Goal: Task Accomplishment & Management: Complete application form

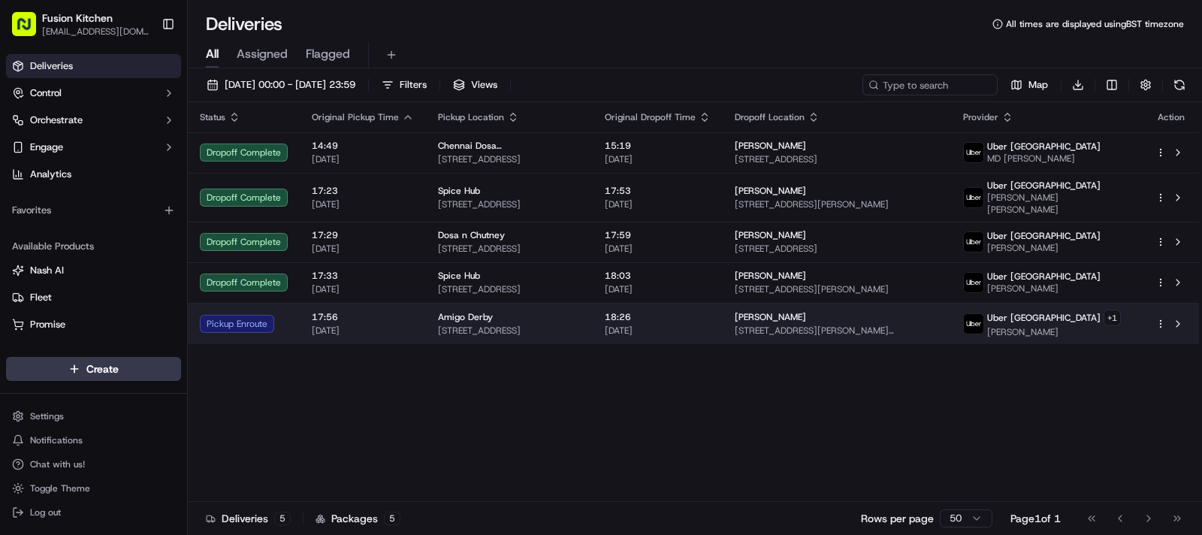
click at [543, 334] on td "Amigo Derby [STREET_ADDRESS]" at bounding box center [509, 323] width 167 height 41
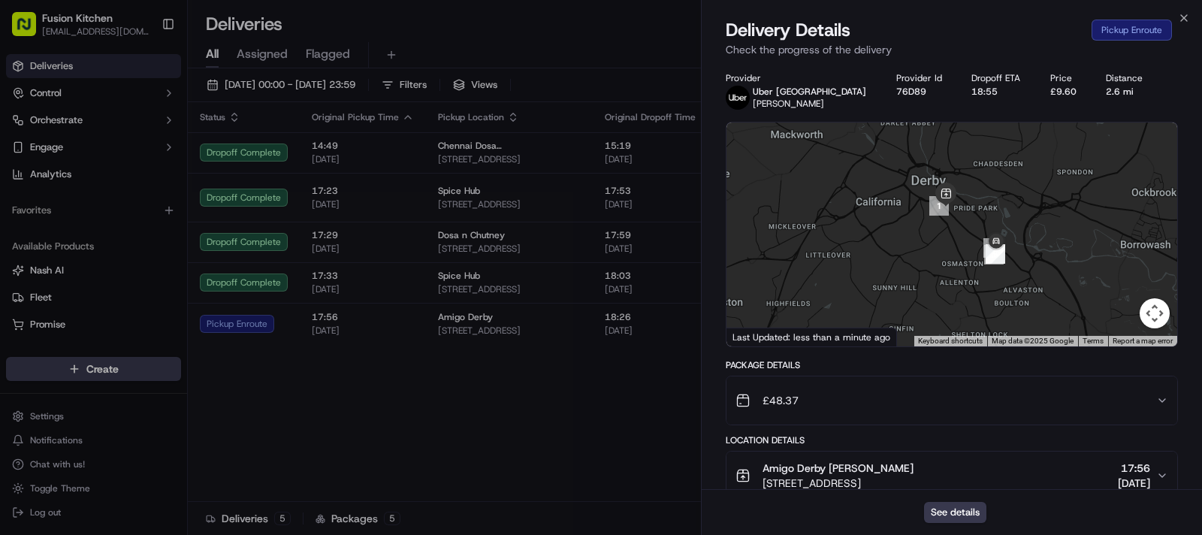
drag, startPoint x: 935, startPoint y: 275, endPoint x: 907, endPoint y: 194, distance: 86.0
click at [907, 194] on div at bounding box center [951, 234] width 451 height 224
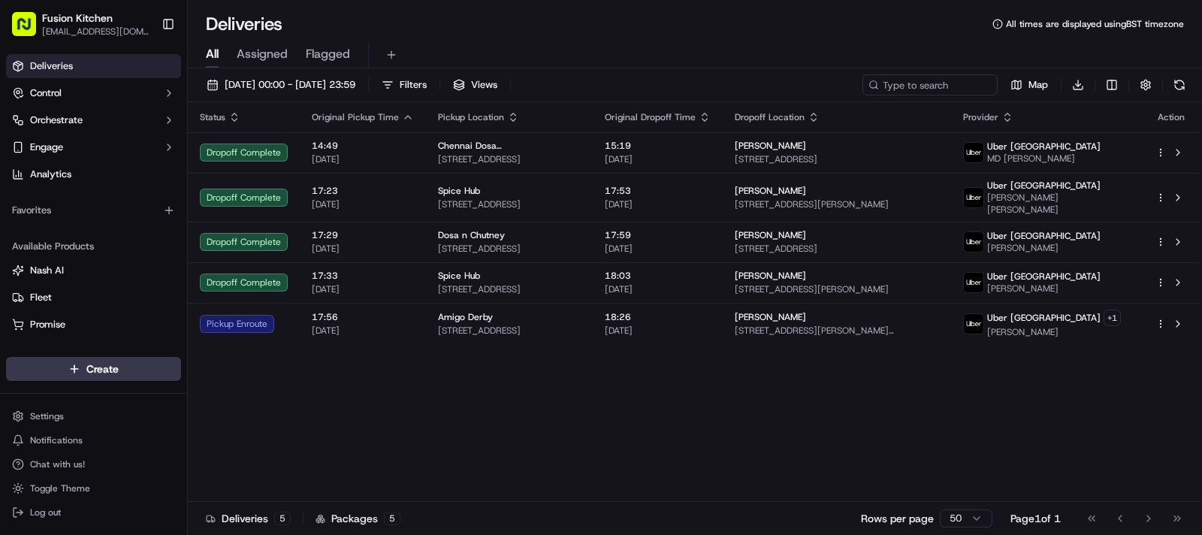
click at [96, 364] on html "Fusion Kitchen hari@fusionpos.uk Toggle Sidebar Deliveries Control Orchestrate …" at bounding box center [601, 267] width 1202 height 535
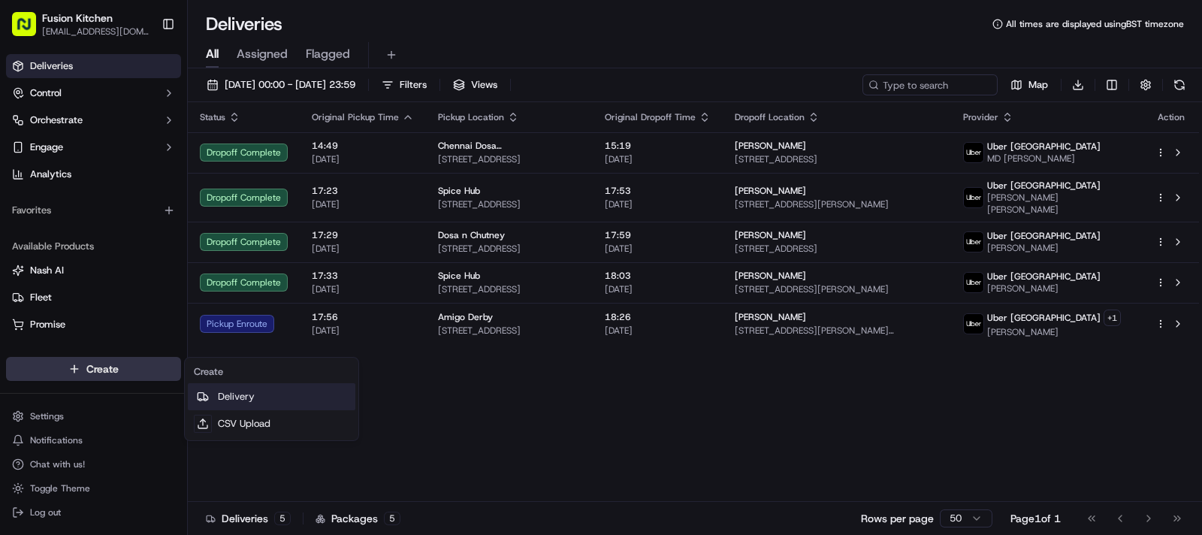
click at [279, 401] on link "Delivery" at bounding box center [272, 396] width 168 height 27
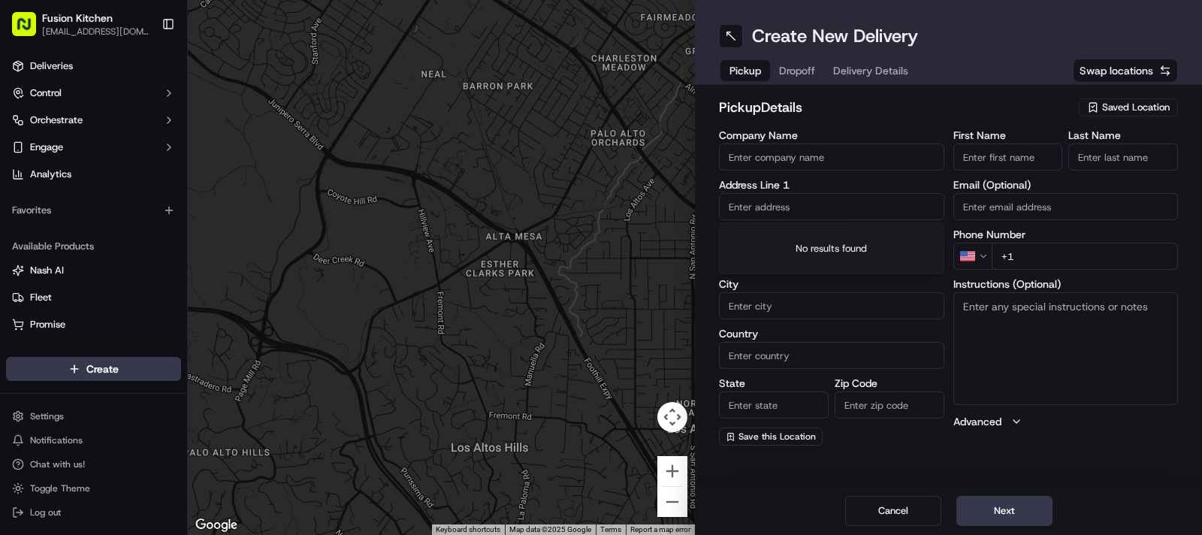
click at [774, 208] on input "text" at bounding box center [831, 206] width 225 height 27
paste input "128 London Road, Derby, London, DE1 2SR."
click at [804, 238] on div "128 London Road, Derby DE1 2SR, UK" at bounding box center [832, 238] width 218 height 23
type input "128 London Rd, Derby DE1 2SR, UK"
type input "Derby"
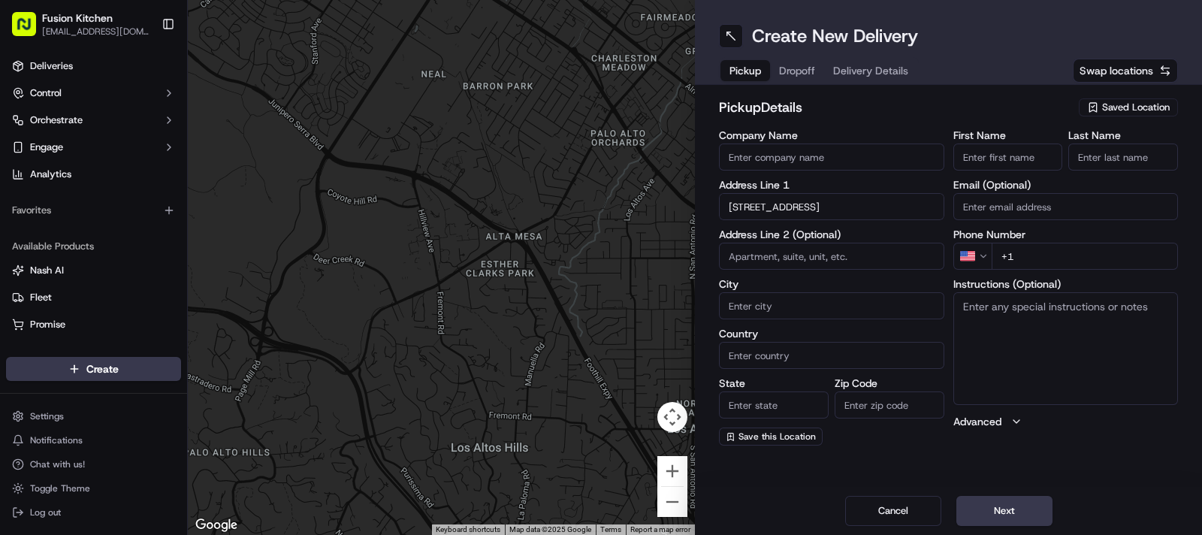
type input "United Kingdom"
type input "England"
type input "DE1 2SR"
type input "128 London Road"
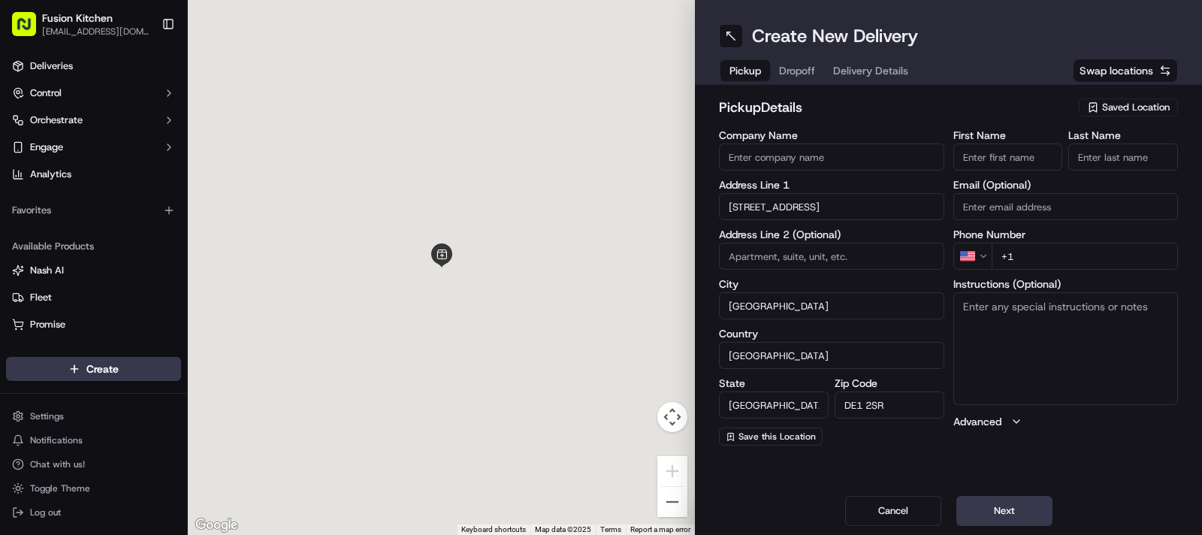
click at [1089, 351] on textarea "Instructions (Optional)" at bounding box center [1065, 348] width 225 height 113
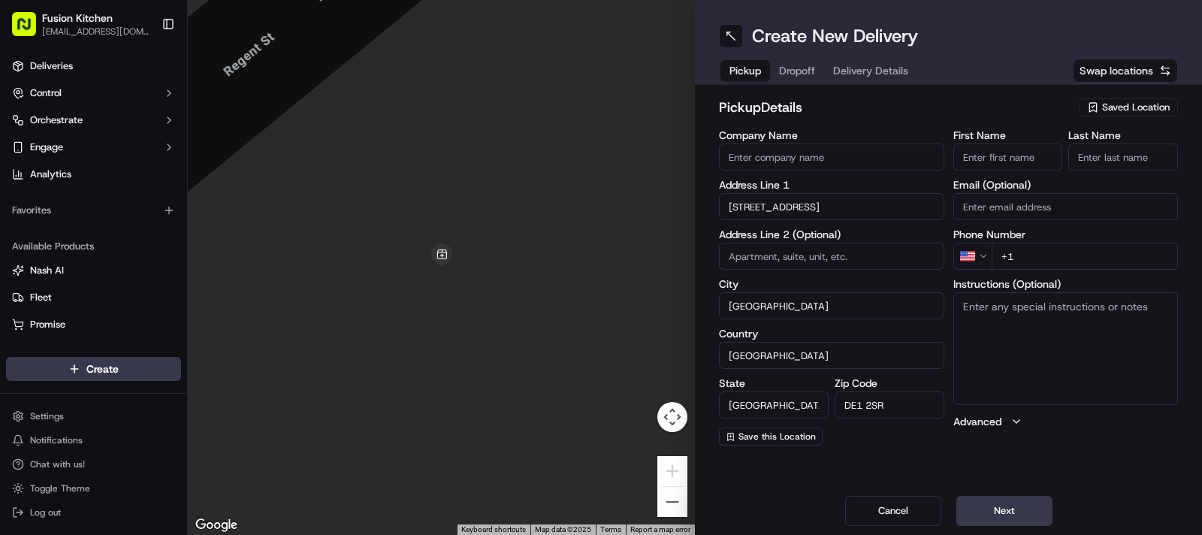
paste textarea "128 London Road, Derby, London, DE1 2SR."
type textarea "128 London Road, Derby, London, DE1 2SR."
click at [980, 257] on html "Fusion Kitchen hari@fusionpos.uk Toggle Sidebar Deliveries Control Orchestrate …" at bounding box center [601, 267] width 1202 height 535
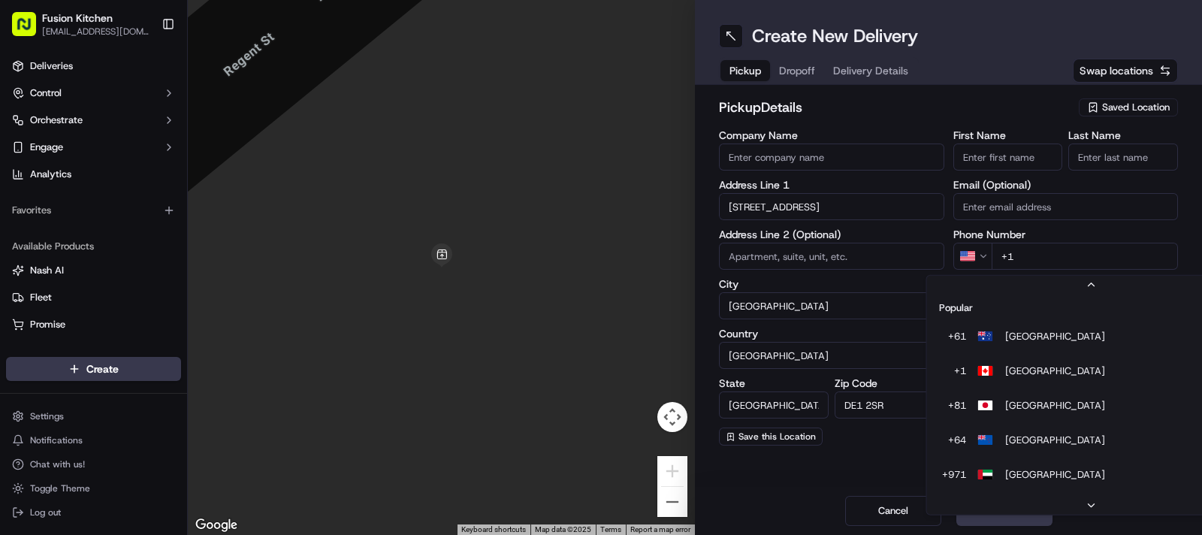
scroll to position [64, 0]
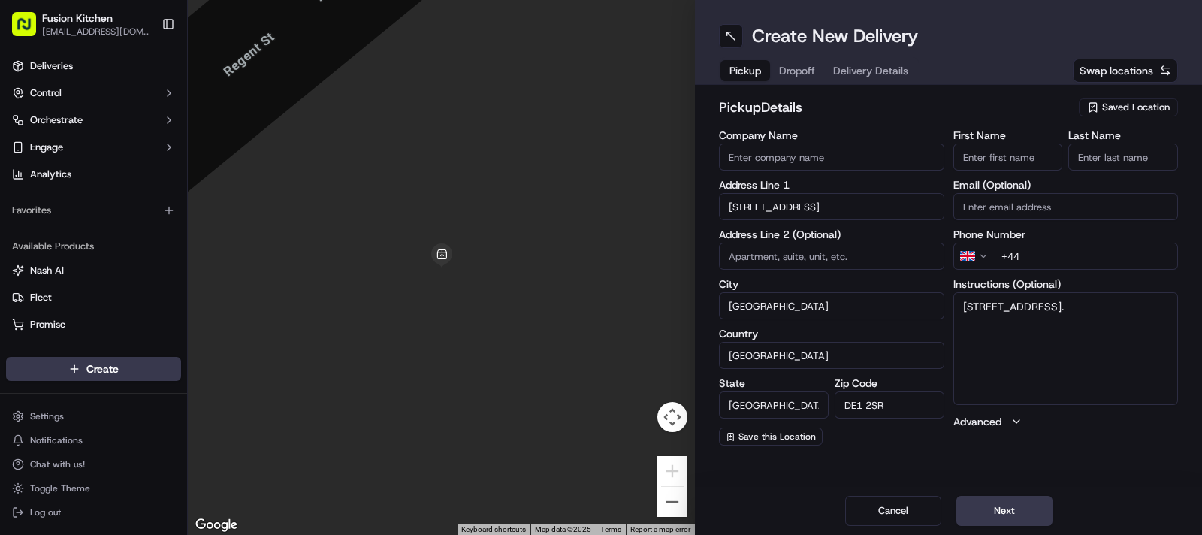
click at [1059, 257] on input "+44" at bounding box center [1085, 256] width 187 height 27
paste input "1332 292222"
type input "+44 1332 292222"
click at [1044, 339] on textarea "[STREET_ADDRESS]." at bounding box center [1065, 348] width 225 height 113
paste textarea "1332292222"
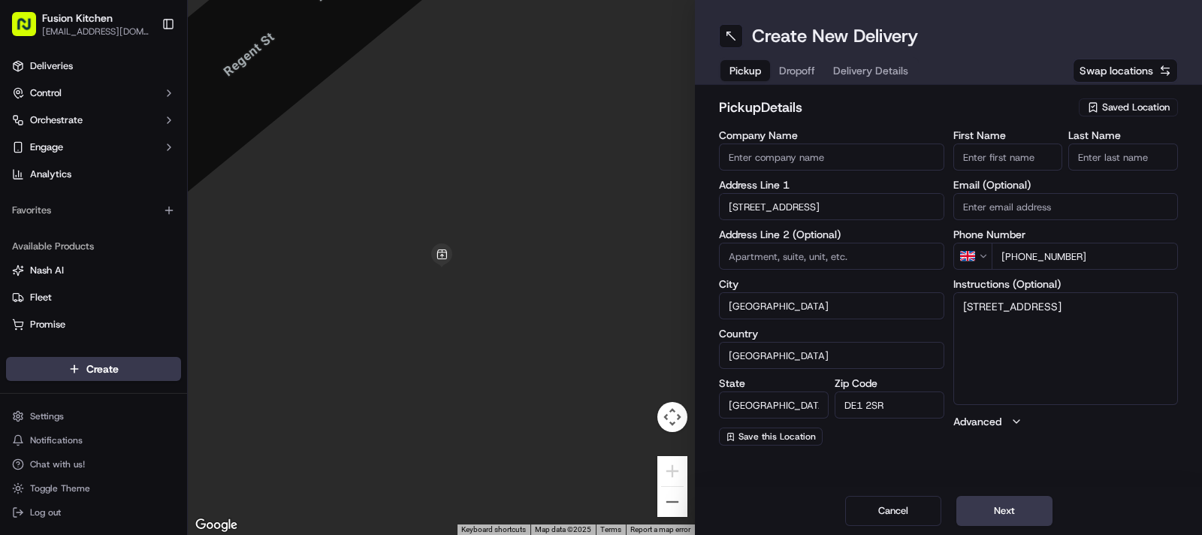
type textarea "[STREET_ADDRESS]"
click at [980, 148] on input "First Name" at bounding box center [1008, 156] width 110 height 27
paste input "[PERSON_NAME]."
drag, startPoint x: 1019, startPoint y: 158, endPoint x: 1089, endPoint y: 158, distance: 69.9
click at [1089, 158] on div "First Name Mohammed Sadiq. Last Name" at bounding box center [1065, 150] width 225 height 41
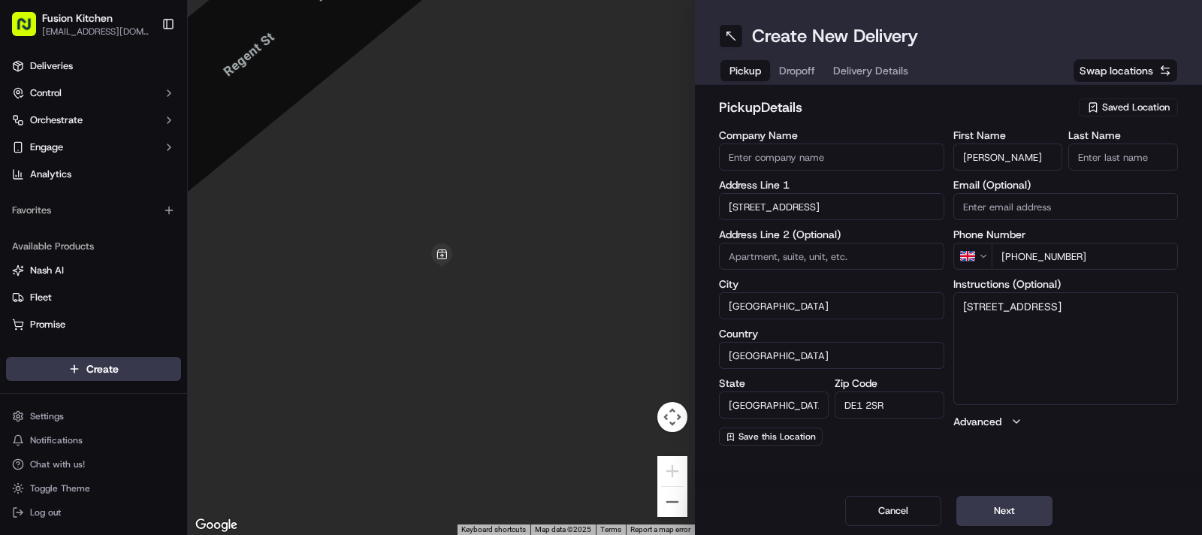
type input "Mohammed"
click at [1130, 155] on input "Last Name" at bounding box center [1123, 156] width 110 height 27
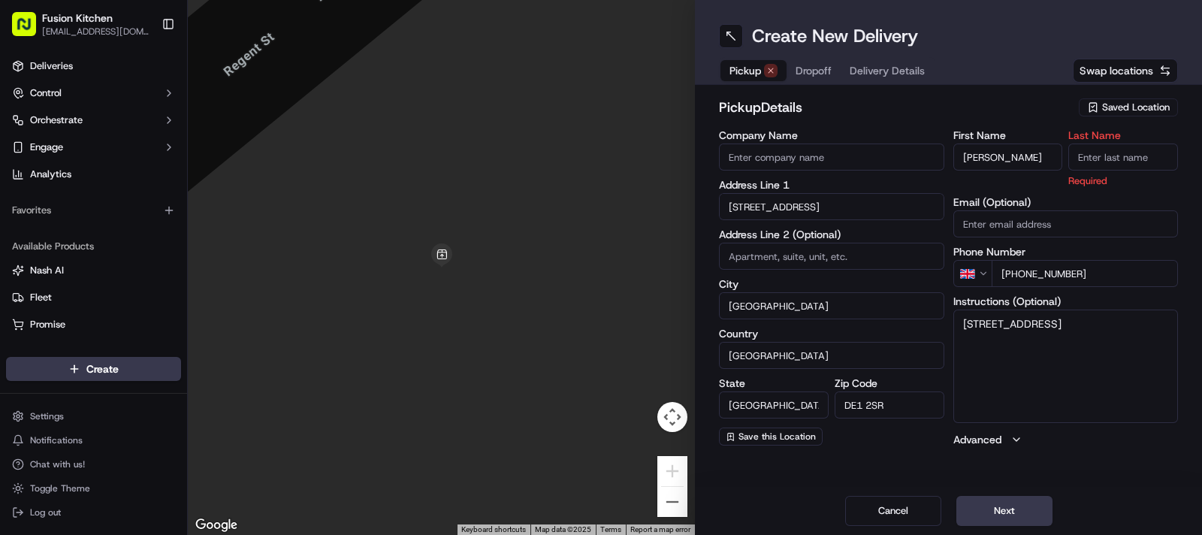
paste input "Sadiq."
type input "Sadiq"
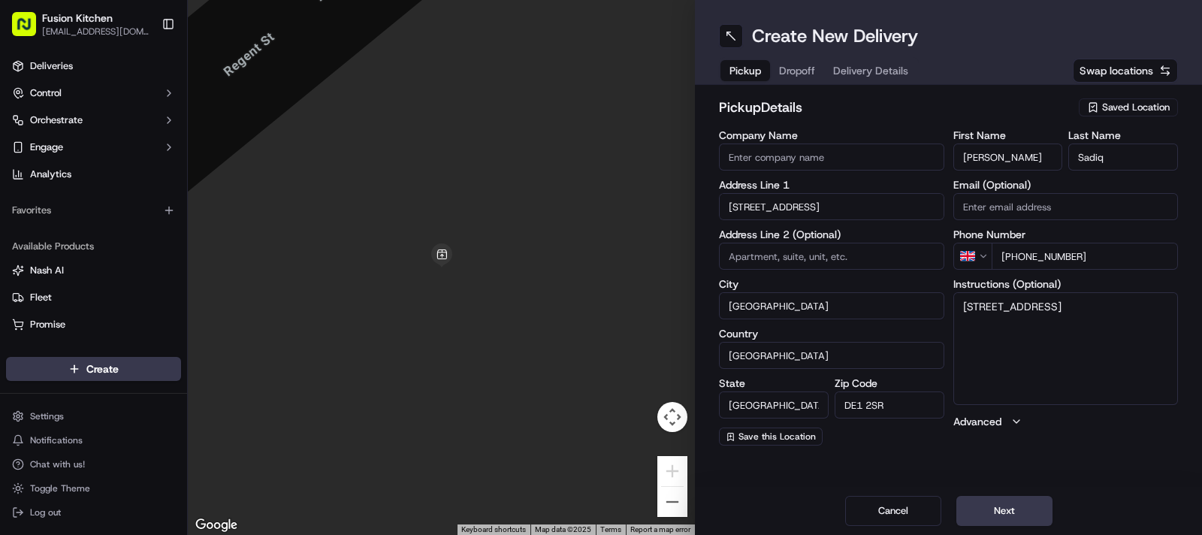
click at [830, 159] on input "Company Name" at bounding box center [831, 156] width 225 height 27
paste input "Chennai Dosa Derby"
type input "Chennai Dosa Derby"
click at [871, 117] on h2 "pickup Details" at bounding box center [894, 107] width 351 height 21
click at [1014, 503] on button "Next" at bounding box center [1004, 511] width 96 height 30
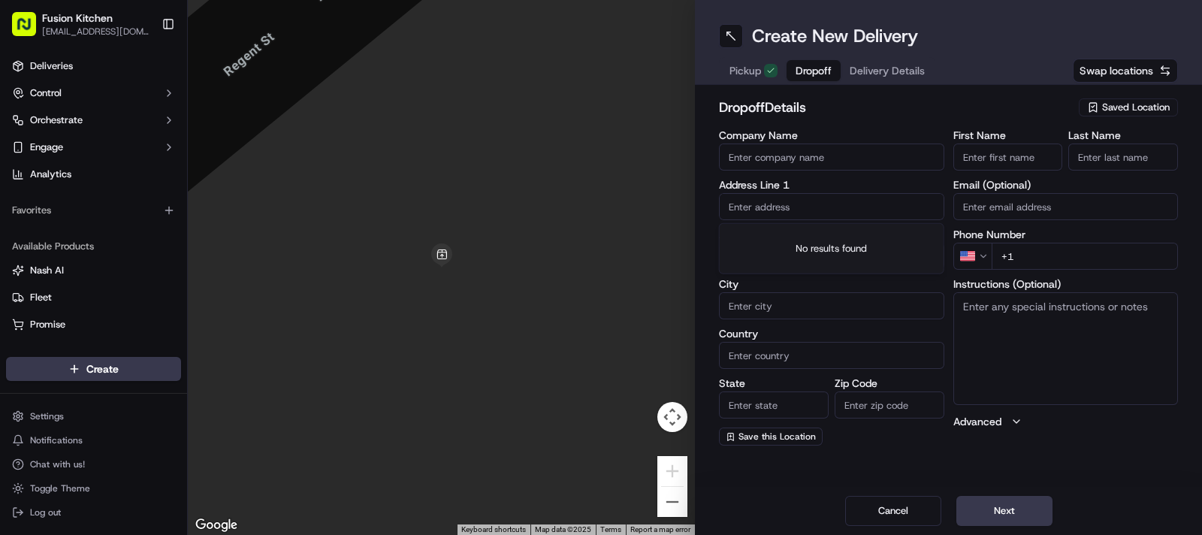
click at [768, 207] on input "text" at bounding box center [831, 206] width 225 height 27
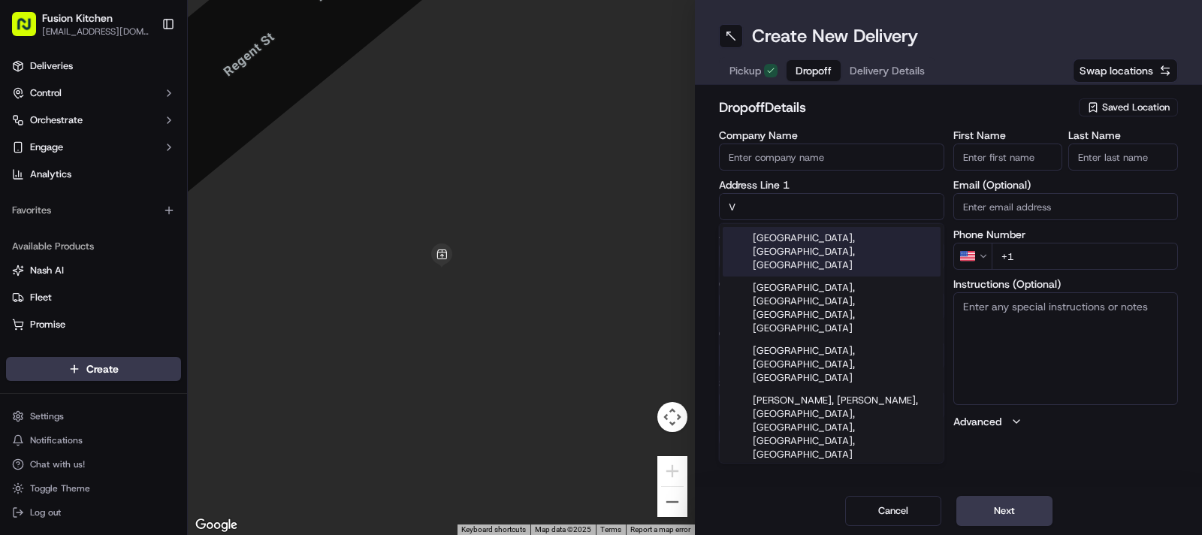
drag, startPoint x: 790, startPoint y: 198, endPoint x: 545, endPoint y: 217, distance: 246.4
click at [545, 217] on div "← Move left → Move right ↑ Move up ↓ Move down + Zoom in - Zoom out Home Jump l…" at bounding box center [695, 267] width 1014 height 535
paste input "7, Warren Street, Alvaston, DE24 8RU"
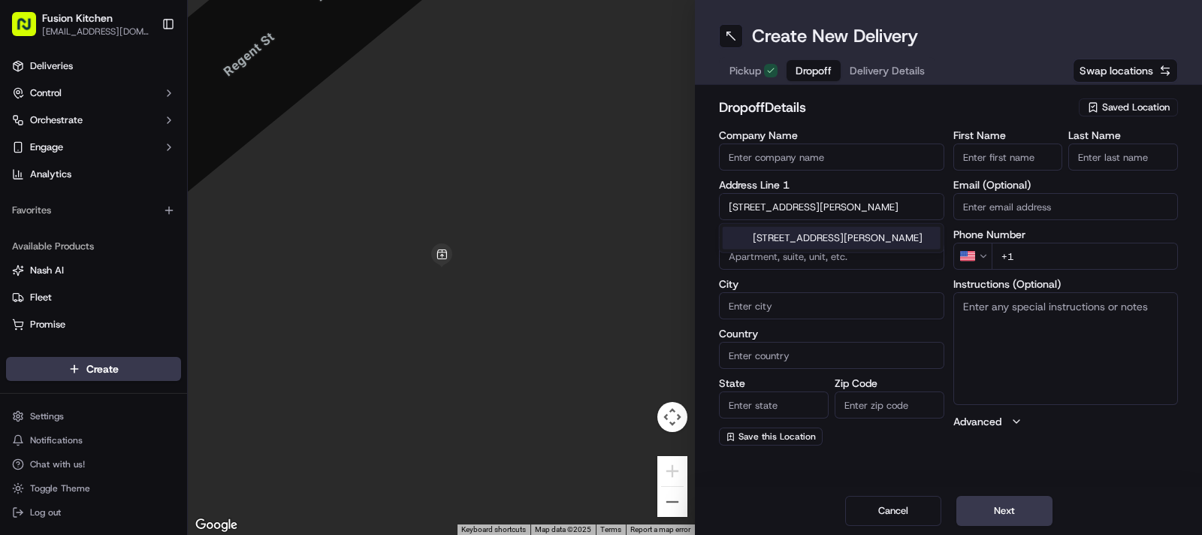
click at [800, 240] on div "7 Warren Street, Alvaston, Derby DE24 8RU, UK" at bounding box center [832, 238] width 218 height 23
type input "[STREET_ADDRESS][PERSON_NAME]"
type input "Alvaston"
type input "United Kingdom"
type input "England"
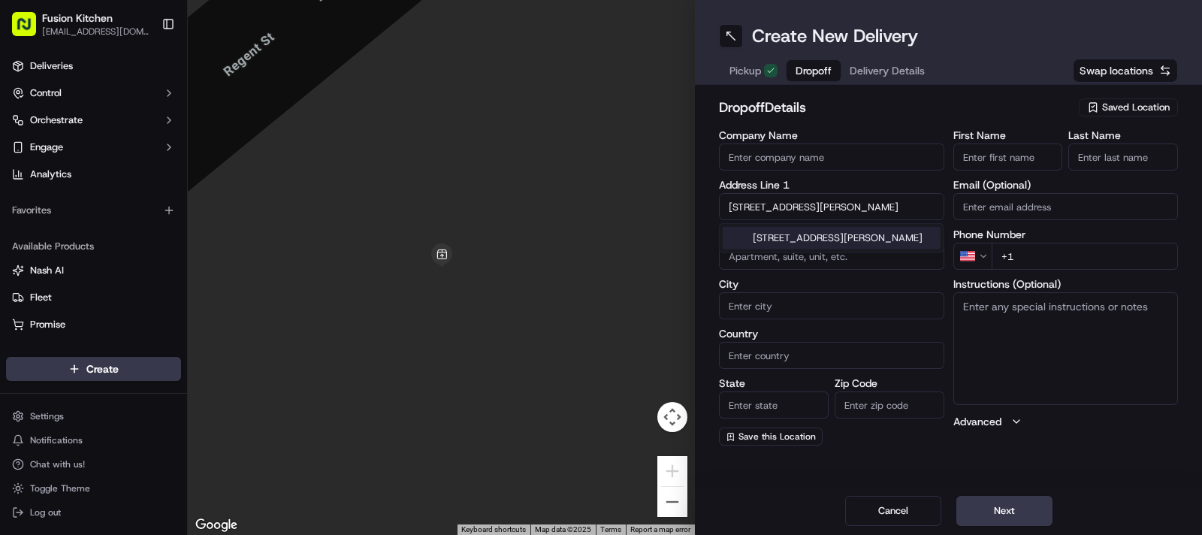
type input "DE24 8RU"
type input "7 Warren Street"
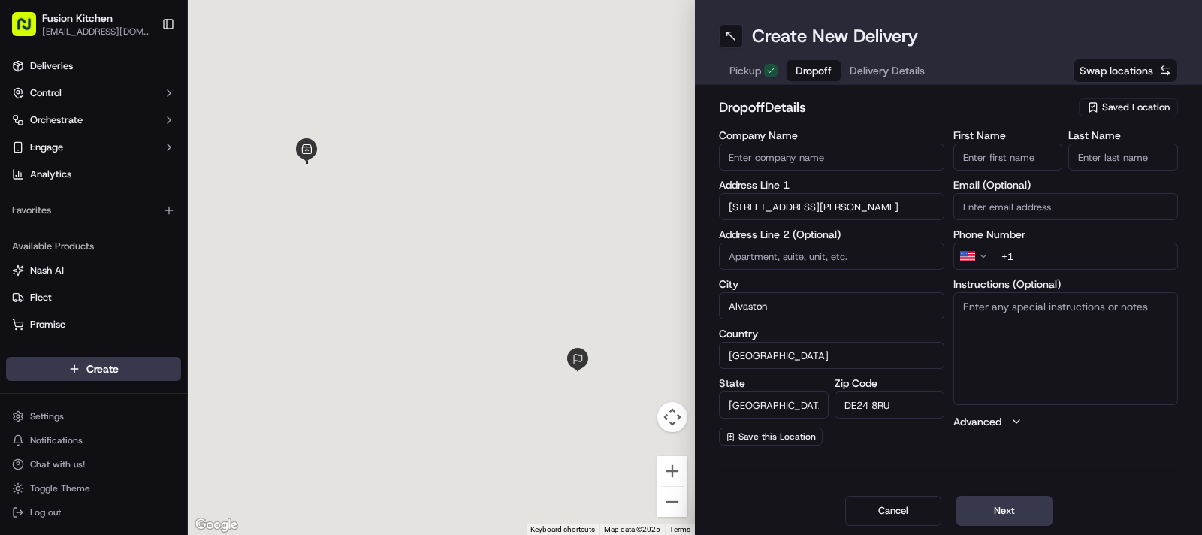
click at [1073, 374] on textarea "Instructions (Optional)" at bounding box center [1065, 348] width 225 height 113
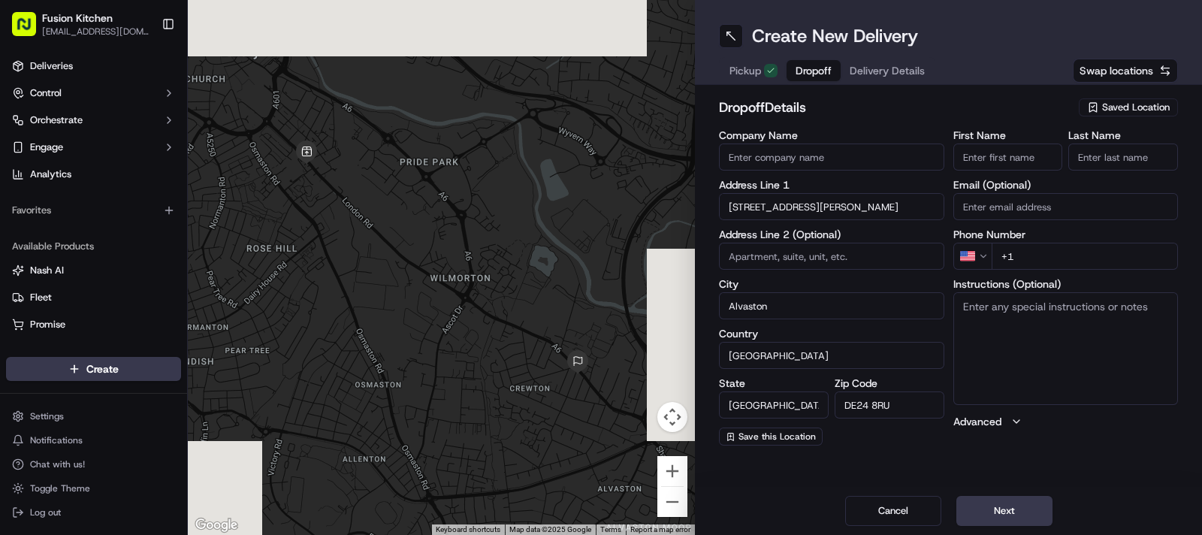
paste textarea "7, Warren Street, Alvaston, DE24 8RU"
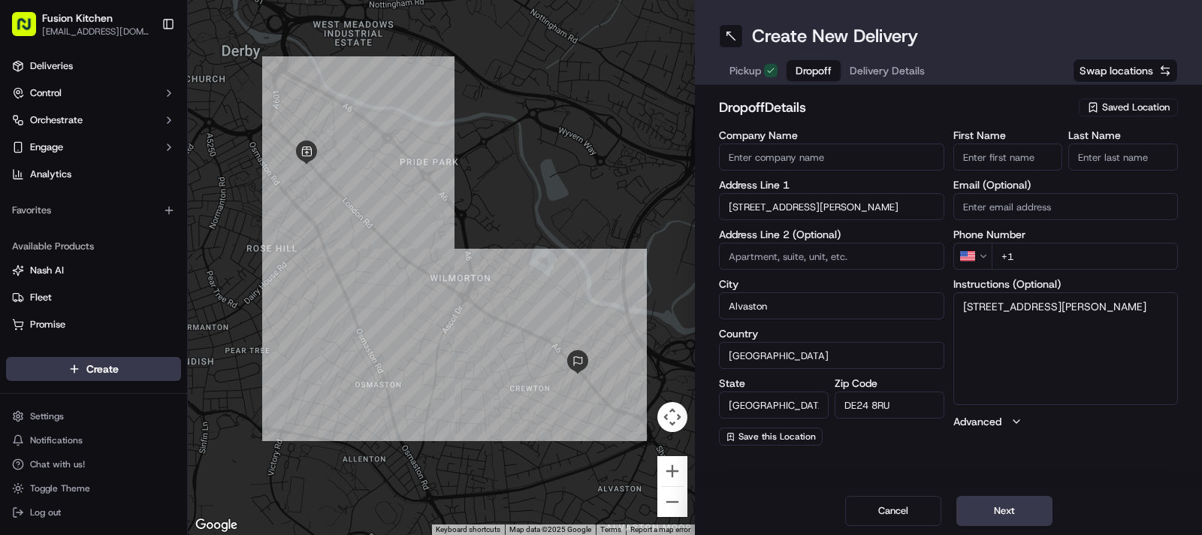
type textarea "7, Warren Street, Alvaston, DE24 8RU"
click at [838, 150] on input "Company Name" at bounding box center [831, 156] width 225 height 27
paste input "Suji Sivakumar"
type input "Suji Sivakumar"
click at [1013, 160] on input "First Name" at bounding box center [1008, 156] width 110 height 27
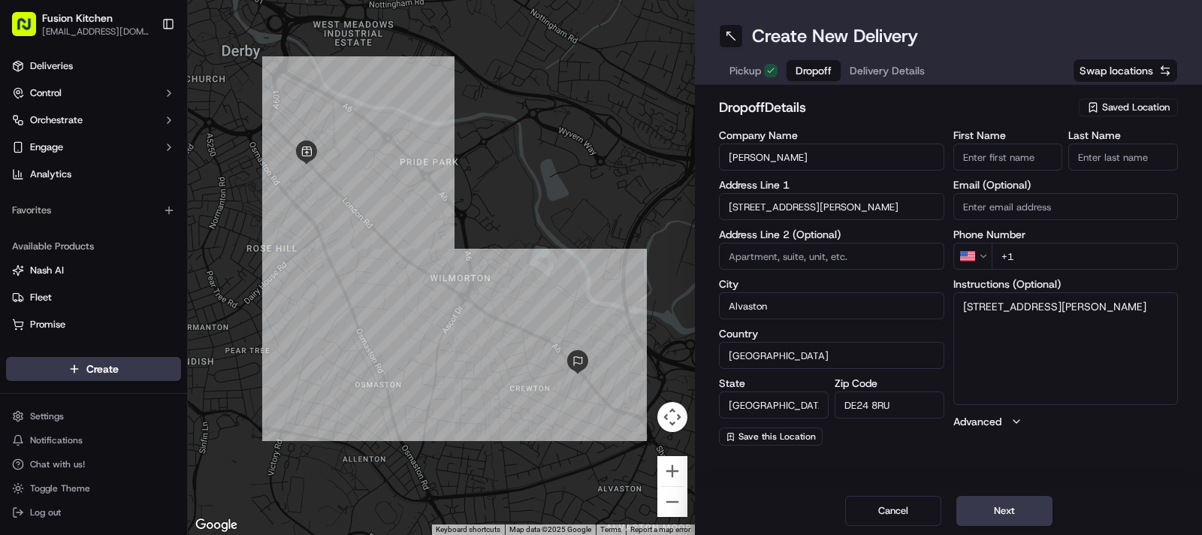
paste input "Suji Sivakumar"
click at [1016, 155] on input "Suji Sivakumar" at bounding box center [1008, 156] width 110 height 27
type input "Suji"
click at [1126, 147] on input "Last Name" at bounding box center [1123, 156] width 110 height 27
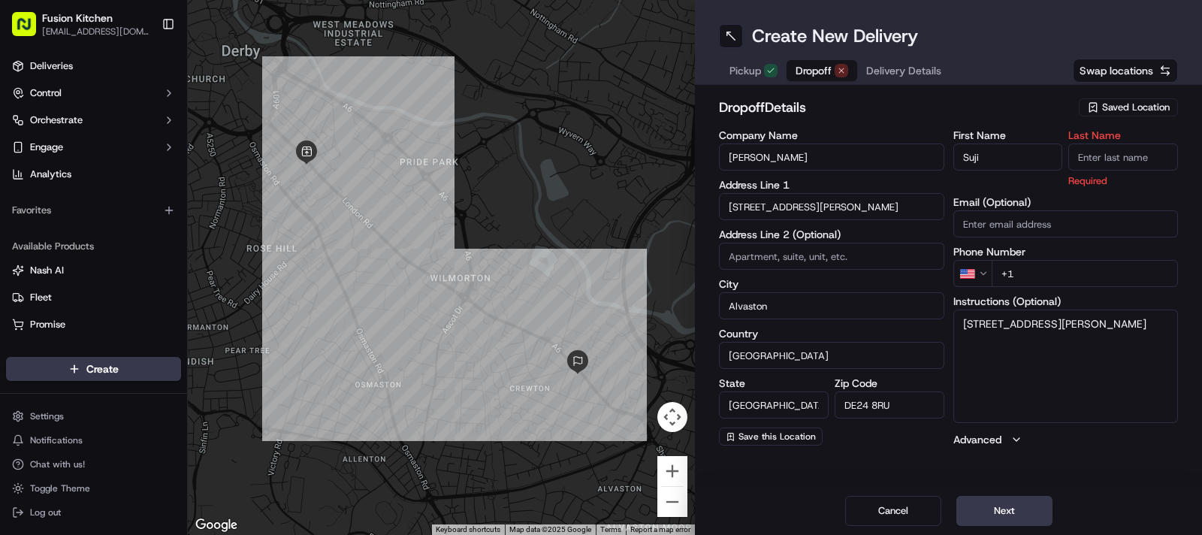
paste input "Sivakumar"
type input "Sivakumar"
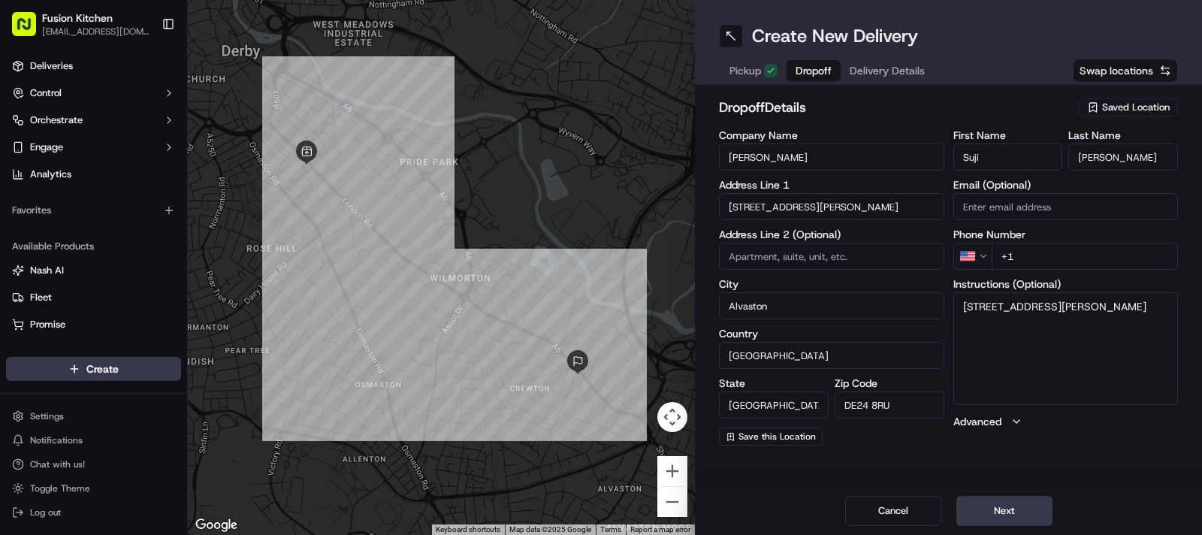
click at [977, 261] on html "Fusion Kitchen hari@fusionpos.uk Toggle Sidebar Deliveries Control Orchestrate …" at bounding box center [601, 267] width 1202 height 535
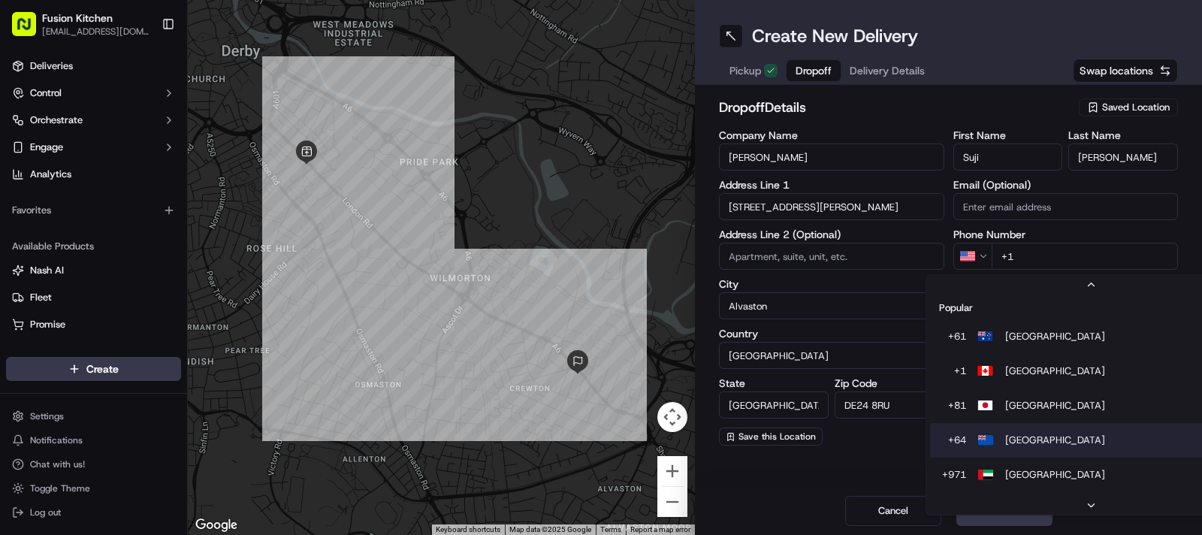
scroll to position [46, 0]
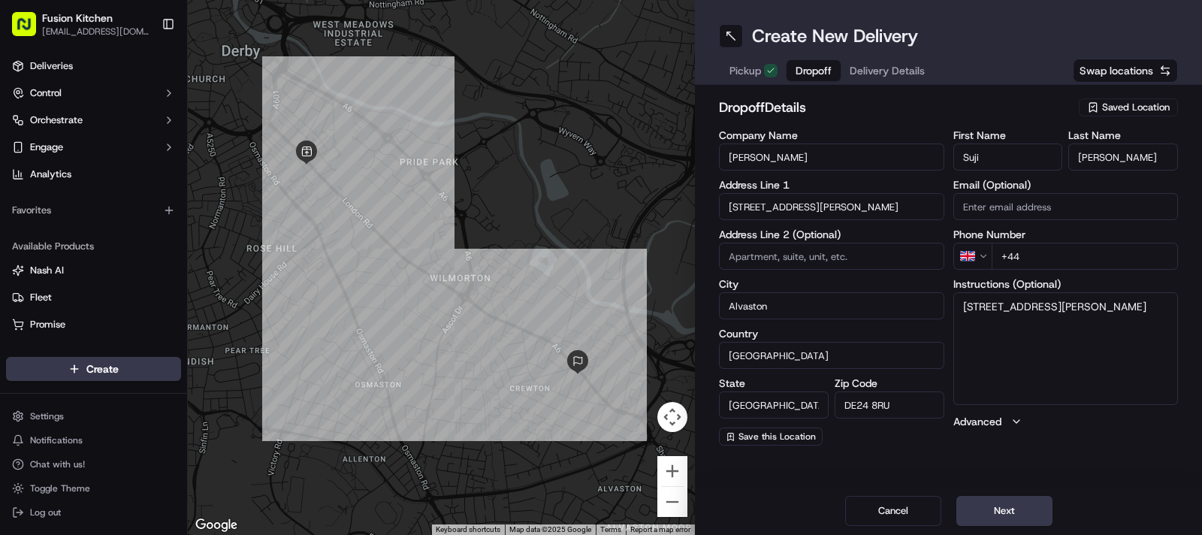
click at [1067, 253] on input "+44" at bounding box center [1085, 256] width 187 height 27
paste input "7587 773822"
type input "+44 7587 773822"
click at [1084, 349] on textarea "7, Warren Street, Alvaston, DE24 8RU" at bounding box center [1065, 348] width 225 height 113
paste textarea "7587773822"
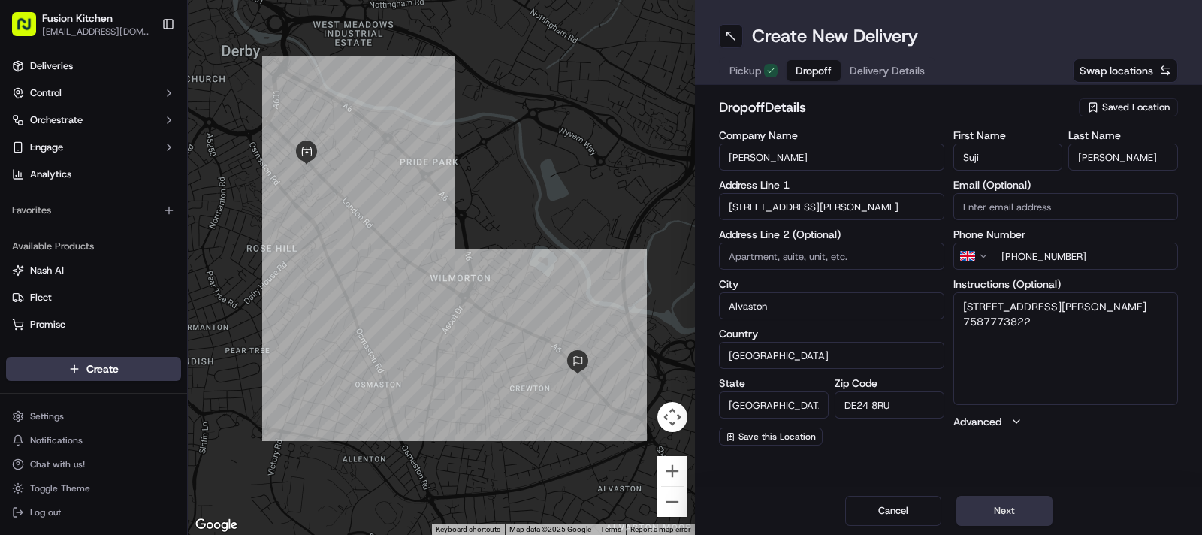
type textarea "7, Warren Street, Alvaston, DE24 8RU 7587773822"
click at [1018, 509] on button "Next" at bounding box center [1004, 511] width 96 height 30
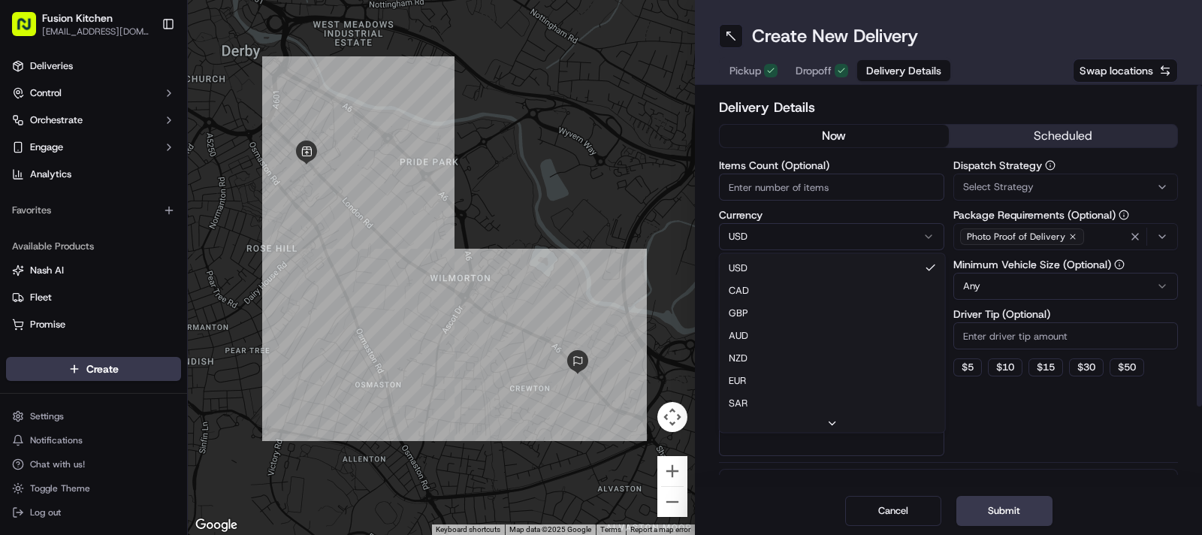
click at [790, 234] on html "Fusion Kitchen hari@fusionpos.uk Toggle Sidebar Deliveries Control Orchestrate …" at bounding box center [601, 267] width 1202 height 535
click at [771, 291] on input "Package Value" at bounding box center [831, 286] width 225 height 27
paste input "23.58"
type input "23.58"
click at [995, 515] on button "Submit" at bounding box center [1004, 511] width 96 height 30
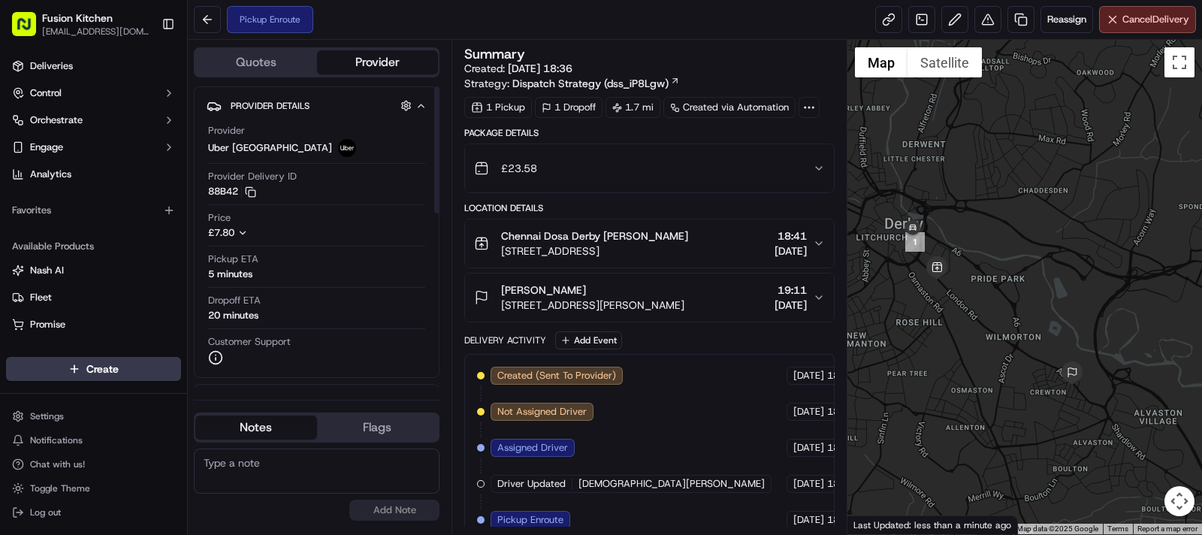
scroll to position [12, 0]
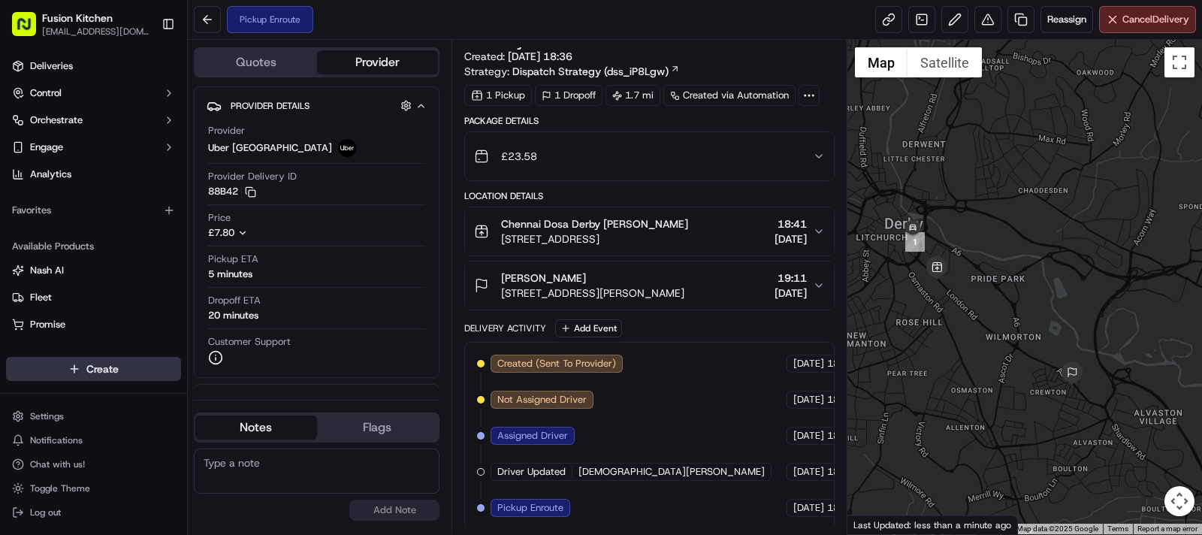
click at [94, 369] on html "Fusion Kitchen hari@fusionpos.uk Toggle Sidebar Deliveries Control Orchestrate …" at bounding box center [601, 267] width 1202 height 535
click at [288, 400] on link "Delivery" at bounding box center [272, 396] width 168 height 27
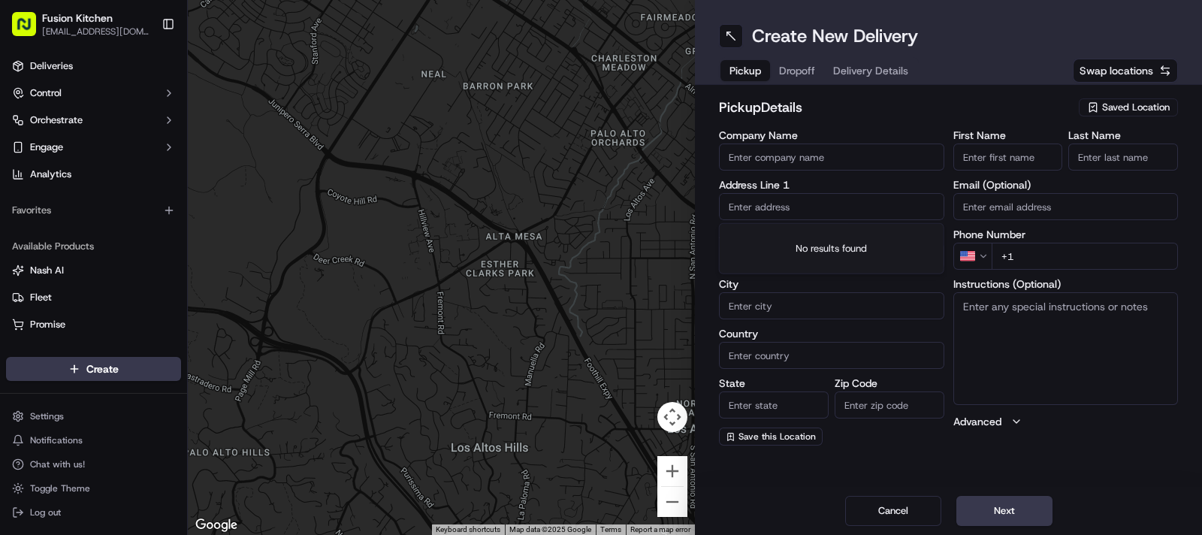
click at [824, 196] on input "text" at bounding box center [831, 206] width 225 height 27
paste input "3 Brighton Road, South Croydon, London, CR2 6EA."
click at [805, 245] on div "3 Brighton Road, South Croydon CR2 6EA, UK" at bounding box center [832, 238] width 218 height 23
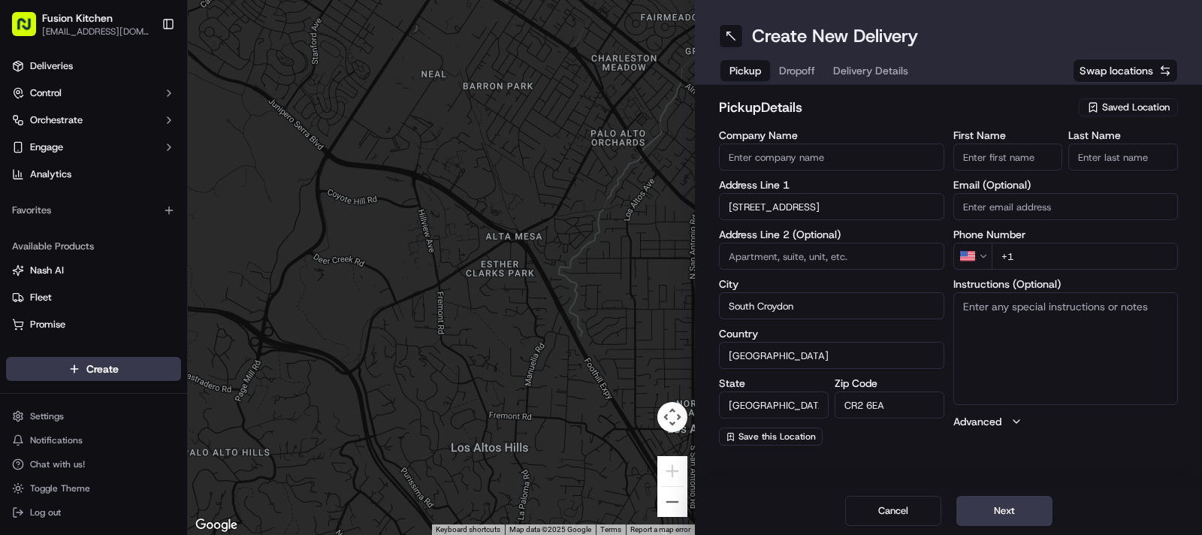
type input "[STREET_ADDRESS]"
type input "South Croydon"
type input "[GEOGRAPHIC_DATA]"
type input "CR2 6EA"
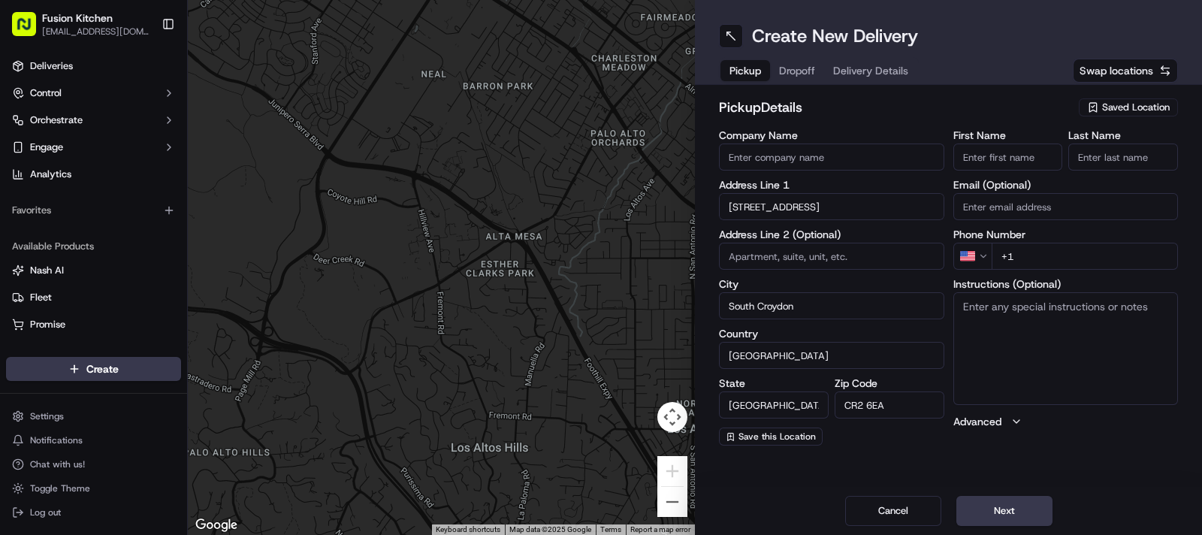
type input "3 Brighton Road"
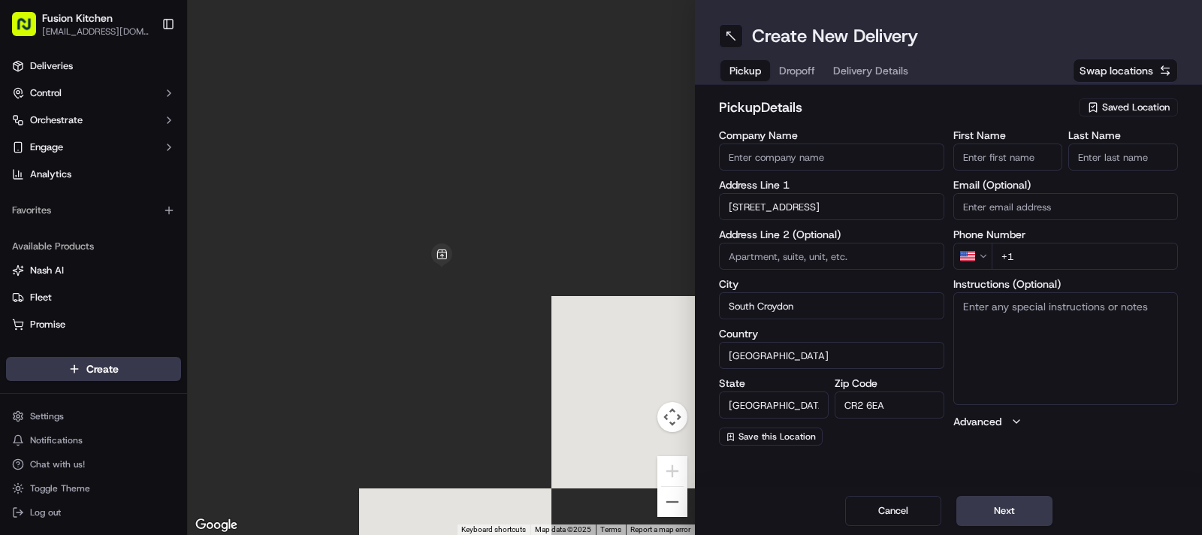
click at [1085, 338] on textarea "Instructions (Optional)" at bounding box center [1065, 348] width 225 height 113
paste textarea "3 Brighton Road, South Croydon, London, CR2 6EA."
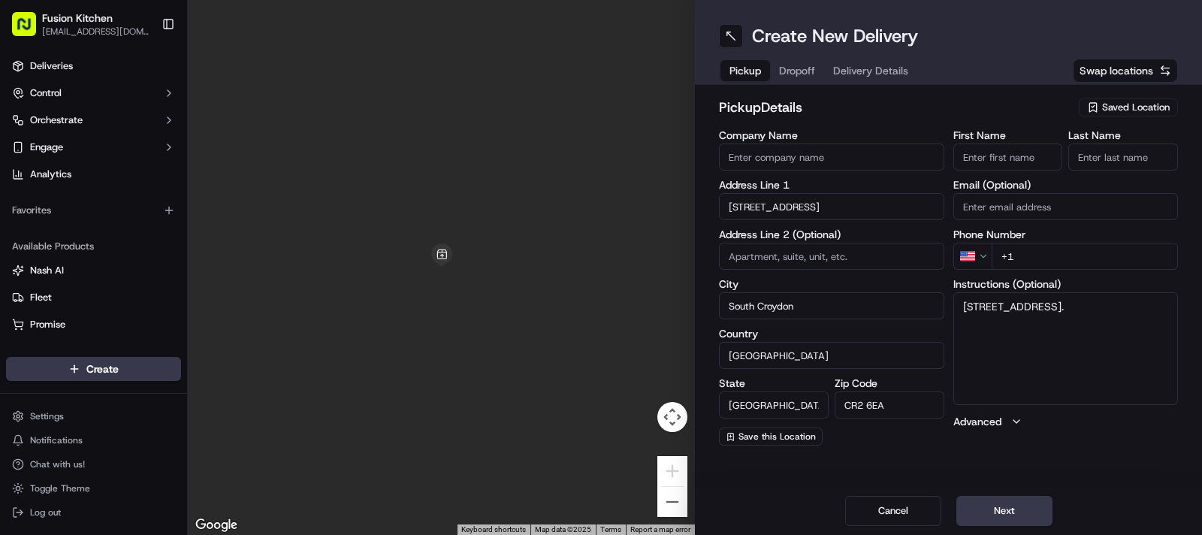
type textarea "3 Brighton Road, South Croydon, London, CR2 6EA."
click at [1004, 162] on input "First Name" at bounding box center [1008, 156] width 110 height 27
paste input "ARAVINDAIAH P RAJARAJAN"
click at [1019, 154] on input "ARAVINDAIAH P RAJARAJAN" at bounding box center [1008, 156] width 110 height 27
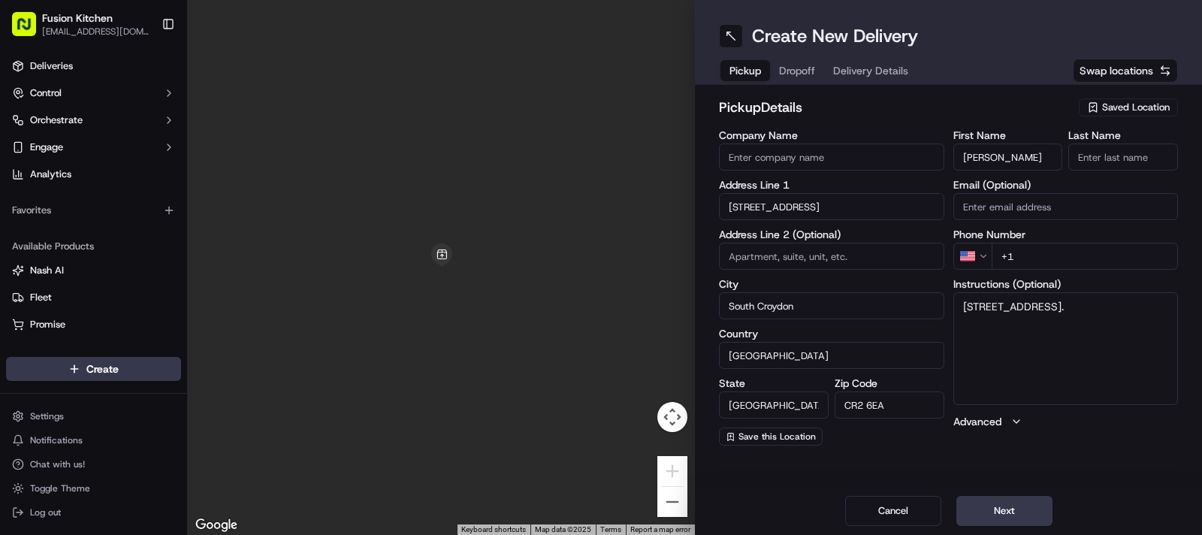
click at [1019, 154] on input "ARAVINDAIAH P RAJARAJAN" at bounding box center [1008, 156] width 110 height 27
type input "ARAVINDAIAH P"
click at [1116, 160] on input "Last Name" at bounding box center [1123, 156] width 110 height 27
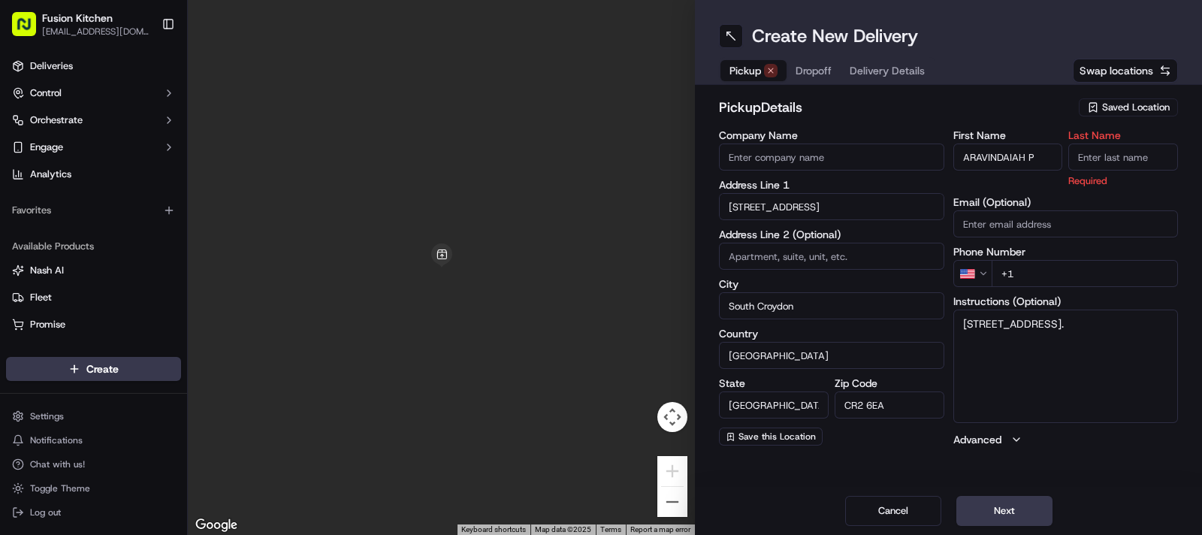
paste input "RAJARAJAN"
type input "RAJARAJAN"
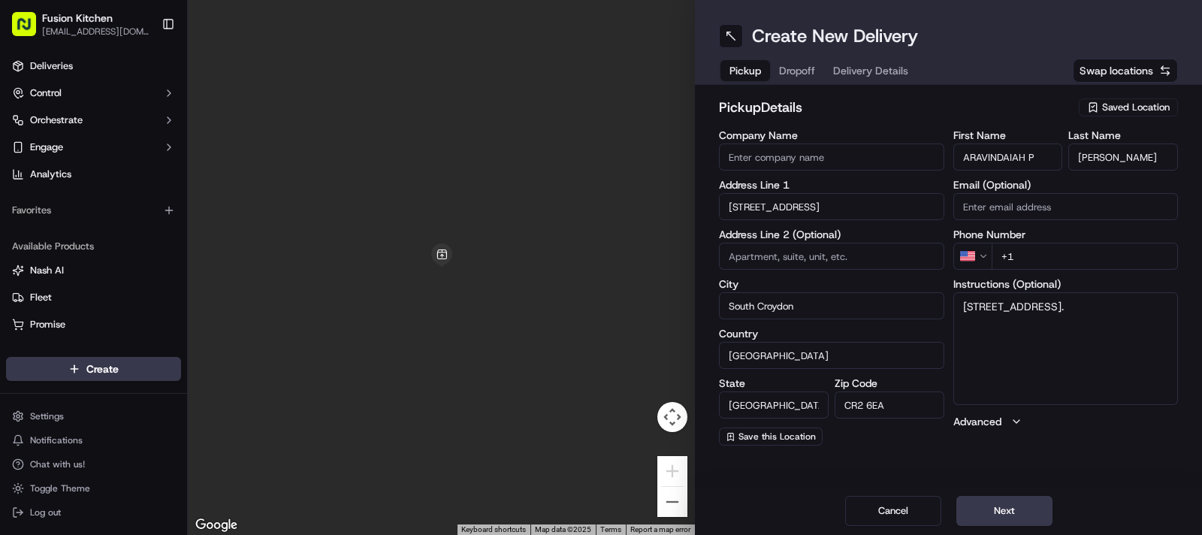
click at [821, 152] on input "Company Name" at bounding box center [831, 156] width 225 height 27
paste input "Chennai Dosa Croydon"
type input "Chennai Dosa Croydon"
click at [968, 257] on html "Fusion Kitchen hari@fusionpos.uk Toggle Sidebar Deliveries Control Orchestrate …" at bounding box center [601, 267] width 1202 height 535
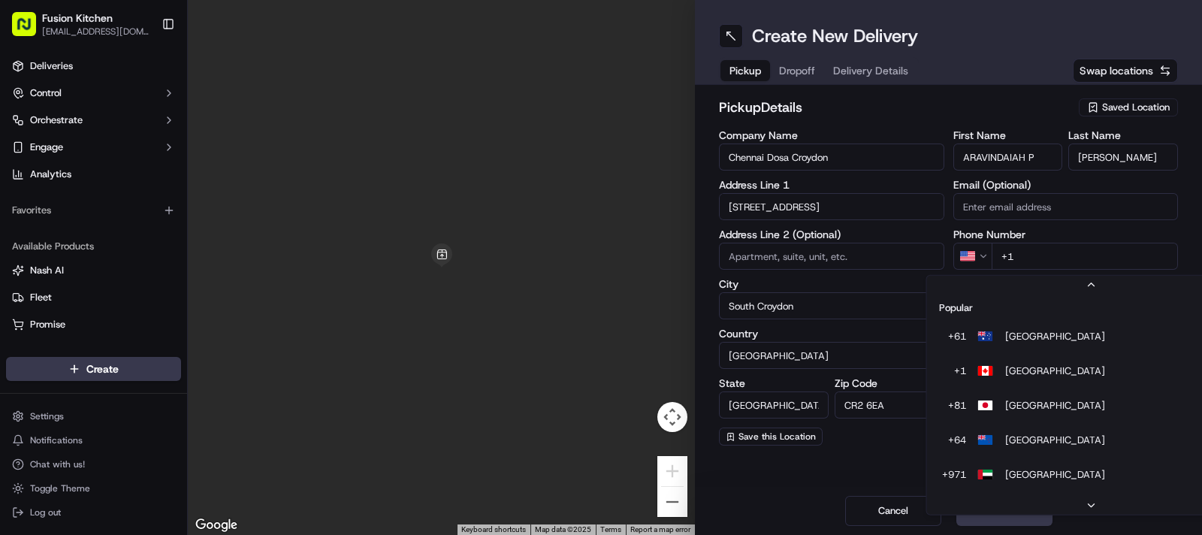
scroll to position [64, 0]
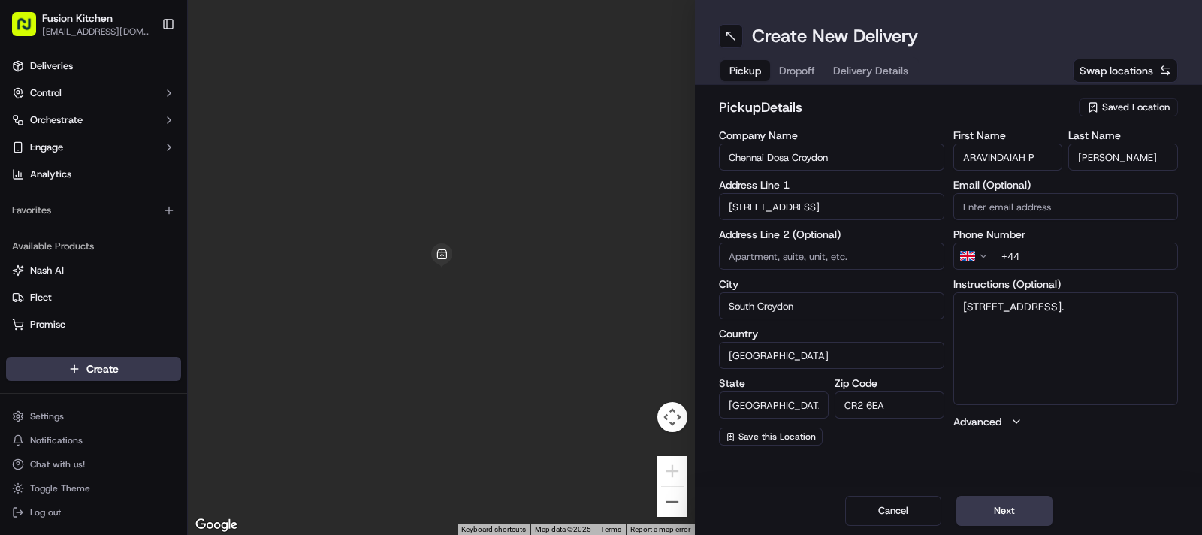
click at [1104, 253] on input "+44" at bounding box center [1085, 256] width 187 height 27
paste input "20 8680 8833"
type input "+44 20 8680 8833"
click at [1060, 334] on textarea "3 Brighton Road, South Croydon, London, CR2 6EA." at bounding box center [1065, 348] width 225 height 113
click at [1052, 347] on textarea "3 Brighton Road, South Croydon, London, CR2 6EA." at bounding box center [1065, 348] width 225 height 113
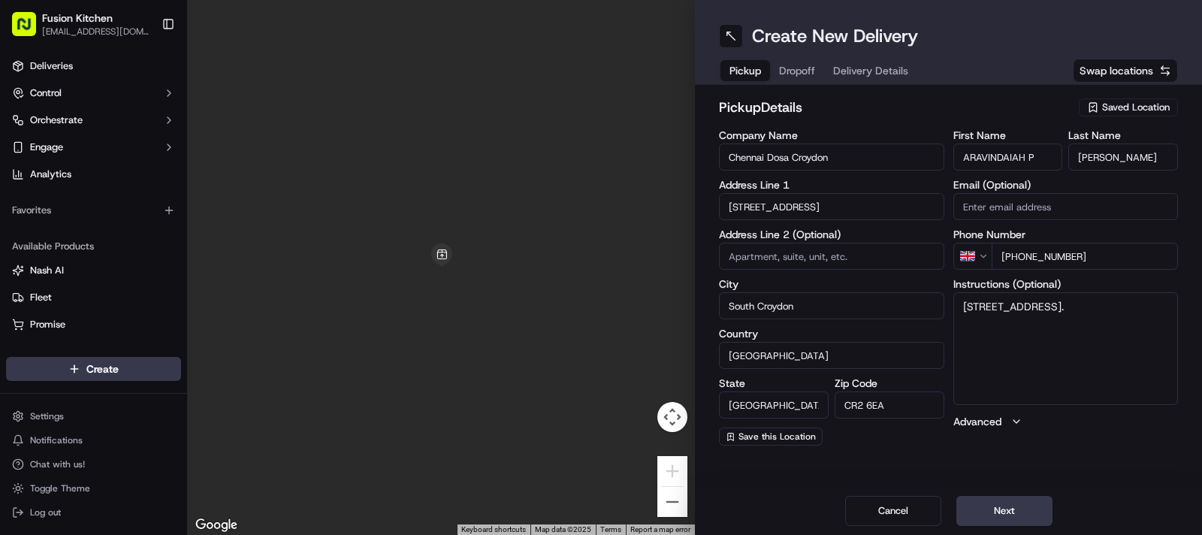
paste textarea "2086808833"
type textarea "3 Brighton Road, South Croydon, London, CR2 6EA. 2086808833"
click at [1028, 506] on button "Next" at bounding box center [1004, 511] width 96 height 30
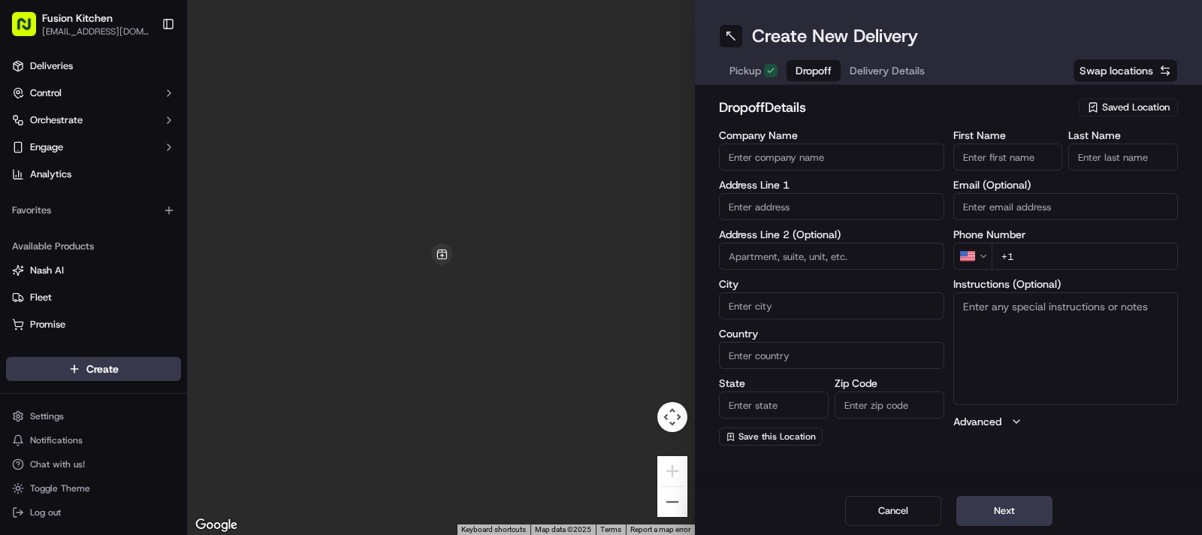
click at [851, 158] on input "Company Name" at bounding box center [831, 156] width 225 height 27
paste input "[PERSON_NAME]"
type input "[PERSON_NAME]"
click at [1021, 149] on input "First Name" at bounding box center [1008, 156] width 110 height 27
paste input "[PERSON_NAME]"
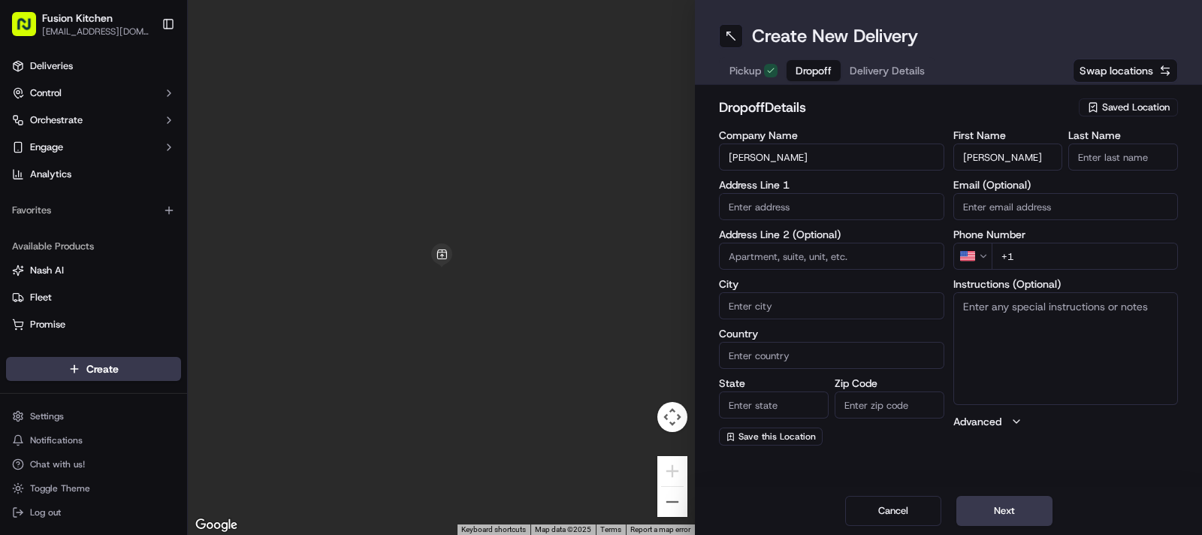
click at [1025, 164] on input "[PERSON_NAME]" at bounding box center [1008, 156] width 110 height 27
type input "Chanakya"
click at [1094, 157] on input "Last Name" at bounding box center [1123, 156] width 110 height 27
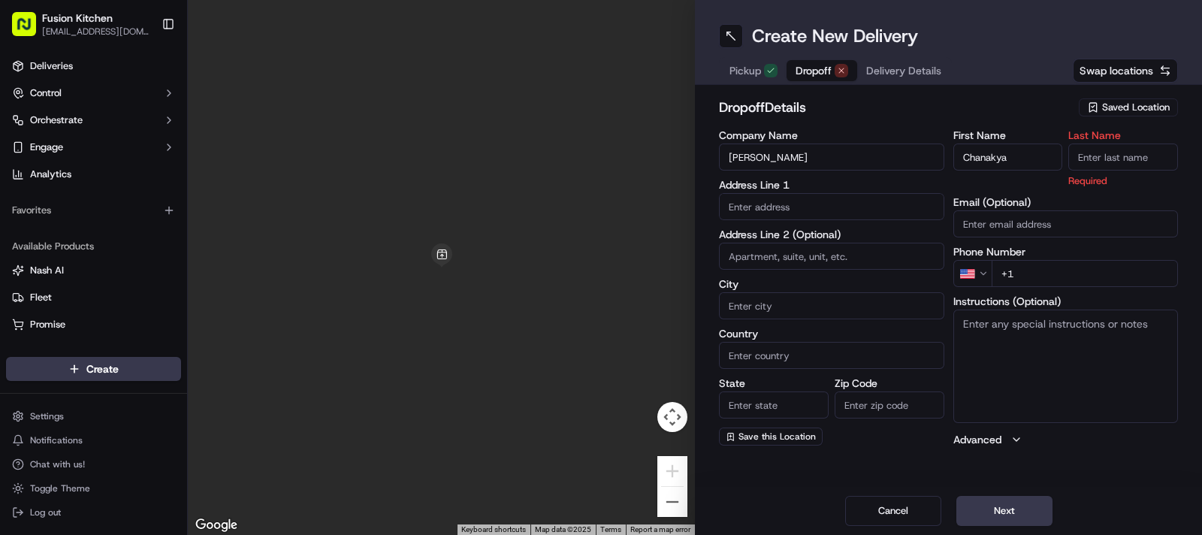
paste input "HOOLSY"
type input "HOOLSY"
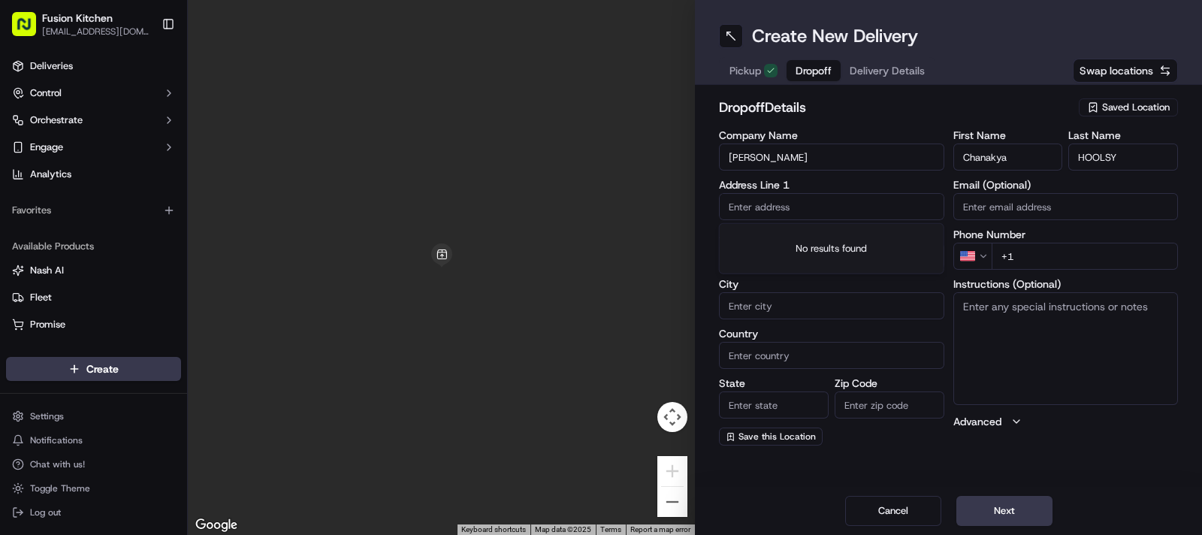
click at [794, 212] on input "text" at bounding box center [831, 206] width 225 height 27
paste input "43, Crest Road, South Croydon, CR2 7JR"
click at [808, 240] on div "43 Crest Road, South Croydon CR2 7JR, UK" at bounding box center [832, 238] width 218 height 23
type input "[STREET_ADDRESS]"
type input "South Croydon"
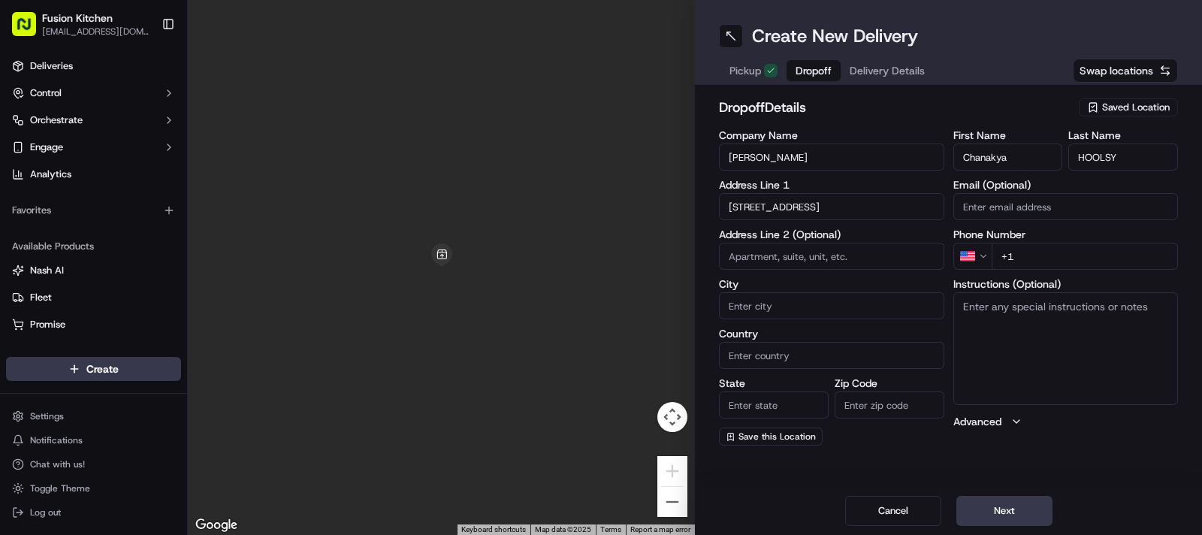
type input "[GEOGRAPHIC_DATA]"
type input "CR2 7JR"
type input "43 Crest Road"
click at [1028, 381] on textarea "Instructions (Optional)" at bounding box center [1065, 348] width 225 height 113
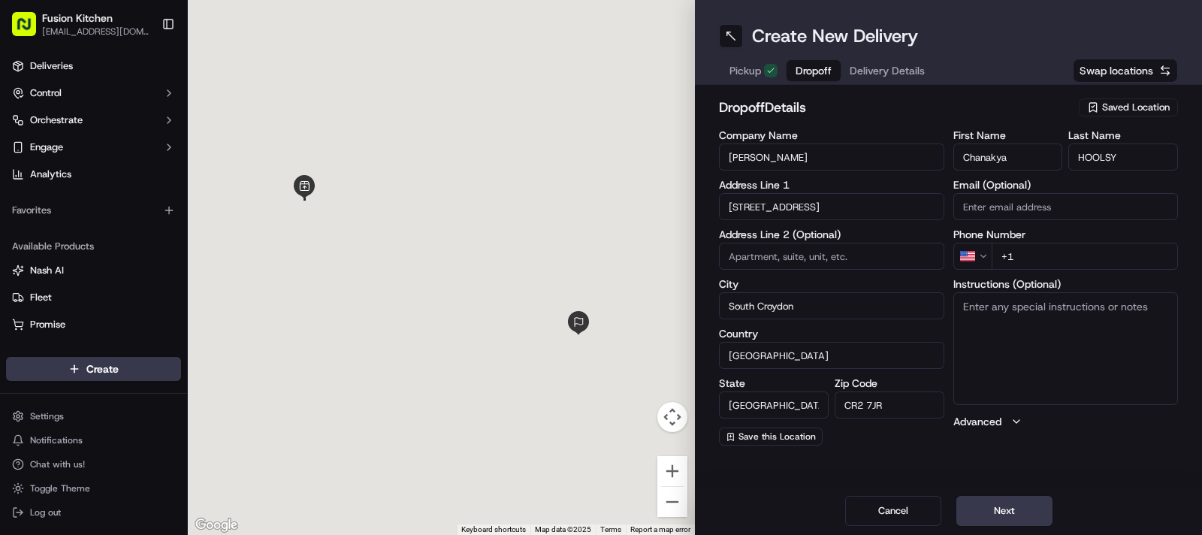
paste textarea "43, Crest Road, South Croydon, CR2 7JR"
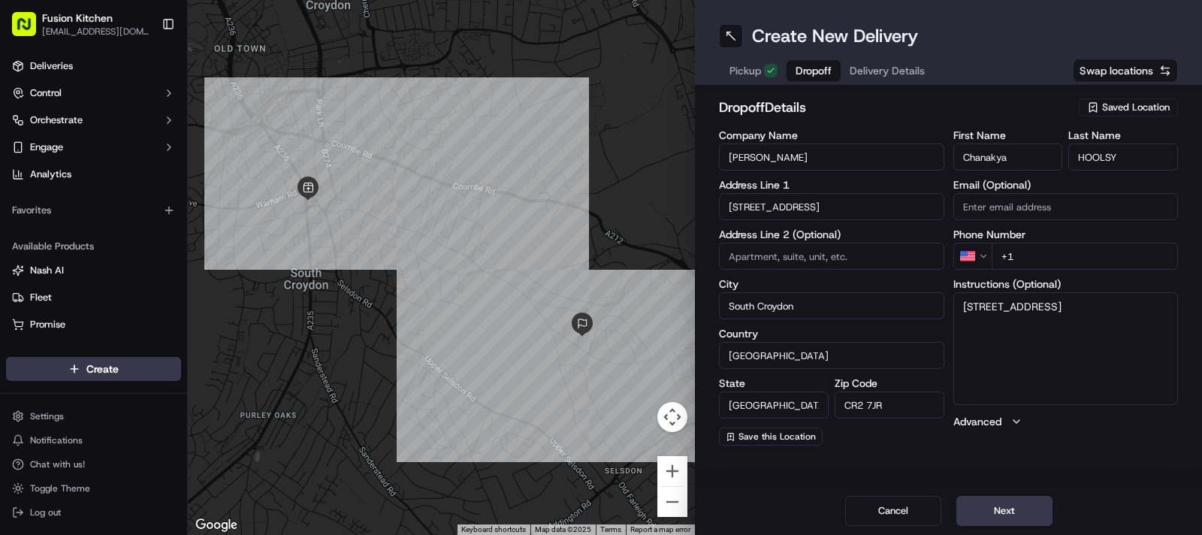
type textarea "43, Crest Road, South Croydon, CR2 7JR"
click at [977, 258] on html "Fusion Kitchen hari@fusionpos.uk Toggle Sidebar Deliveries Control Orchestrate …" at bounding box center [601, 267] width 1202 height 535
click at [1048, 253] on input "+44" at bounding box center [1085, 256] width 187 height 27
paste input "7917 630347"
type input "+44 7917 630347"
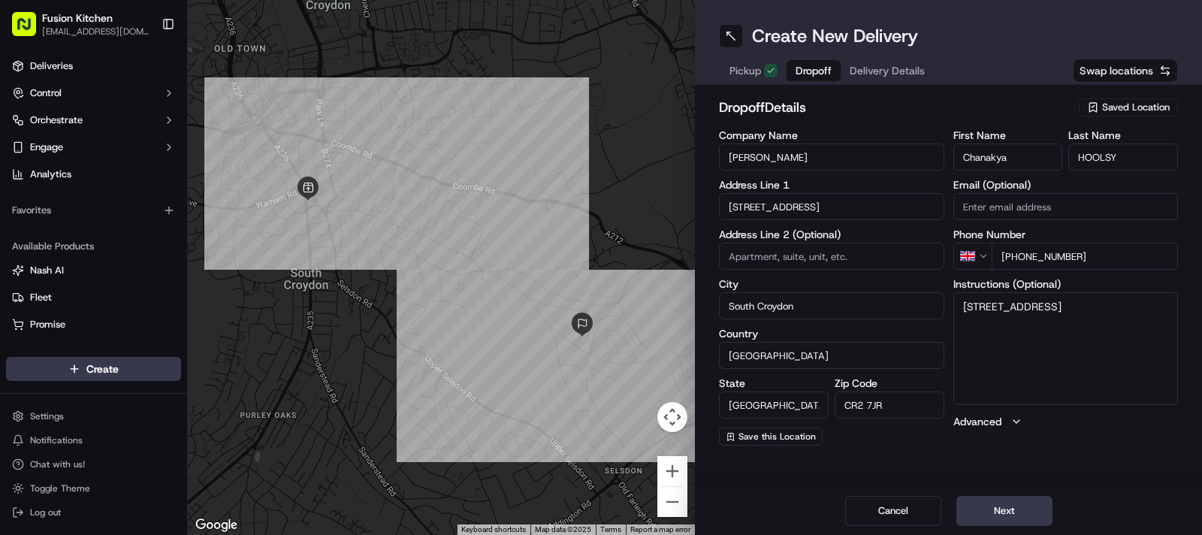
click at [1111, 328] on textarea "43, Crest Road, South Croydon, CR2 7JR" at bounding box center [1065, 348] width 225 height 113
paste textarea "7917630347"
type textarea "43, Crest Road, South Croydon, CR2 7JR 7917630347"
click at [999, 515] on button "Next" at bounding box center [1004, 511] width 96 height 30
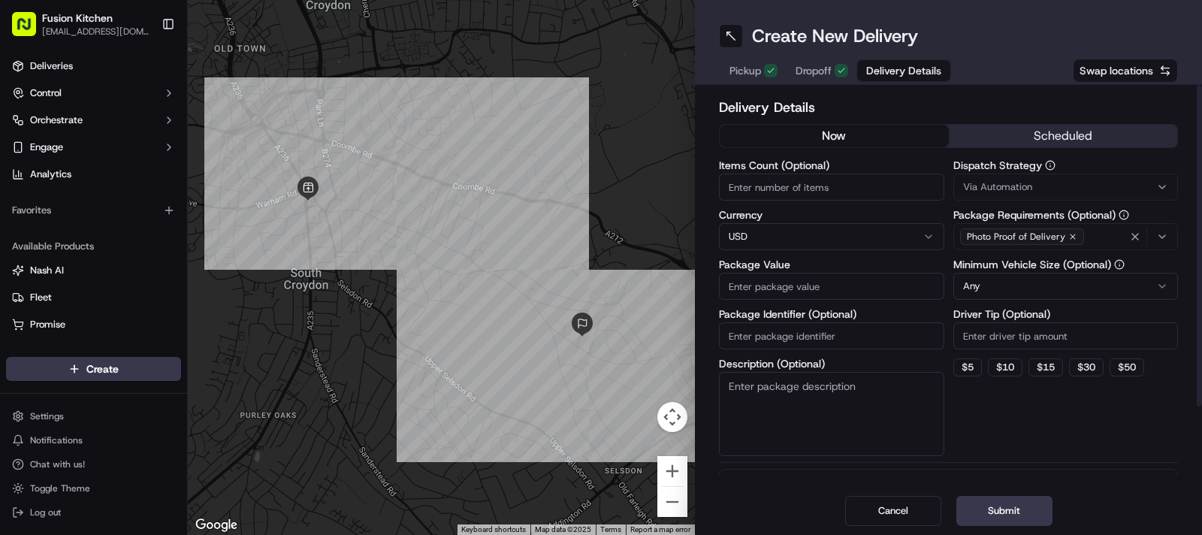
click at [771, 228] on html "Fusion Kitchen hari@fusionpos.uk Toggle Sidebar Deliveries Control Orchestrate …" at bounding box center [601, 267] width 1202 height 535
click at [798, 281] on input "Package Value" at bounding box center [831, 286] width 225 height 27
paste input "46.12"
type input "46.12"
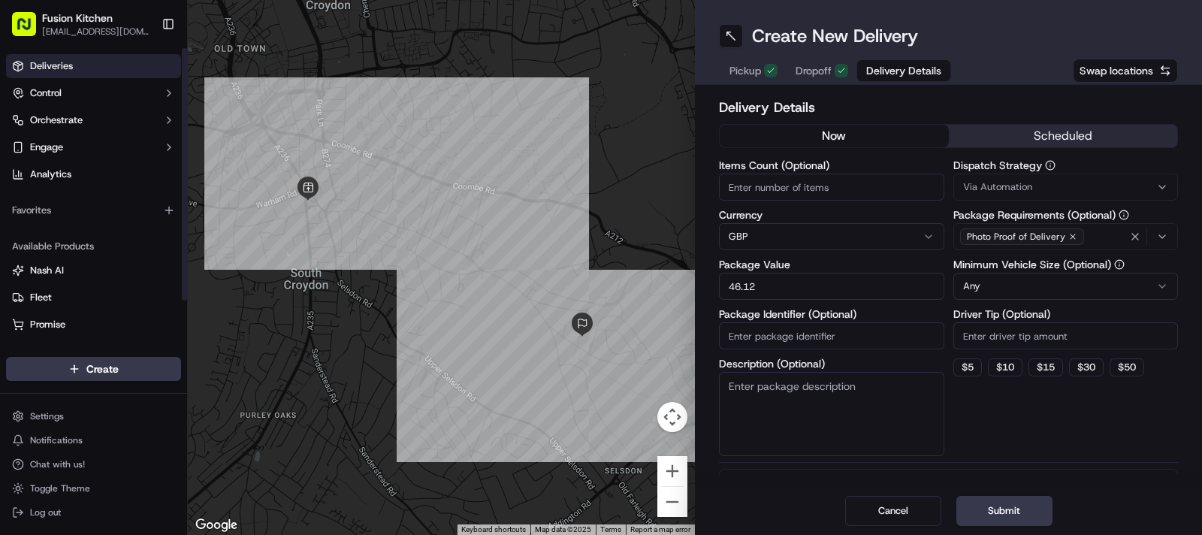
click at [72, 63] on link "Deliveries" at bounding box center [93, 66] width 175 height 24
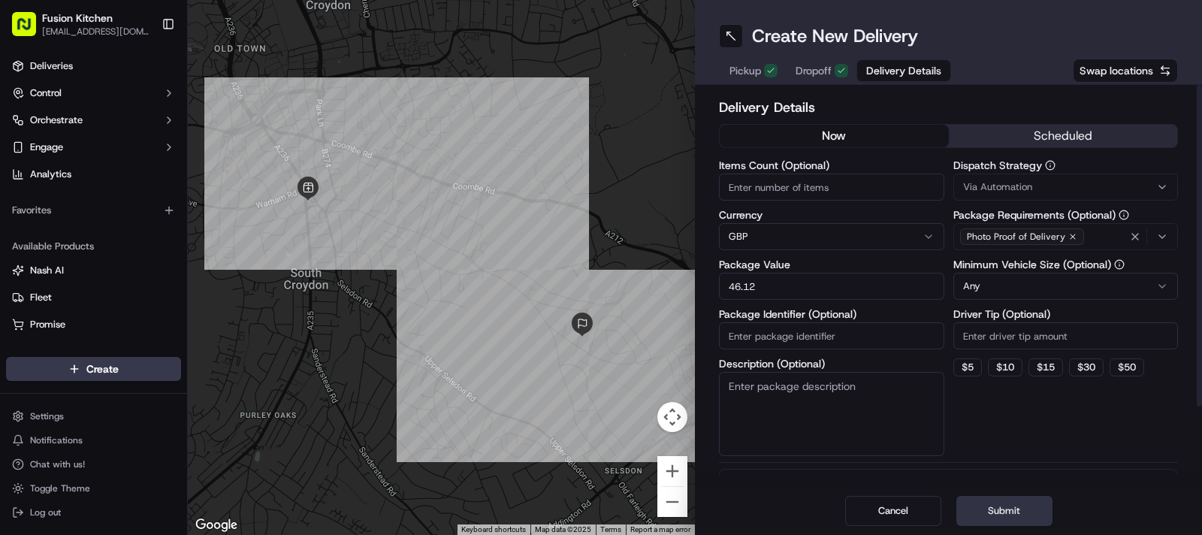
click at [989, 508] on button "Submit" at bounding box center [1004, 511] width 96 height 30
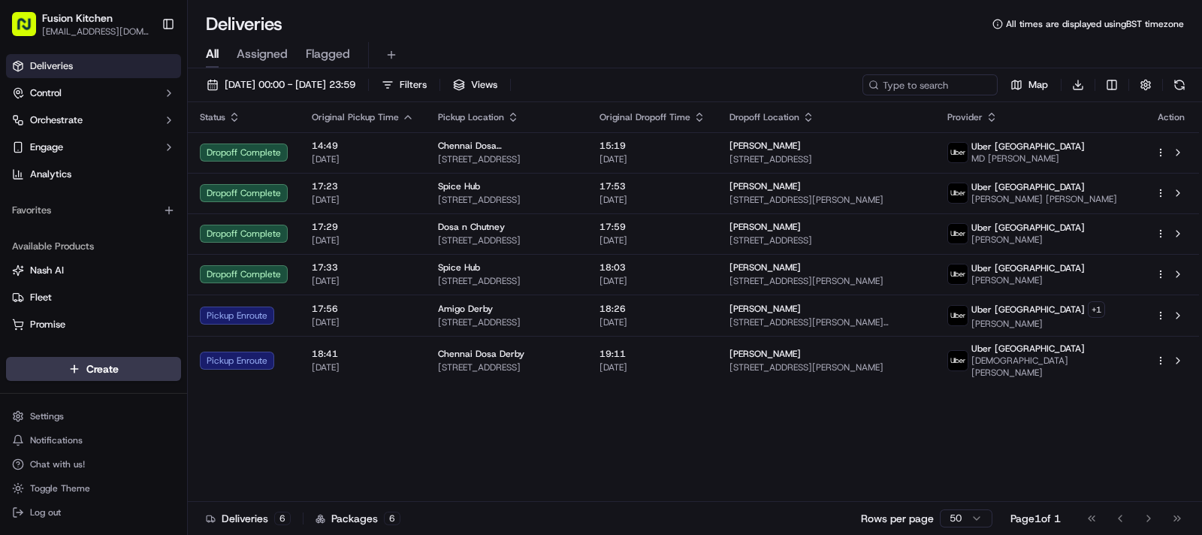
click at [556, 328] on td "Amigo Derby [STREET_ADDRESS]" at bounding box center [507, 314] width 162 height 41
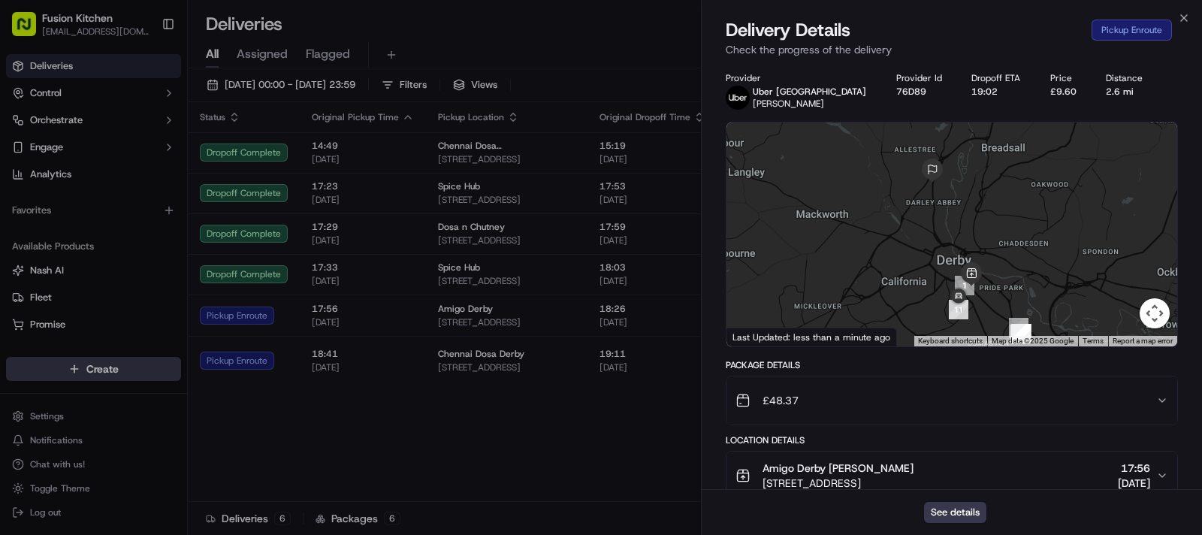
click at [999, 297] on div at bounding box center [951, 234] width 451 height 224
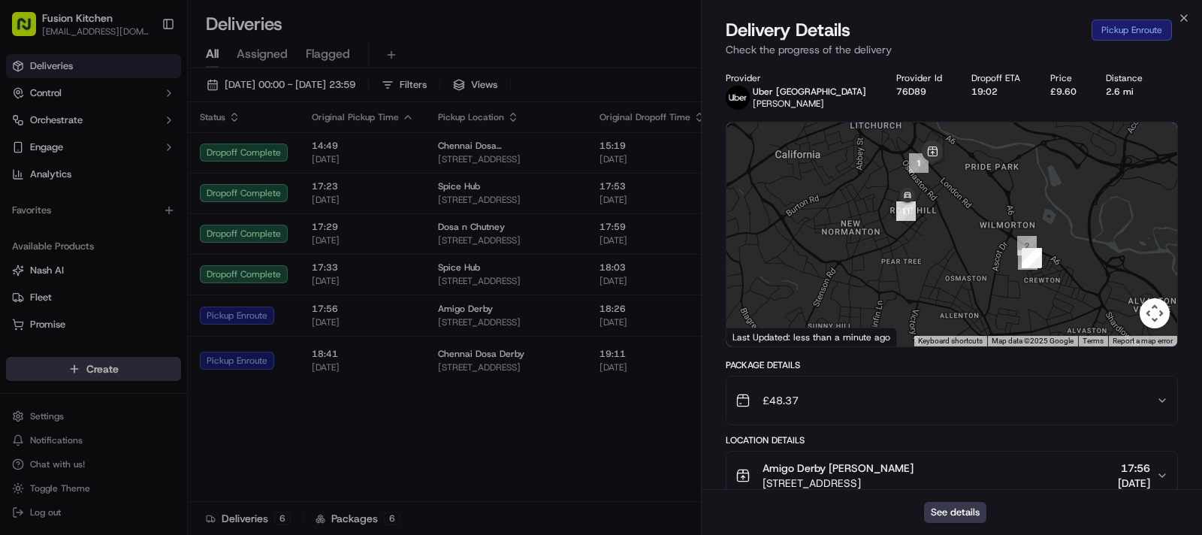
drag, startPoint x: 999, startPoint y: 297, endPoint x: 988, endPoint y: 179, distance: 119.2
click at [988, 179] on div at bounding box center [951, 234] width 451 height 224
click at [937, 203] on div at bounding box center [951, 234] width 451 height 224
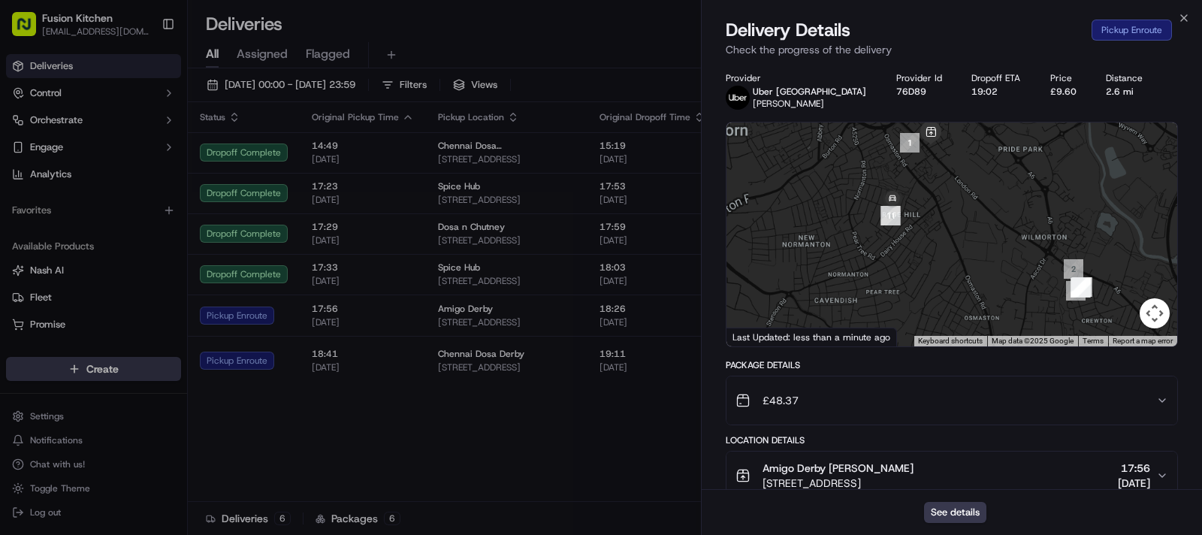
click at [937, 203] on div at bounding box center [951, 234] width 451 height 224
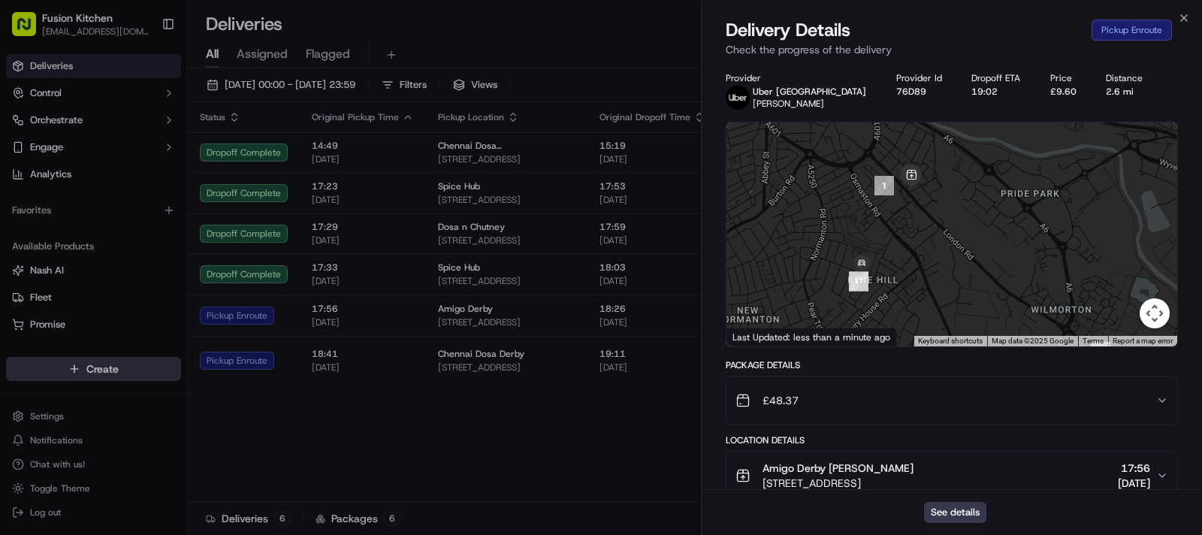
drag, startPoint x: 953, startPoint y: 174, endPoint x: 932, endPoint y: 254, distance: 83.1
click at [932, 254] on div at bounding box center [951, 234] width 451 height 224
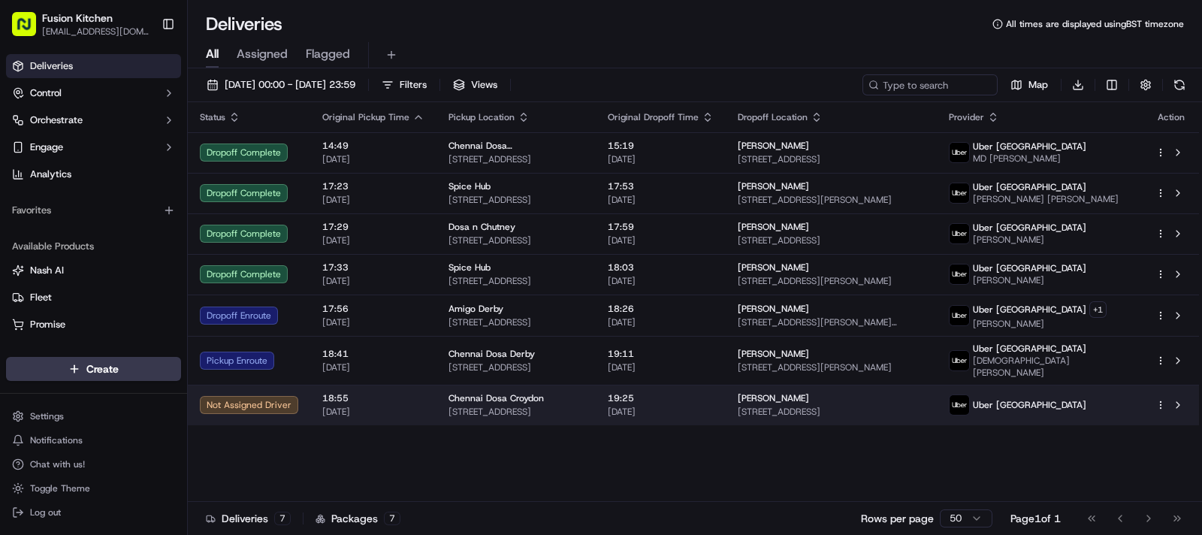
click at [714, 393] on span "19:25" at bounding box center [661, 398] width 106 height 12
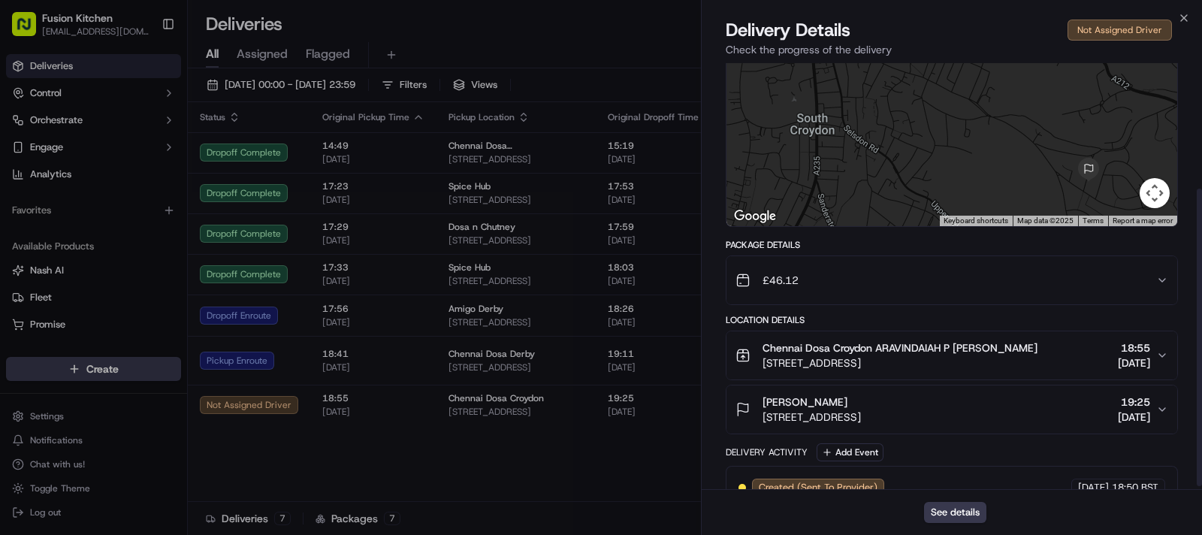
scroll to position [183, 0]
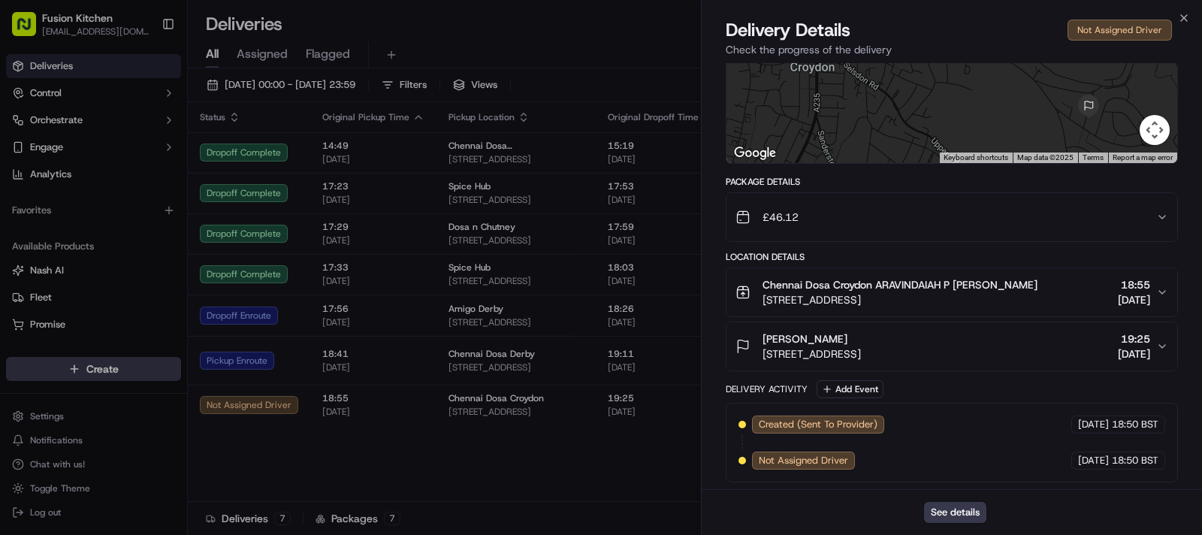
click at [943, 311] on button "Chennai Dosa Croydon ARAVINDAIAH P RAJARAJAN 3 Brighton Rd, South Croydon CR2 6…" at bounding box center [951, 292] width 451 height 48
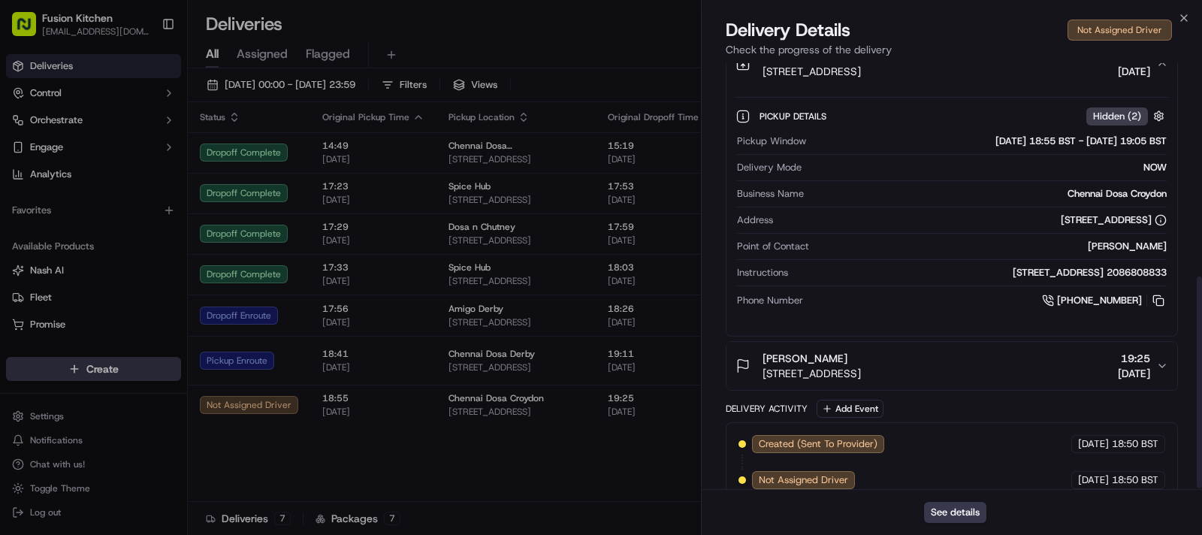
scroll to position [431, 0]
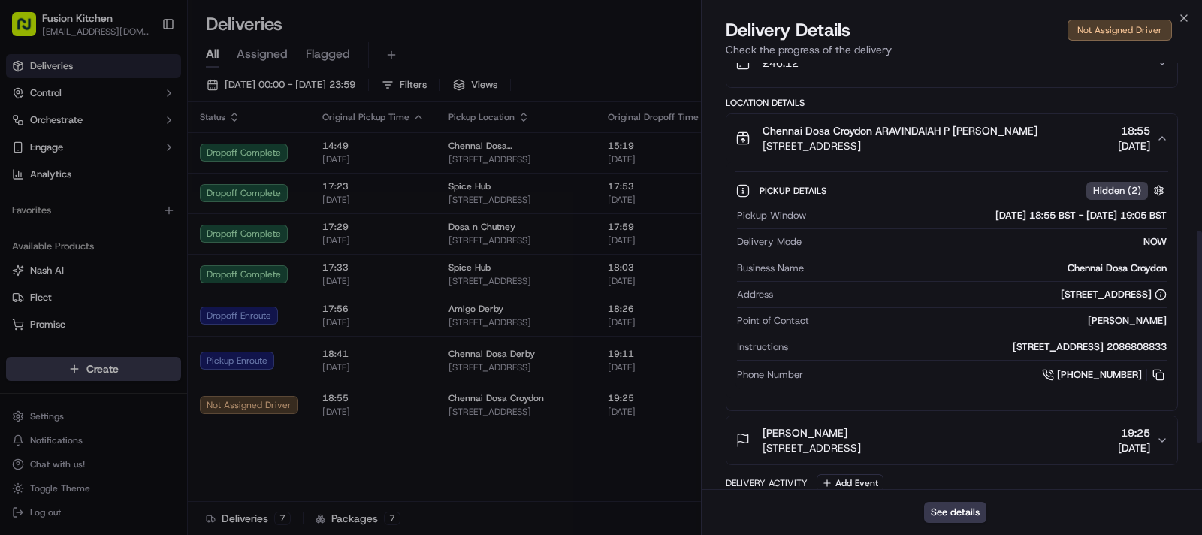
click at [935, 133] on span "Chennai Dosa Croydon ARAVINDAIAH P [PERSON_NAME]" at bounding box center [899, 130] width 275 height 15
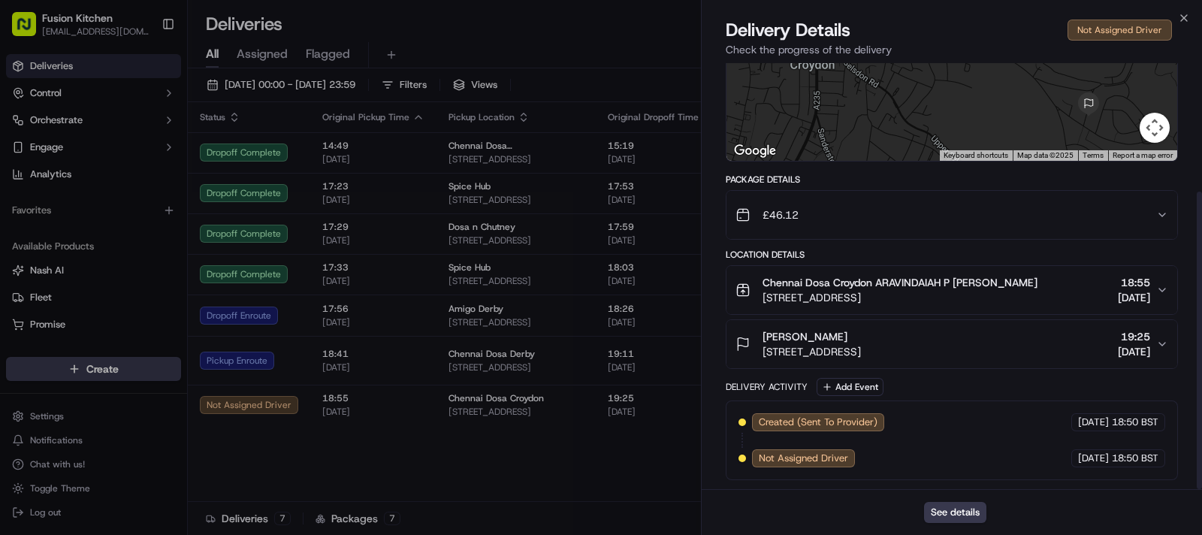
scroll to position [183, 0]
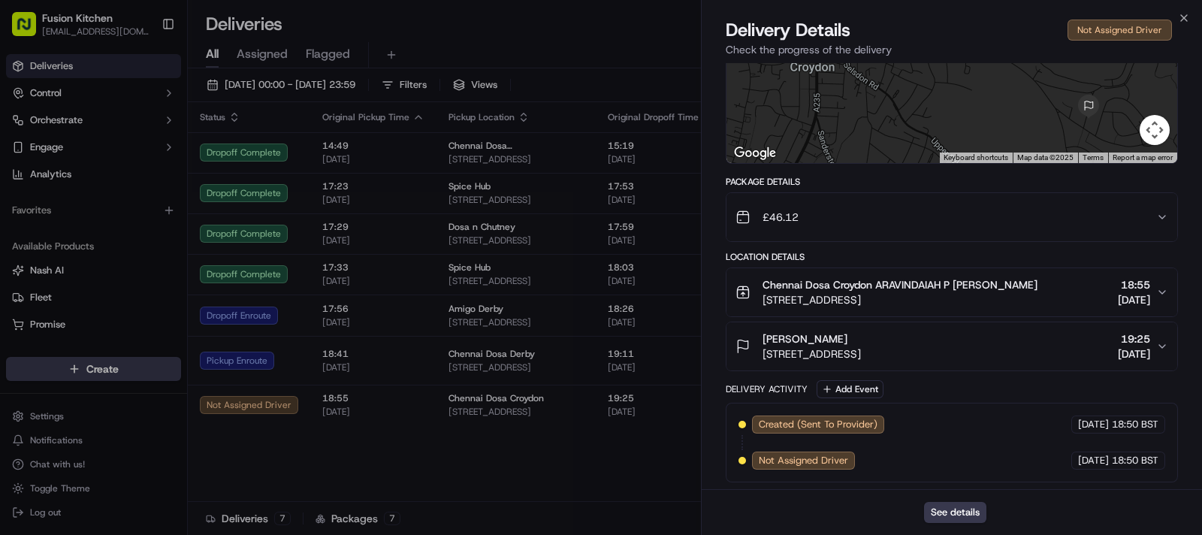
click at [924, 328] on button "Chanakya HOOLSY 43 Crest Rd, South Croydon CR2 7JR, UK 19:25 20/09/2025" at bounding box center [951, 346] width 451 height 48
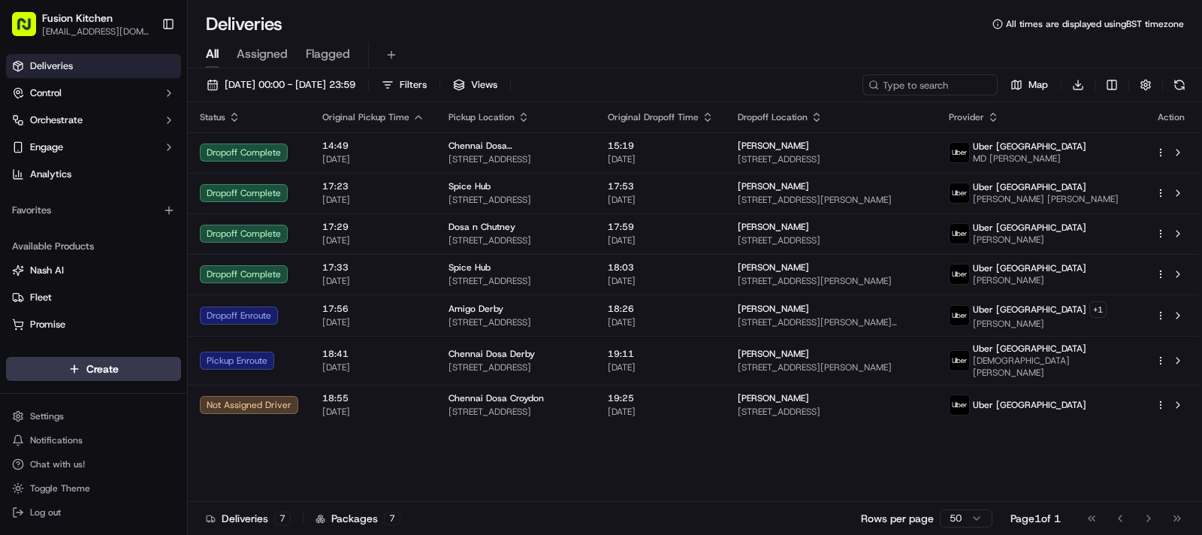
click at [503, 451] on div "Status Original Pickup Time Pickup Location Original Dropoff Time Dropoff Locat…" at bounding box center [693, 302] width 1011 height 400
click at [631, 460] on div "Status Original Pickup Time Pickup Location Original Dropoff Time Dropoff Locat…" at bounding box center [693, 302] width 1011 height 400
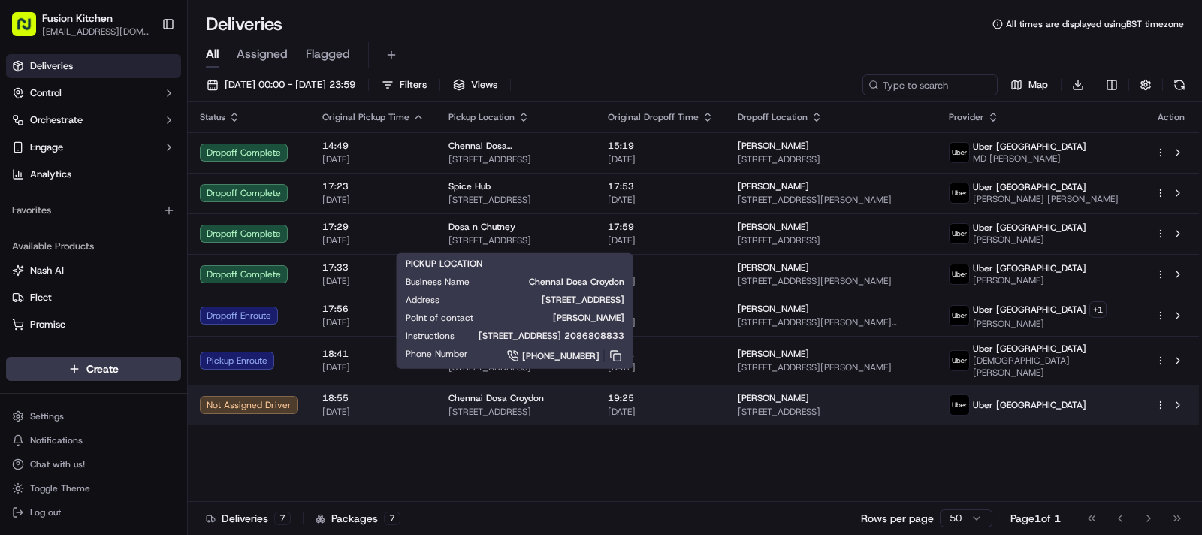
click at [546, 406] on span "[STREET_ADDRESS]" at bounding box center [515, 412] width 135 height 12
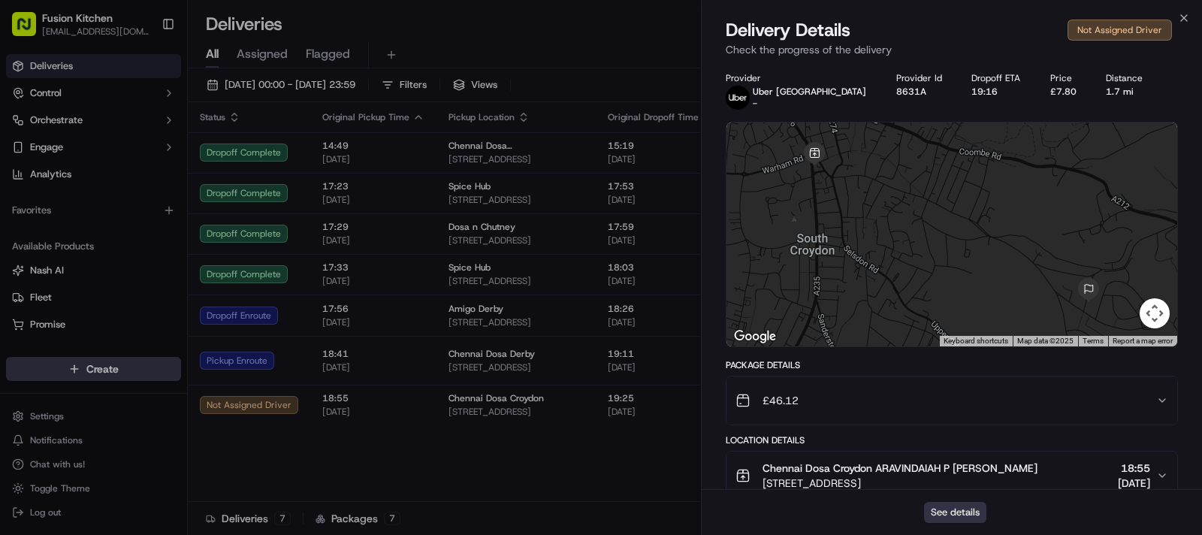
click at [946, 514] on button "See details" at bounding box center [955, 512] width 62 height 21
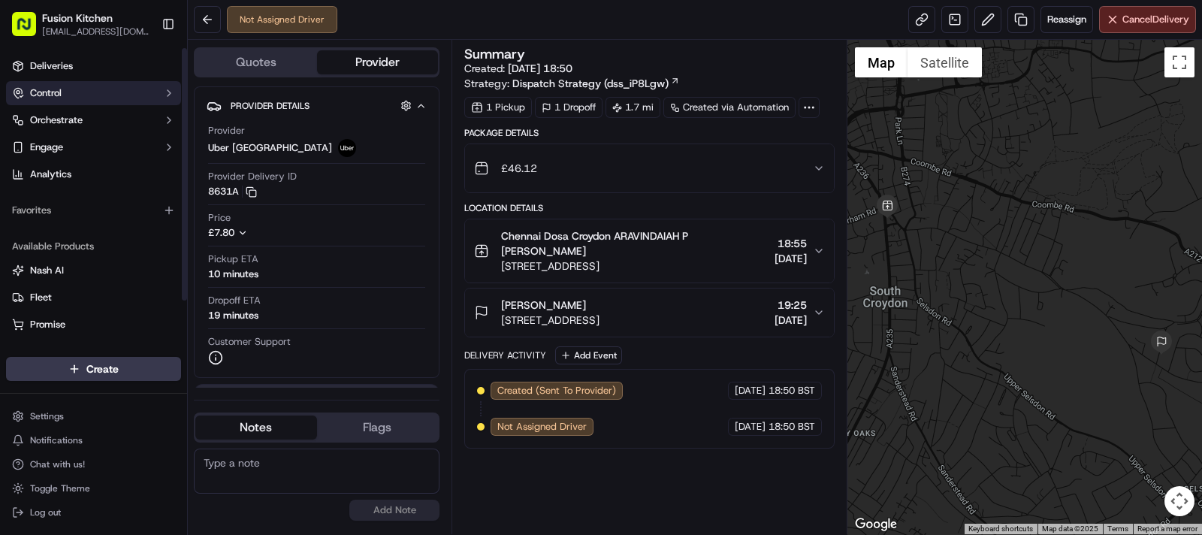
click at [71, 98] on button "Control" at bounding box center [93, 93] width 175 height 24
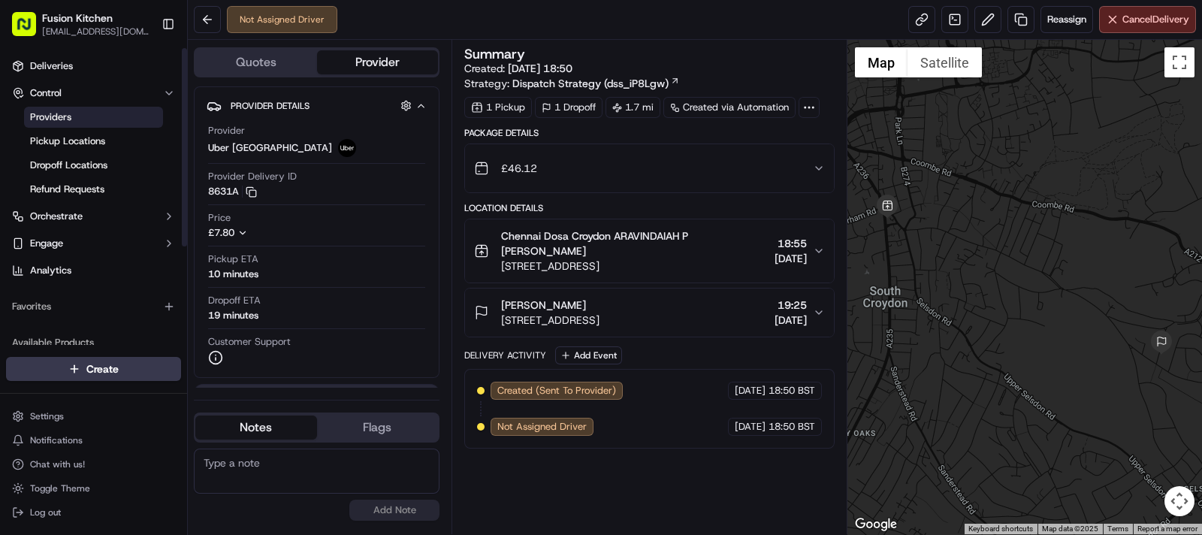
click at [77, 115] on link "Providers" at bounding box center [93, 117] width 139 height 21
click at [285, 295] on div "Dropoff ETA 18 minutes" at bounding box center [316, 308] width 217 height 29
click at [680, 485] on div "Summary Created: [DATE] 18:50 Strategy: Dispatch Strategy (dss_iP8Lgw) 1 Pickup…" at bounding box center [649, 286] width 370 height 479
click at [192, 396] on div "Quotes Provider Provider Details Hidden ( 2 ) Provider Uber UK Provider Deliver…" at bounding box center [320, 287] width 264 height 494
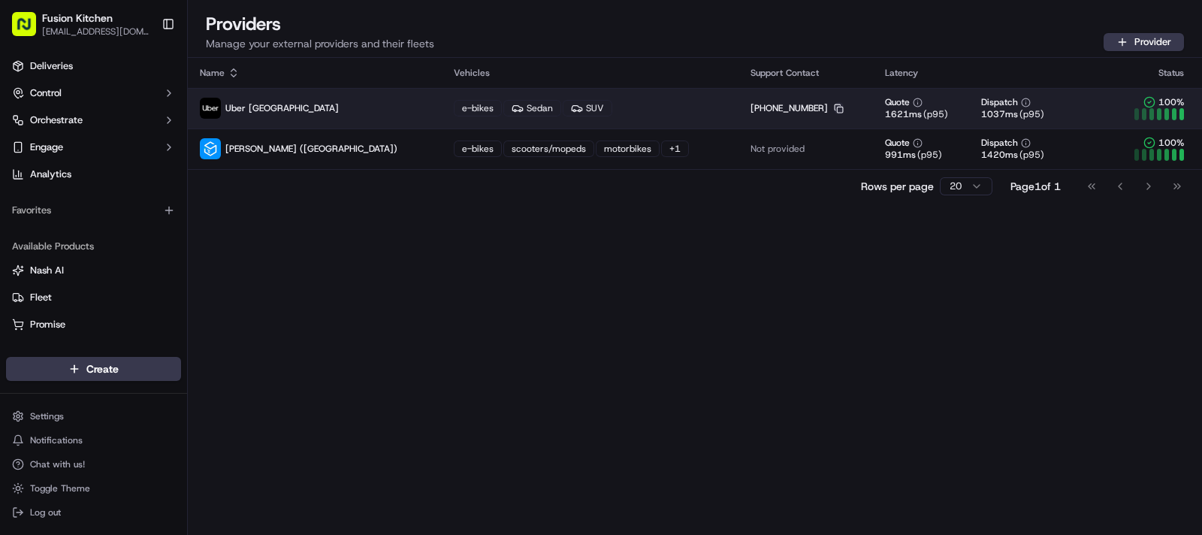
click at [835, 104] on icon "button" at bounding box center [838, 107] width 6 height 6
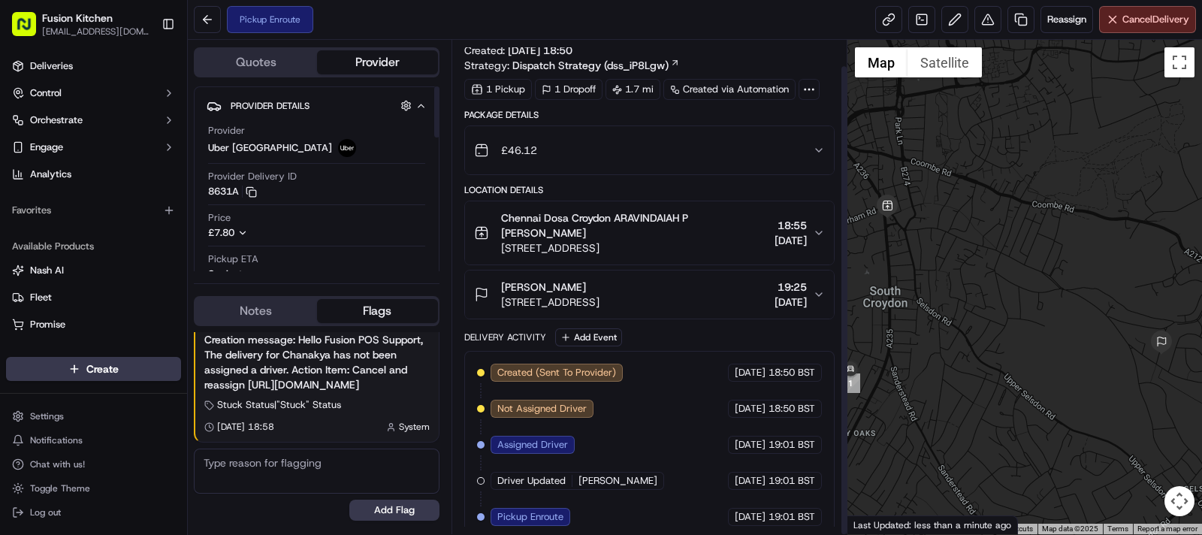
scroll to position [27, 0]
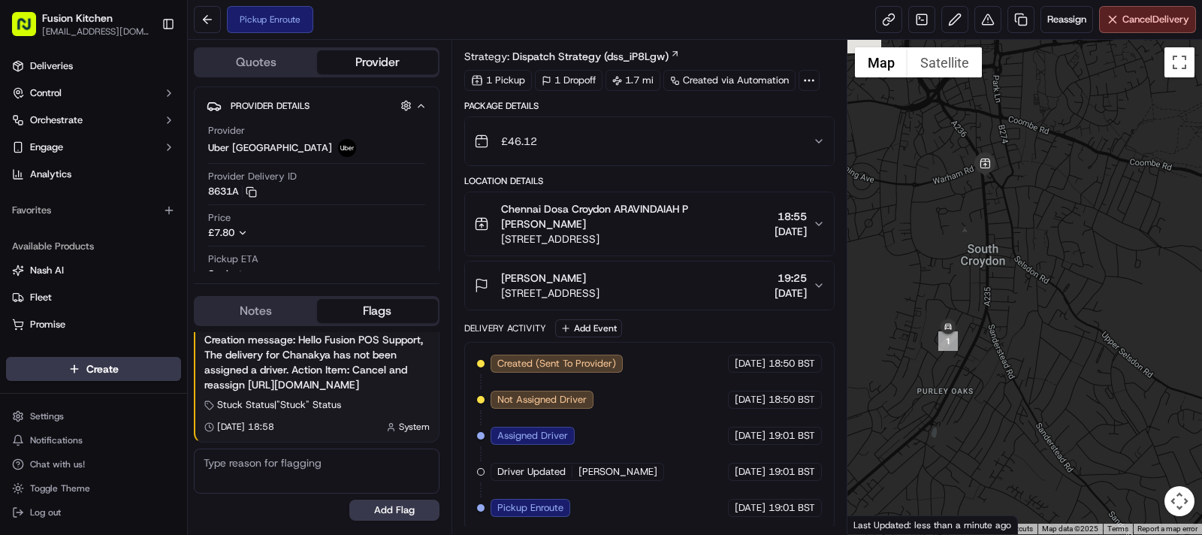
drag, startPoint x: 976, startPoint y: 364, endPoint x: 1106, endPoint y: 303, distance: 143.5
click at [1106, 303] on div at bounding box center [1024, 287] width 355 height 494
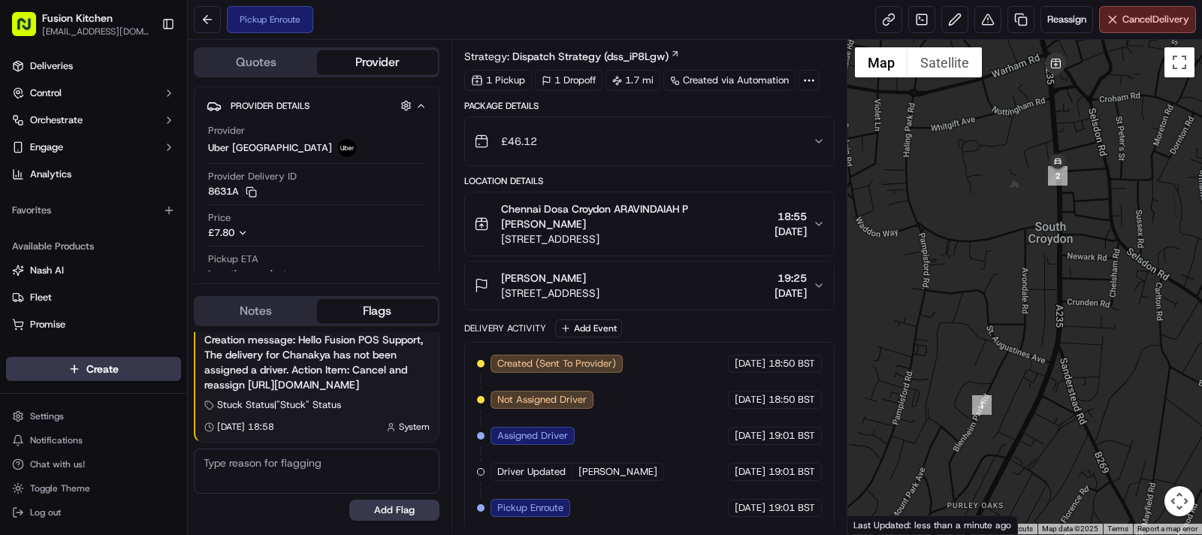
drag, startPoint x: 1058, startPoint y: 222, endPoint x: 1022, endPoint y: 346, distance: 129.3
click at [1022, 346] on div at bounding box center [1024, 287] width 355 height 494
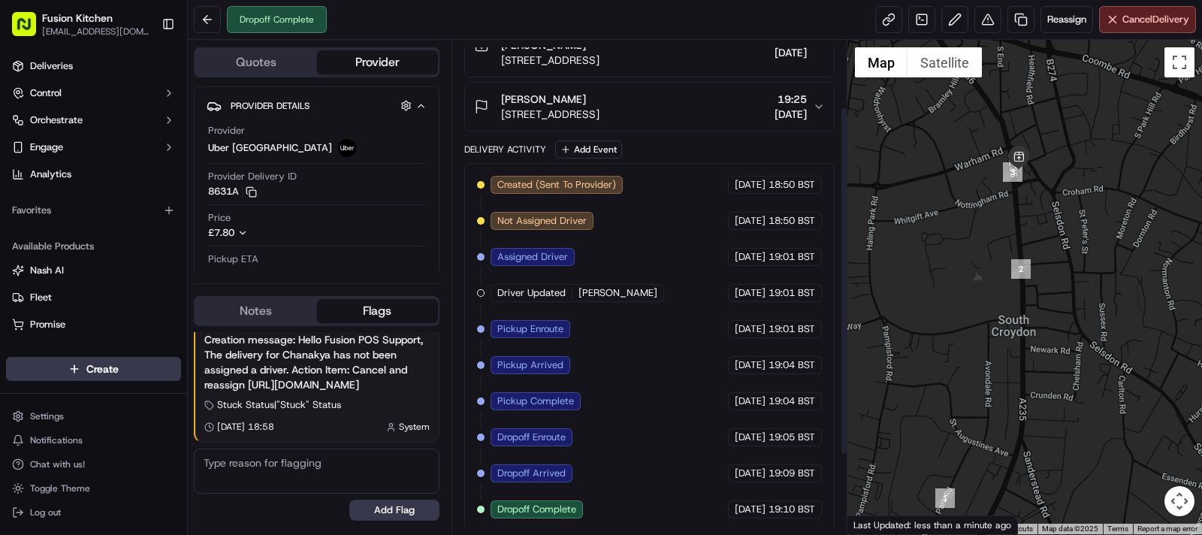
scroll to position [0, 0]
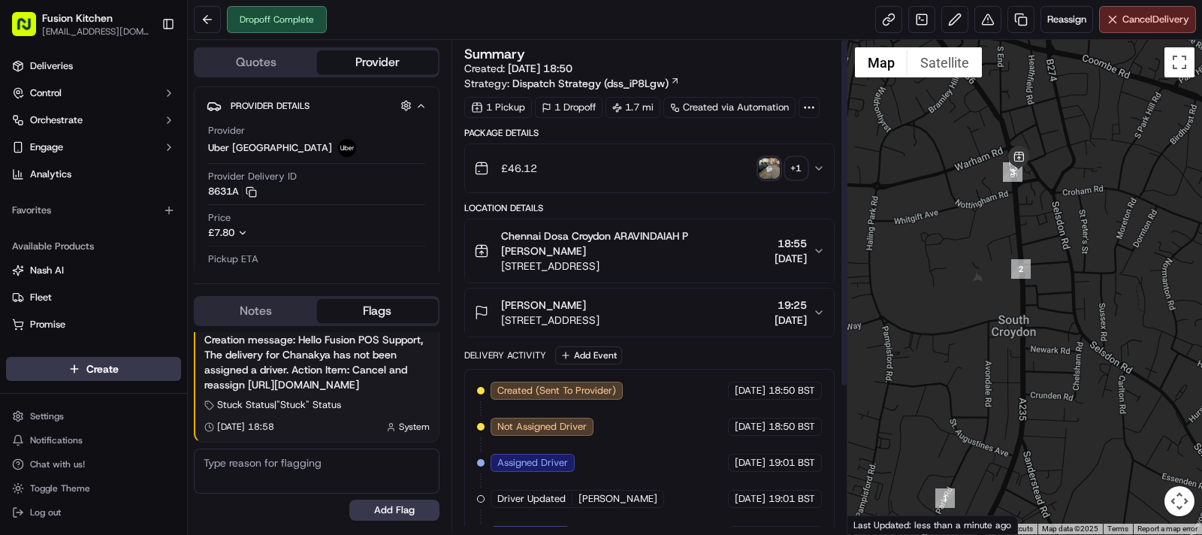
click at [768, 166] on img "button" at bounding box center [769, 168] width 21 height 21
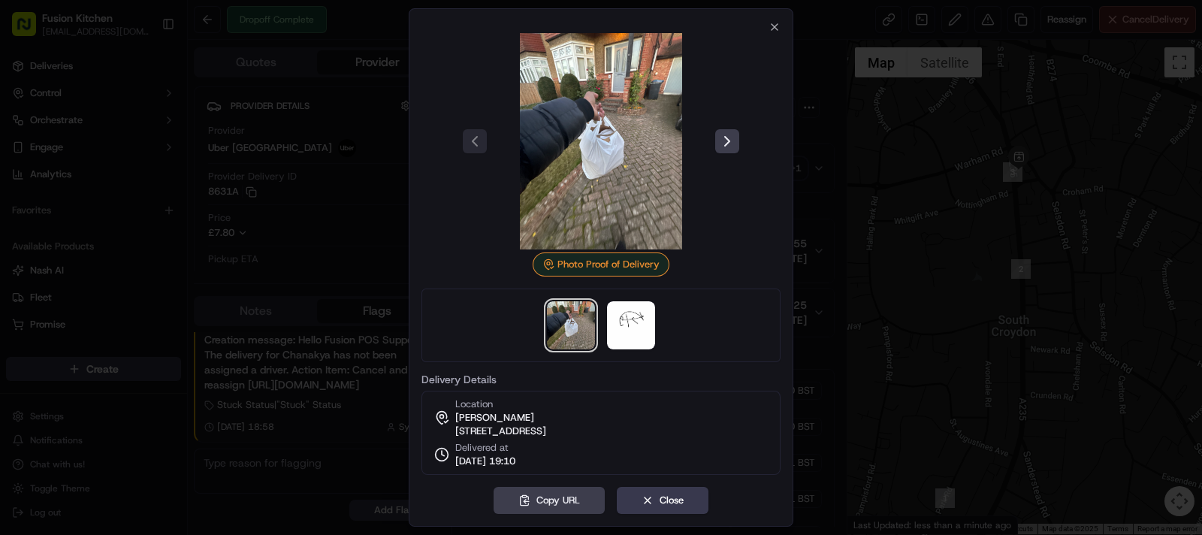
click at [791, 197] on div "Photo Proof of Delivery Delivery Details Location Chanakya HOOLSY 43 Crest Rd, …" at bounding box center [601, 267] width 385 height 518
click at [774, 21] on icon "button" at bounding box center [774, 27] width 12 height 12
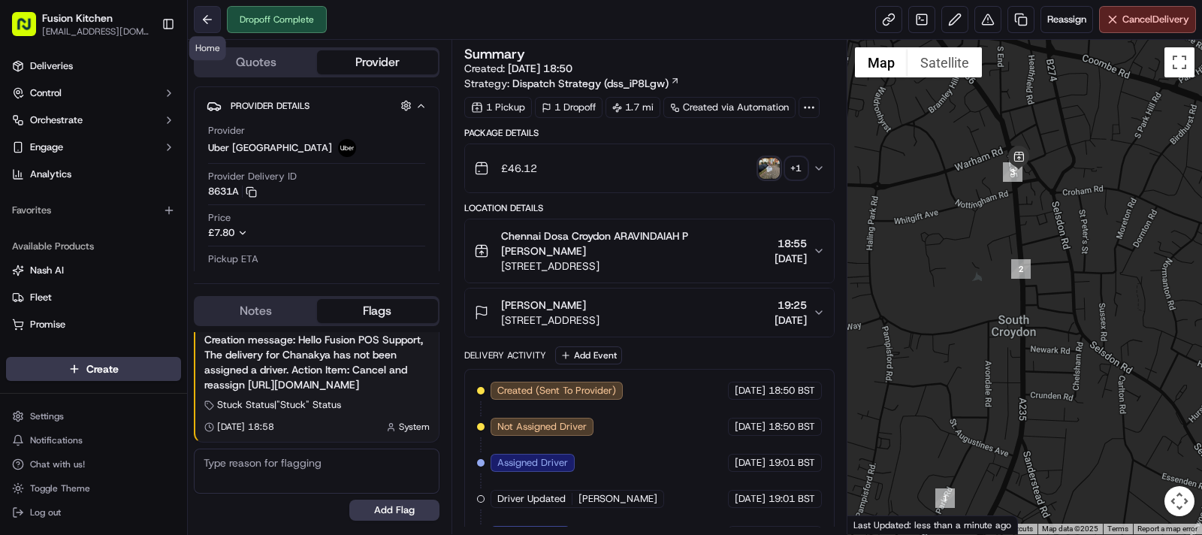
click at [204, 12] on button at bounding box center [207, 19] width 27 height 27
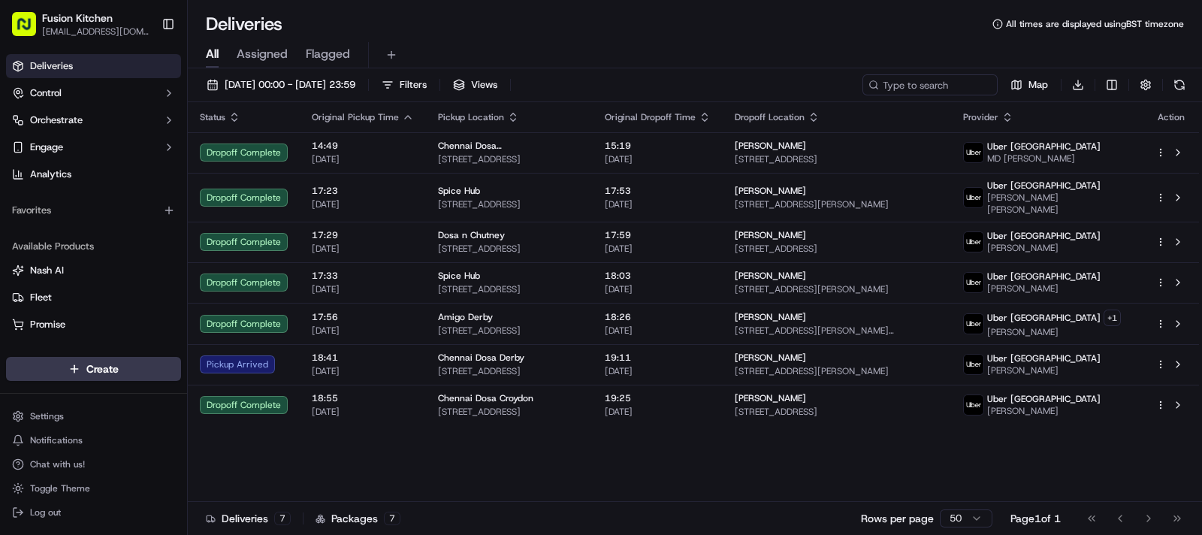
click at [572, 466] on div "Status Original Pickup Time Pickup Location Original Dropoff Time Dropoff Locat…" at bounding box center [693, 302] width 1011 height 400
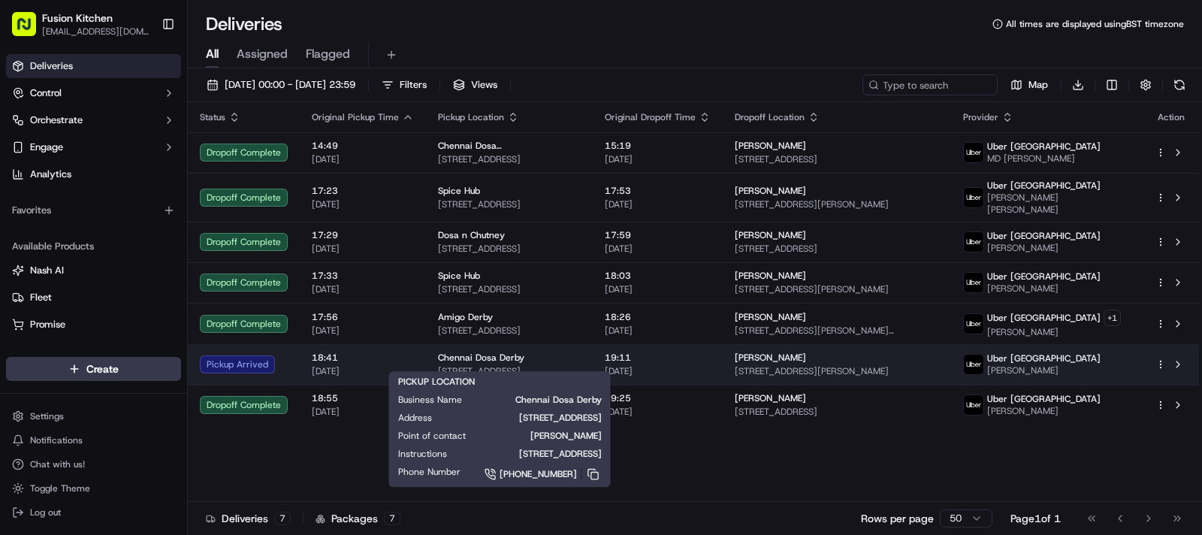
click at [581, 365] on span "[STREET_ADDRESS]" at bounding box center [509, 371] width 143 height 12
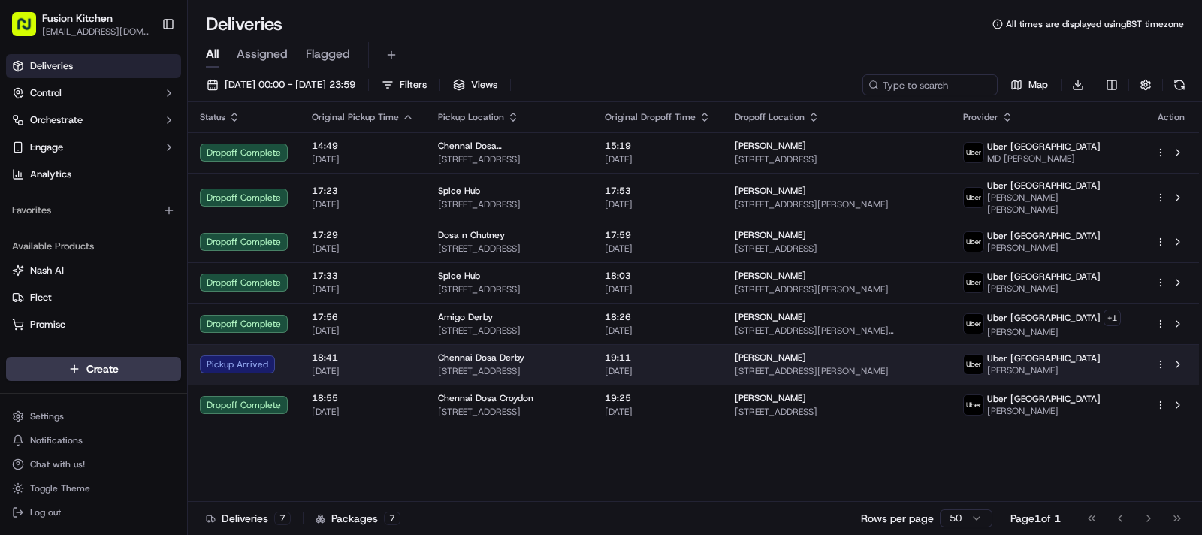
click at [581, 352] on div "Chennai Dosa Derby" at bounding box center [509, 358] width 143 height 12
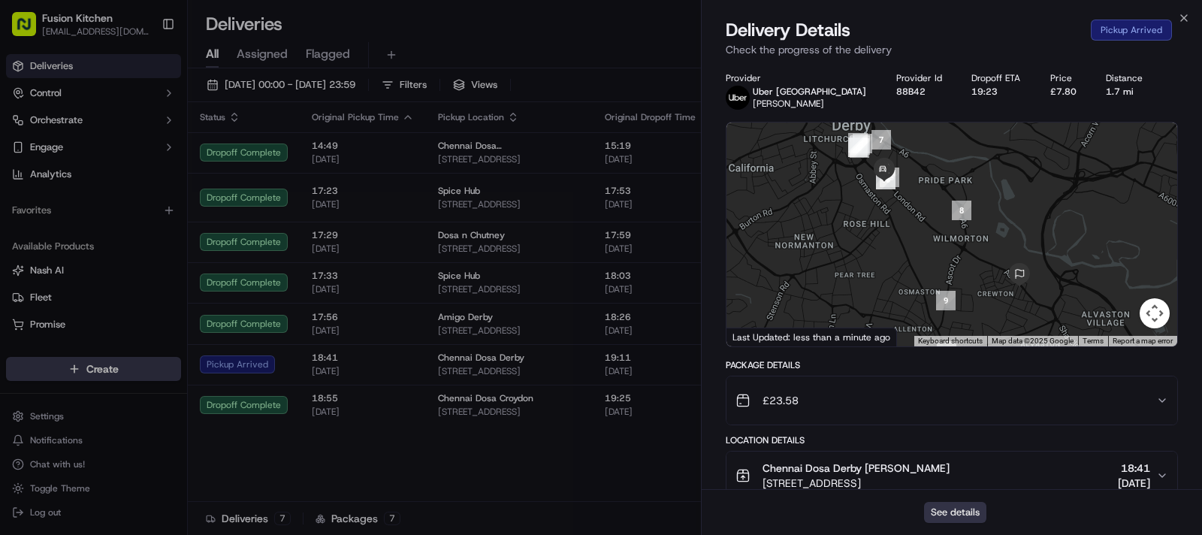
click at [954, 512] on button "See details" at bounding box center [955, 512] width 62 height 21
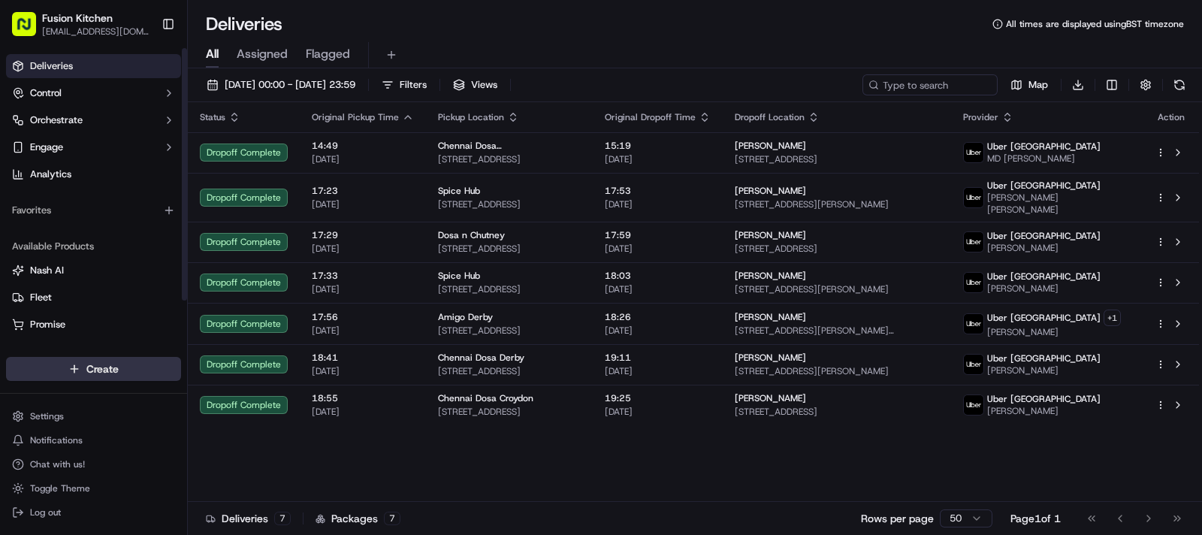
click at [83, 362] on html "Fusion Kitchen hari@fusionpos.uk Toggle Sidebar Deliveries Control Orchestrate …" at bounding box center [601, 267] width 1202 height 535
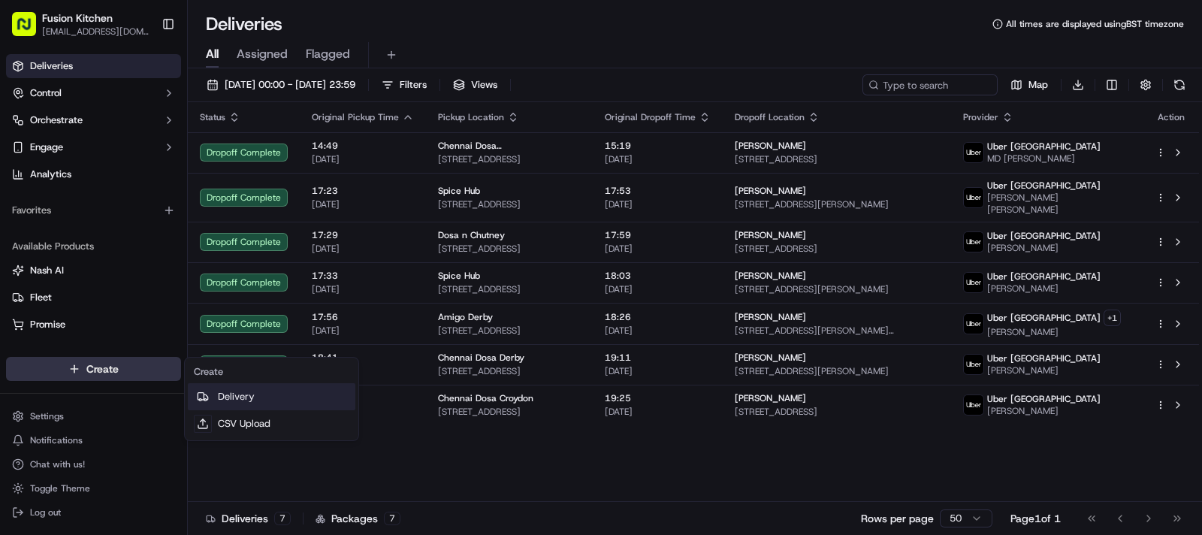
click at [240, 391] on link "Delivery" at bounding box center [272, 396] width 168 height 27
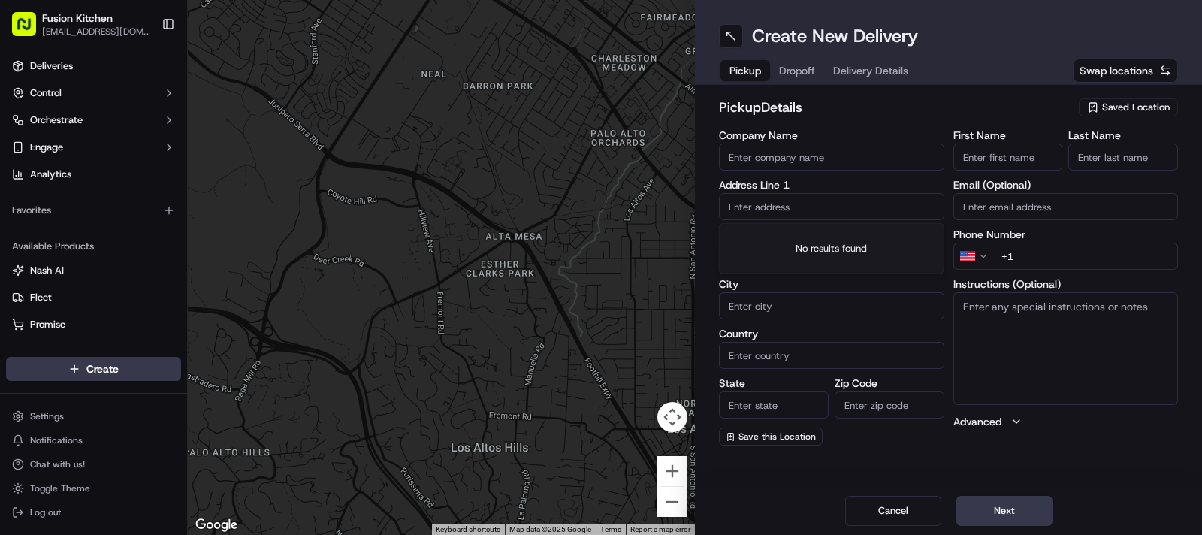
click at [799, 212] on input "text" at bounding box center [831, 206] width 225 height 27
paste input "548-550 Hagley Road West, OLDBURY, United Kingdom, B68 0BZ."
click at [798, 242] on div "548-550 Hagley Road West, Oldbury B68 0BZ, United Kingdom" at bounding box center [832, 238] width 218 height 23
type input "[STREET_ADDRESS]"
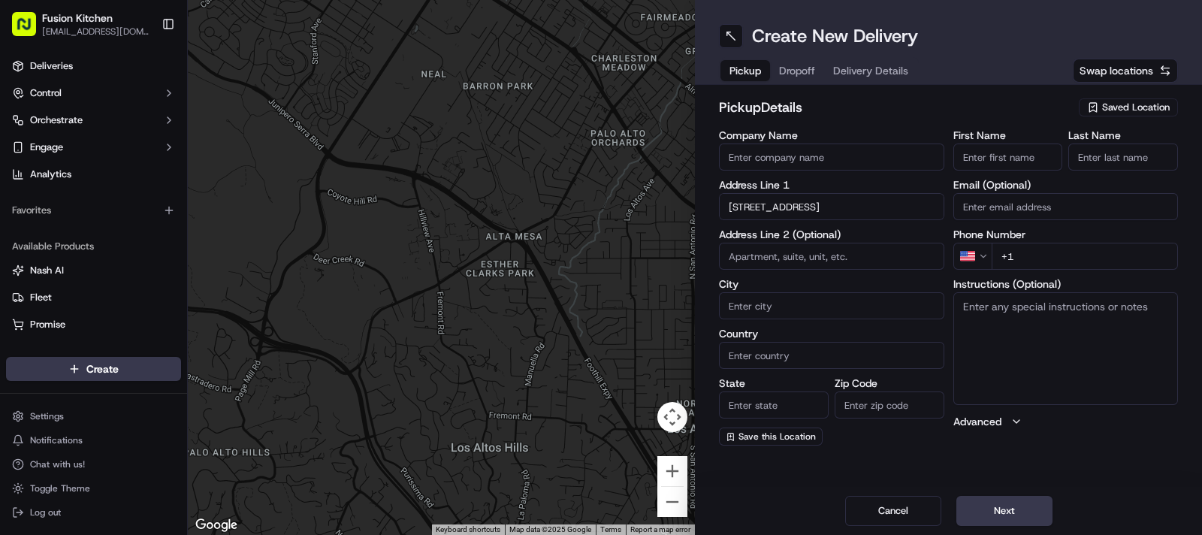
type input "Oldbury"
type input "[GEOGRAPHIC_DATA]"
type input "B68 0BZ"
type input "548-550 Hagley Road West"
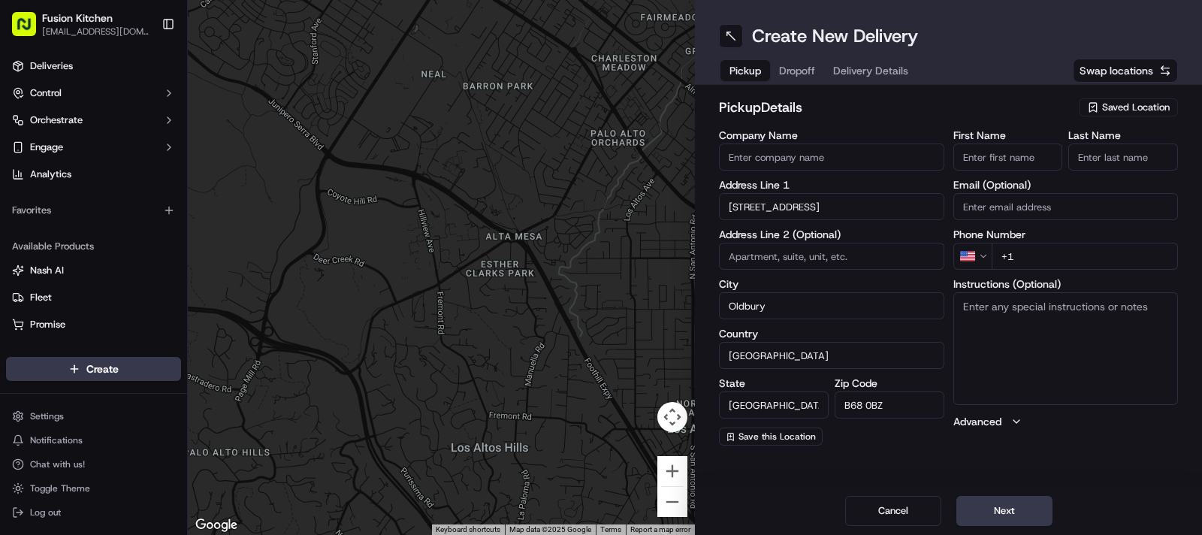
scroll to position [0, 0]
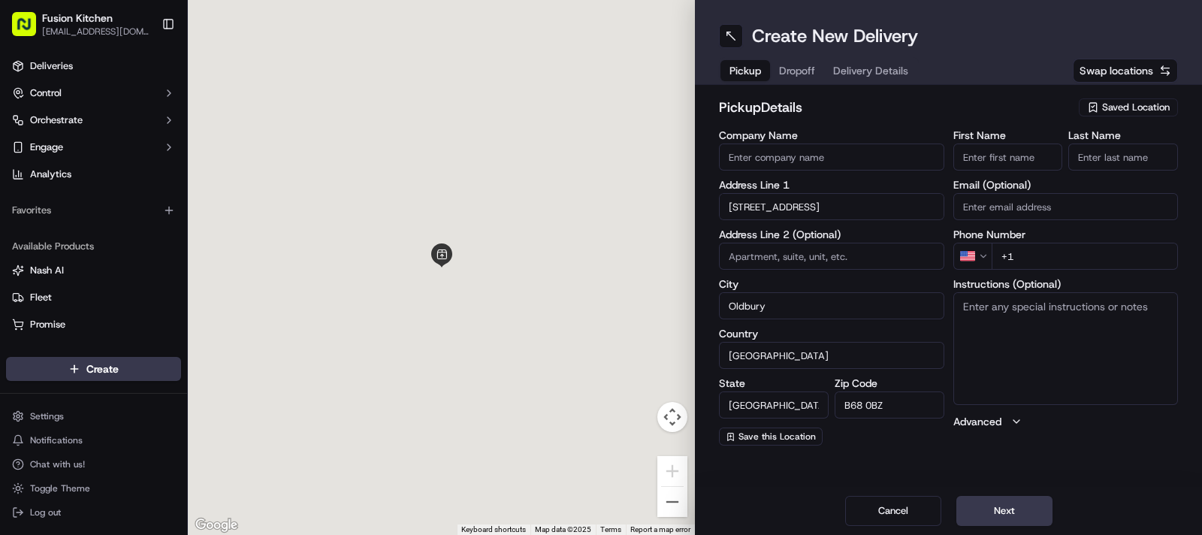
click at [1032, 336] on textarea "Instructions (Optional)" at bounding box center [1065, 348] width 225 height 113
paste textarea "548-550 Hagley Road West, OLDBURY, United Kingdom, B68 0BZ."
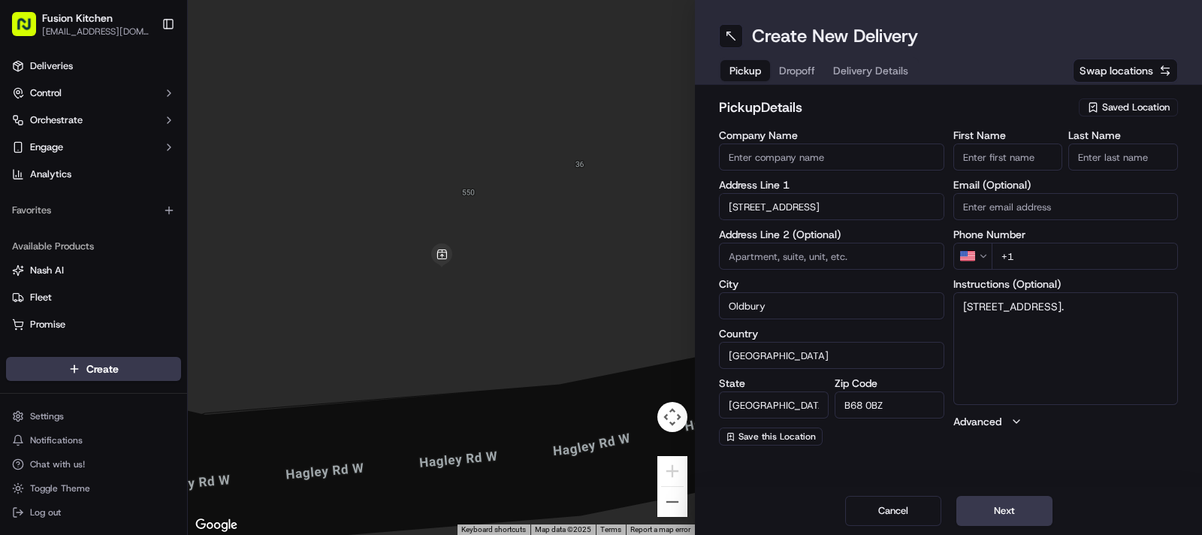
type textarea "548-550 Hagley Road West, OLDBURY, United Kingdom, B68 0BZ."
click at [1012, 162] on input "First Name" at bounding box center [1008, 156] width 110 height 27
paste input "Mougamadou Aasife Mohamed Nooku"
drag, startPoint x: 1026, startPoint y: 155, endPoint x: 1115, endPoint y: 165, distance: 89.2
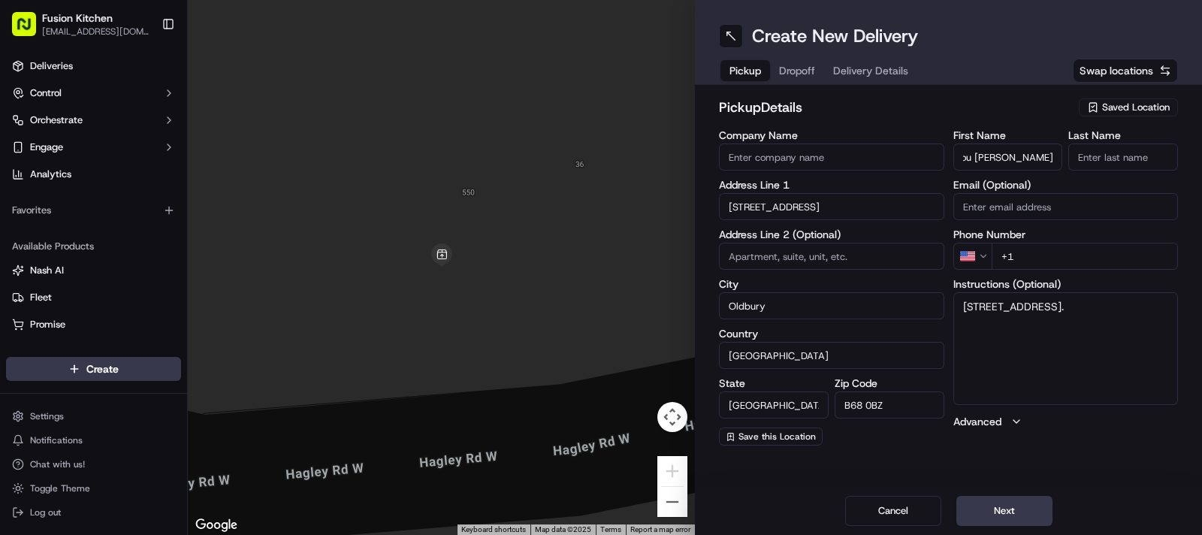
click at [1115, 165] on div "First Name Mougamadou Aasife Mohamed Nooku Last Name" at bounding box center [1065, 150] width 225 height 41
type input "Mougamadou Aasife Mohamed"
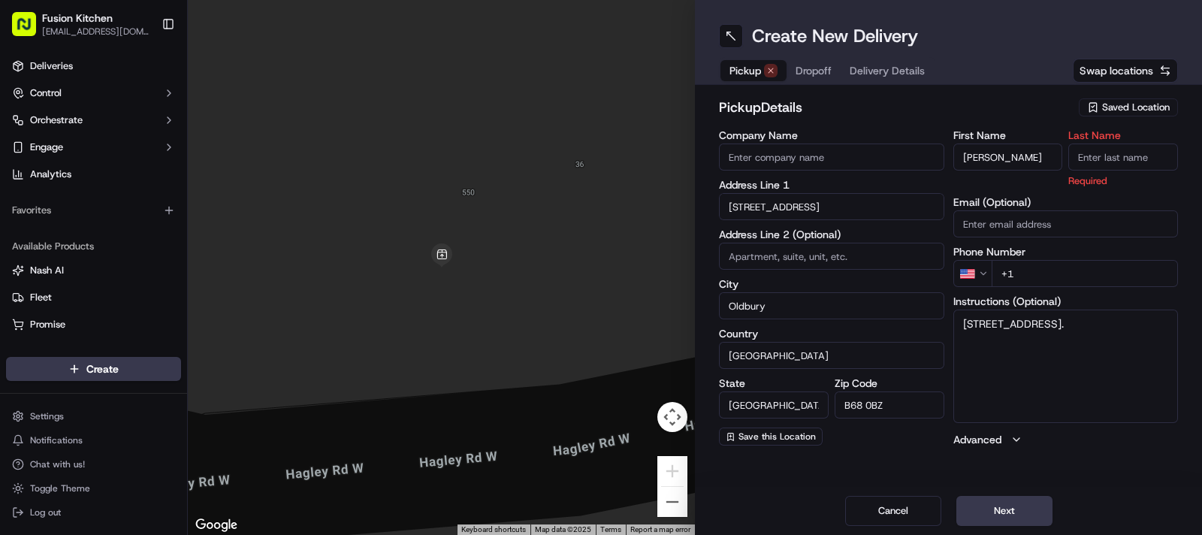
click at [1119, 165] on input "Last Name" at bounding box center [1123, 156] width 110 height 27
paste input "Nooku"
type input "Nooku"
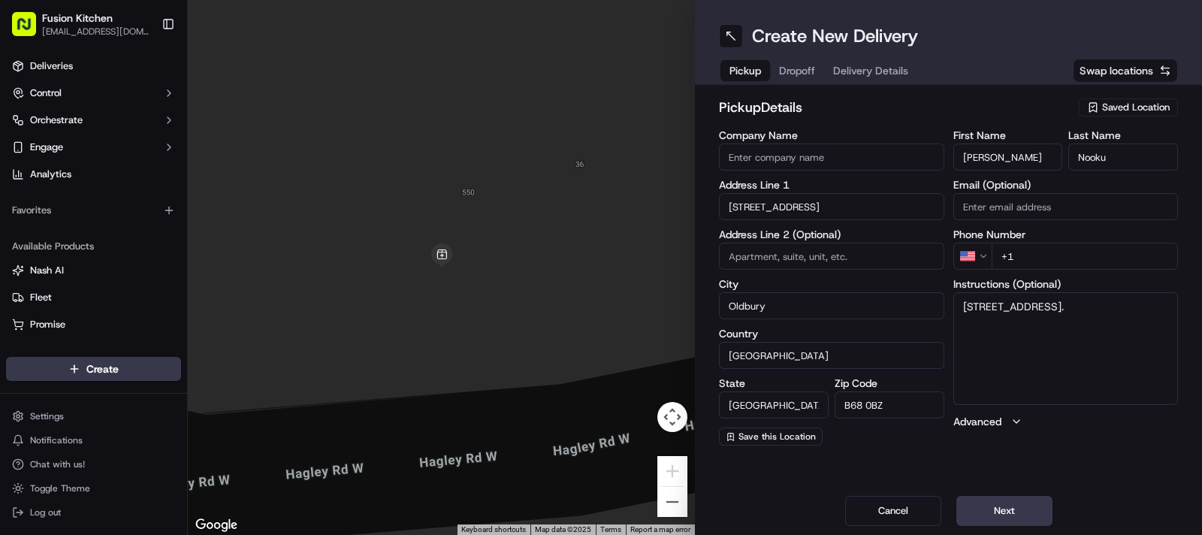
click at [764, 143] on input "Company Name" at bounding box center [831, 156] width 225 height 27
paste input "Grill N Shake - [GEOGRAPHIC_DATA]"
type input "Grill N Shake - [GEOGRAPHIC_DATA]"
click at [977, 254] on html "Fusion Kitchen hari@fusionpos.uk Toggle Sidebar Deliveries Control Orchestrate …" at bounding box center [601, 267] width 1202 height 535
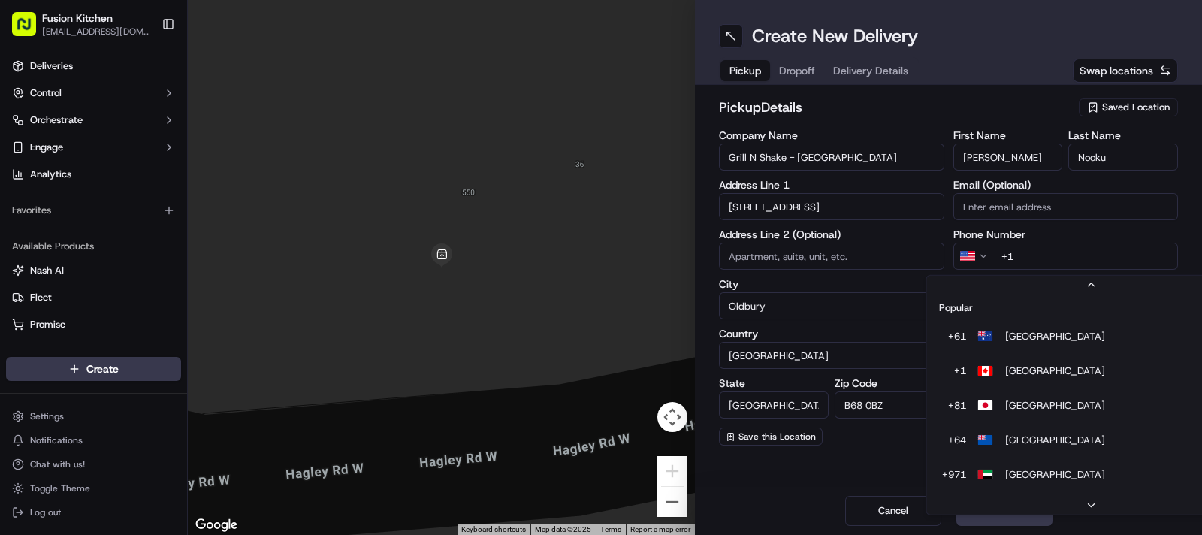
scroll to position [64, 0]
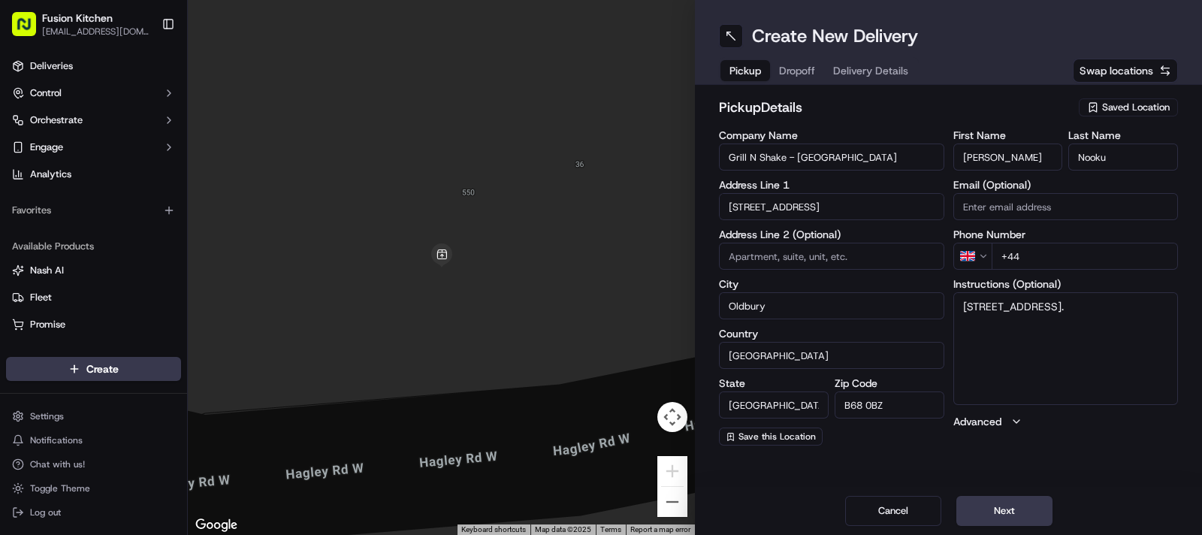
click at [1060, 263] on input "+44" at bounding box center [1085, 256] width 187 height 27
paste input "121 421 3777"
type input "+44 121 421 3777"
click at [1115, 336] on textarea "548-550 Hagley Road West, OLDBURY, United Kingdom, B68 0BZ." at bounding box center [1065, 348] width 225 height 113
paste textarea "1214213777"
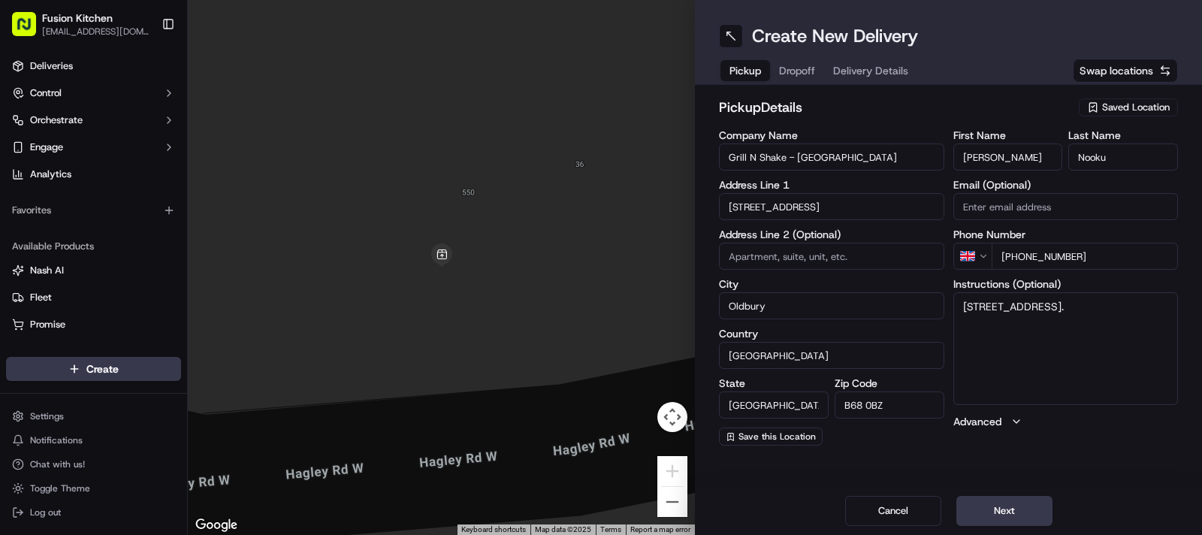
type textarea "548-550 Hagley Road West, OLDBURY, United Kingdom, B68 0BZ. 1214213777"
click at [1005, 512] on button "Next" at bounding box center [1004, 511] width 96 height 30
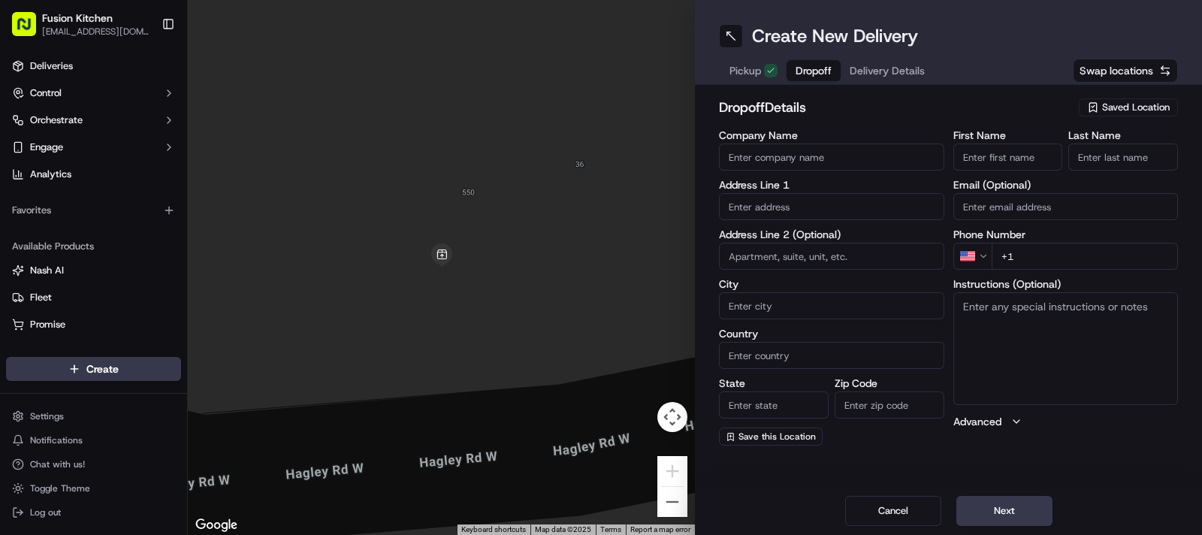
click at [811, 208] on input "text" at bounding box center [831, 206] width 225 height 27
paste input "64, Castle Road West, Oldbury, B68 0EZ"
click at [807, 246] on div "64 Castle Road West, Oldbury B68 0EZ, UK" at bounding box center [832, 238] width 218 height 23
type input "[STREET_ADDRESS]"
type input "Oldbury"
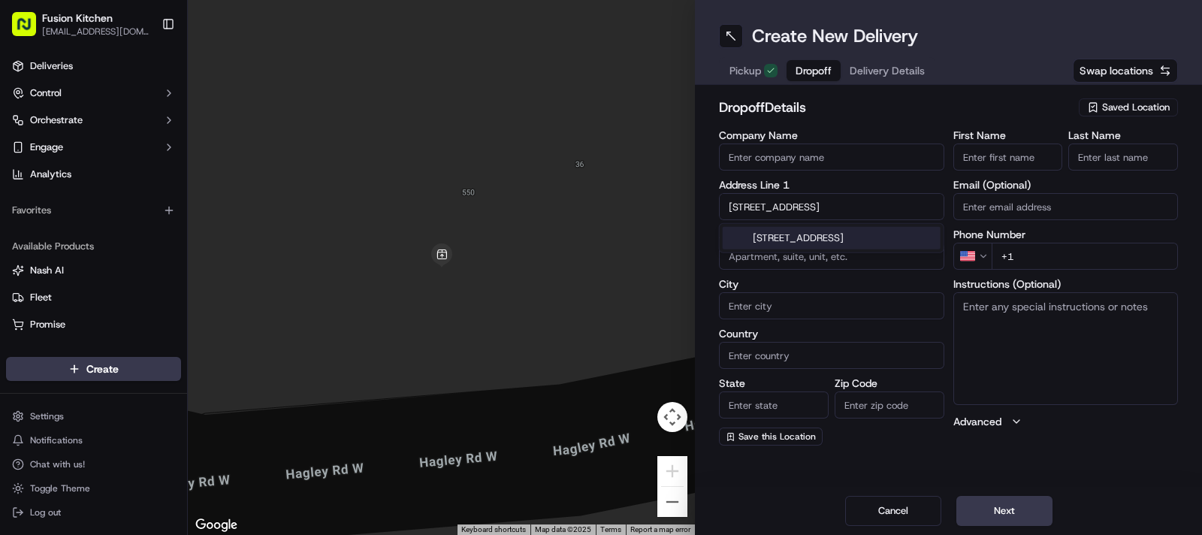
type input "[GEOGRAPHIC_DATA]"
type input "B68 0EZ"
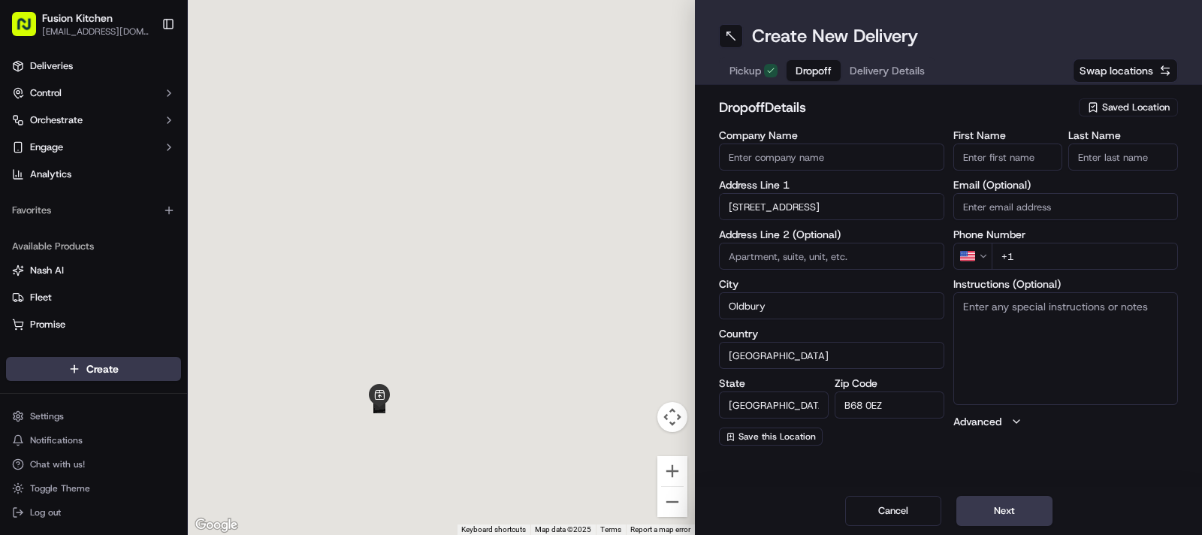
type input "64 Castle Road West"
click at [1025, 340] on textarea "Instructions (Optional)" at bounding box center [1065, 348] width 225 height 113
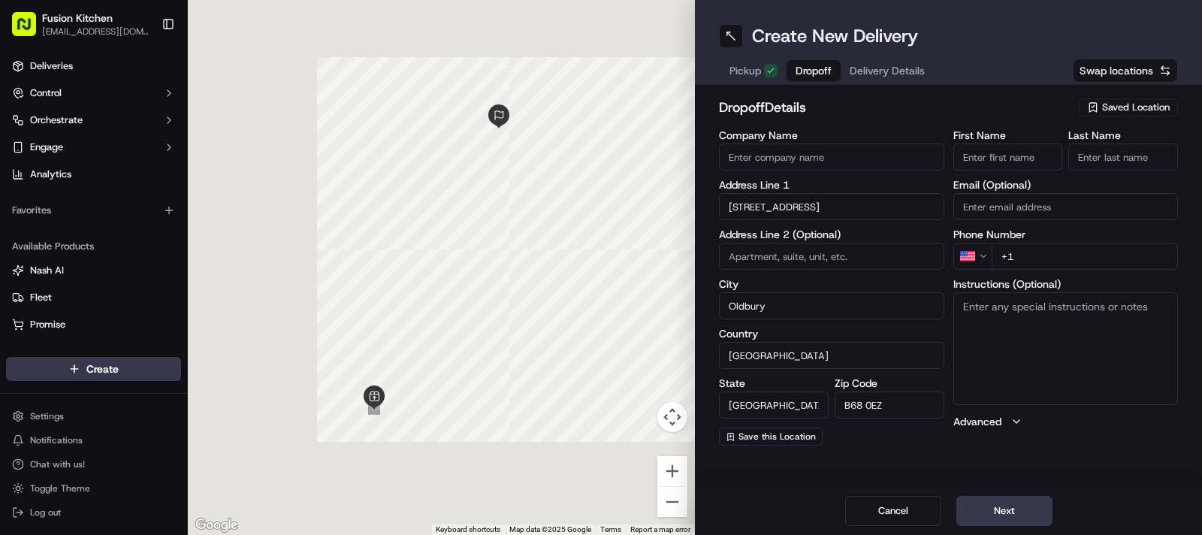
paste textarea "64, Castle Road West, Oldbury, B68 0EZ"
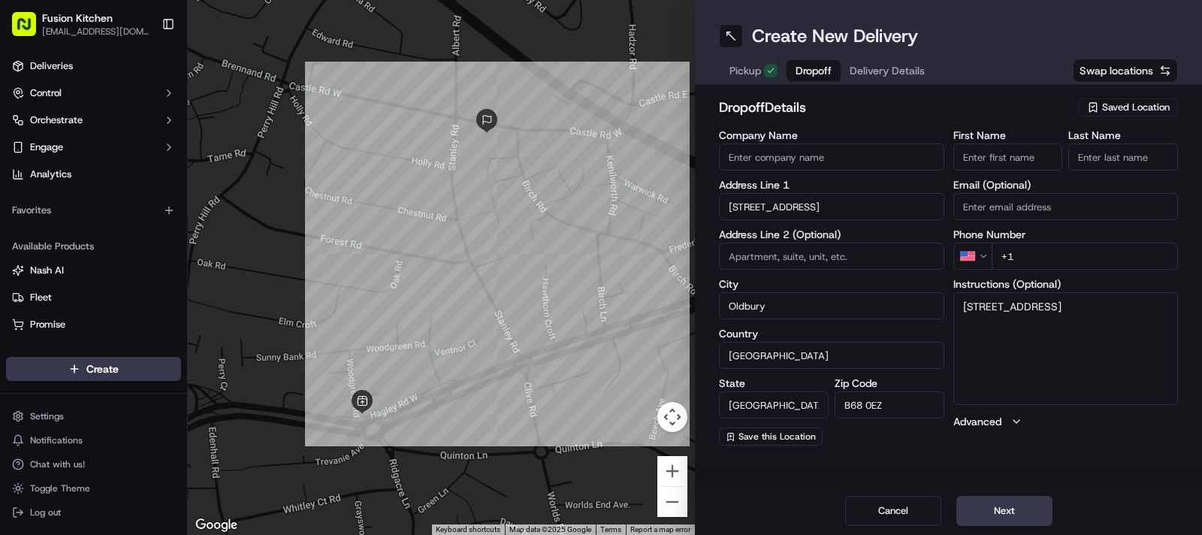
type textarea "64, Castle Road West, Oldbury, B68 0EZ"
click at [829, 162] on input "Company Name" at bounding box center [831, 156] width 225 height 27
paste input "[PERSON_NAME]"
type input "[PERSON_NAME]"
click at [992, 155] on input "First Name" at bounding box center [1008, 156] width 110 height 27
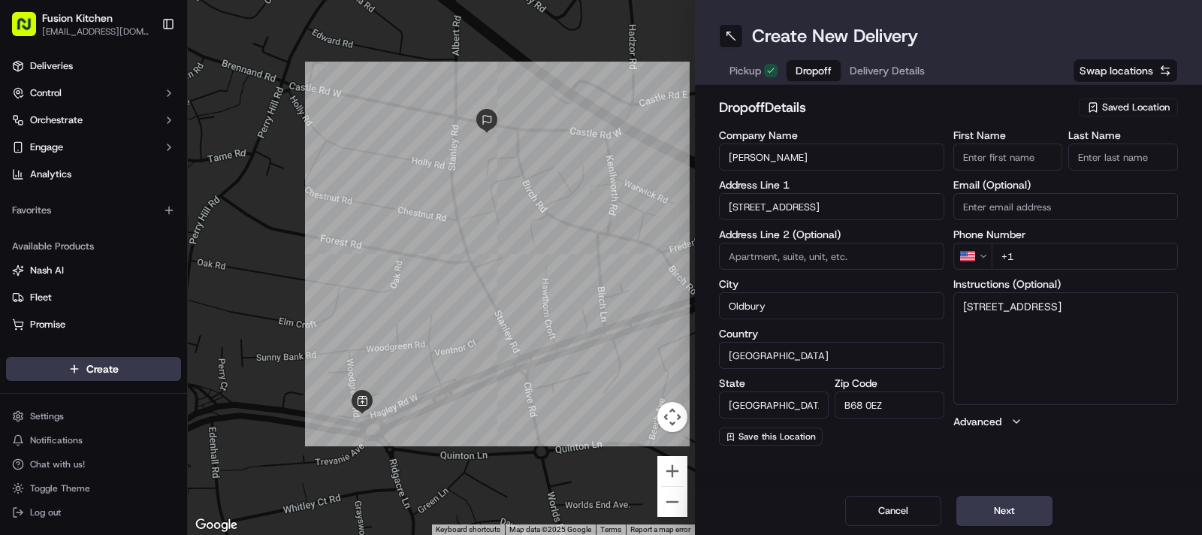
paste input "[PERSON_NAME]"
click at [1007, 157] on input "[PERSON_NAME]" at bounding box center [1008, 156] width 110 height 27
type input "Daveen"
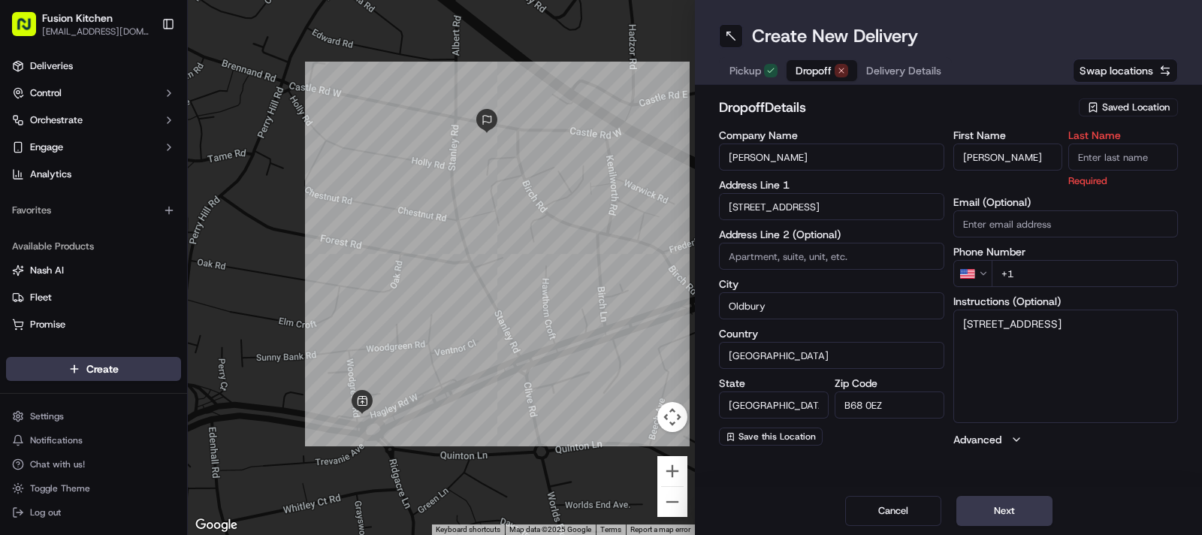
click at [1100, 152] on input "Last Name" at bounding box center [1123, 156] width 110 height 27
paste input "Kaur"
type input "Kaur"
click at [939, 119] on div "dropoff Details Saved Location" at bounding box center [948, 110] width 459 height 27
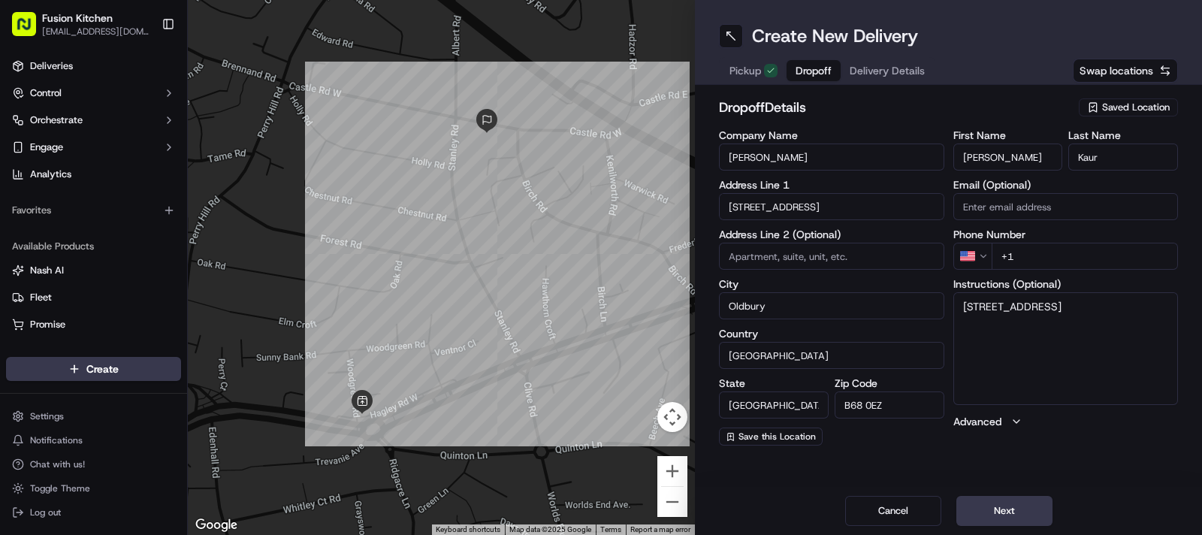
click at [984, 257] on html "Fusion Kitchen hari@fusionpos.uk Toggle Sidebar Deliveries Control Orchestrate …" at bounding box center [601, 267] width 1202 height 535
click at [1052, 258] on input "+44" at bounding box center [1085, 256] width 187 height 27
paste input "07401 962986"
click at [1027, 252] on input "+44 07401 962986" at bounding box center [1085, 256] width 187 height 27
type input "+44 7401 962986"
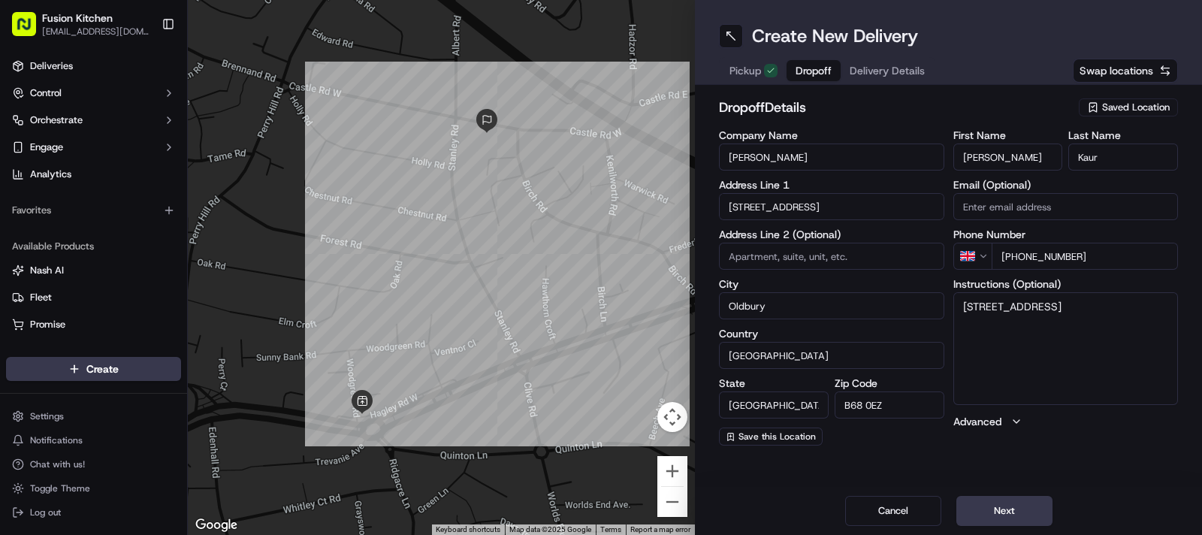
click at [1082, 314] on textarea "64, Castle Road West, Oldbury, B68 0EZ" at bounding box center [1065, 348] width 225 height 113
paste textarea "07401962986"
type textarea "64, Castle Road West, Oldbury, B68 0EZ 07401962986"
click at [997, 515] on button "Next" at bounding box center [1004, 511] width 96 height 30
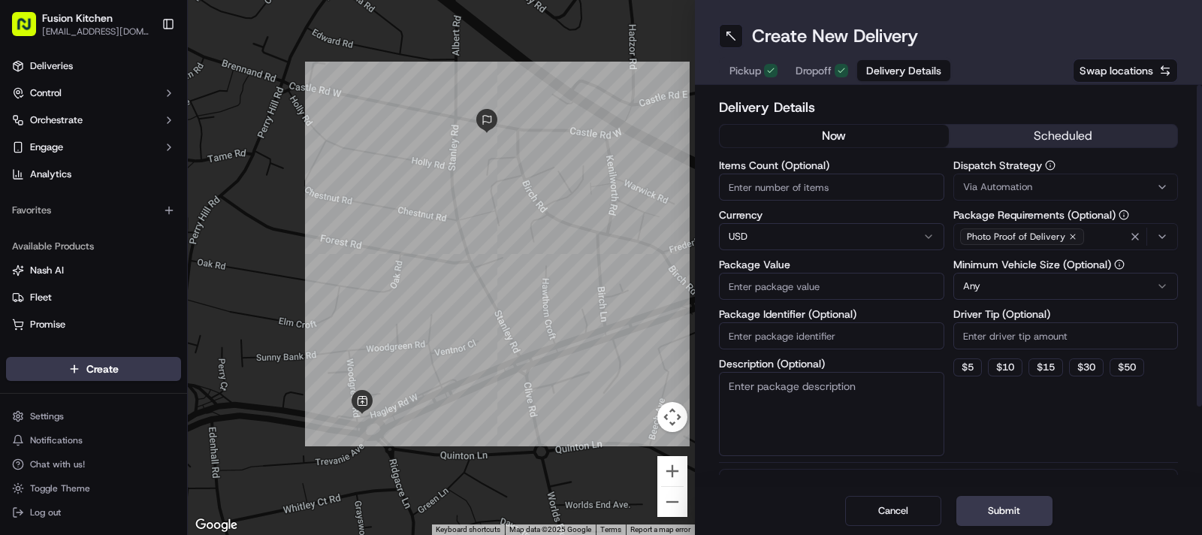
click at [762, 234] on html "Fusion Kitchen hari@fusionpos.uk Toggle Sidebar Deliveries Control Orchestrate …" at bounding box center [601, 267] width 1202 height 535
click at [812, 283] on input "Package Value" at bounding box center [831, 286] width 225 height 27
paste input "31.05"
type input "31.05"
click at [998, 509] on button "Submit" at bounding box center [1004, 511] width 96 height 30
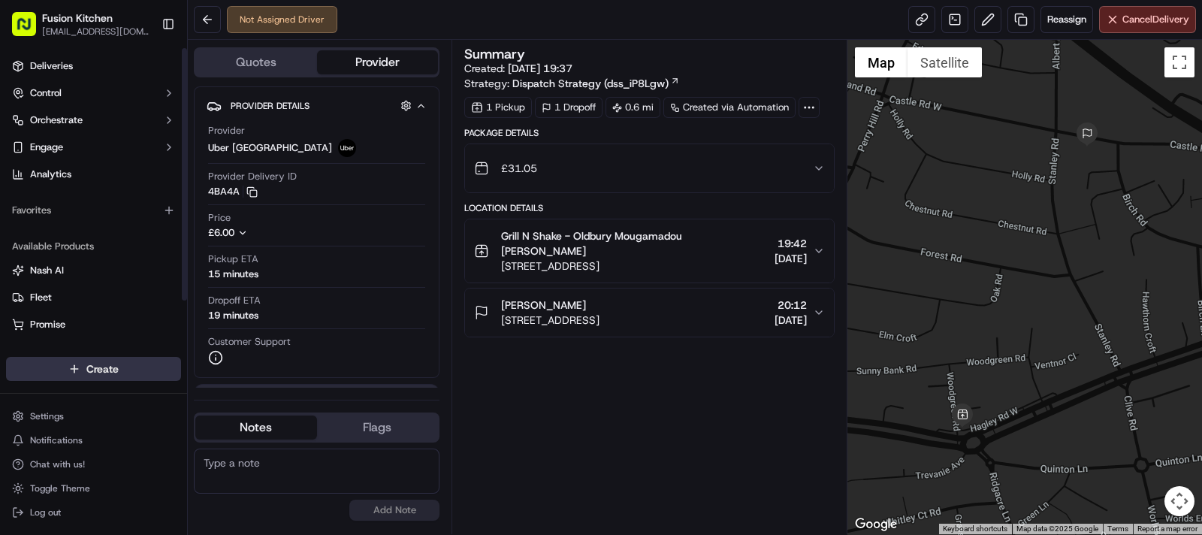
click at [114, 294] on html "Fusion Kitchen hari@fusionpos.uk Toggle Sidebar Deliveries Control Orchestrate …" at bounding box center [601, 267] width 1202 height 535
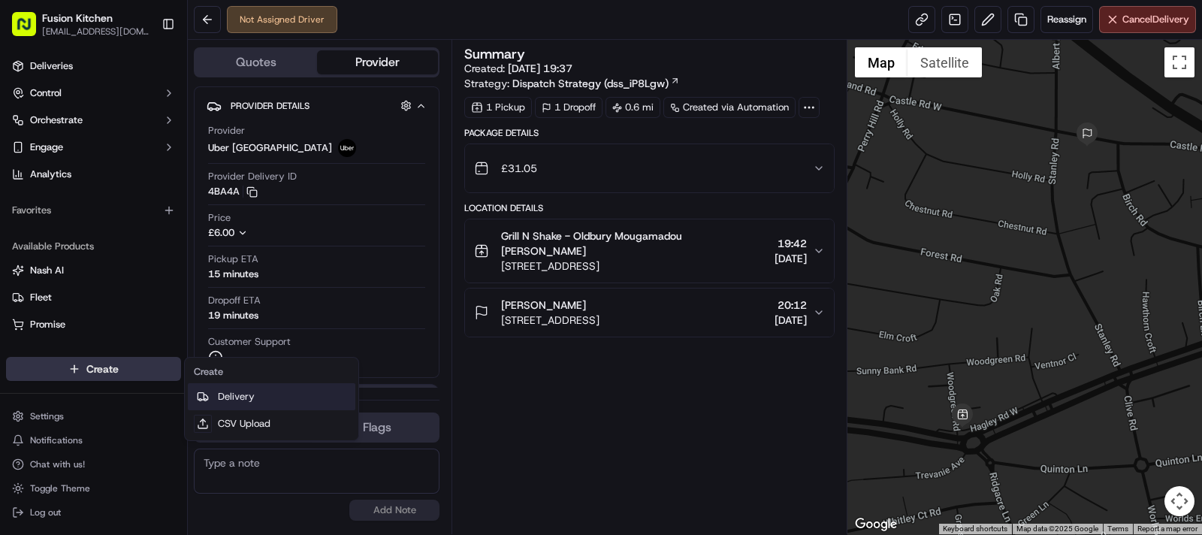
click at [234, 388] on link "Delivery" at bounding box center [272, 396] width 168 height 27
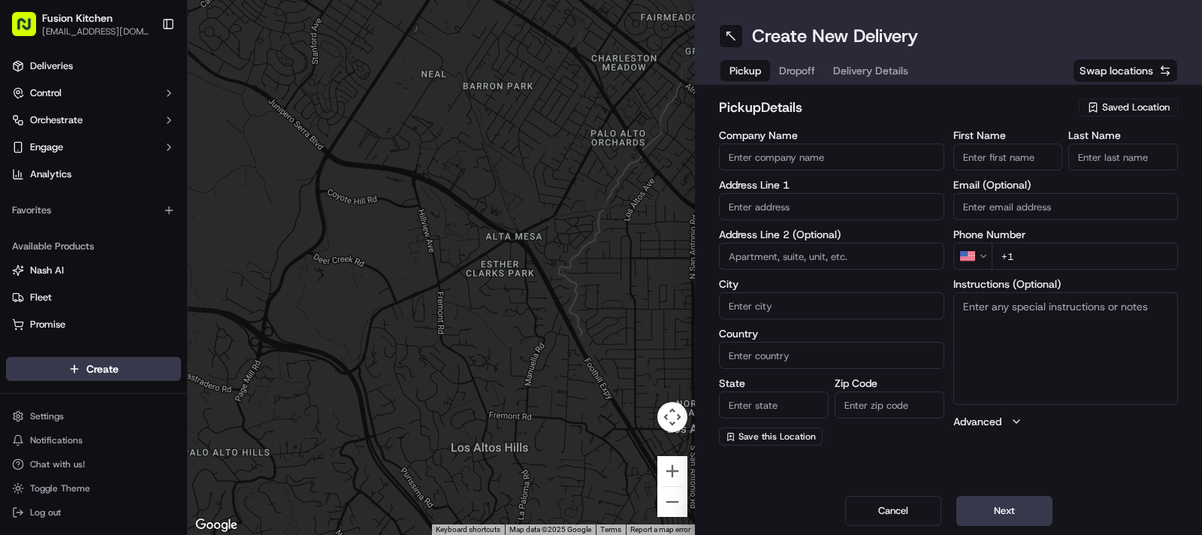
click at [800, 210] on input "text" at bounding box center [831, 206] width 225 height 27
paste input "8 The Boulevard, Crawley, West Sussex, RH10 1XX."
click at [792, 242] on div "8 The Boulevard, Crawley, West Sussex RH10 1XX, UK" at bounding box center [832, 238] width 218 height 23
type input "[STREET_ADDRESS][PERSON_NAME]"
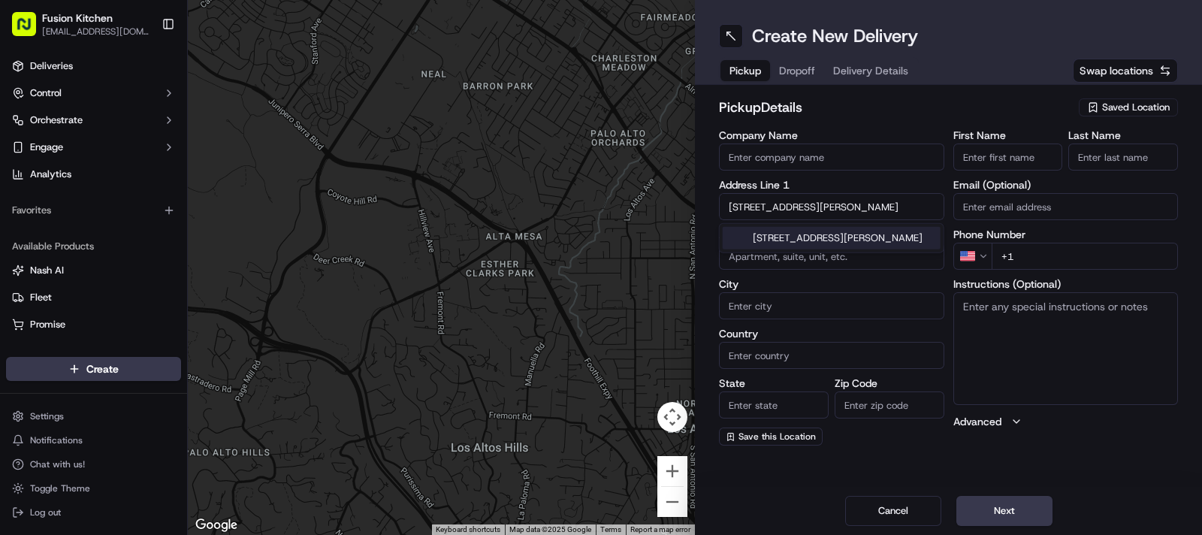
type input "Crawley"
type input "[GEOGRAPHIC_DATA]"
type input "RH10 1XX"
type input "8 The Boulevard"
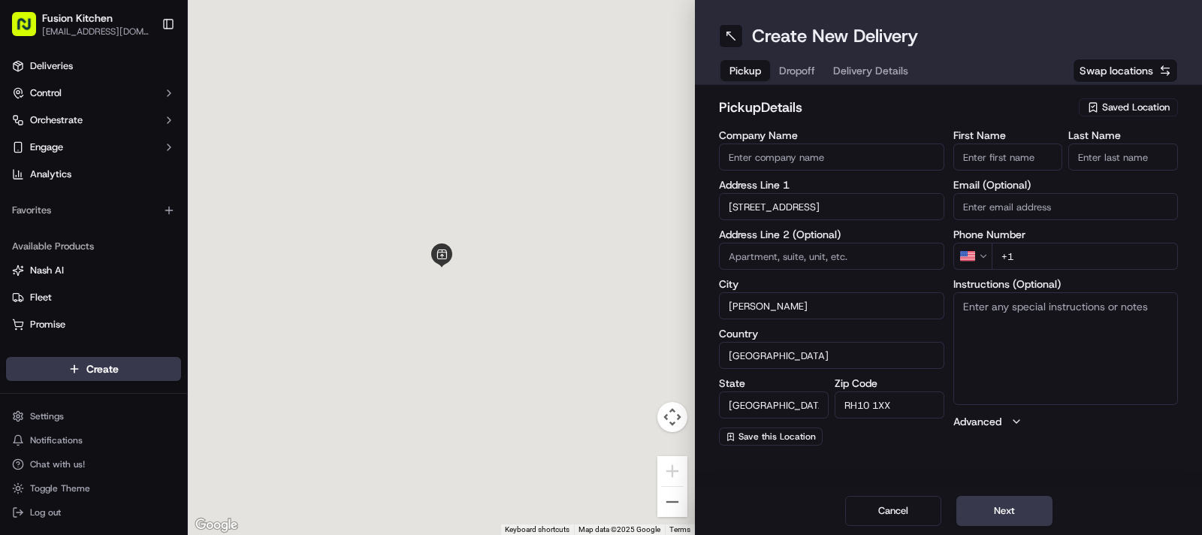
scroll to position [0, 0]
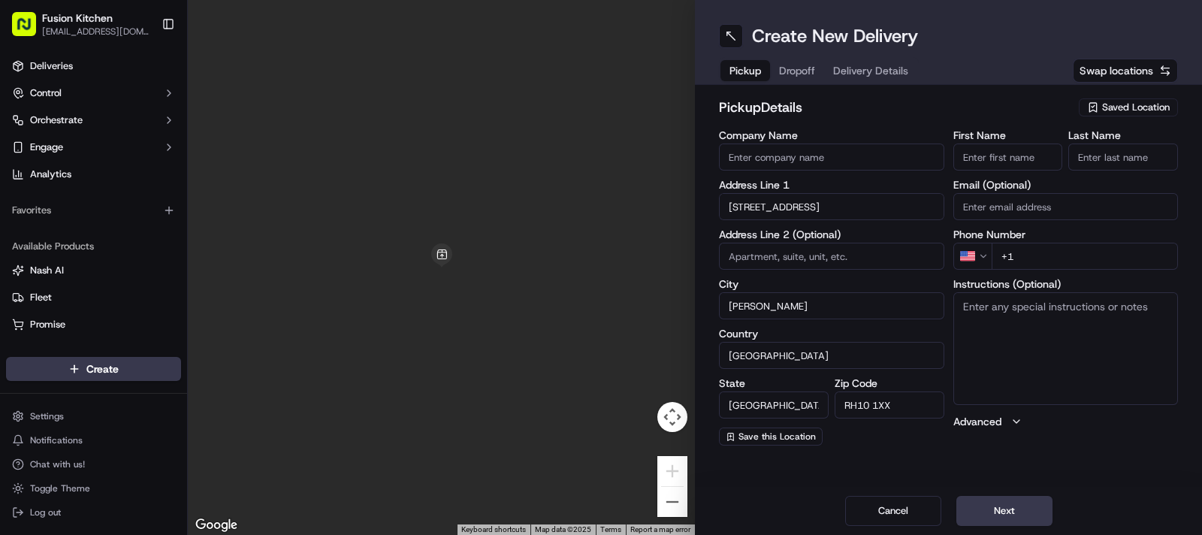
click at [1018, 321] on textarea "Instructions (Optional)" at bounding box center [1065, 348] width 225 height 113
paste textarea "8 The Boulevard, Crawley, West Sussex, RH10 1XX."
type textarea "8 The Boulevard, Crawley, West Sussex, RH10 1XX."
click at [1010, 159] on input "First Name" at bounding box center [1008, 156] width 110 height 27
paste input "Bala Murali"
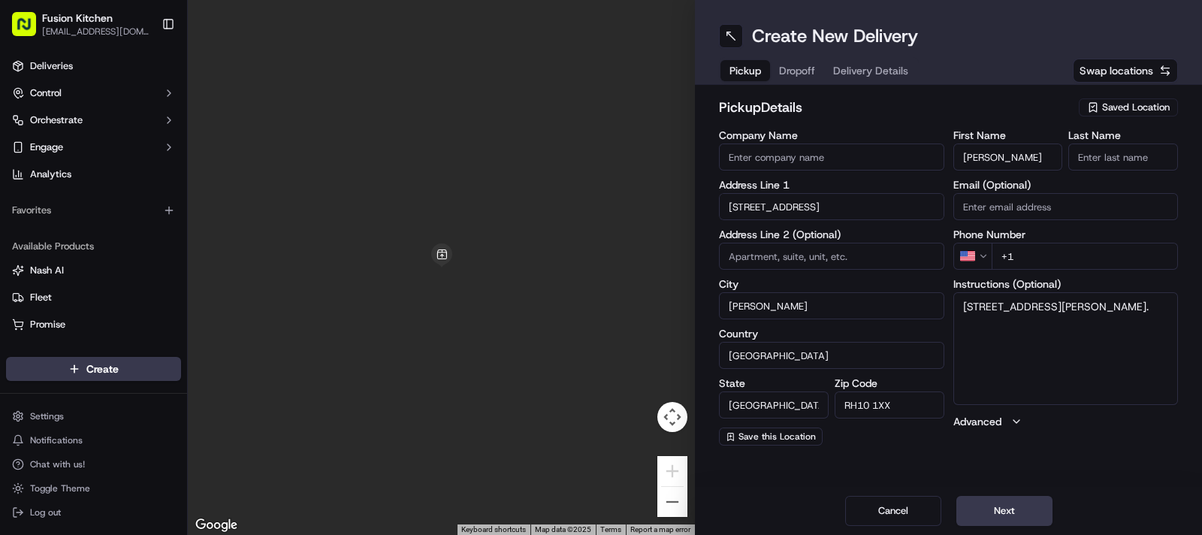
click at [995, 150] on input "Bala Murali" at bounding box center [1008, 156] width 110 height 27
type input "Bala"
click at [1087, 154] on input "Last Name" at bounding box center [1123, 156] width 110 height 27
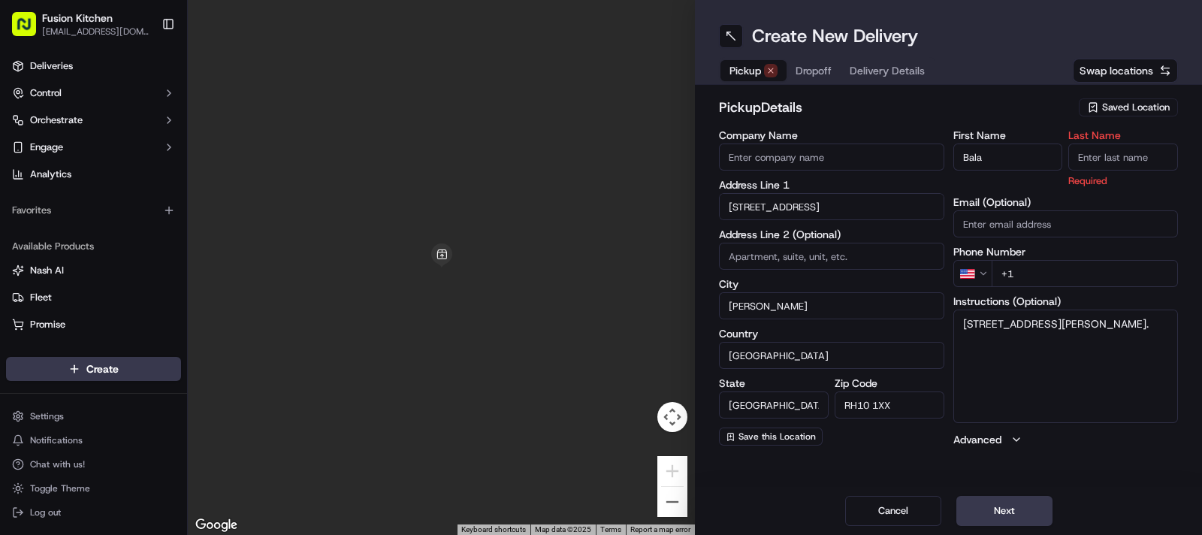
paste input "Murali"
type input "Murali"
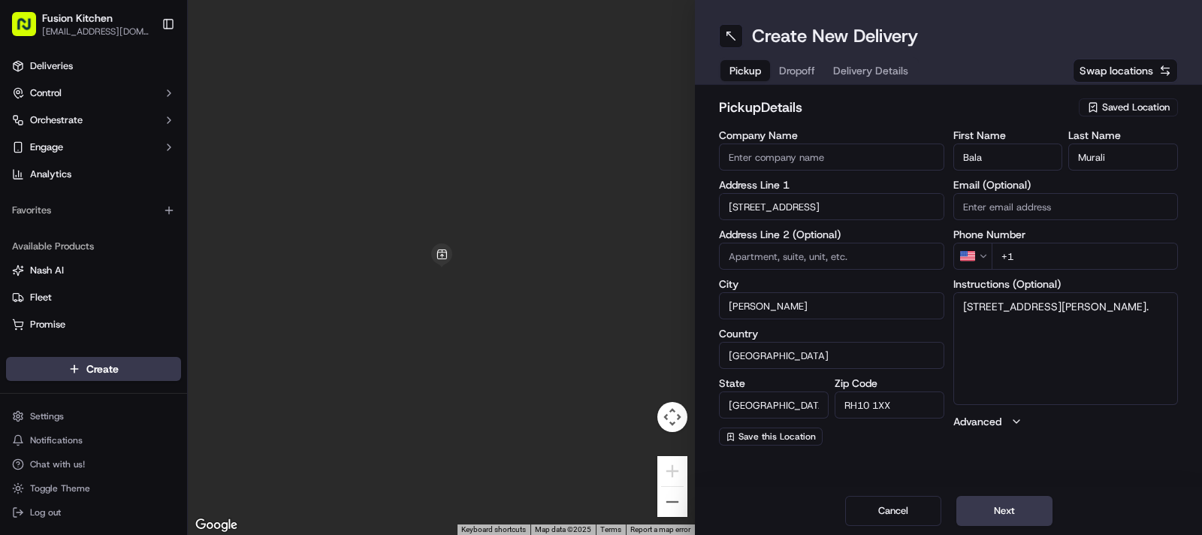
click at [822, 152] on input "Company Name" at bounding box center [831, 156] width 225 height 27
paste input "Virundhu Vilas"
type input "Virundhu Vilas"
click at [978, 258] on html "Fusion Kitchen hari@fusionpos.uk Toggle Sidebar Deliveries Control Orchestrate …" at bounding box center [601, 267] width 1202 height 535
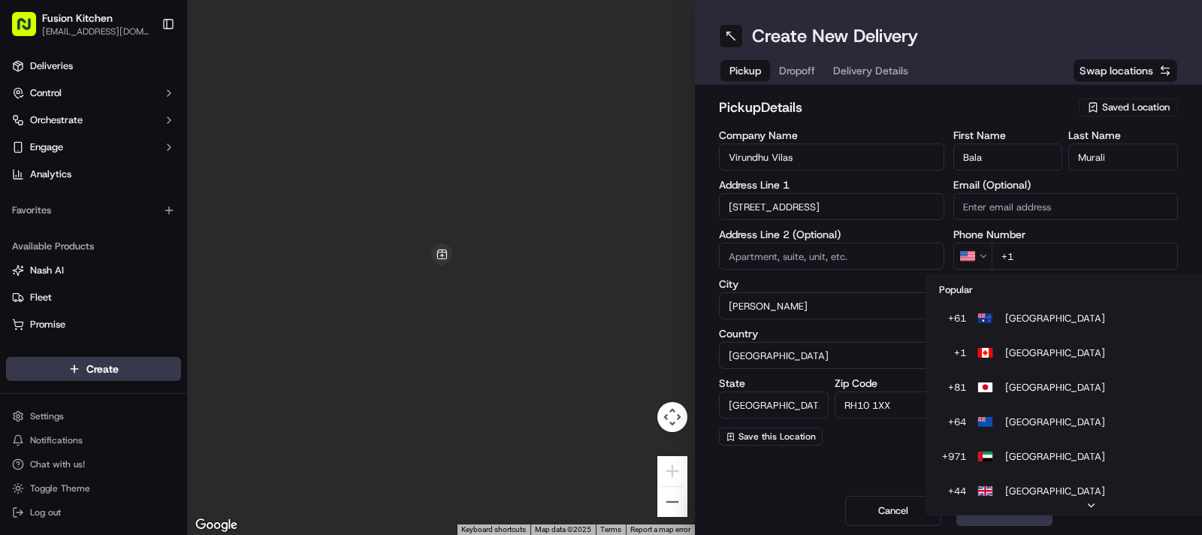
scroll to position [64, 0]
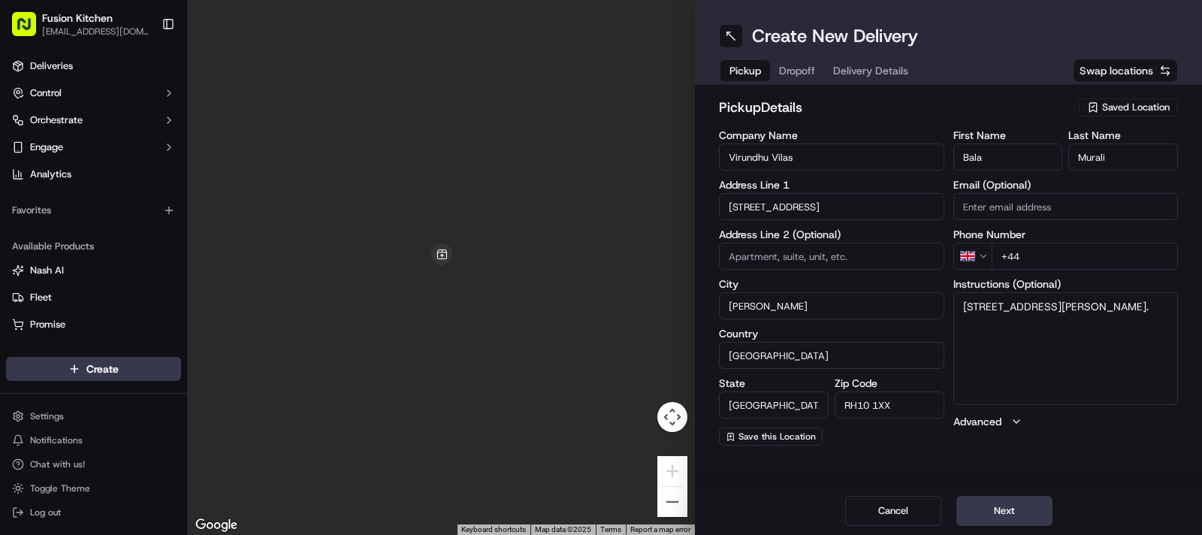
click at [1054, 258] on input "+44" at bounding box center [1085, 256] width 187 height 27
paste input "1293 241939"
type input "+44 1293 241939"
click at [1059, 320] on textarea "8 The Boulevard, Crawley, West Sussex, RH10 1XX." at bounding box center [1065, 348] width 225 height 113
paste textarea "1293241939"
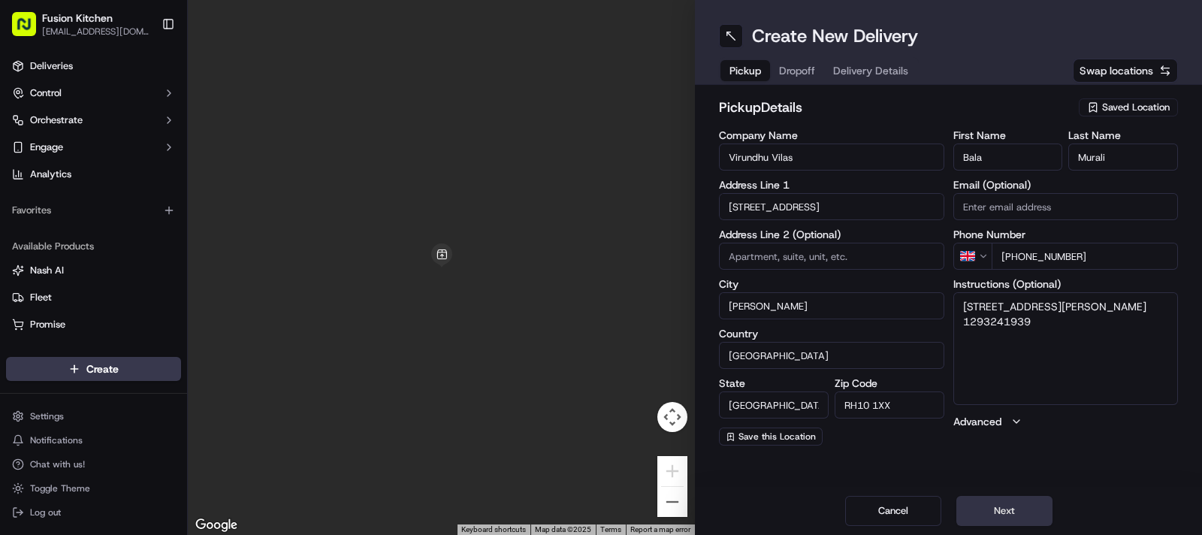
type textarea "8 The Boulevard, Crawley, West Sussex, RH10 1XX. 1293241939"
click at [986, 503] on button "Next" at bounding box center [1004, 511] width 96 height 30
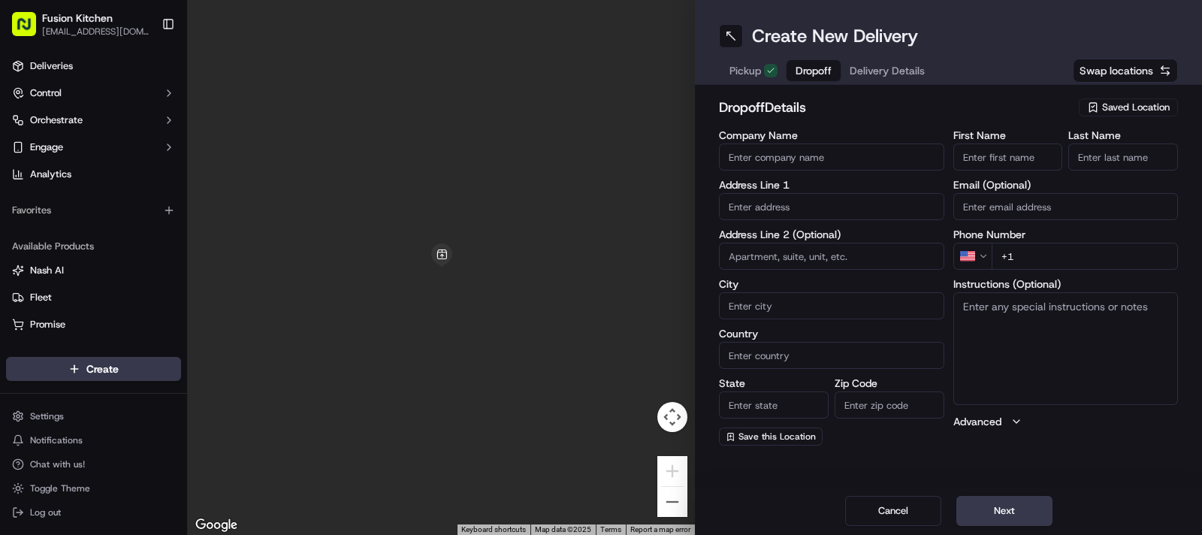
click at [792, 195] on input "text" at bounding box center [831, 206] width 225 height 27
paste input "72, Oak Way, Crawley, RH10 8HS"
click at [811, 232] on div "[STREET_ADDRESS][PERSON_NAME]" at bounding box center [832, 238] width 218 height 23
type input "[STREET_ADDRESS][PERSON_NAME]"
type input "Crawley"
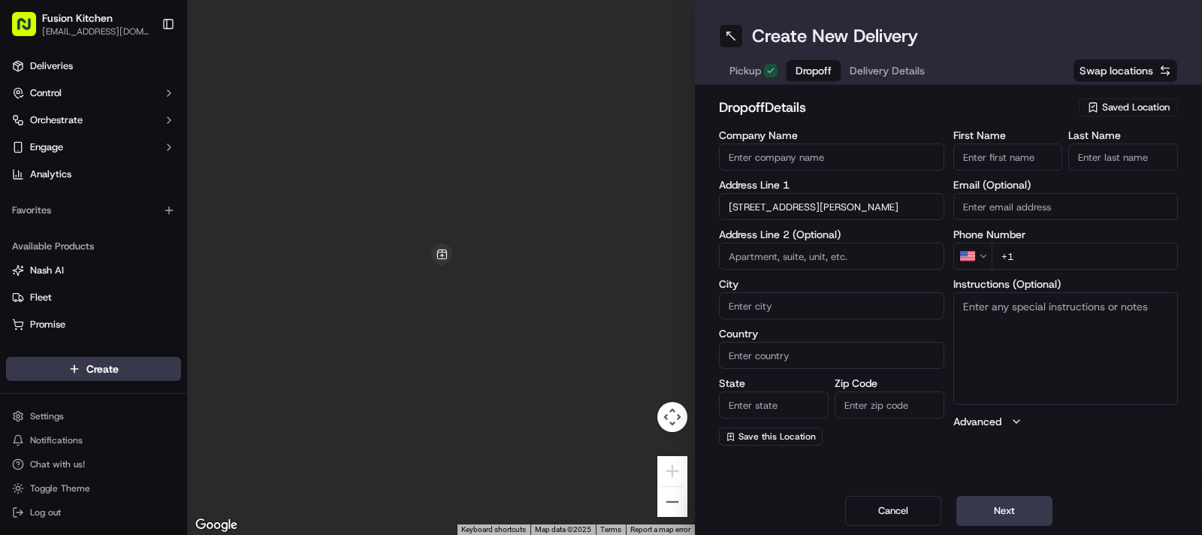
type input "[GEOGRAPHIC_DATA]"
type input "RH10 8HS"
type input "72 Oak Way"
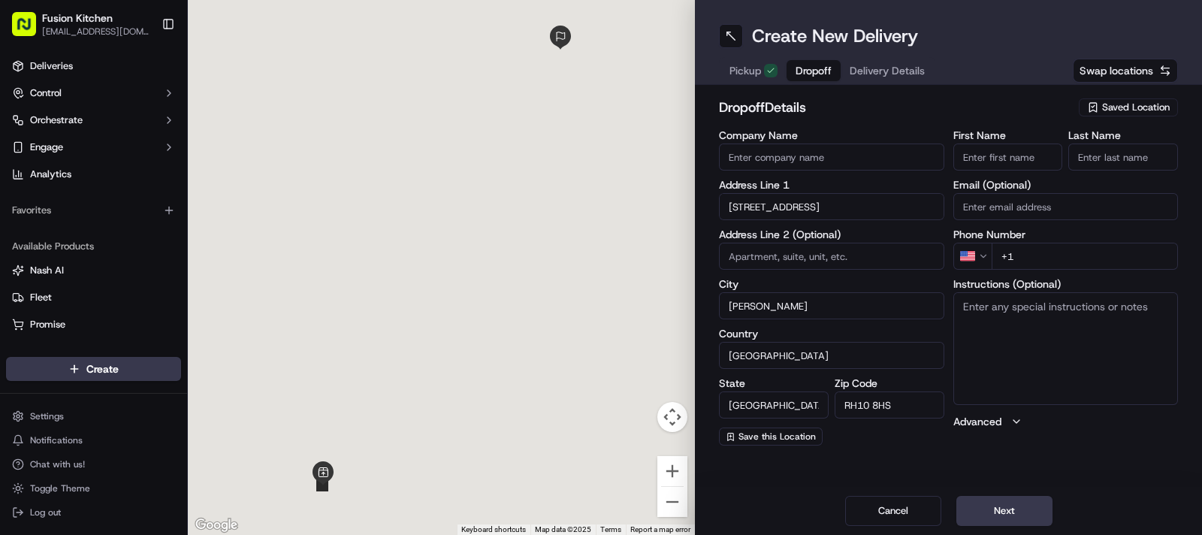
click at [1057, 317] on textarea "Instructions (Optional)" at bounding box center [1065, 348] width 225 height 113
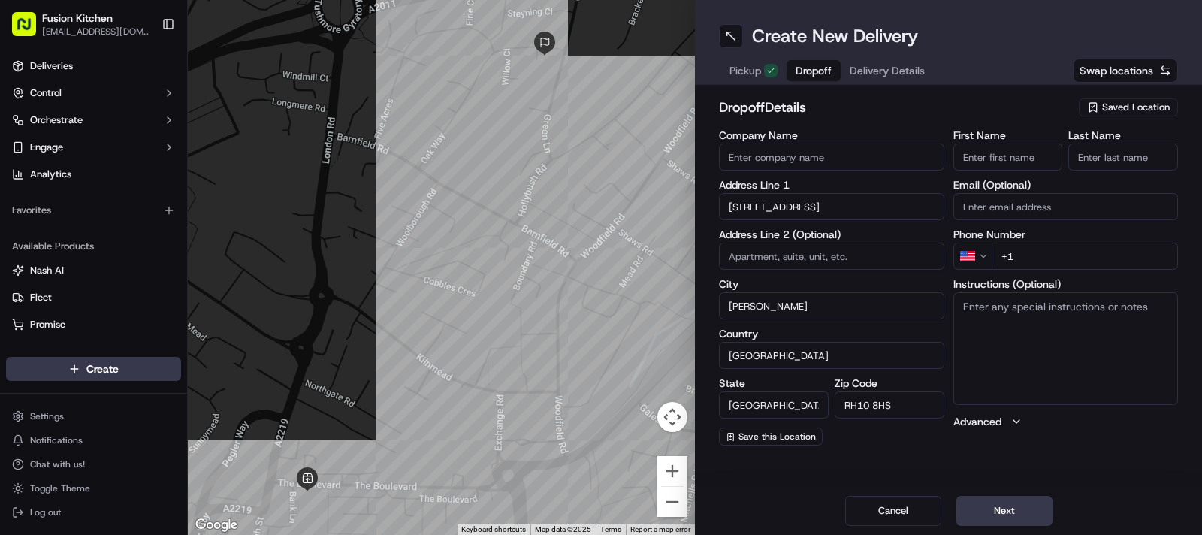
paste textarea "72, Oak Way, Crawley, RH10 8HS"
type textarea "72, Oak Way, Crawley, RH10 8HS"
click at [853, 165] on input "Company Name" at bounding box center [831, 156] width 225 height 27
paste input "Afra Paleel"
type input "Afra Paleel"
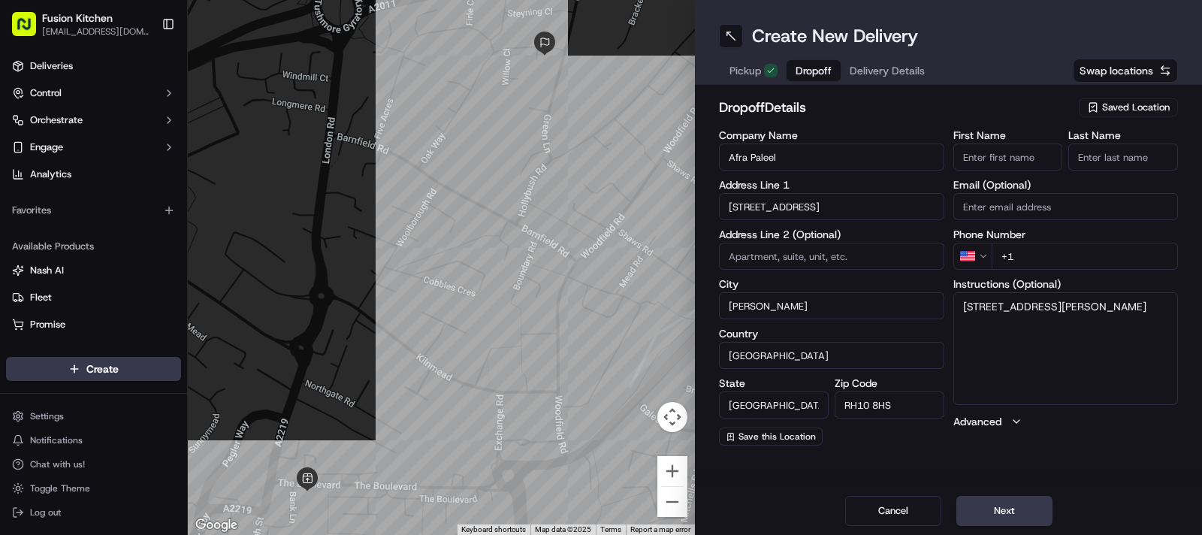
click at [1037, 159] on input "First Name" at bounding box center [1008, 156] width 110 height 27
paste input "Afra Paleel"
click at [998, 156] on input "Afra Paleel" at bounding box center [1008, 156] width 110 height 27
type input "Afra"
click at [1124, 163] on input "Last Name" at bounding box center [1123, 156] width 110 height 27
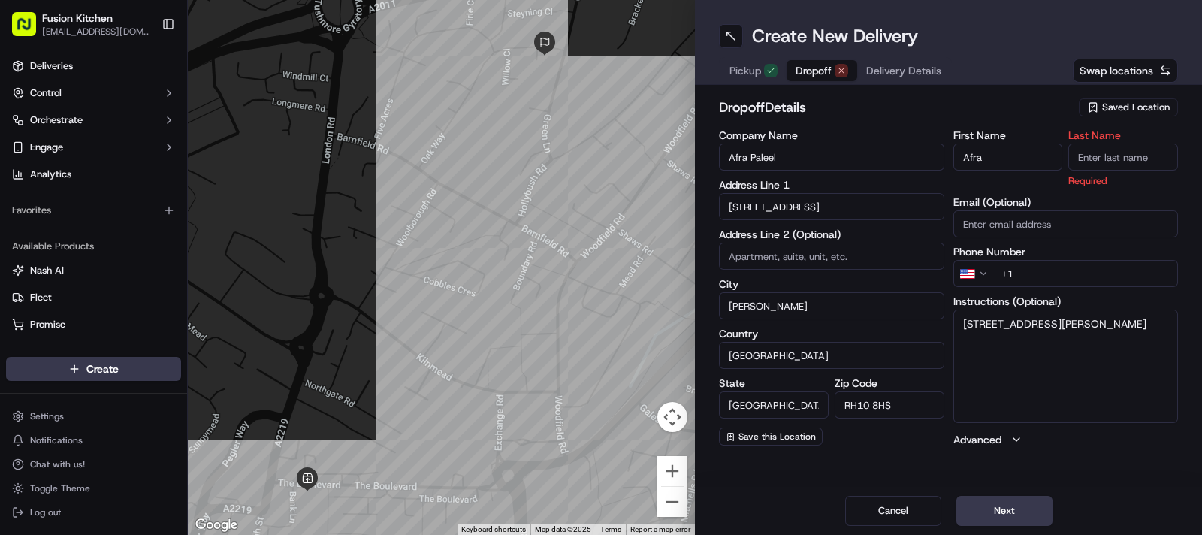
paste input "Paleel"
type input "Paleel"
click at [916, 107] on h2 "dropoff Details" at bounding box center [894, 107] width 351 height 21
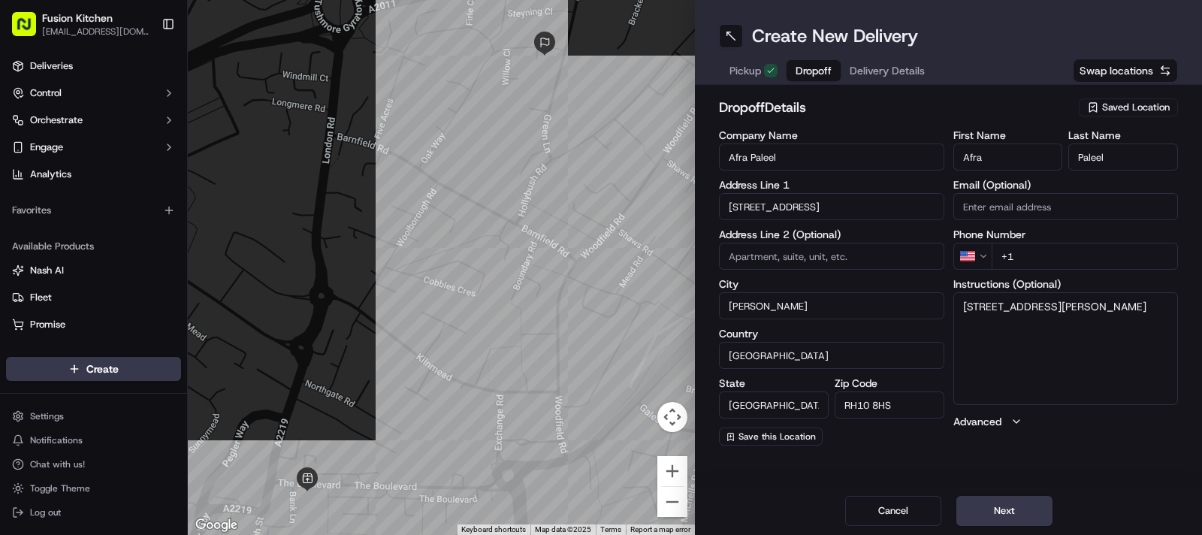
click at [984, 254] on html "Fusion Kitchen hari@fusionpos.uk Toggle Sidebar Deliveries Control Orchestrate …" at bounding box center [601, 267] width 1202 height 535
click at [1046, 261] on input "+44" at bounding box center [1085, 256] width 187 height 27
paste input "07472 309344"
click at [1031, 253] on input "+44 07472 309344" at bounding box center [1085, 256] width 187 height 27
type input "+44 7472 309344"
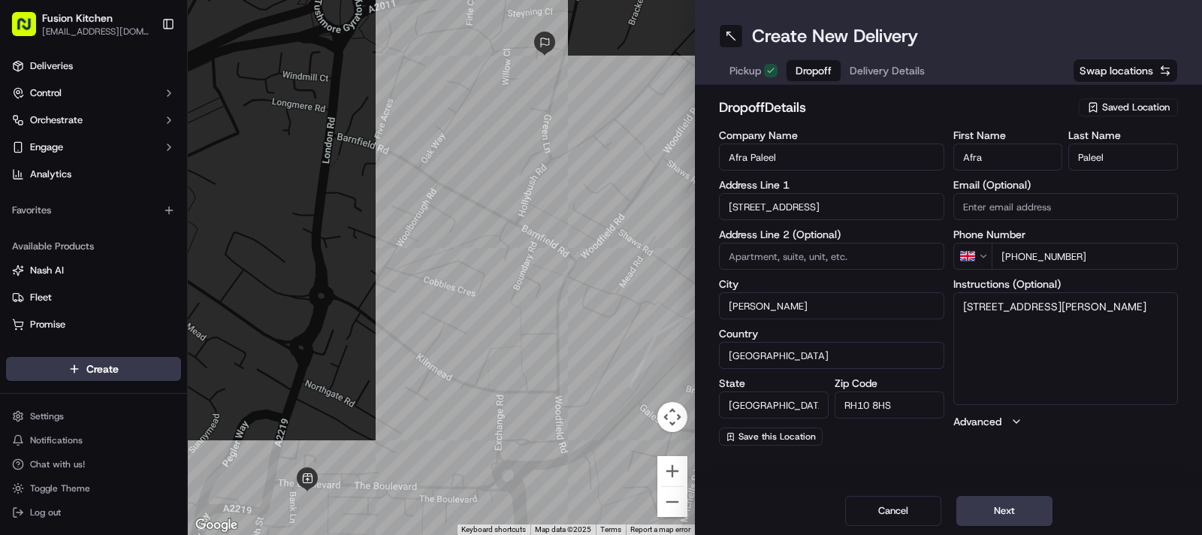
click at [1073, 325] on textarea "72, Oak Way, Crawley, RH10 8HS" at bounding box center [1065, 348] width 225 height 113
paste textarea "07472309344"
type textarea "72, Oak Way, Crawley, RH10 8HS 07472309344"
click at [1014, 506] on button "Next" at bounding box center [1004, 511] width 96 height 30
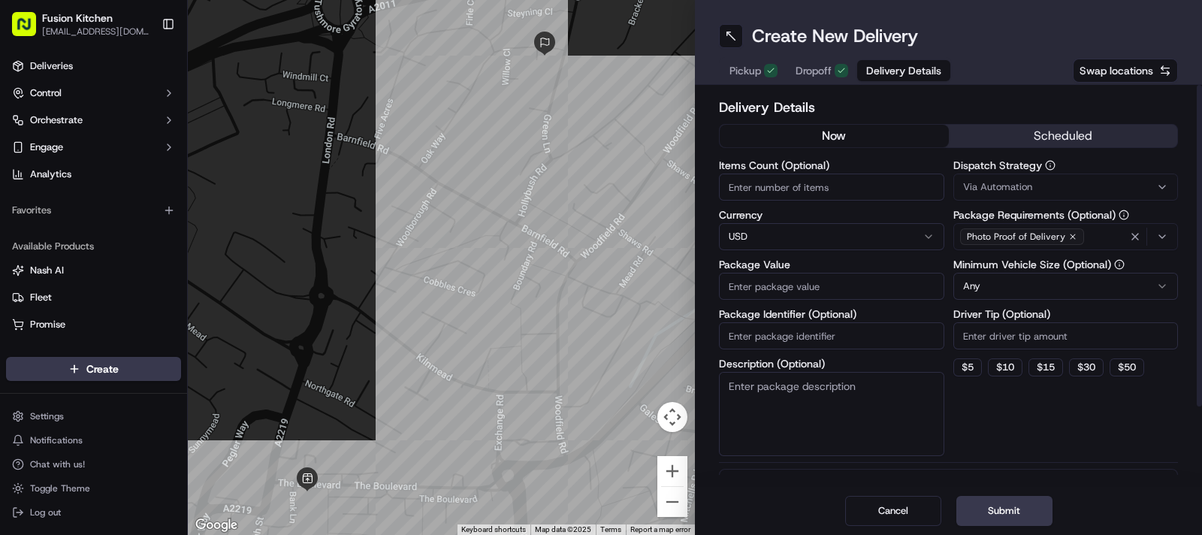
click at [774, 240] on html "Fusion Kitchen hari@fusionpos.uk Toggle Sidebar Deliveries Control Orchestrate …" at bounding box center [601, 267] width 1202 height 535
click at [732, 282] on input "Package Value" at bounding box center [831, 286] width 225 height 27
paste input "20.38"
type input "20.38"
click at [992, 500] on button "Submit" at bounding box center [1004, 511] width 96 height 30
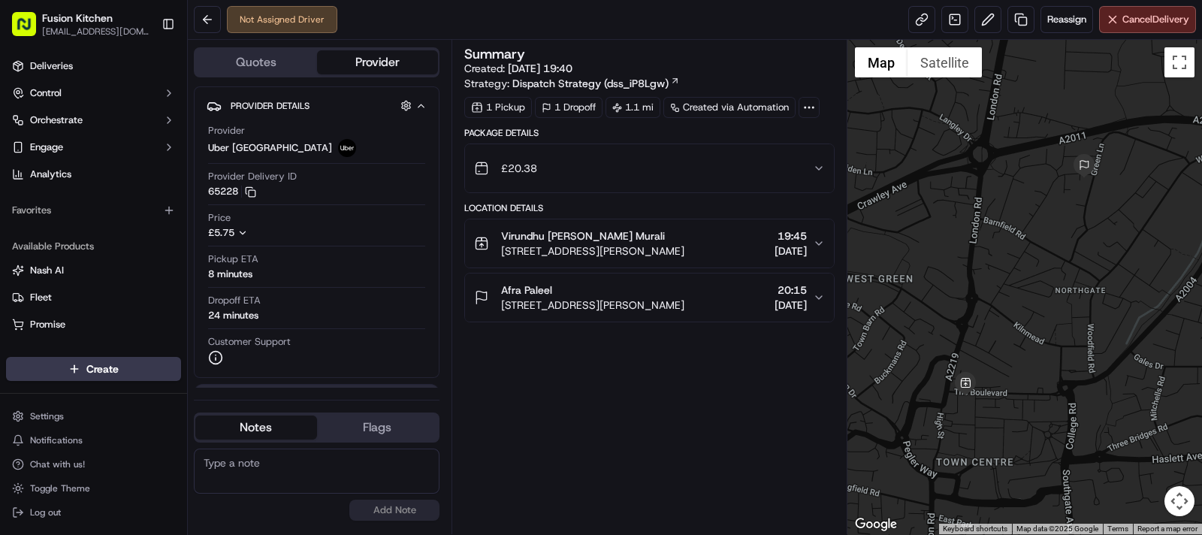
click at [593, 302] on span "[STREET_ADDRESS][PERSON_NAME]" at bounding box center [592, 304] width 183 height 15
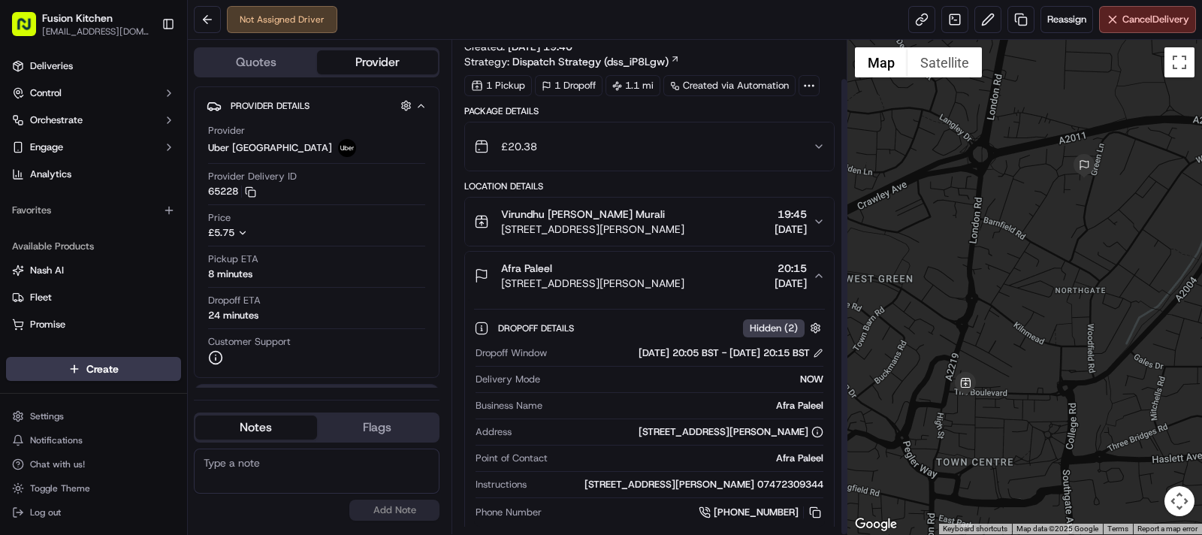
scroll to position [41, 0]
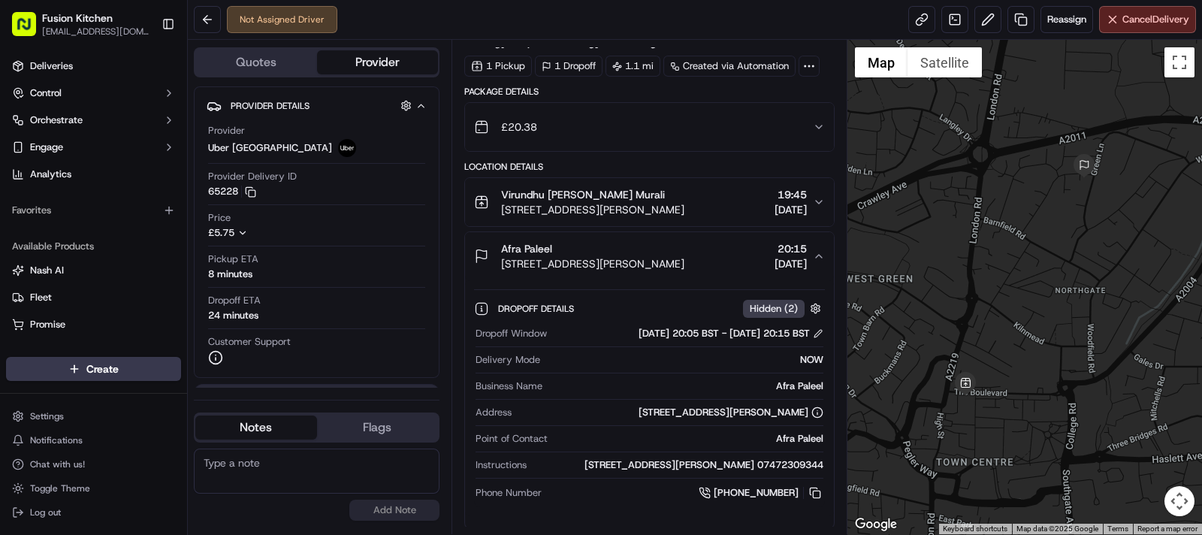
click at [556, 241] on div "Afra Paleel" at bounding box center [592, 248] width 183 height 15
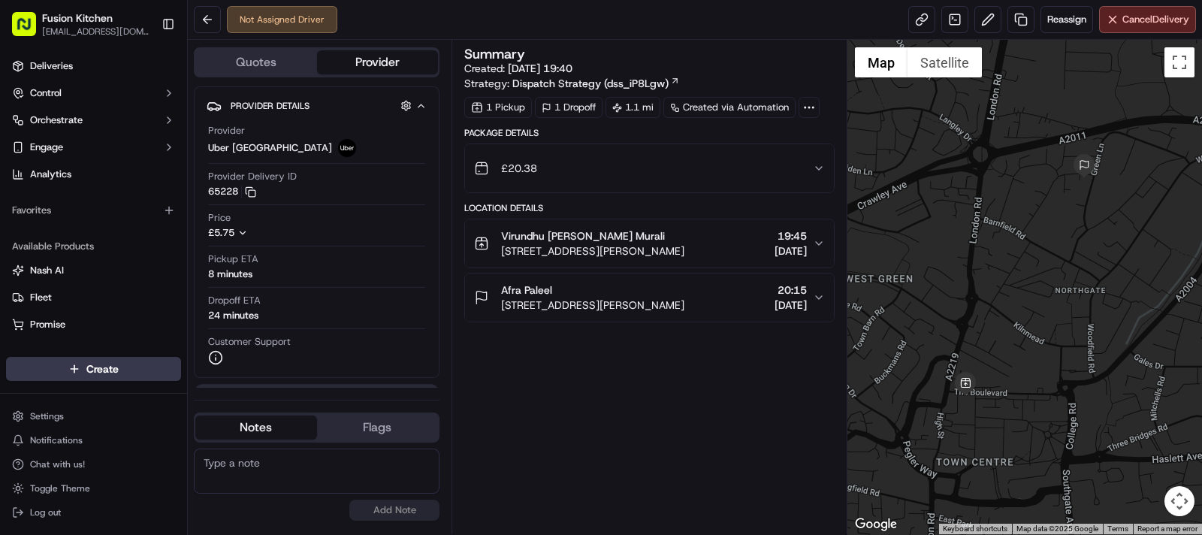
click at [565, 250] on span "[STREET_ADDRESS][PERSON_NAME]" at bounding box center [592, 250] width 183 height 15
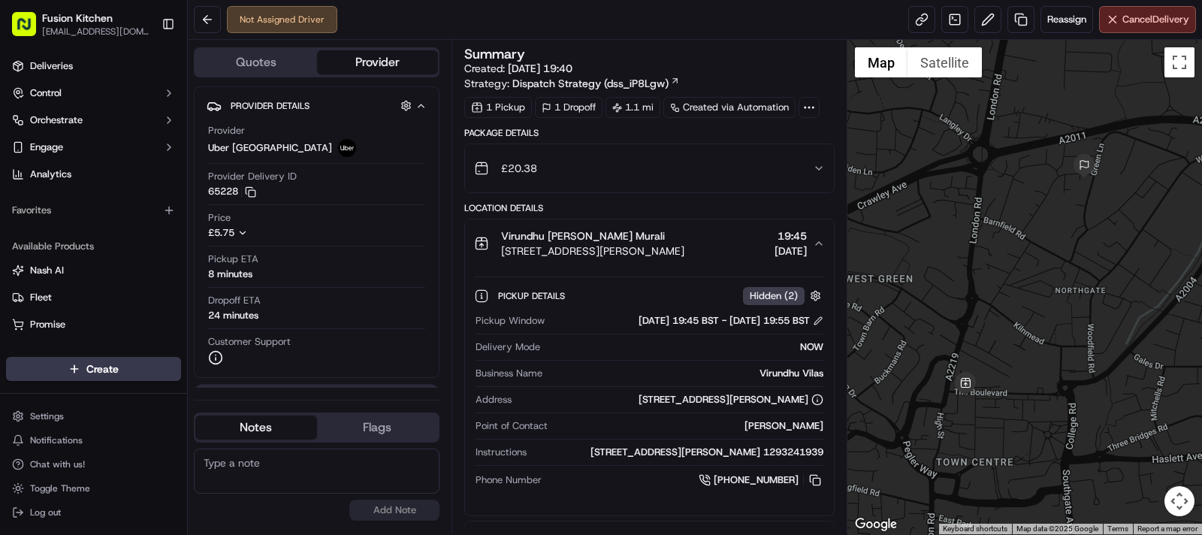
click at [580, 232] on span "Virundhu Vilas Bala Murali" at bounding box center [583, 235] width 164 height 15
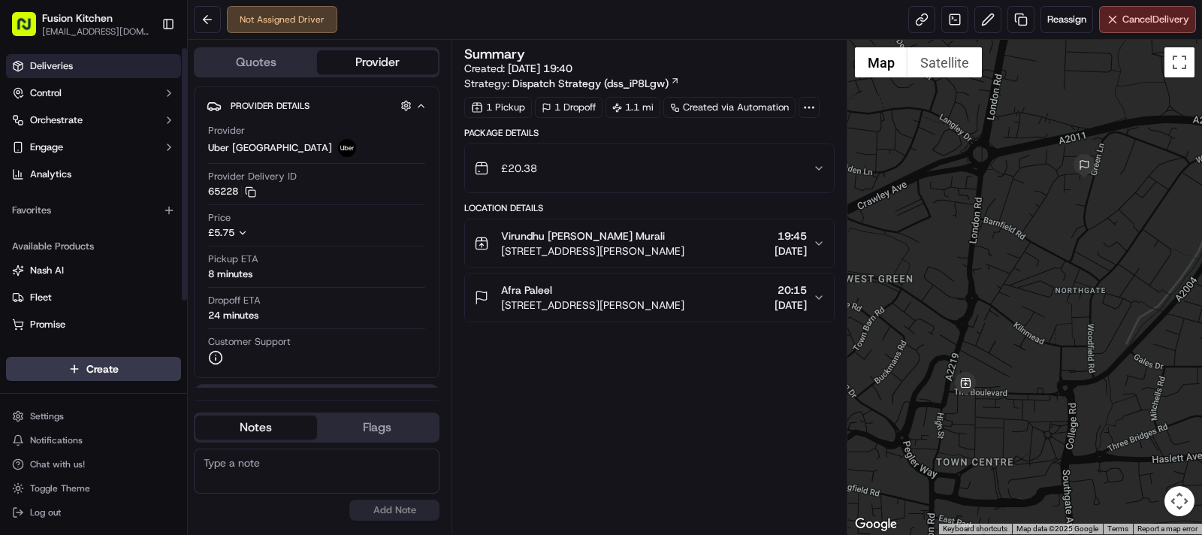
click at [45, 68] on span "Deliveries" at bounding box center [51, 66] width 43 height 14
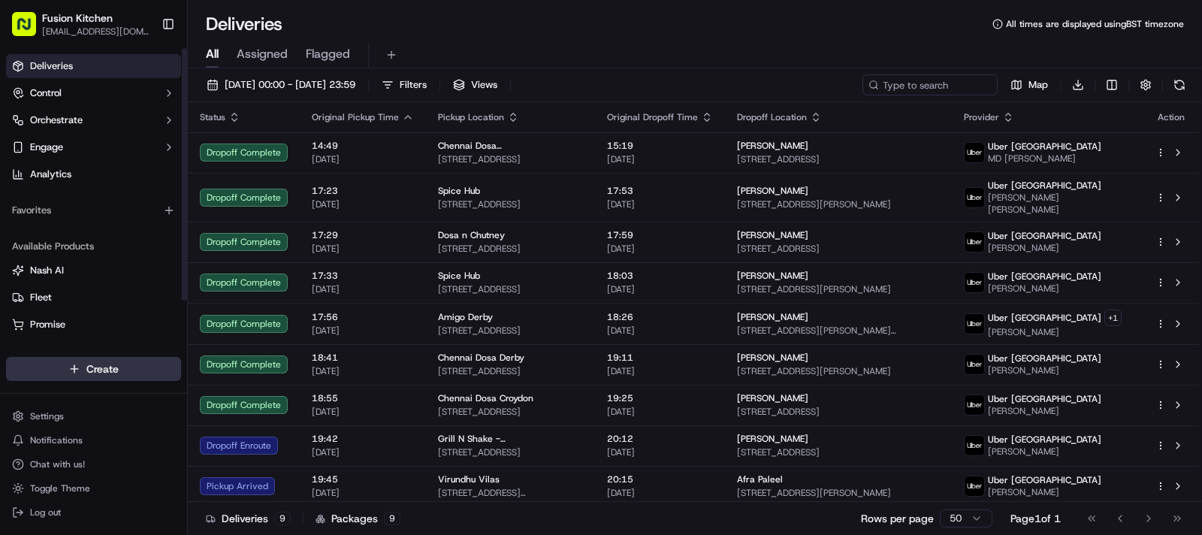
click at [77, 367] on html "Fusion Kitchen hari@fusionpos.uk Toggle Sidebar Deliveries Control Orchestrate …" at bounding box center [601, 267] width 1202 height 535
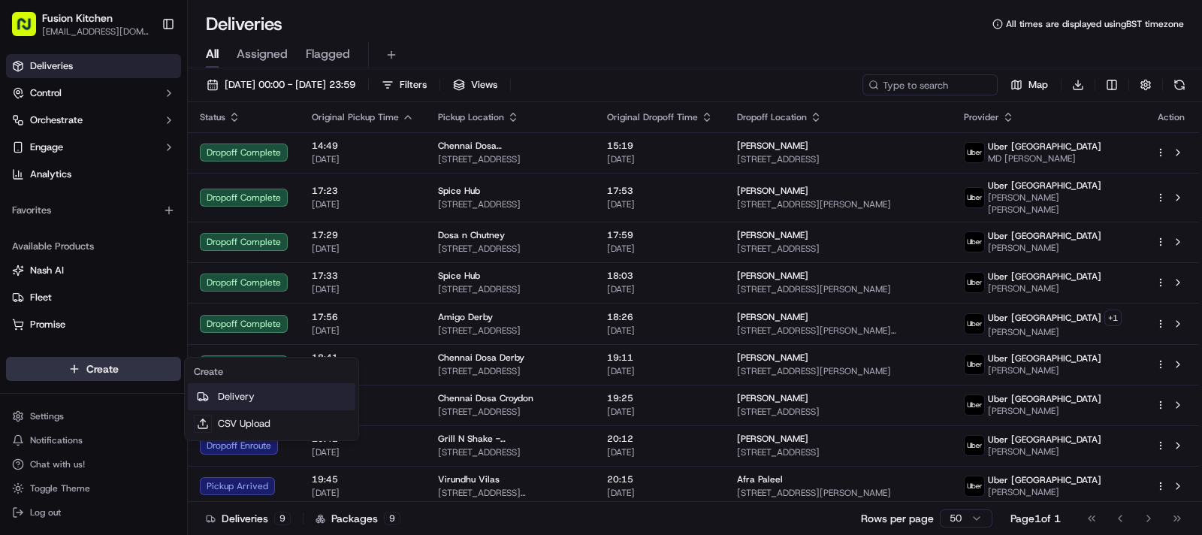
click at [253, 397] on link "Delivery" at bounding box center [272, 396] width 168 height 27
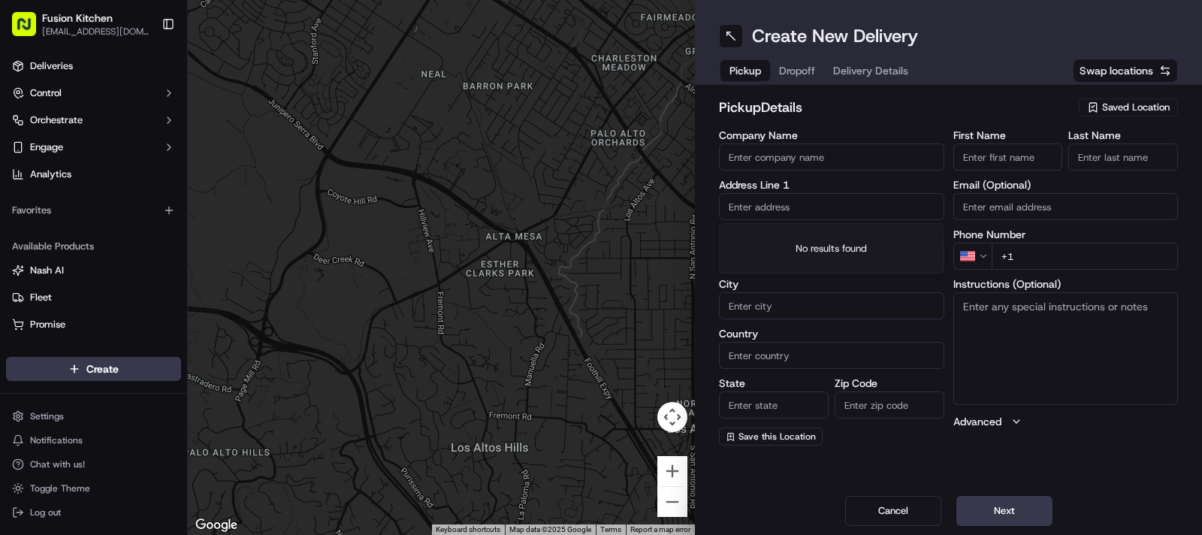
click at [786, 195] on input "text" at bounding box center [831, 206] width 225 height 27
paste input "282 Ewell Rd, Surbiton, United Kingdom, KT6 7AQ."
click at [780, 230] on div "282 Ewell Rd, Surbiton KT6 7AQ, United Kingdom" at bounding box center [832, 238] width 218 height 23
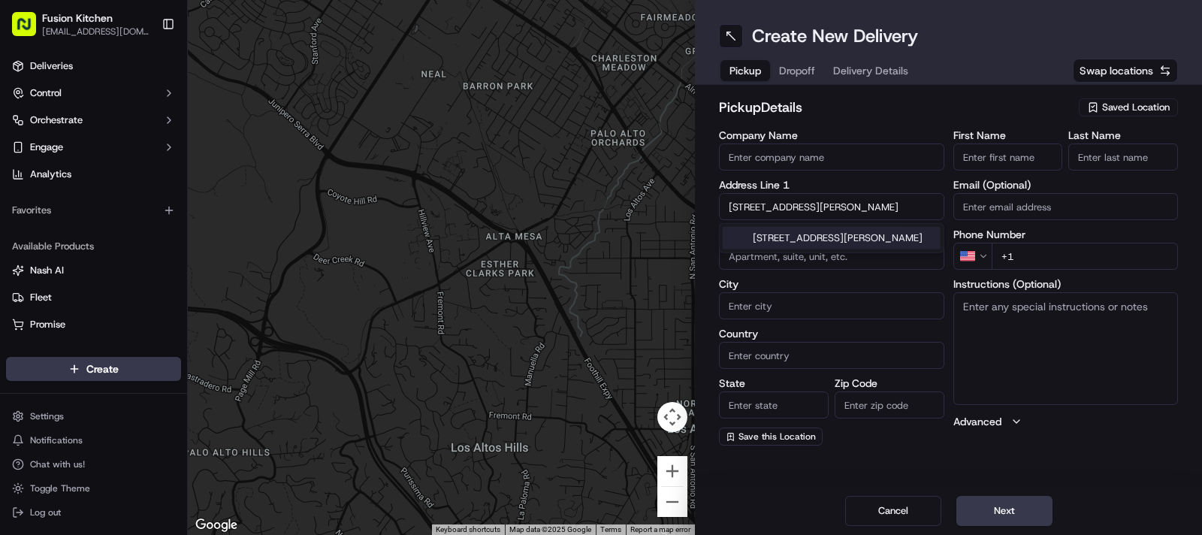
type input "[STREET_ADDRESS][PERSON_NAME]"
type input "Surbiton"
type input "[GEOGRAPHIC_DATA]"
type input "KT6 7AQ"
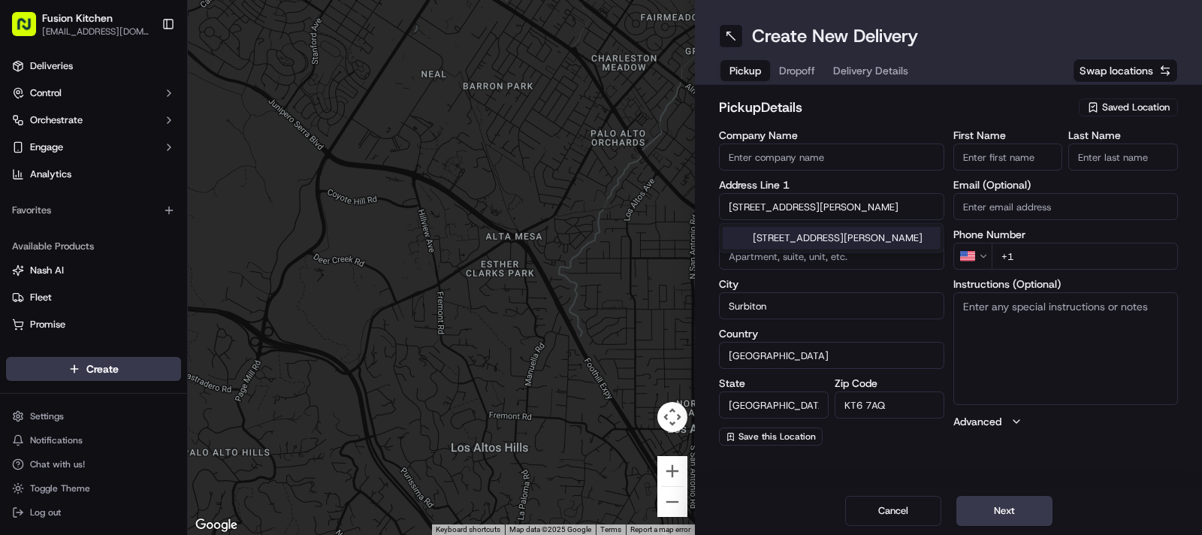
type input "282 Ewell Road"
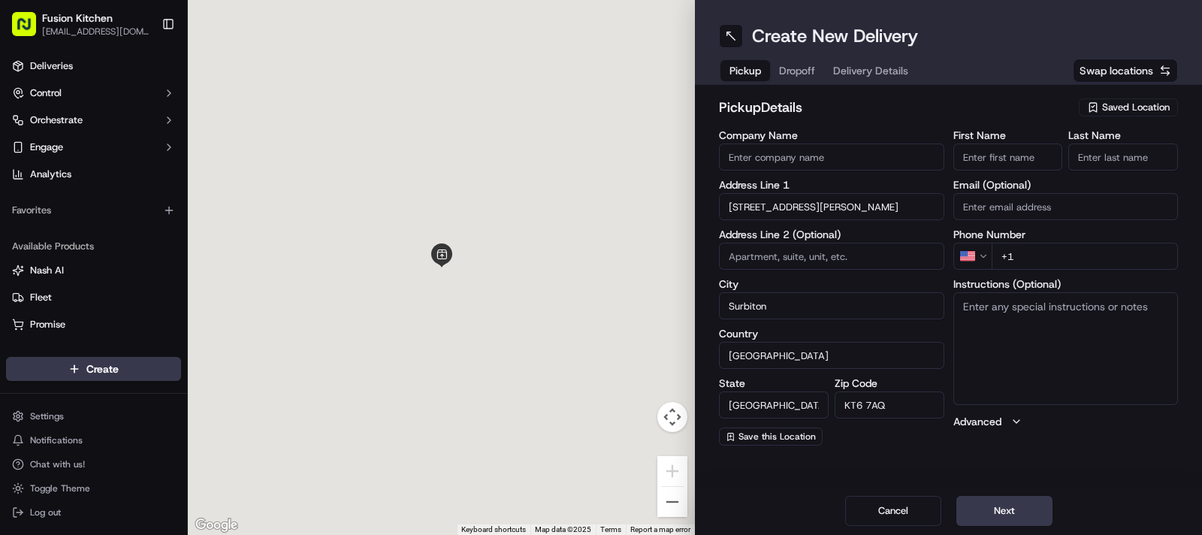
click at [1112, 355] on textarea "Instructions (Optional)" at bounding box center [1065, 348] width 225 height 113
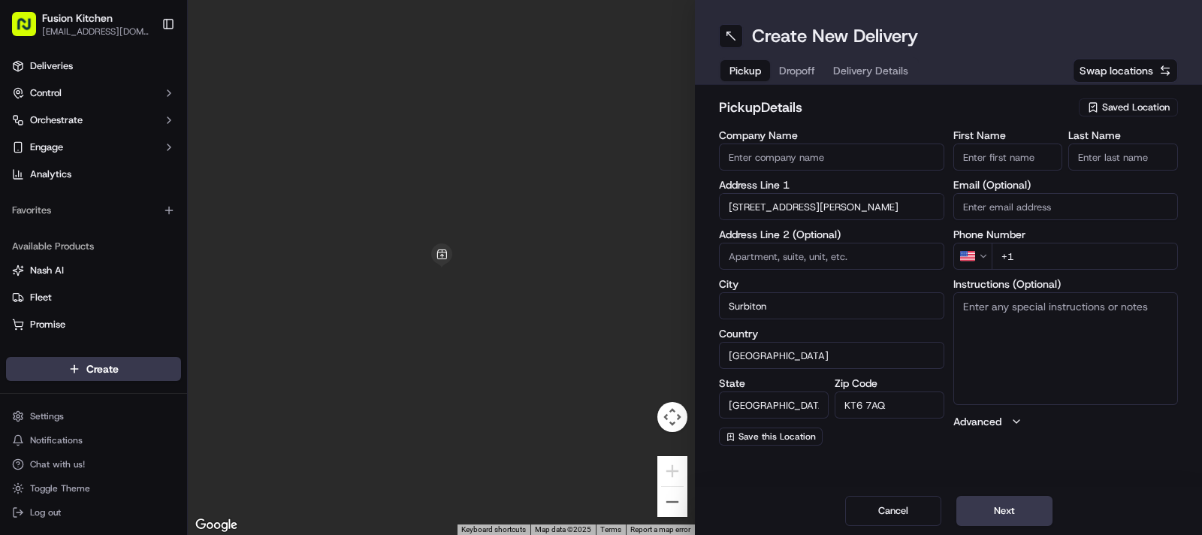
paste textarea "282 Ewell Rd, Surbiton, United Kingdom, KT6 7AQ."
type textarea "282 Ewell Rd, Surbiton, United Kingdom, KT6 7AQ."
click at [832, 163] on input "Company Name" at bounding box center [831, 156] width 225 height 27
paste input "[PERSON_NAME]"
type input "[PERSON_NAME]"
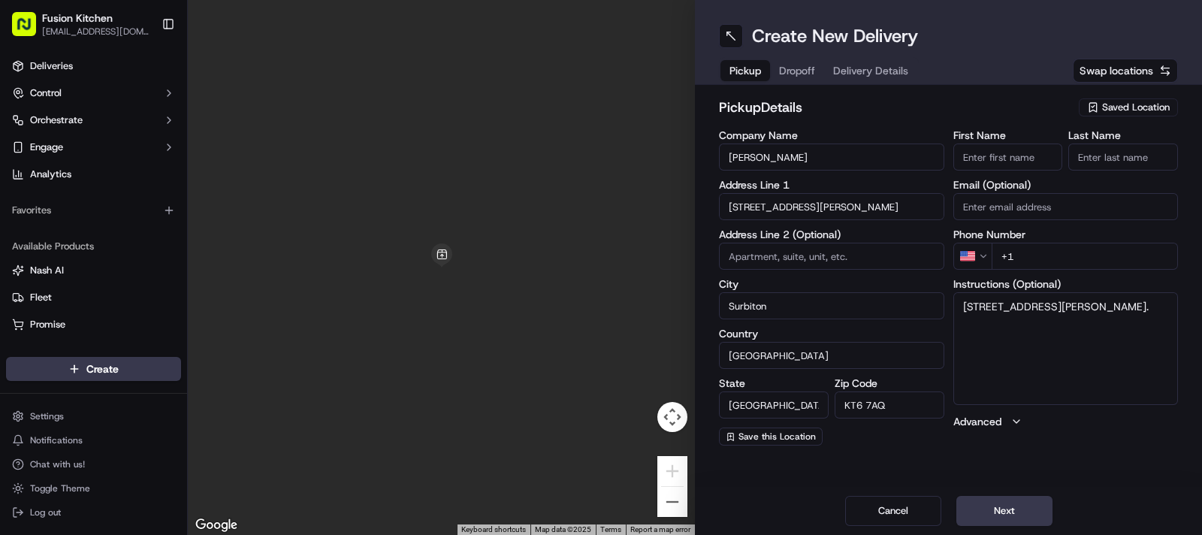
click at [1024, 155] on input "First Name" at bounding box center [1008, 156] width 110 height 27
paste input "[PERSON_NAME]"
click at [1007, 150] on input "[PERSON_NAME]" at bounding box center [1008, 156] width 110 height 27
type input "Felix"
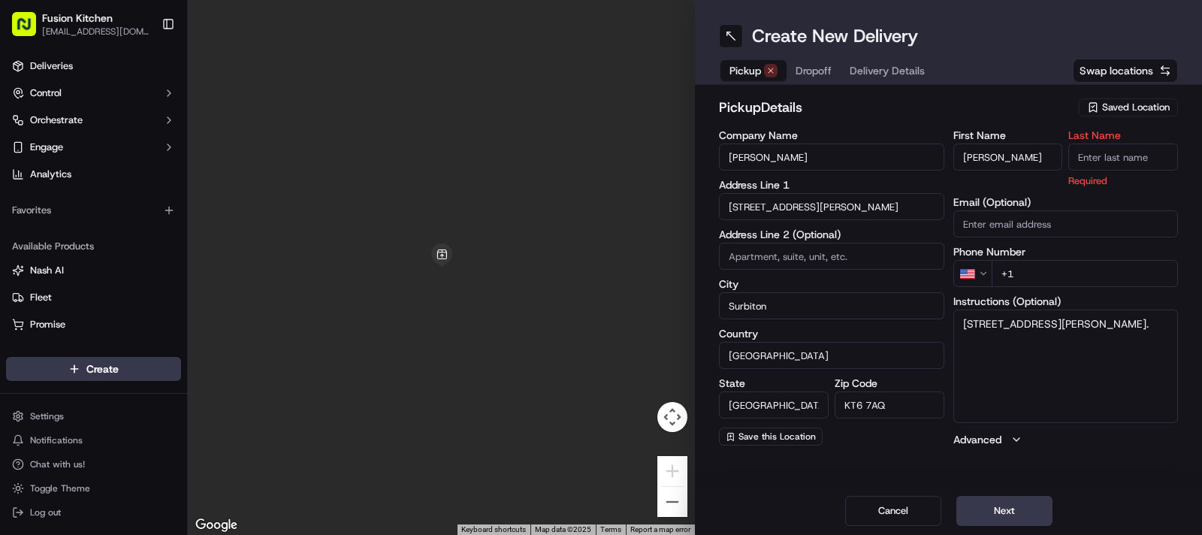
click at [1115, 153] on input "Last Name" at bounding box center [1123, 156] width 110 height 27
paste input "Rayment"
type input "Rayment"
click at [943, 110] on h2 "pickup Details" at bounding box center [894, 107] width 351 height 21
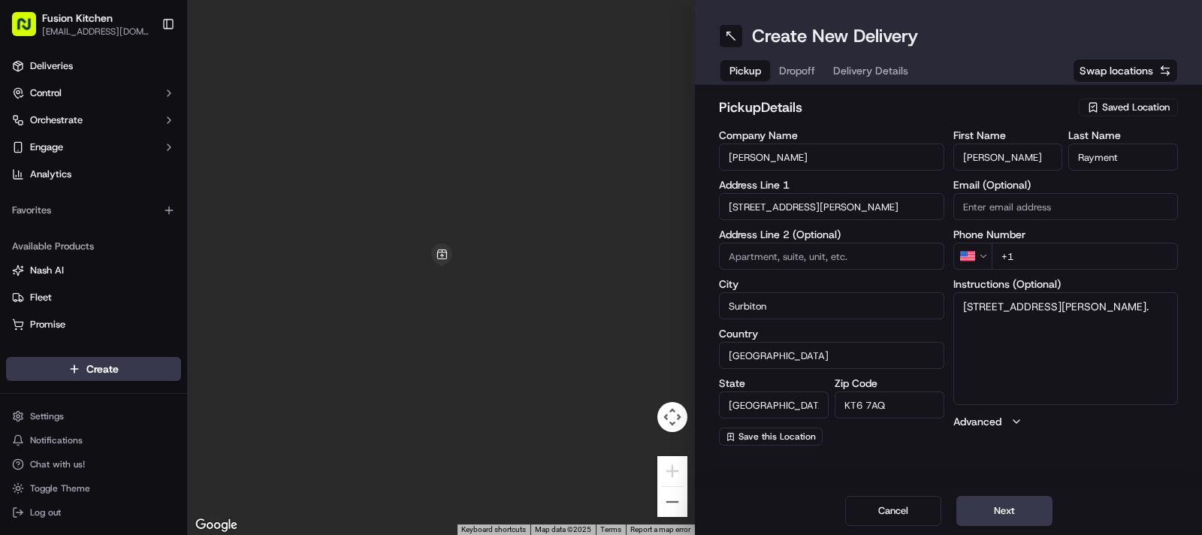
click at [968, 259] on html "Fusion Kitchen hari@fusionpos.uk Toggle Sidebar Deliveries Control Orchestrate …" at bounding box center [601, 267] width 1202 height 535
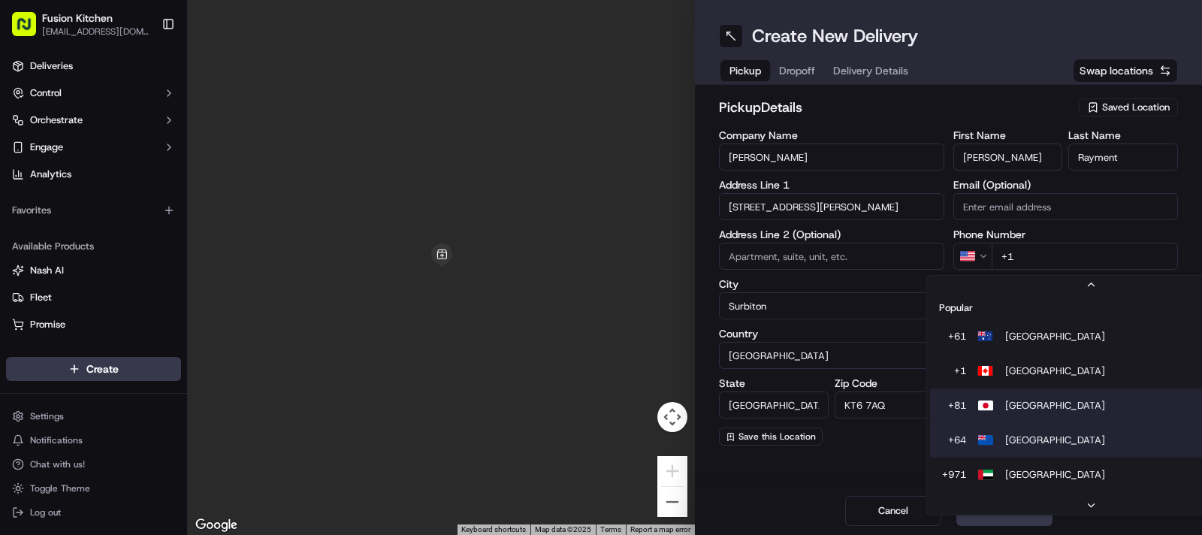
scroll to position [64, 0]
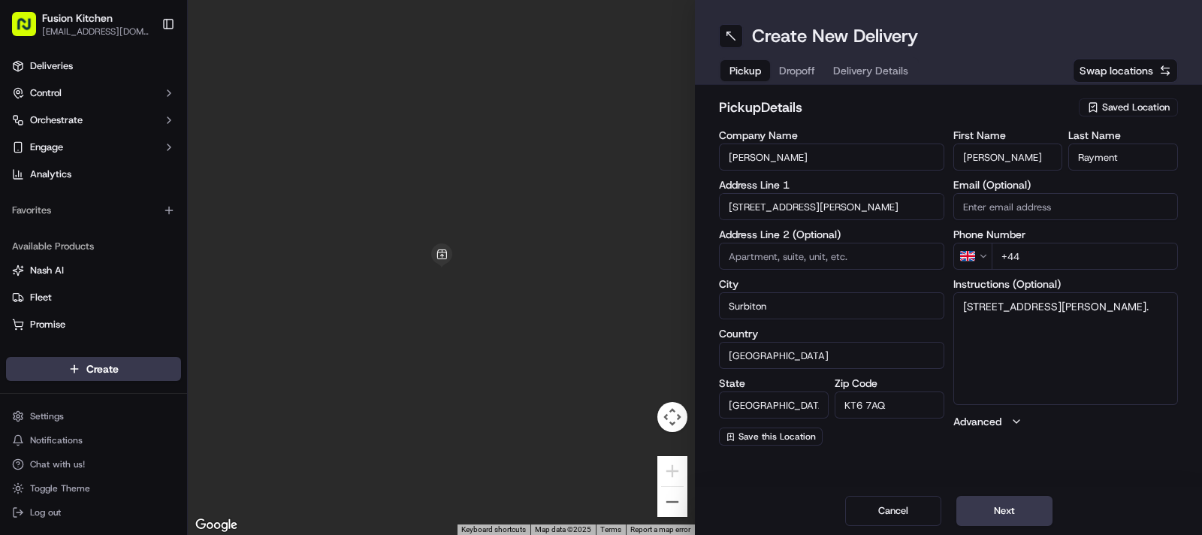
click at [1049, 258] on input "+44" at bounding box center [1085, 256] width 187 height 27
paste input "7951 731309"
type input "+44 7951 731309"
type input "[PERSON_NAME]"
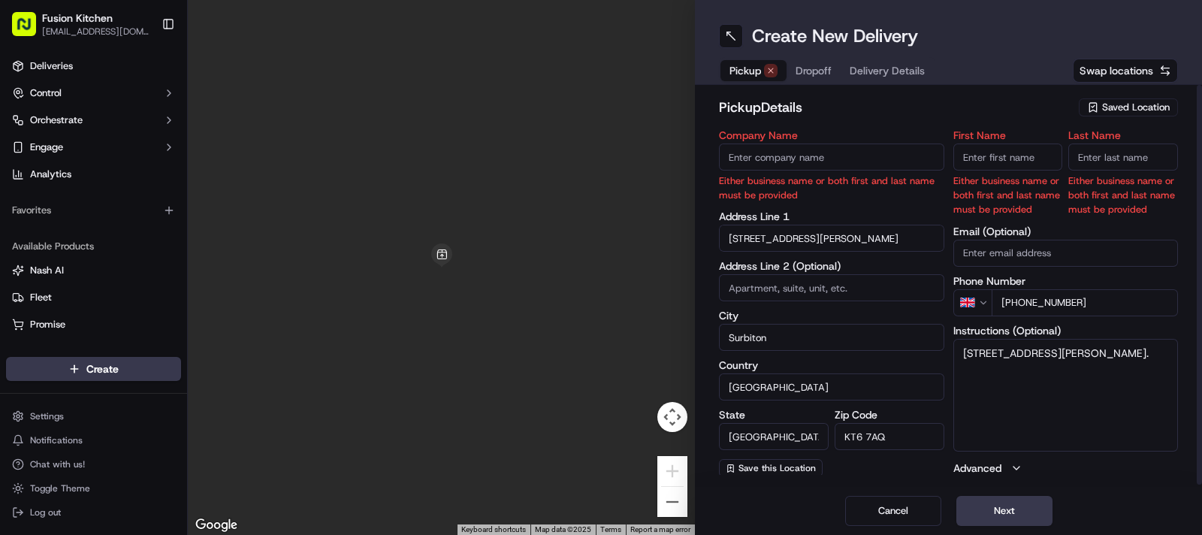
click at [999, 155] on input "First Name" at bounding box center [1008, 156] width 110 height 27
paste input "Aravindaiah Priyadharshan Rajarajan"
click at [1022, 152] on input "Aravindaiah Priyadharshan Rajarajan" at bounding box center [1008, 156] width 110 height 27
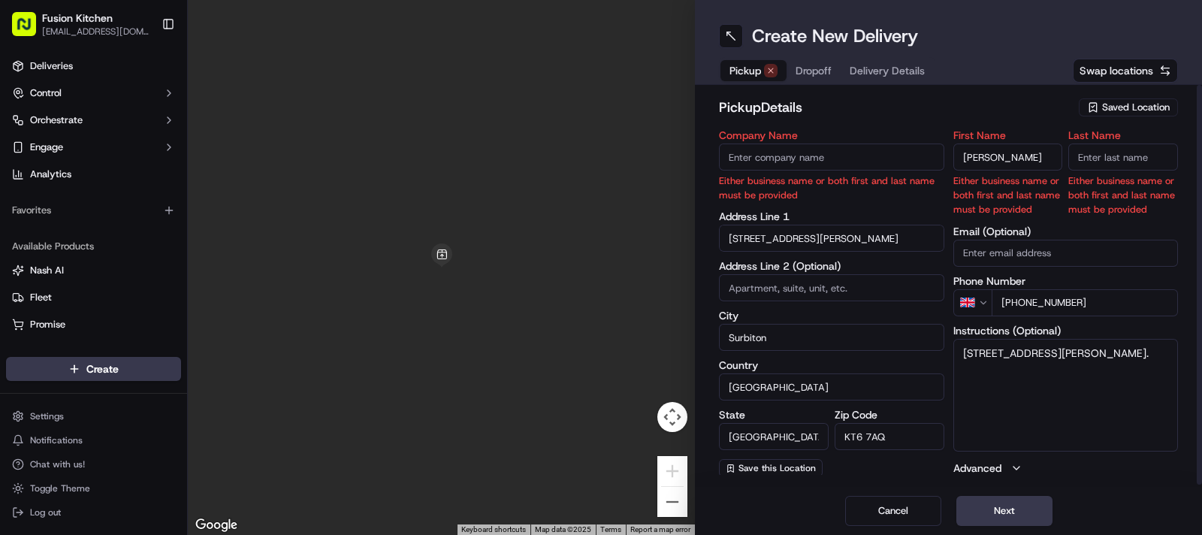
scroll to position [0, 32]
type input "Aravindaiah Priyadharshan"
click at [1100, 162] on input "Last Name" at bounding box center [1123, 156] width 110 height 27
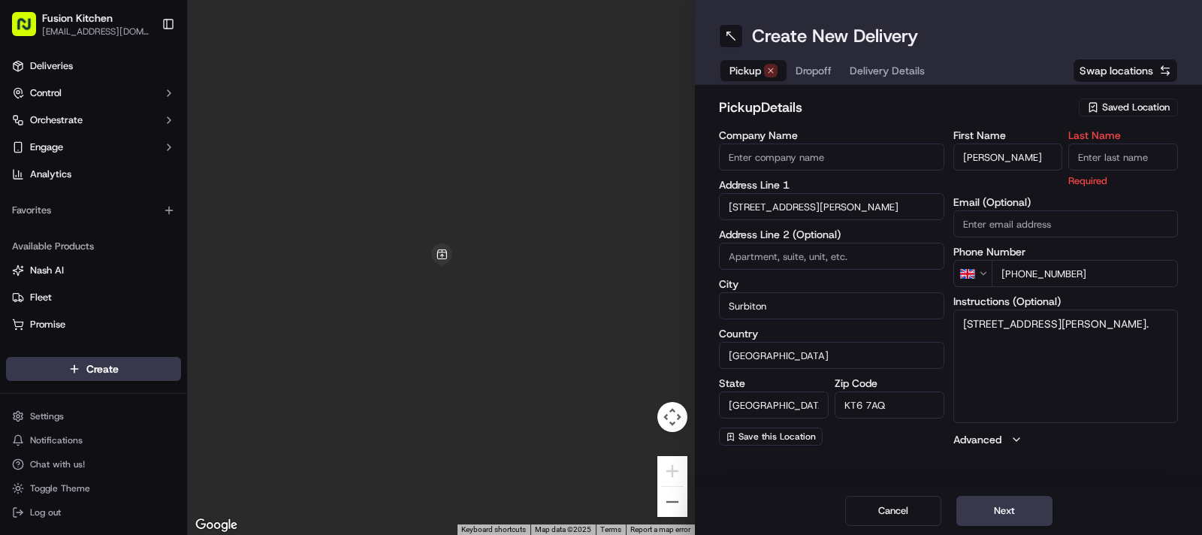
paste input "Rajarajan"
type input "Rajarajan"
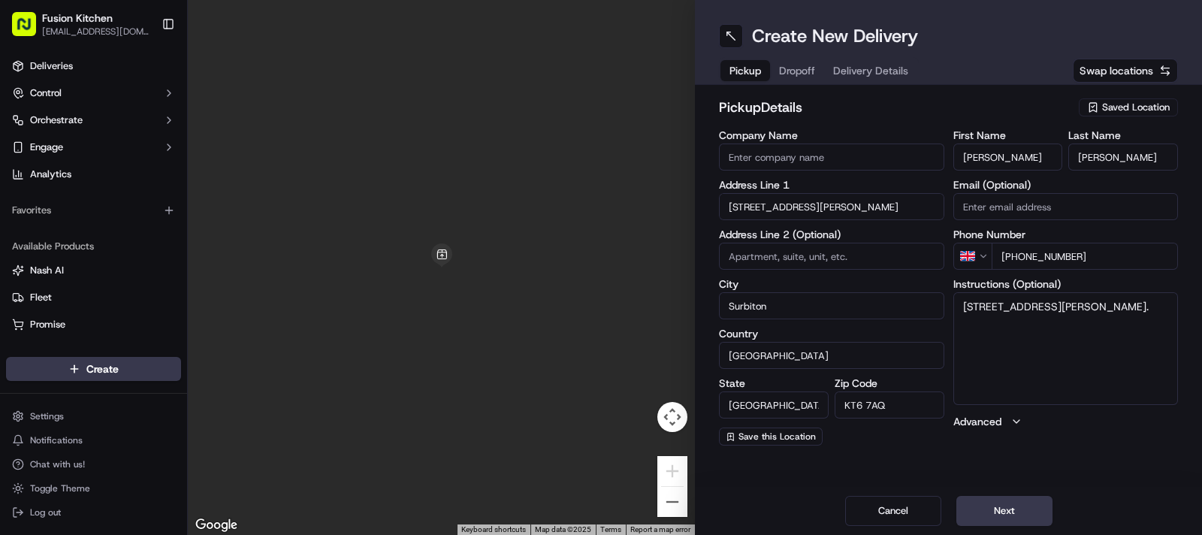
click at [842, 155] on input "Company Name" at bounding box center [831, 156] width 225 height 27
paste input "Chennai Dosa Surbiton"
type input "Chennai Dosa Surbiton"
click at [879, 117] on h2 "pickup Details" at bounding box center [894, 107] width 351 height 21
drag, startPoint x: 1109, startPoint y: 255, endPoint x: 1020, endPoint y: 248, distance: 89.0
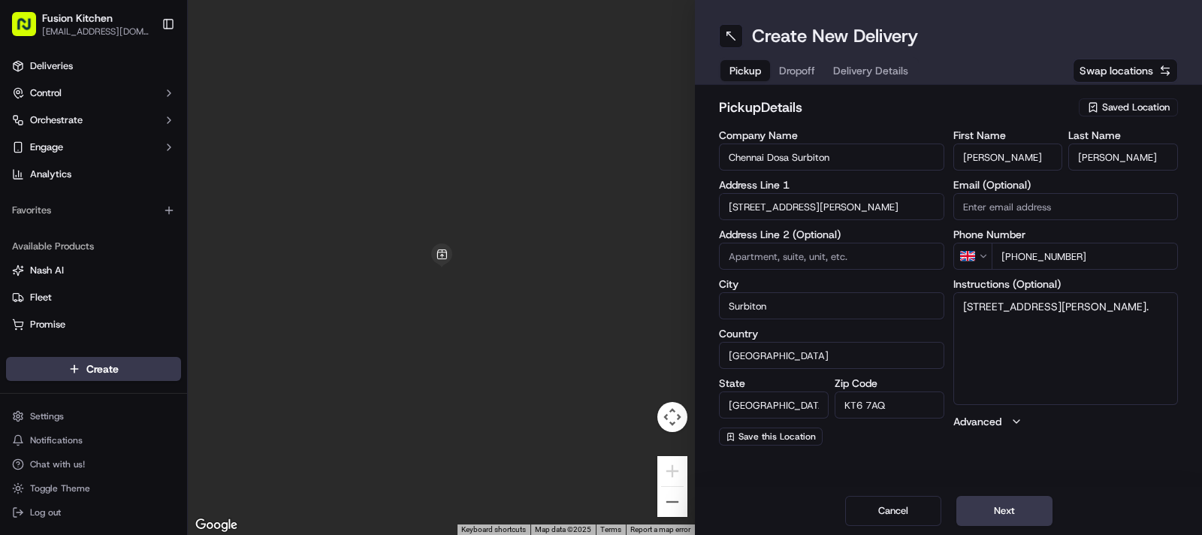
click at [1020, 248] on input "+44 7951 731309" at bounding box center [1085, 256] width 187 height 27
paste input "20 4619 77"
type input "+44 20 4619 7709"
click at [1052, 349] on textarea "282 Ewell Rd, Surbiton, United Kingdom, KT6 7AQ." at bounding box center [1065, 348] width 225 height 113
paste textarea "2046197709"
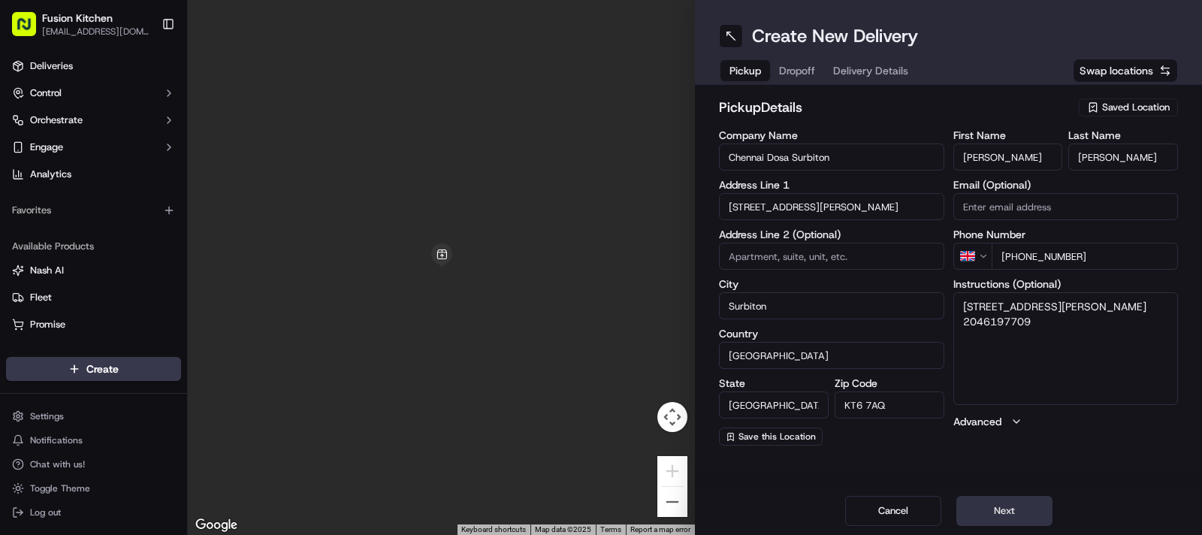
type textarea "282 Ewell Rd, Surbiton, United Kingdom, KT6 7AQ. 2046197709"
click at [1014, 512] on button "Next" at bounding box center [1004, 511] width 96 height 30
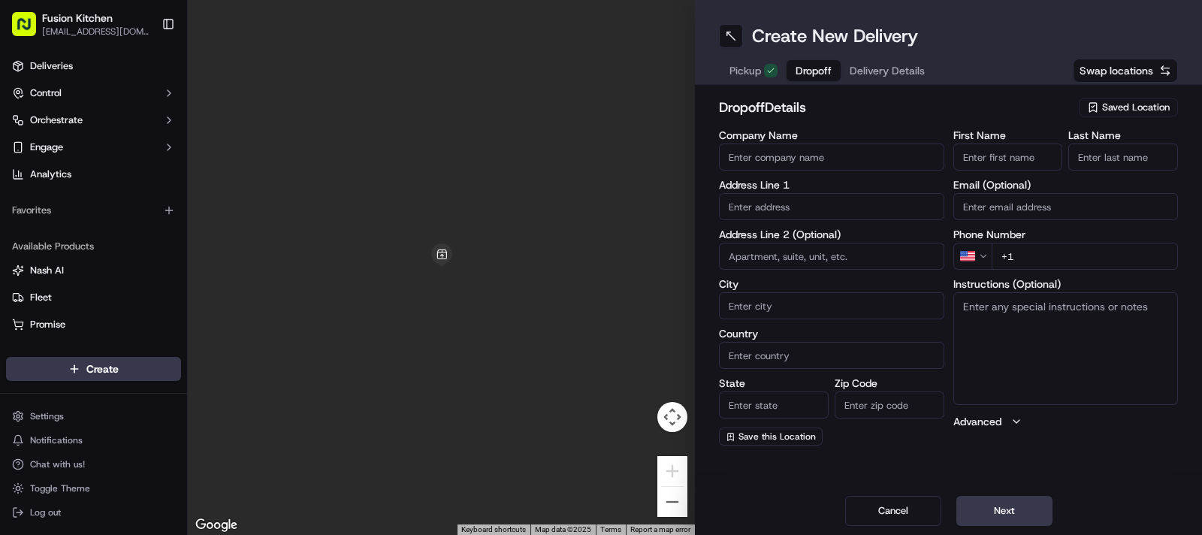
click at [820, 159] on input "Company Name" at bounding box center [831, 156] width 225 height 27
paste input "2, Fengate Close, Chessington, KT9 2BF"
type input "2, Fengate Close, Chessington, KT9 2BF"
click at [778, 210] on input "text" at bounding box center [831, 206] width 225 height 27
paste input "2, Fengate Close, Chessington, KT9 2BF"
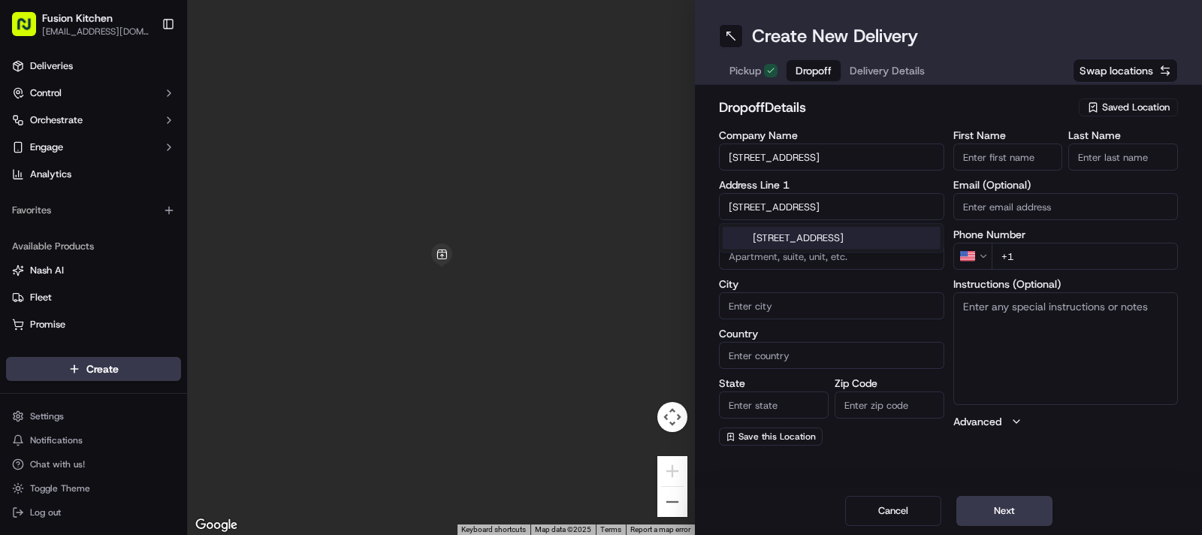
click at [771, 235] on div "[STREET_ADDRESS]" at bounding box center [832, 238] width 218 height 23
type input "2 Fengate Cl, Chessington KT9 2HW, UK"
type input "Chessington"
type input "[GEOGRAPHIC_DATA]"
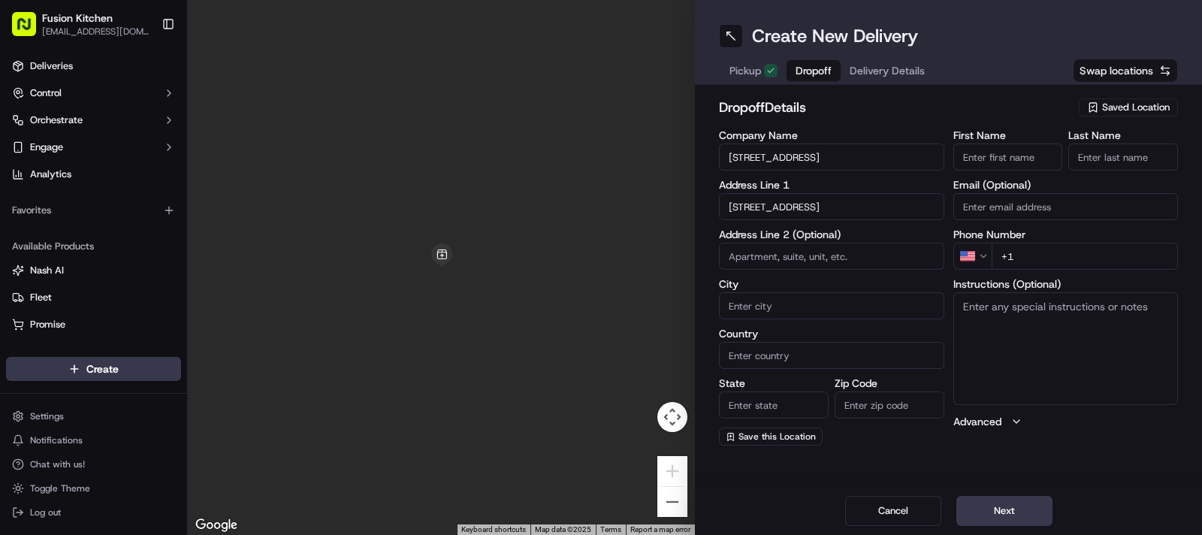
type input "KT9 2HW"
type input "2 Fengate Close"
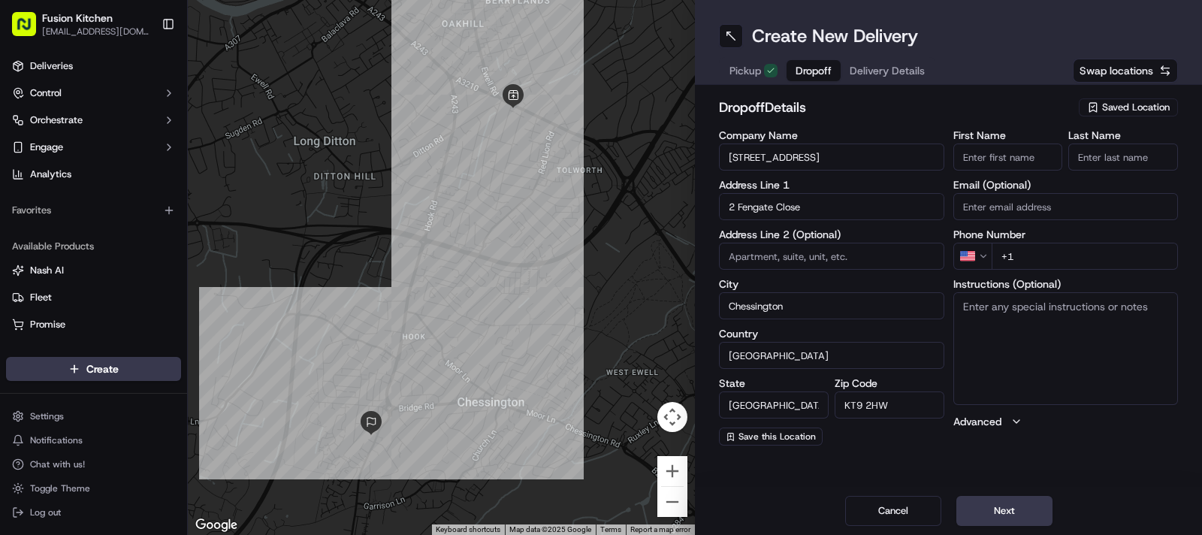
click at [815, 163] on input "2, Fengate Close, Chessington, KT9 2BF" at bounding box center [831, 156] width 225 height 27
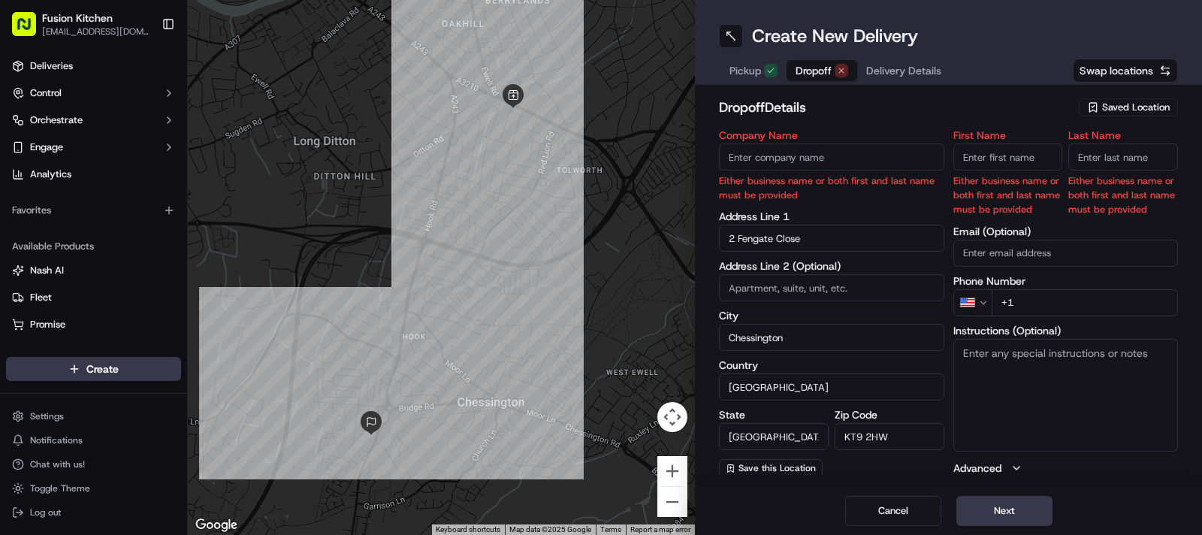
click at [1070, 339] on textarea "Instructions (Optional)" at bounding box center [1065, 395] width 225 height 113
paste textarea "2, Fengate Close, Chessington, KT9 2BF"
type textarea "2, Fengate Close, Chessington, KT9 2BF"
click at [1064, 398] on textarea "2, Fengate Close, Chessington, KT9 2BF" at bounding box center [1065, 395] width 225 height 113
drag, startPoint x: 1093, startPoint y: 370, endPoint x: 656, endPoint y: 309, distance: 441.3
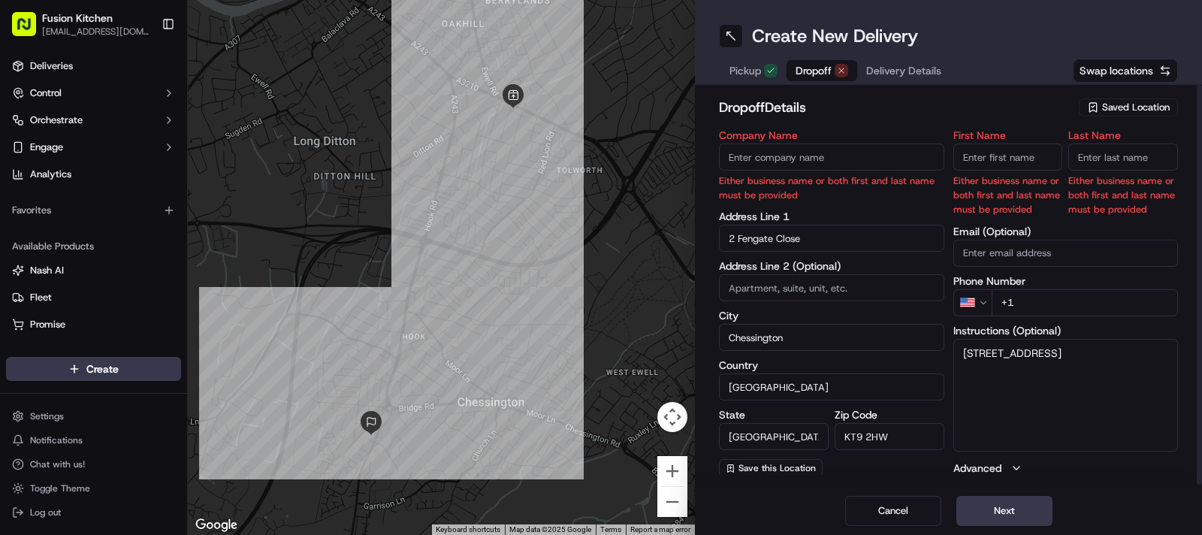
click at [656, 309] on div "← Move left → Move right ↑ Move up ↓ Move down + Zoom in - Zoom out Home Jump l…" at bounding box center [695, 267] width 1014 height 535
click at [1085, 373] on textarea "2, Fengate Close, Chessington, KT9 2BF" at bounding box center [1065, 395] width 225 height 113
drag, startPoint x: 1028, startPoint y: 366, endPoint x: 1094, endPoint y: 364, distance: 66.1
click at [1094, 364] on textarea "2, Fengate Close, Chessington, KT9 2BF" at bounding box center [1065, 395] width 225 height 113
drag, startPoint x: 913, startPoint y: 443, endPoint x: 654, endPoint y: 442, distance: 259.2
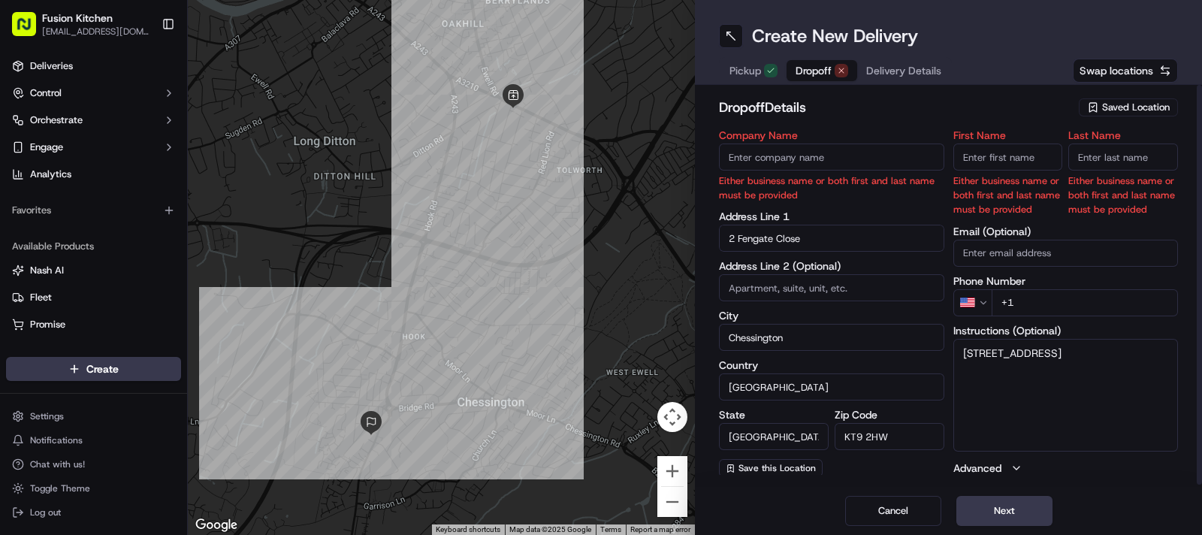
click at [654, 442] on div "← Move left → Move right ↑ Move up ↓ Move down + Zoom in - Zoom out Home Jump l…" at bounding box center [695, 267] width 1014 height 535
paste input "BF"
type input "KT9 2BF"
click at [1094, 393] on textarea "2, Fengate Close, Chessington, KT9 2BF" at bounding box center [1065, 395] width 225 height 113
click at [841, 155] on input "Company Name" at bounding box center [831, 156] width 225 height 27
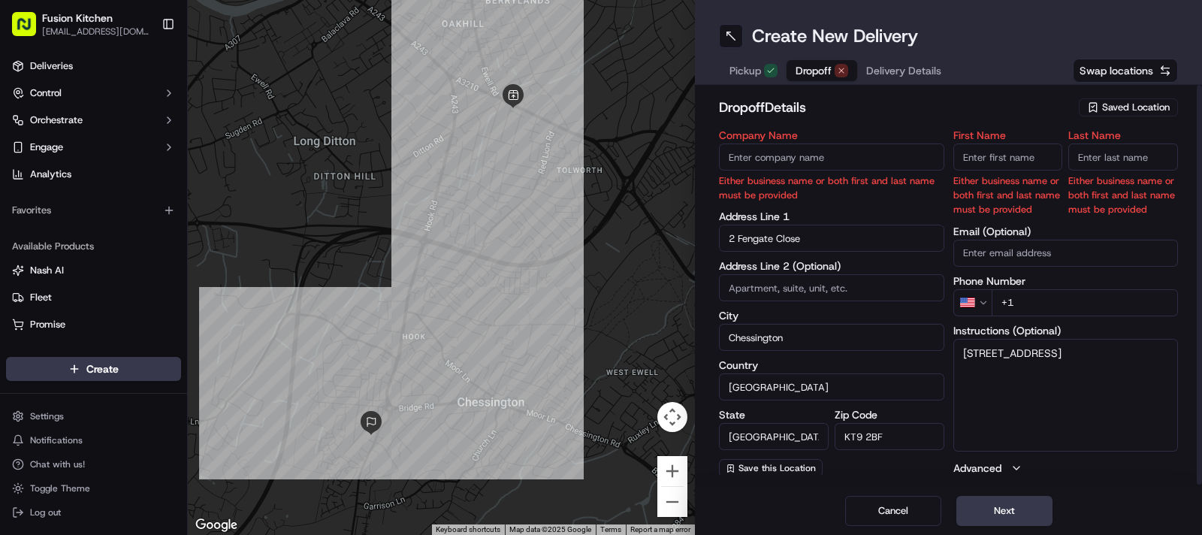
paste input "[PERSON_NAME]"
type input "[PERSON_NAME]"
click at [996, 161] on input "First Name" at bounding box center [1008, 156] width 110 height 27
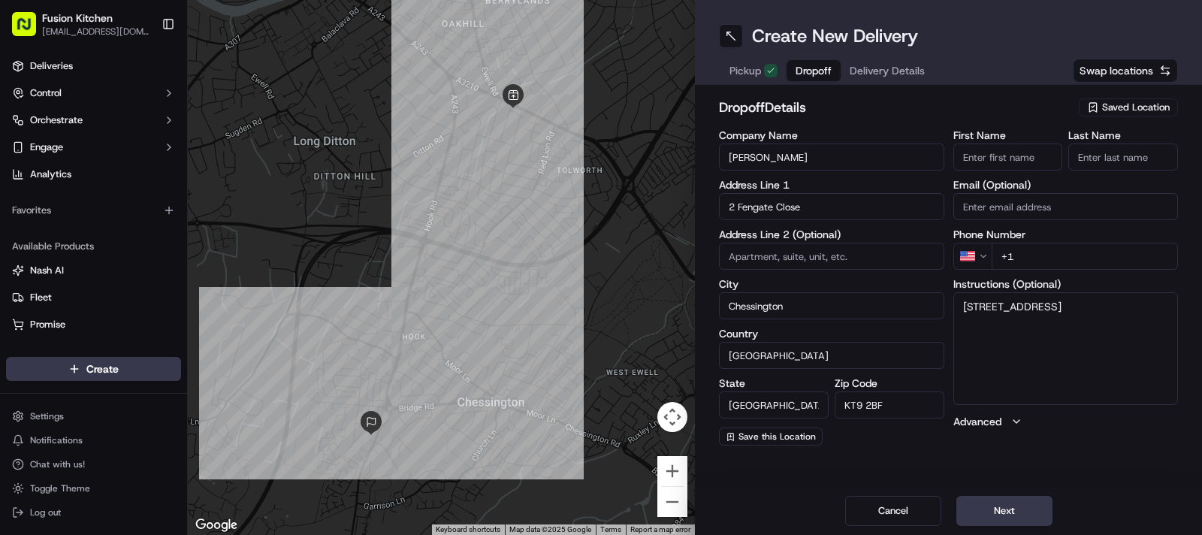
paste input "[PERSON_NAME]"
click at [997, 159] on input "[PERSON_NAME]" at bounding box center [1008, 156] width 110 height 27
type input "Felix"
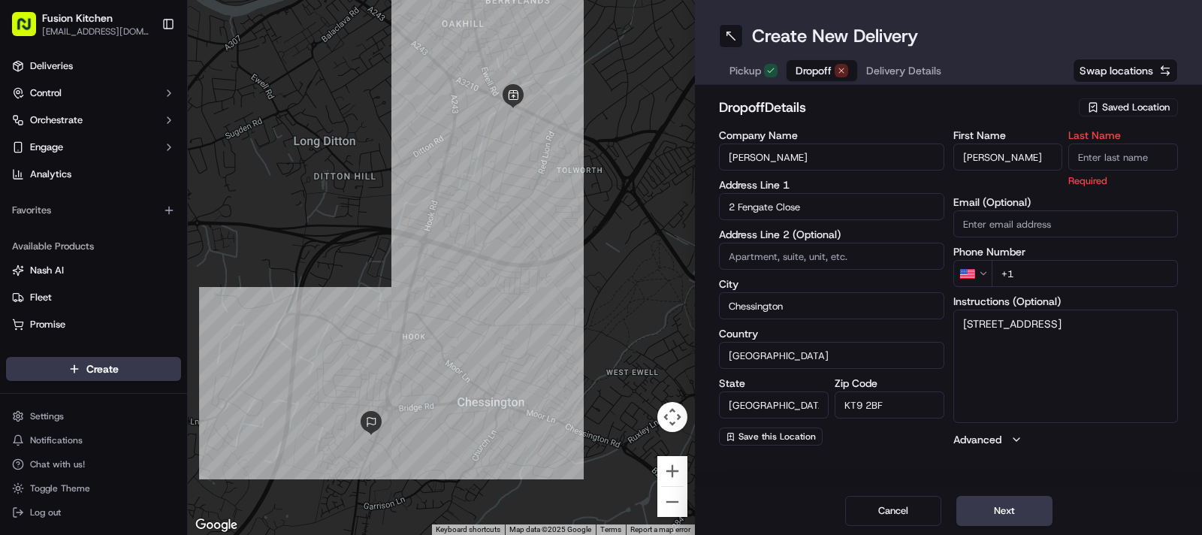
click at [1106, 141] on div "Last Name Required" at bounding box center [1123, 159] width 110 height 58
click at [1086, 143] on input "Last Name" at bounding box center [1123, 156] width 110 height 27
paste input "Rayment"
type input "Rayment"
click at [933, 130] on label "Company Name" at bounding box center [831, 135] width 225 height 11
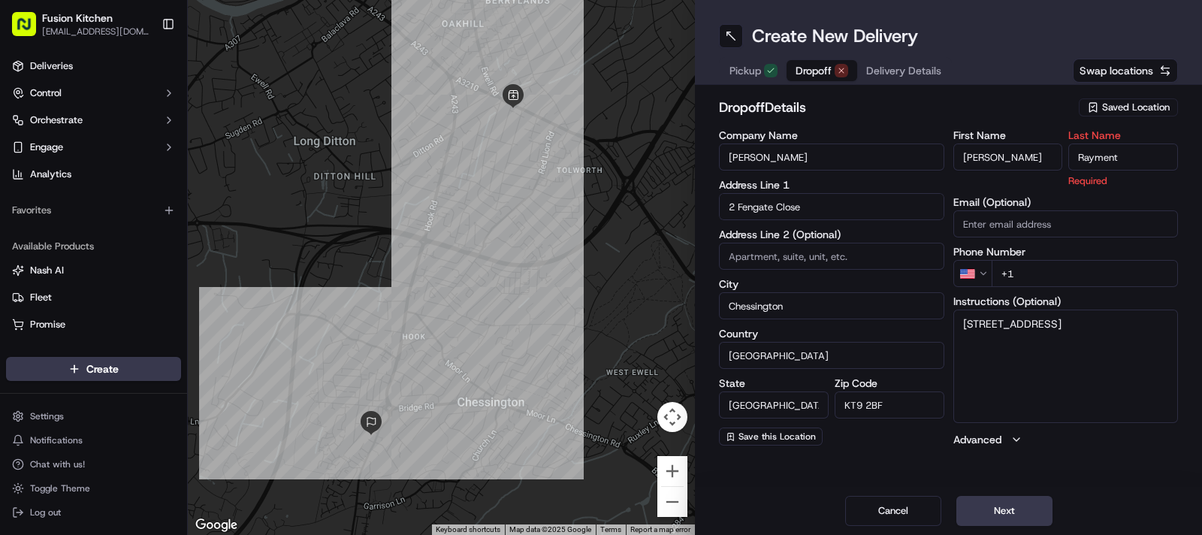
click at [933, 143] on input "[PERSON_NAME]" at bounding box center [831, 156] width 225 height 27
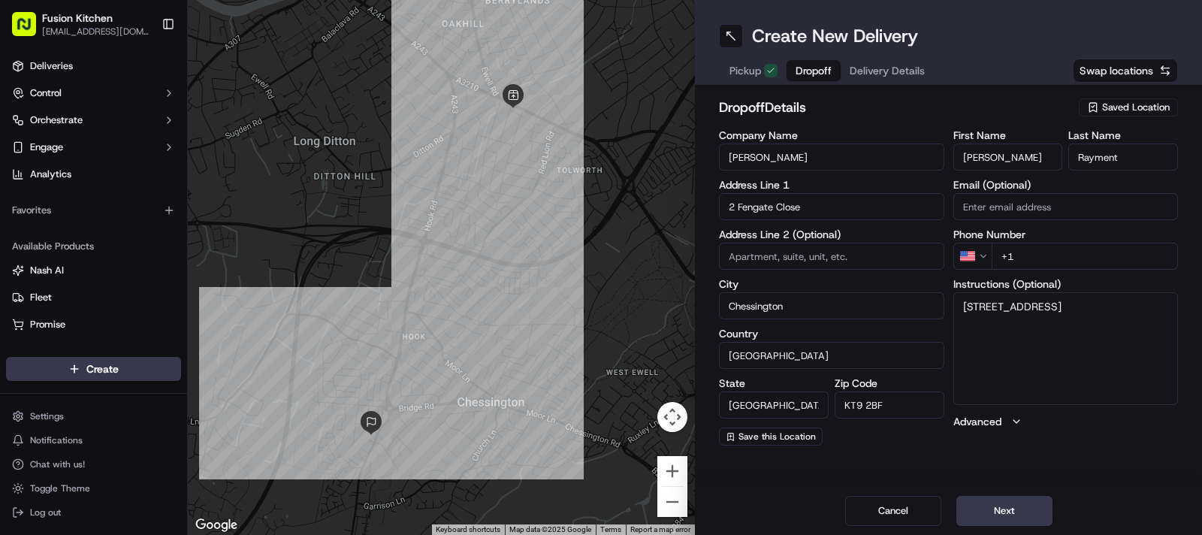
click at [984, 259] on html "Fusion Kitchen hari@fusionpos.uk Toggle Sidebar Deliveries Control Orchestrate …" at bounding box center [601, 267] width 1202 height 535
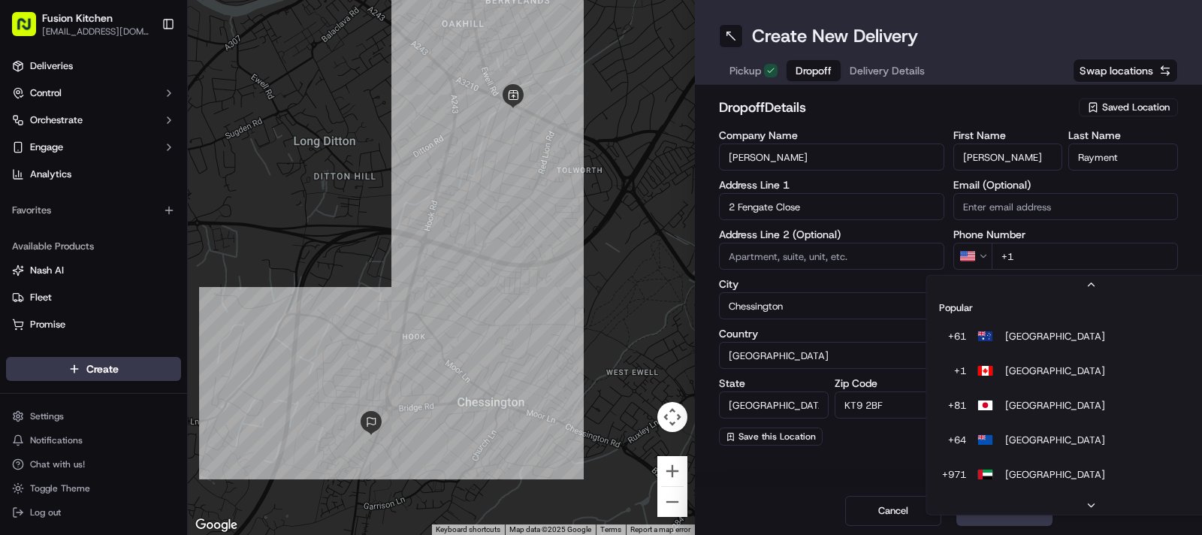
scroll to position [64, 0]
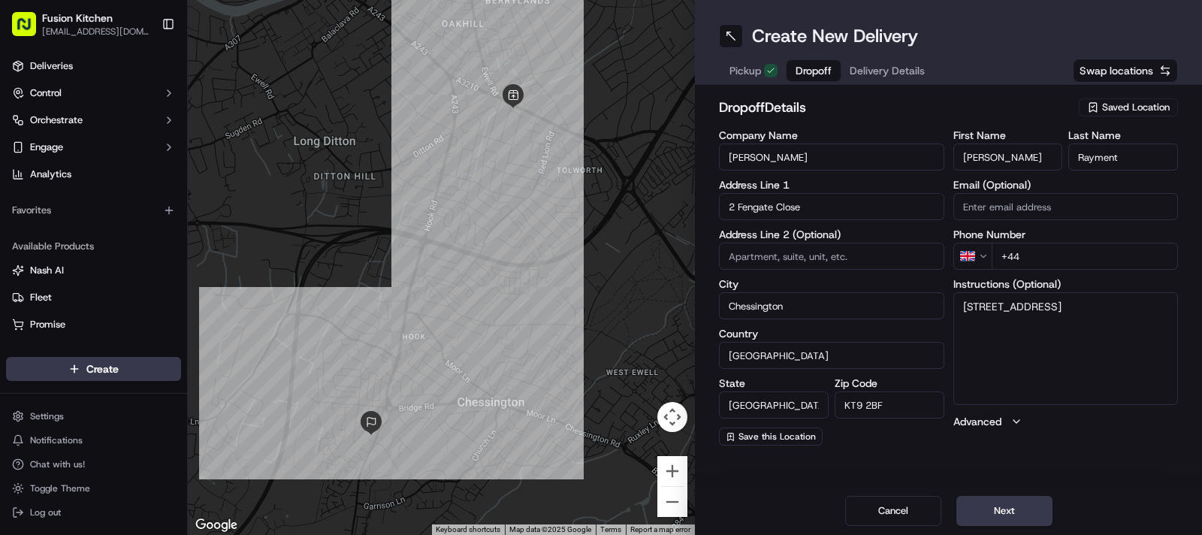
click at [1060, 258] on input "+44" at bounding box center [1085, 256] width 187 height 27
paste input "7951 731309"
type input "+44 7951 731309"
click at [1100, 321] on textarea "2, Fengate Close, Chessington, KT9 2BF" at bounding box center [1065, 348] width 225 height 113
paste textarea "7951731309"
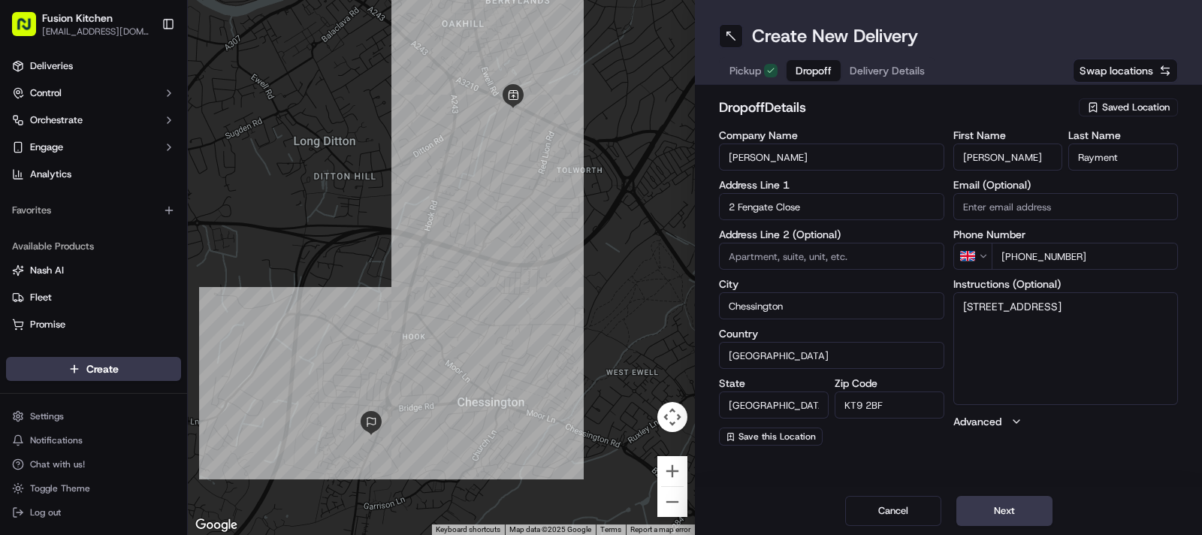
paste textarea "7951731309"
type textarea "2, Fengate Close, Chessington, KT9 2BF 7951731309"
click at [1008, 508] on button "Next" at bounding box center [1004, 511] width 96 height 30
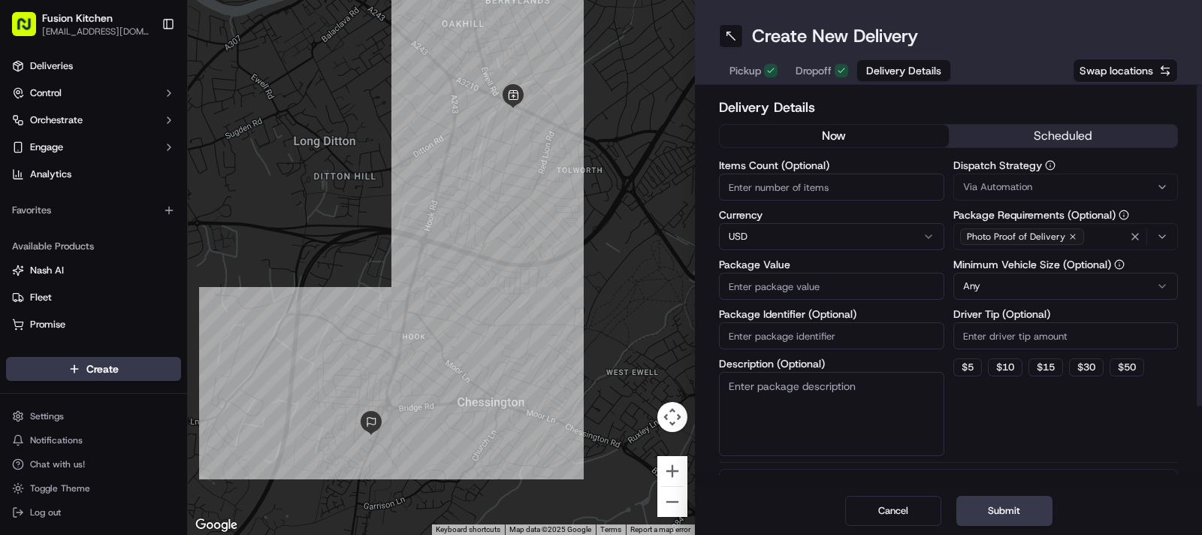
click at [777, 237] on html "Fusion Kitchen hari@fusionpos.uk Toggle Sidebar Deliveries Control Orchestrate …" at bounding box center [601, 267] width 1202 height 535
click at [766, 276] on input "Package Value" at bounding box center [831, 286] width 225 height 27
paste input "60.73"
type input "60.73"
click at [983, 513] on button "Submit" at bounding box center [1004, 511] width 96 height 30
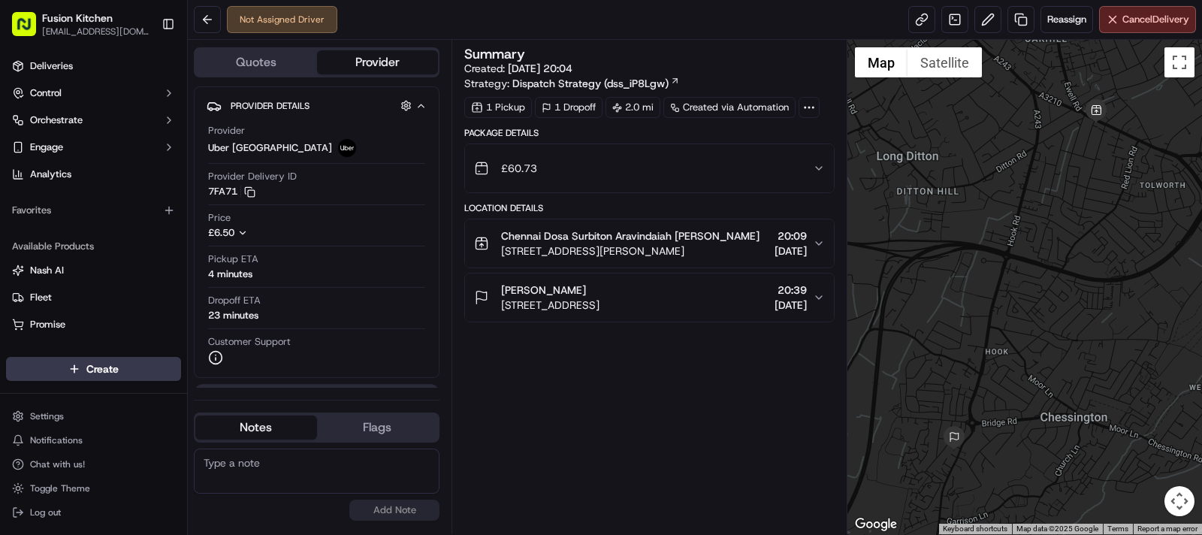
click at [599, 297] on div "[PERSON_NAME]" at bounding box center [550, 289] width 98 height 15
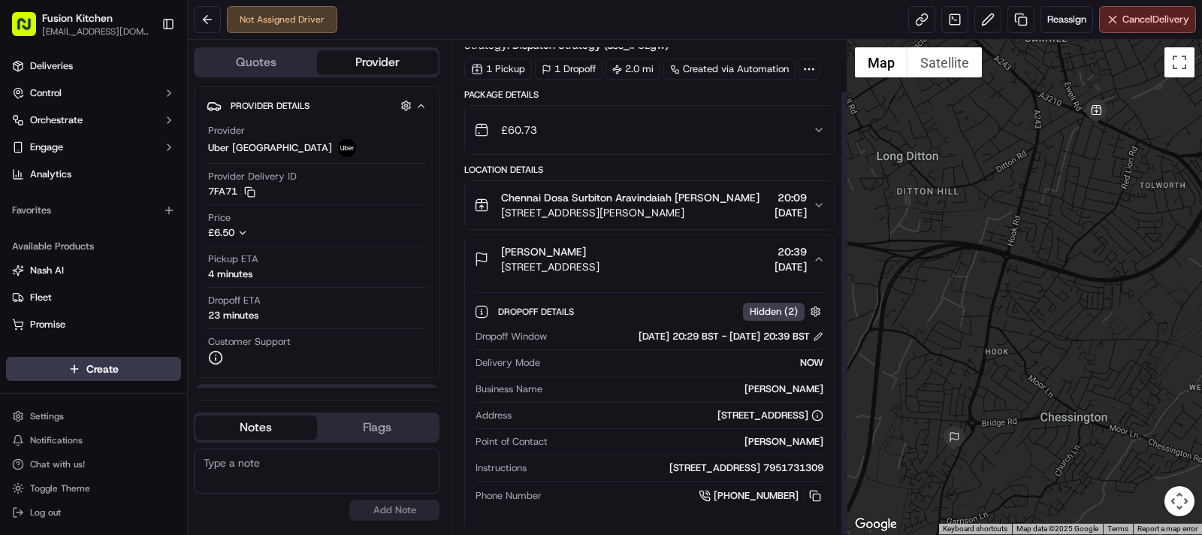
scroll to position [56, 0]
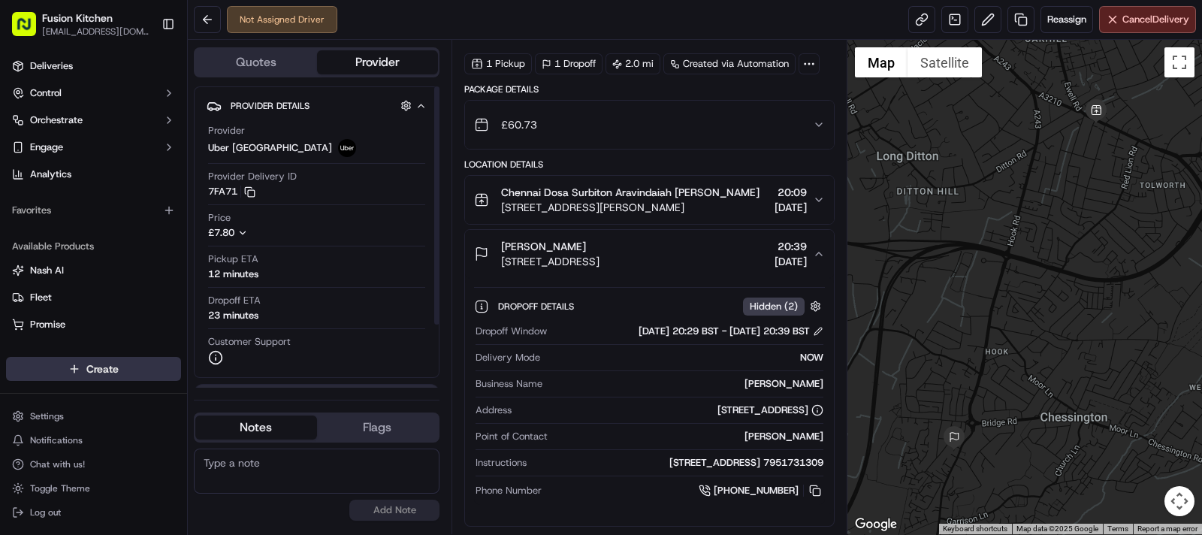
click at [98, 364] on html "Fusion Kitchen hari@fusionpos.uk Toggle Sidebar Deliveries Control Orchestrate …" at bounding box center [601, 267] width 1202 height 535
click at [240, 400] on link "Delivery" at bounding box center [272, 396] width 168 height 27
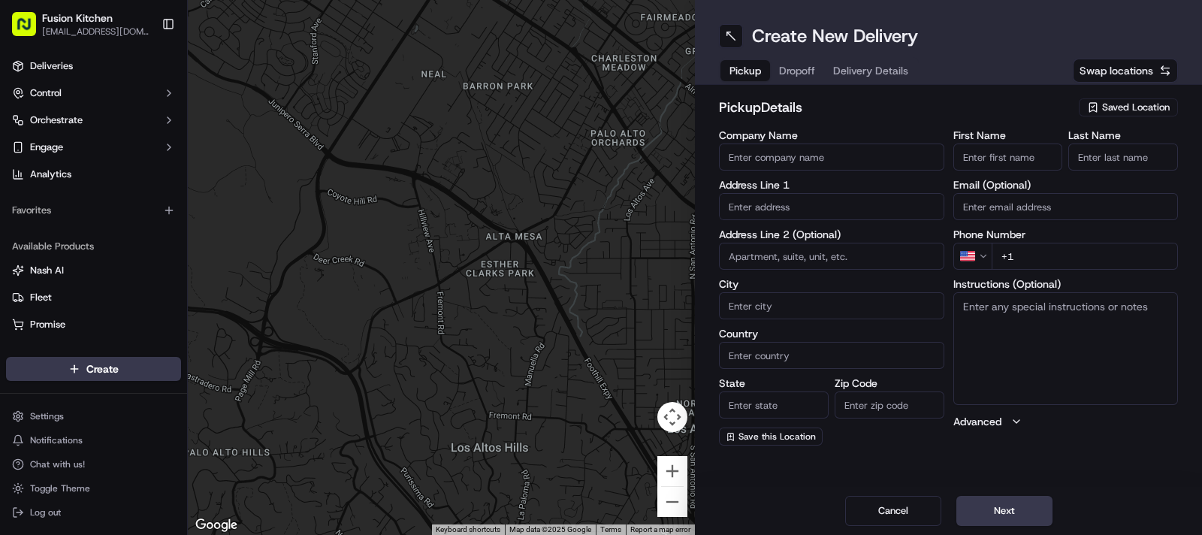
click at [838, 212] on input "text" at bounding box center [831, 206] width 225 height 27
paste input "128 London Road, Derby, London, DE1 2SR."
click at [796, 238] on div "128 London Road, Derby DE1 2SR, UK" at bounding box center [832, 238] width 218 height 23
type input "[STREET_ADDRESS]"
type input "Derby"
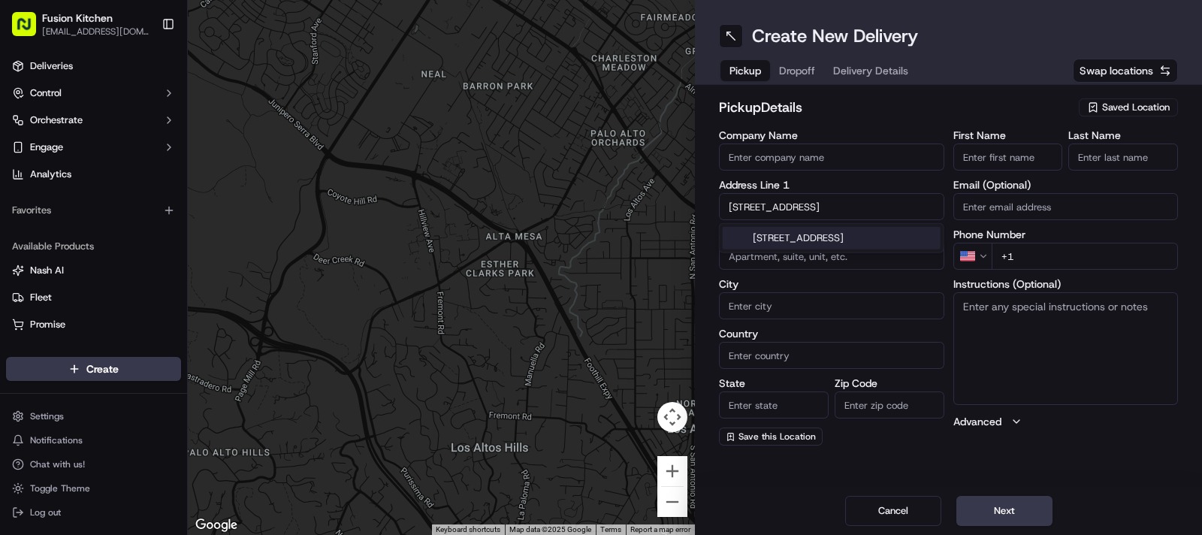
type input "[GEOGRAPHIC_DATA]"
type input "DE1 2SR"
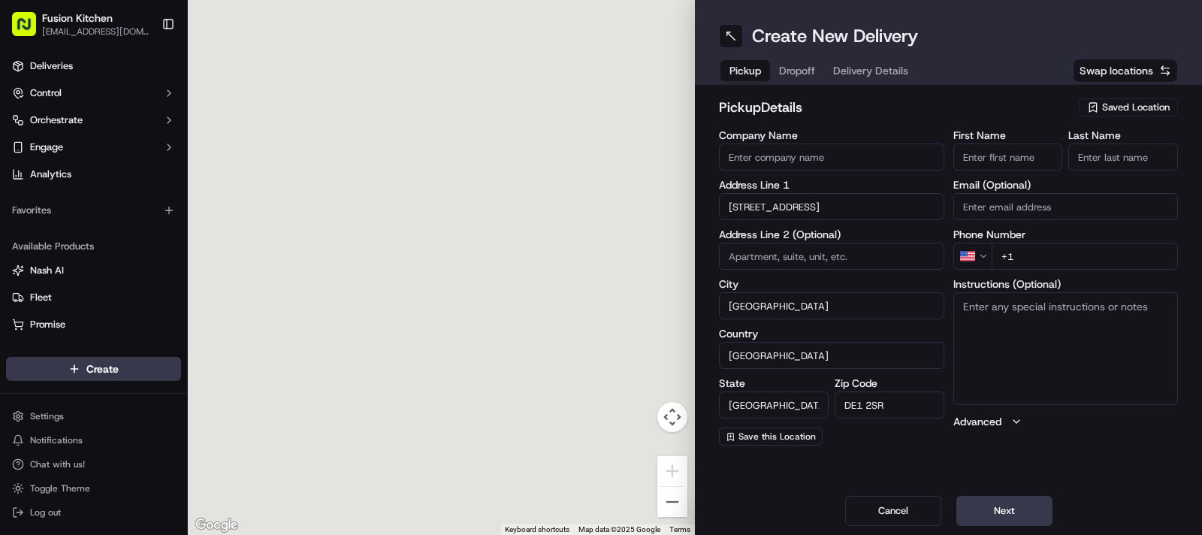
type input "128 London Road"
click at [1051, 355] on textarea "Instructions (Optional)" at bounding box center [1065, 348] width 225 height 113
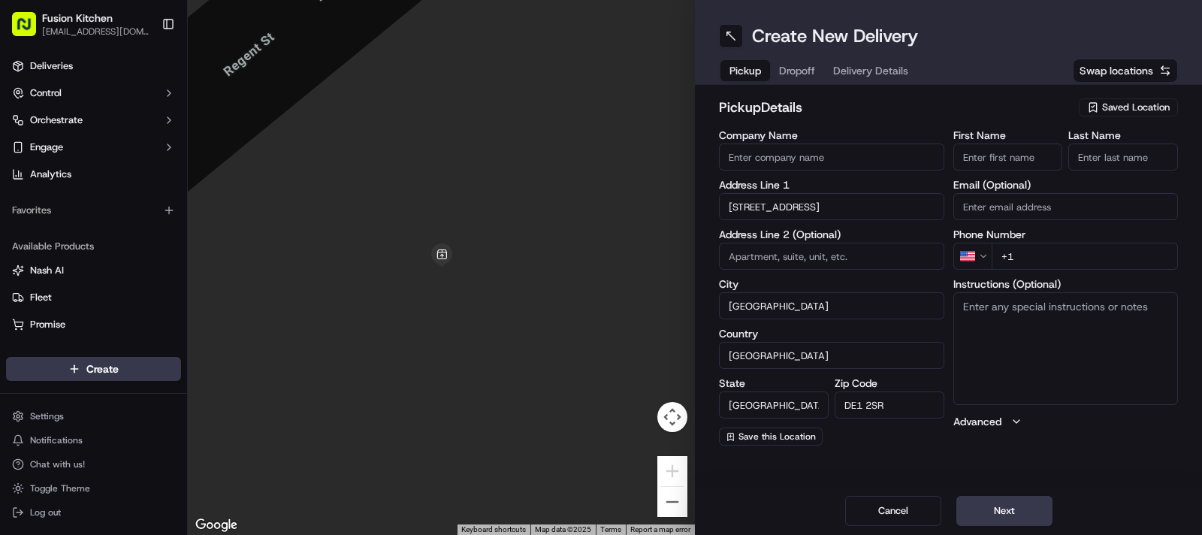
paste textarea "128 London Road, Derby, London, DE1 2SR."
type textarea "128 London Road, Derby, London, DE1 2SR."
click at [1016, 152] on input "First Name" at bounding box center [1008, 156] width 110 height 27
paste input "[PERSON_NAME]"
click at [1029, 161] on input "[PERSON_NAME]" at bounding box center [1008, 156] width 110 height 27
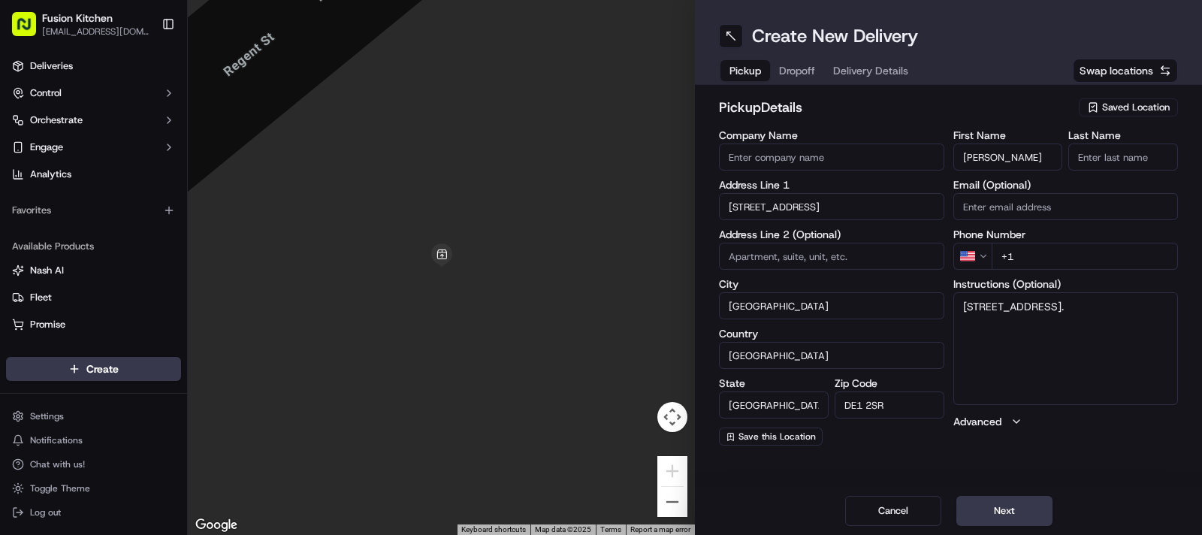
click at [1029, 161] on input "[PERSON_NAME]" at bounding box center [1008, 156] width 110 height 27
type input "Mohammed"
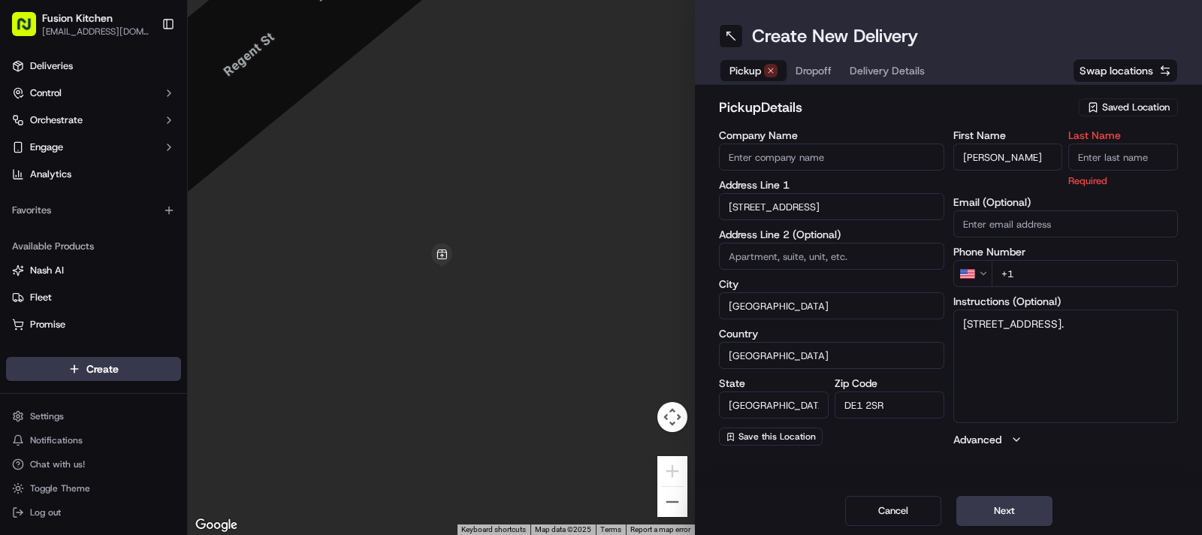
click at [1106, 162] on input "Last Name" at bounding box center [1123, 156] width 110 height 27
paste input "Sadiq"
type input "Sadiq"
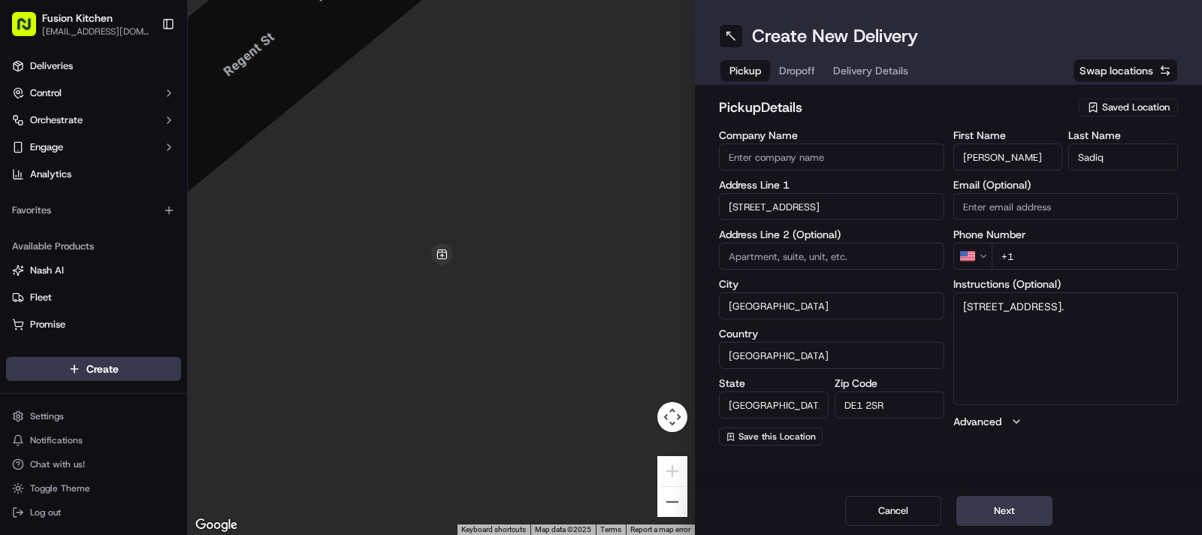
click at [829, 164] on input "Company Name" at bounding box center [831, 156] width 225 height 27
paste input "Chennai Dosa Derby"
type input "Chennai Dosa Derby"
click at [864, 114] on h2 "pickup Details" at bounding box center [894, 107] width 351 height 21
click at [980, 261] on html "Fusion Kitchen hari@fusionpos.uk Toggle Sidebar Deliveries Control Orchestrate …" at bounding box center [601, 267] width 1202 height 535
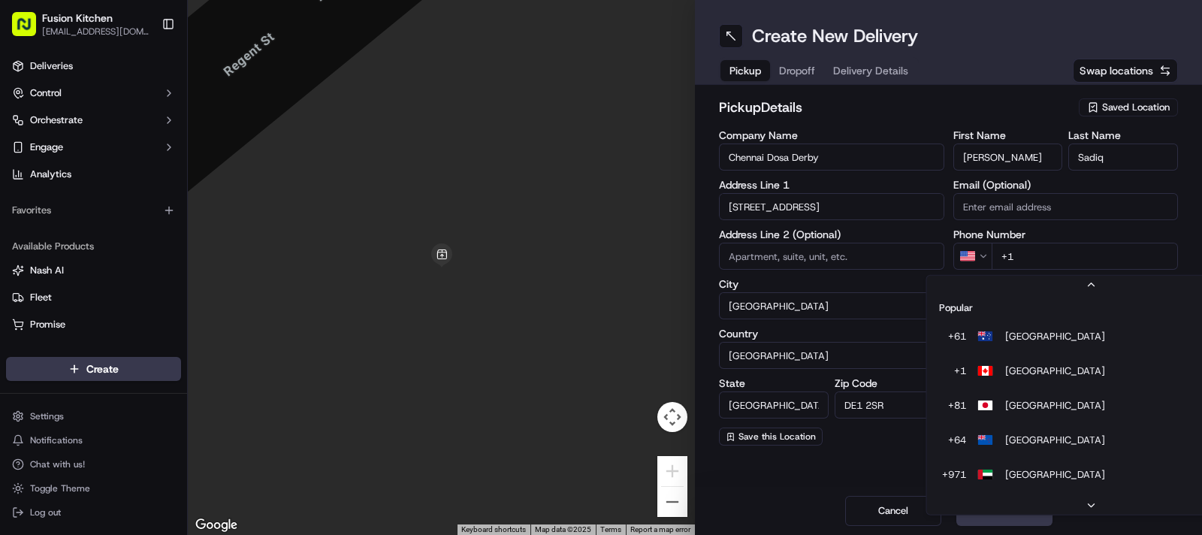
scroll to position [64, 0]
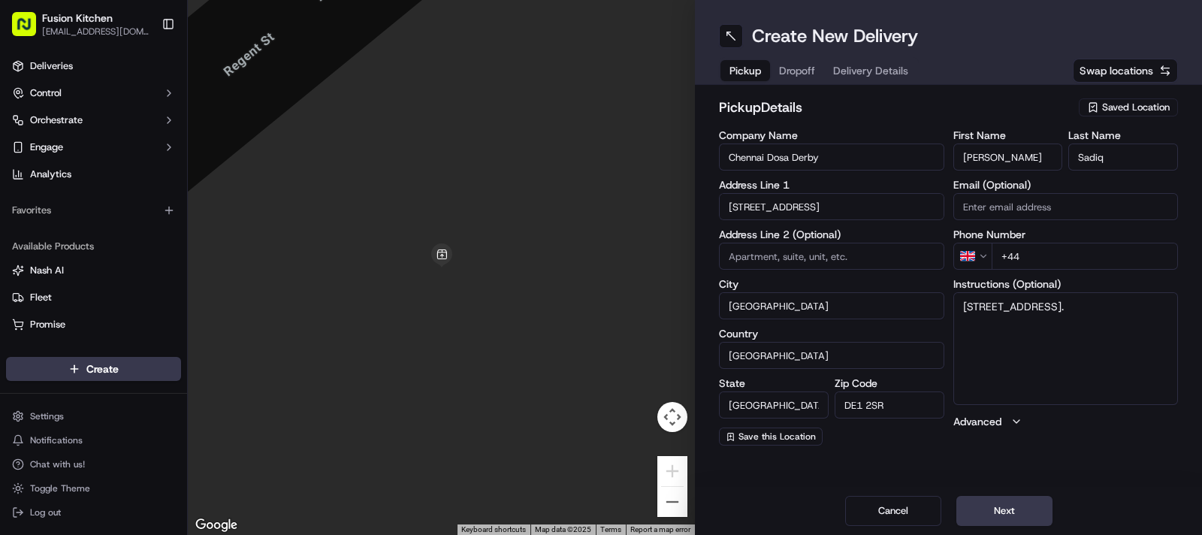
click at [1059, 250] on input "+44" at bounding box center [1085, 256] width 187 height 27
paste input "1332 292222"
type input "[PHONE_NUMBER]"
click at [1037, 325] on textarea "128 London Road, Derby, London, DE1 2SR." at bounding box center [1065, 348] width 225 height 113
paste textarea "1332292222"
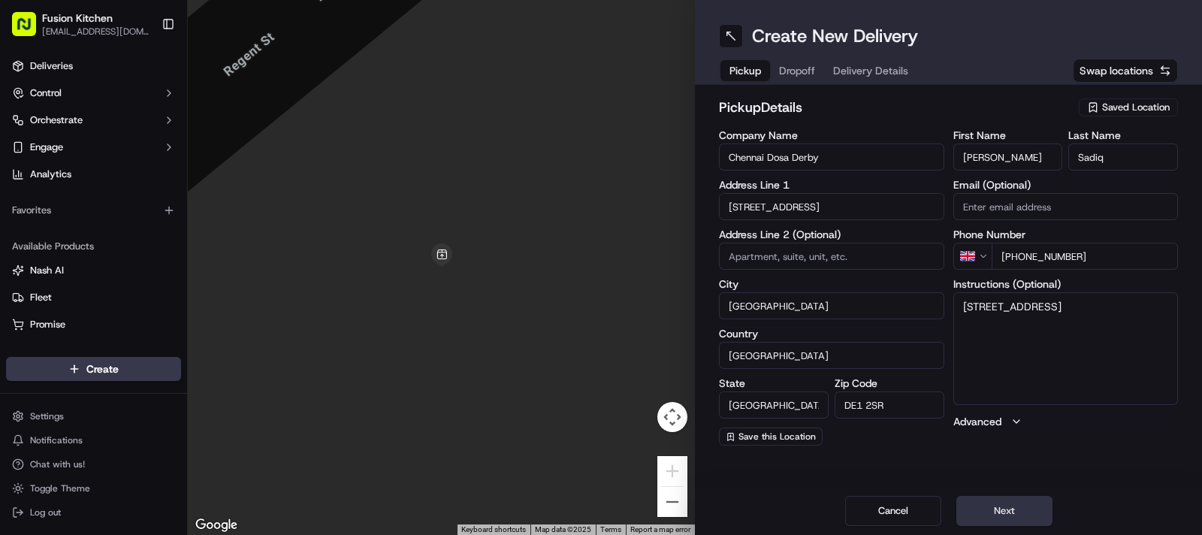
type textarea "[STREET_ADDRESS]"
click at [994, 504] on button "Next" at bounding box center [1004, 511] width 96 height 30
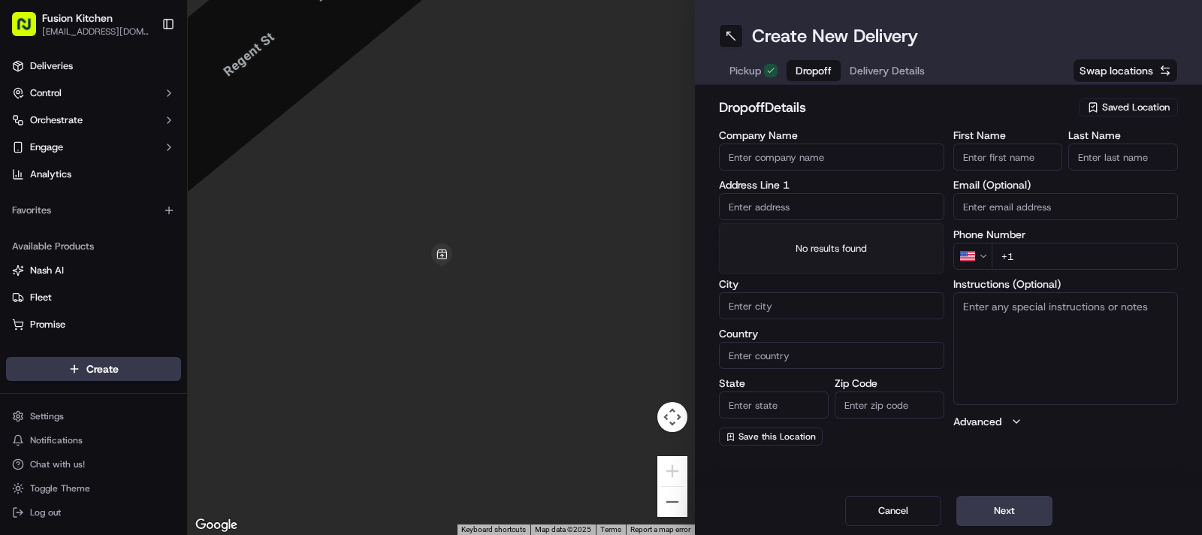
click at [831, 215] on input "text" at bounding box center [831, 206] width 225 height 27
paste input "28, Depot Street, Derby, DE23 8ET"
click at [799, 240] on div "28 Depot Street, Derby DE23 8ET, UK" at bounding box center [832, 238] width 218 height 23
type input "[STREET_ADDRESS]"
type input "Derby"
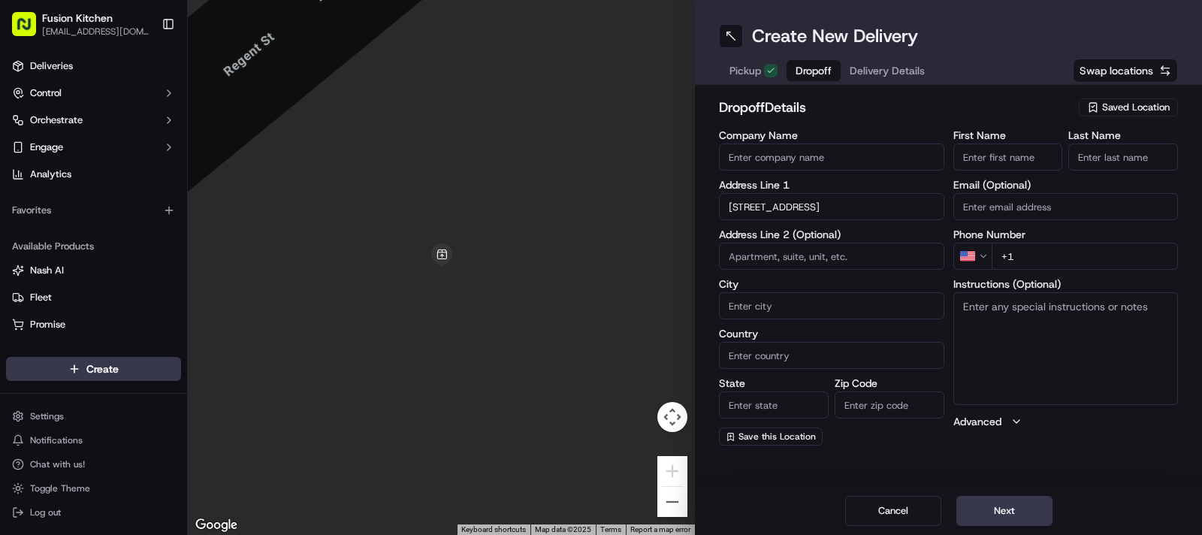
type input "[GEOGRAPHIC_DATA]"
type input "DE23 8ET"
type input "28 Depot Street"
click at [1057, 322] on textarea "Instructions (Optional)" at bounding box center [1065, 348] width 225 height 113
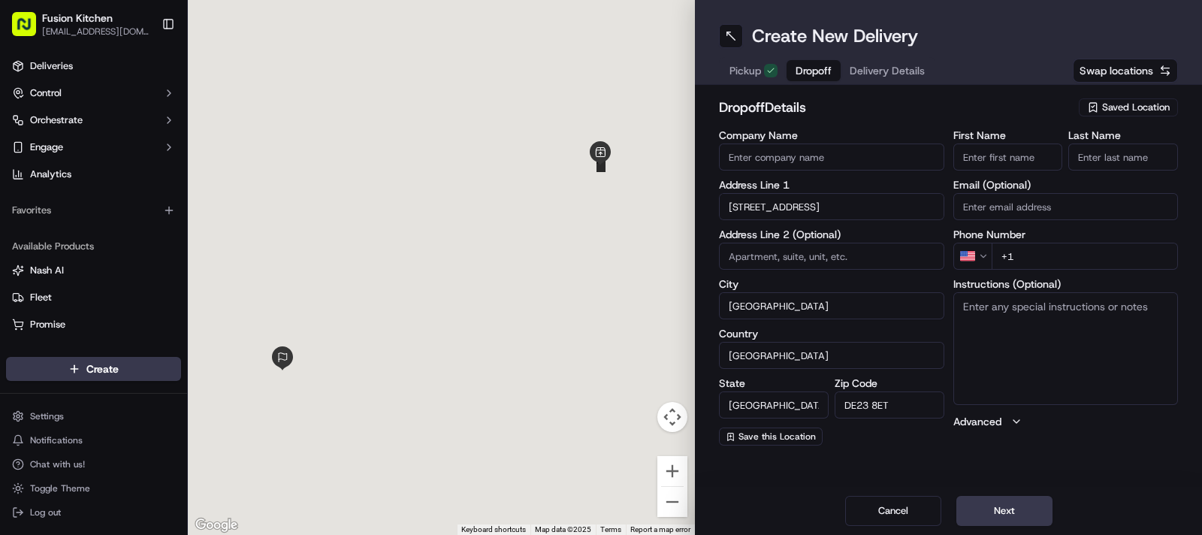
paste textarea "28, Depot Street, Derby, DE23 8ET"
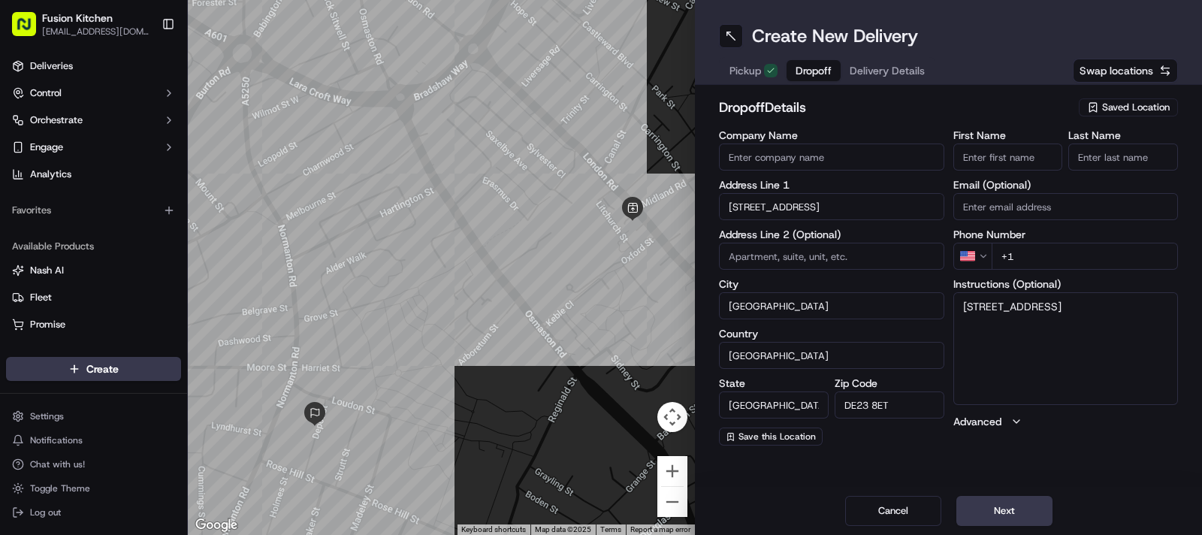
type textarea "28, Depot Street, Derby, DE23 8ET"
click at [998, 159] on input "First Name" at bounding box center [1008, 156] width 110 height 27
paste input "7747136757"
type input "7747136757"
click at [982, 263] on html "Fusion Kitchen hari@fusionpos.uk Toggle Sidebar Deliveries Control Orchestrate …" at bounding box center [601, 267] width 1202 height 535
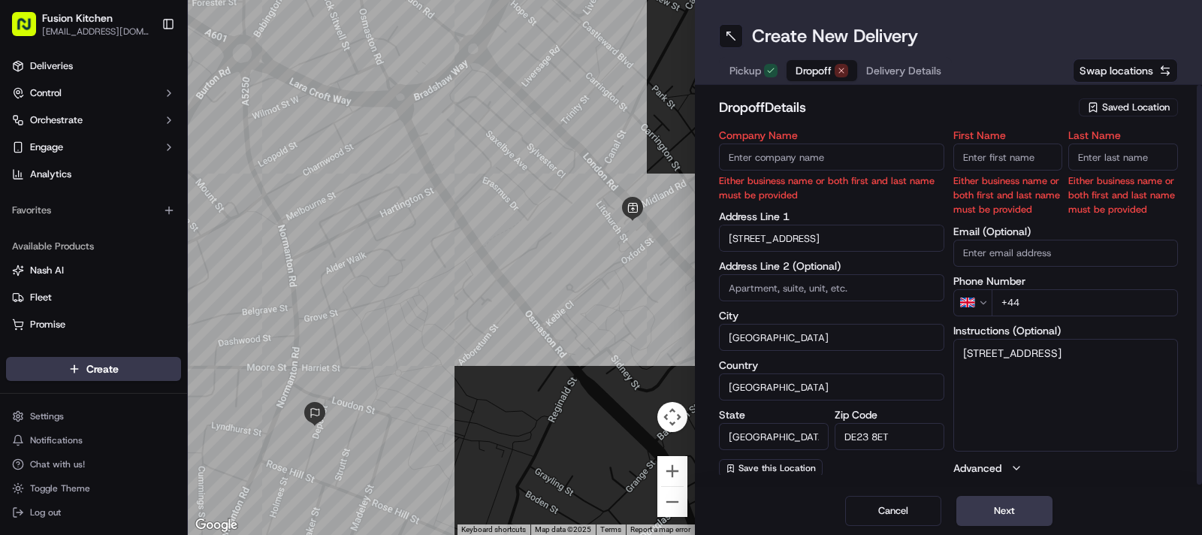
click at [1064, 298] on input "+44" at bounding box center [1085, 302] width 187 height 27
paste input "7747 136757"
type input "+44 7747 136757"
click at [1084, 390] on textarea "28, Depot Street, Derby, DE23 8ET" at bounding box center [1065, 395] width 225 height 113
paste textarea "7747136757"
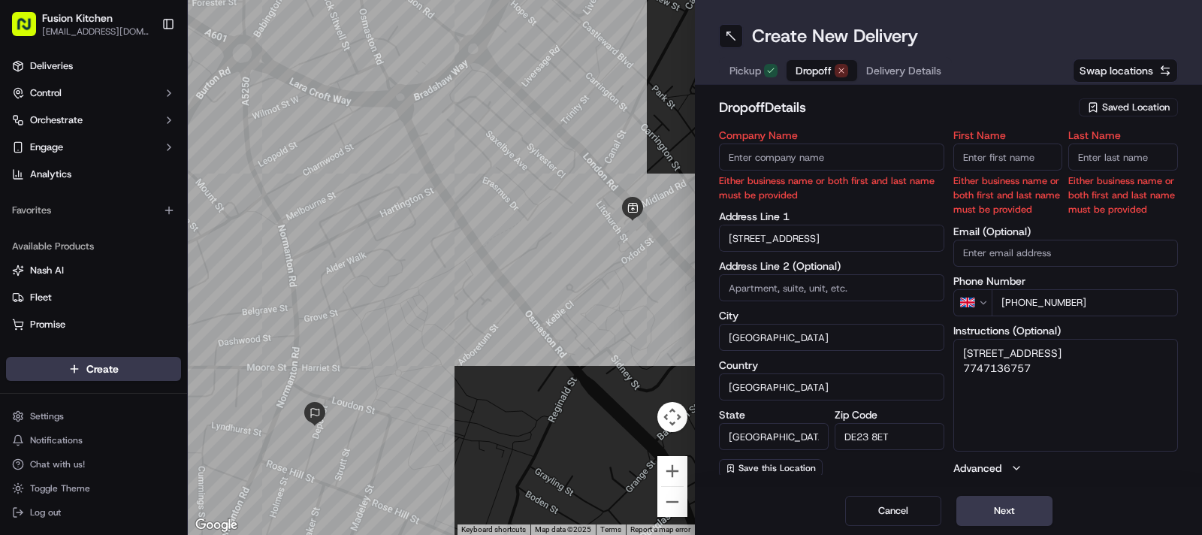
type textarea "28, Depot Street, Derby, DE23 8ET 7747136757"
click at [1003, 168] on input "First Name" at bounding box center [1008, 156] width 110 height 27
paste input "[PERSON_NAME]"
click at [1003, 162] on input "[PERSON_NAME]" at bounding box center [1008, 156] width 110 height 27
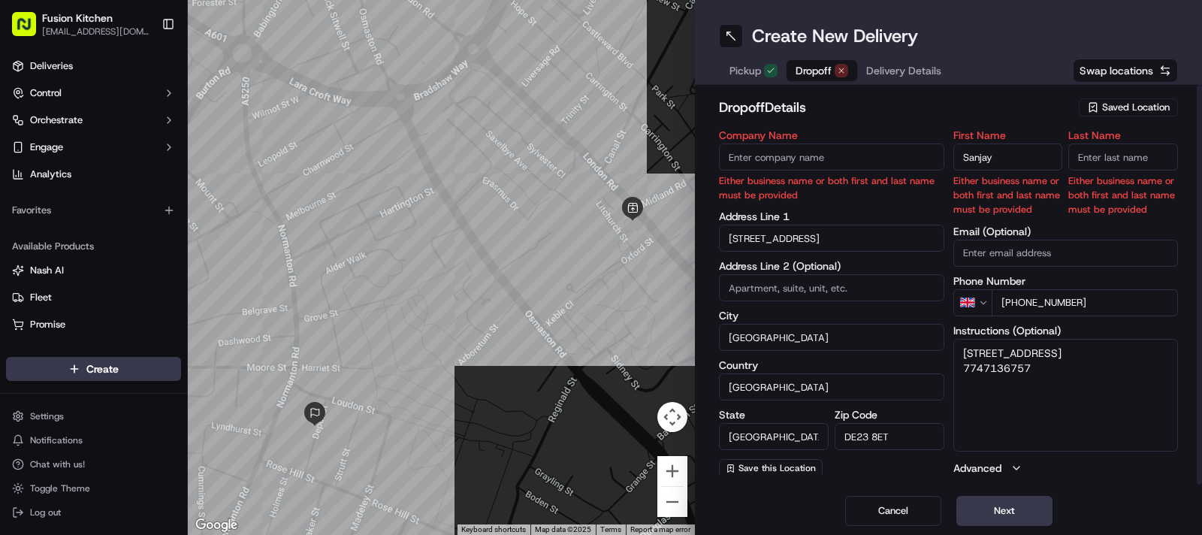
type input "Sanjay"
click at [1100, 158] on input "Last Name" at bounding box center [1123, 156] width 110 height 27
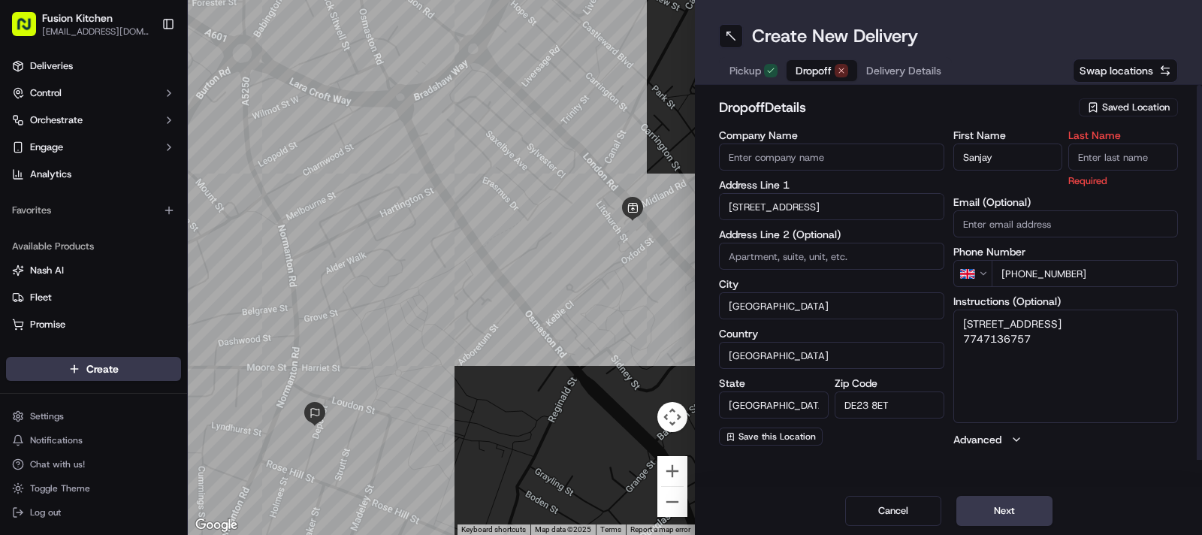
paste input "Verma"
type input "Verma"
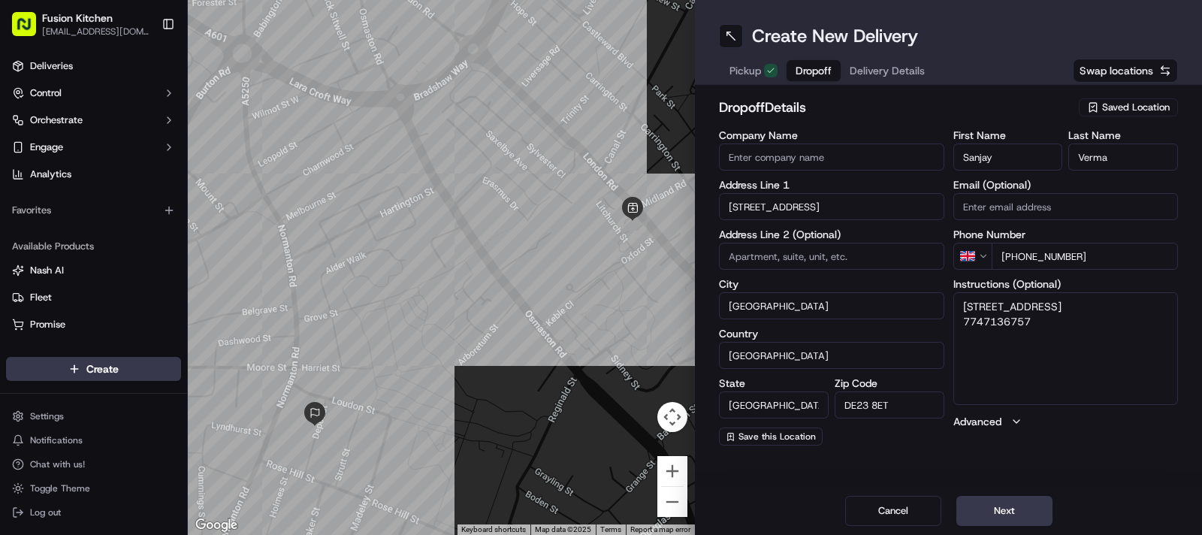
click at [783, 149] on input "Company Name" at bounding box center [831, 156] width 225 height 27
paste input "[PERSON_NAME]"
type input "[PERSON_NAME]"
click at [1067, 343] on textarea "28, Depot Street, Derby, DE23 8ET 7747136757" at bounding box center [1065, 348] width 225 height 113
click at [1007, 524] on button "Next" at bounding box center [1004, 511] width 96 height 30
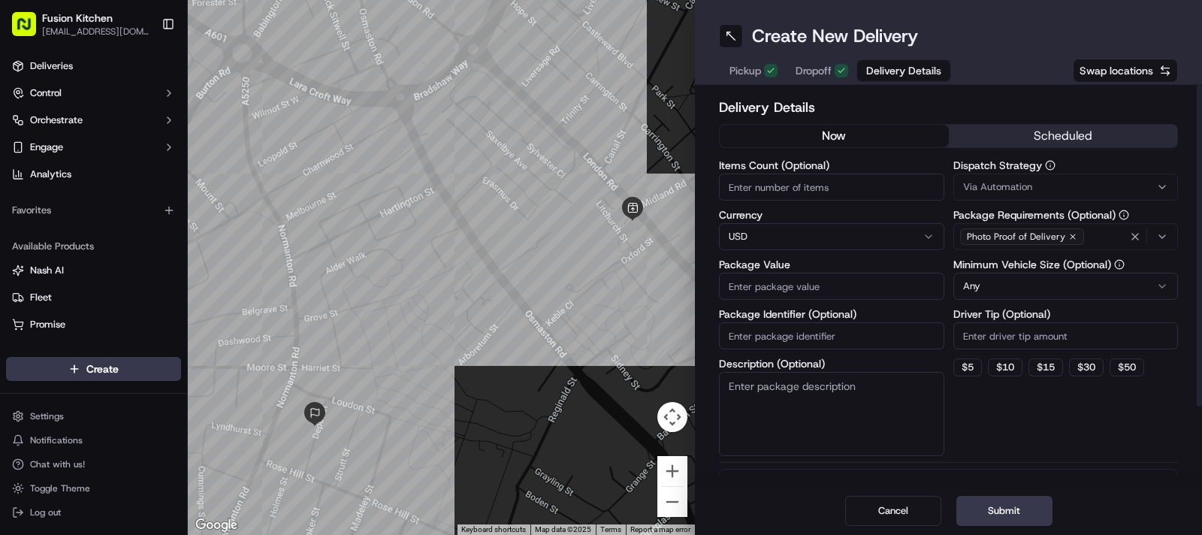
click at [777, 236] on html "Fusion Kitchen hari@fusionpos.uk Toggle Sidebar Deliveries Control Orchestrate …" at bounding box center [601, 267] width 1202 height 535
click at [790, 279] on input "Package Value" at bounding box center [831, 286] width 225 height 27
paste input "21.13"
type input "21.13"
click at [977, 512] on button "Submit" at bounding box center [1004, 511] width 96 height 30
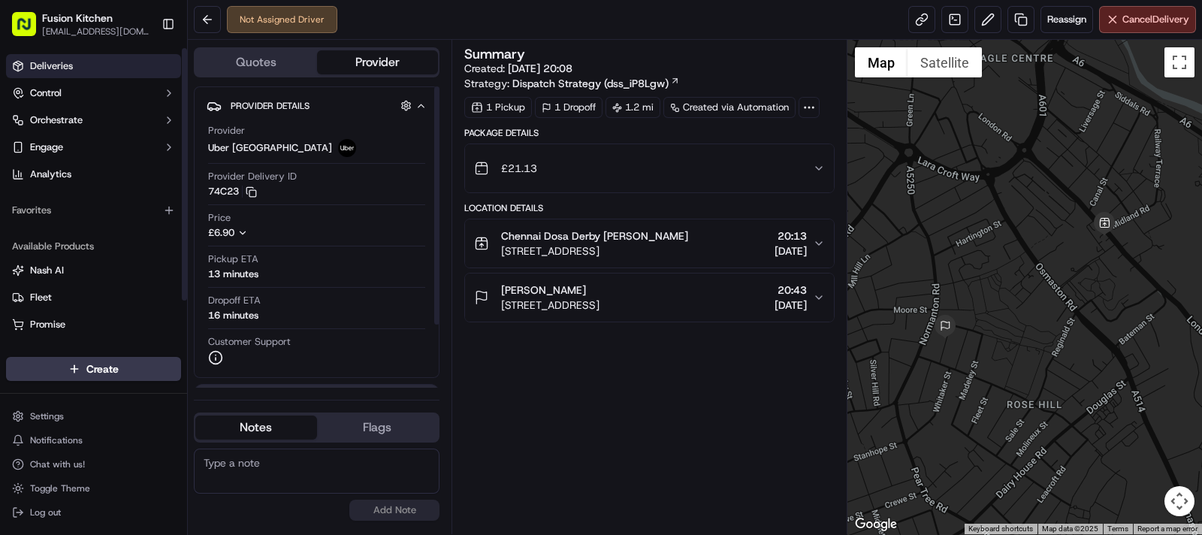
drag, startPoint x: 104, startPoint y: 69, endPoint x: 146, endPoint y: 59, distance: 42.6
click at [104, 69] on link "Deliveries" at bounding box center [93, 66] width 175 height 24
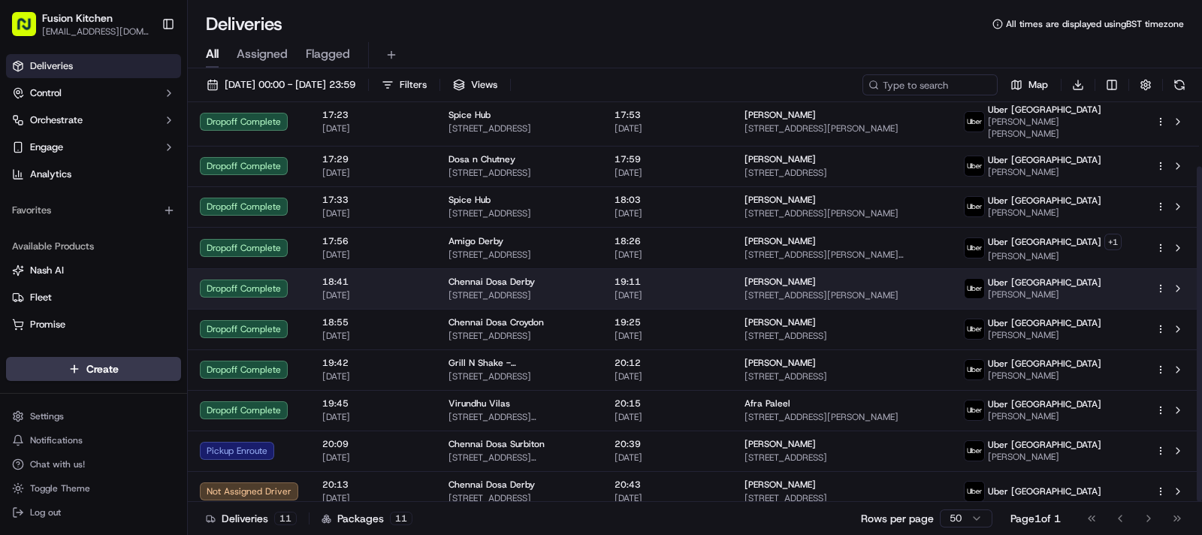
scroll to position [77, 0]
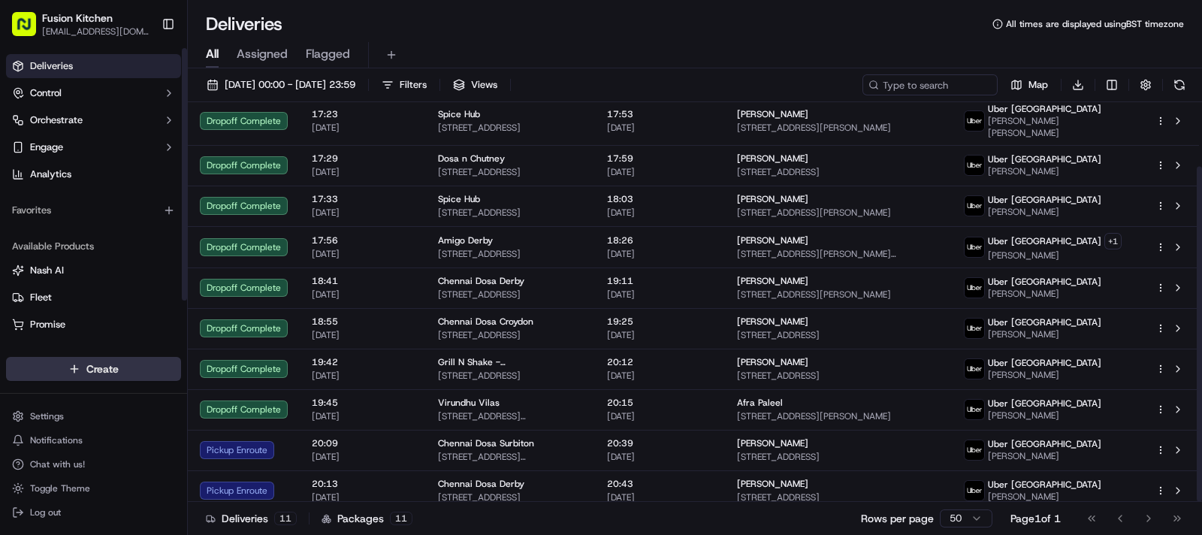
click at [116, 361] on html "Fusion Kitchen hari@fusionpos.uk Toggle Sidebar Deliveries Control Orchestrate …" at bounding box center [601, 267] width 1202 height 535
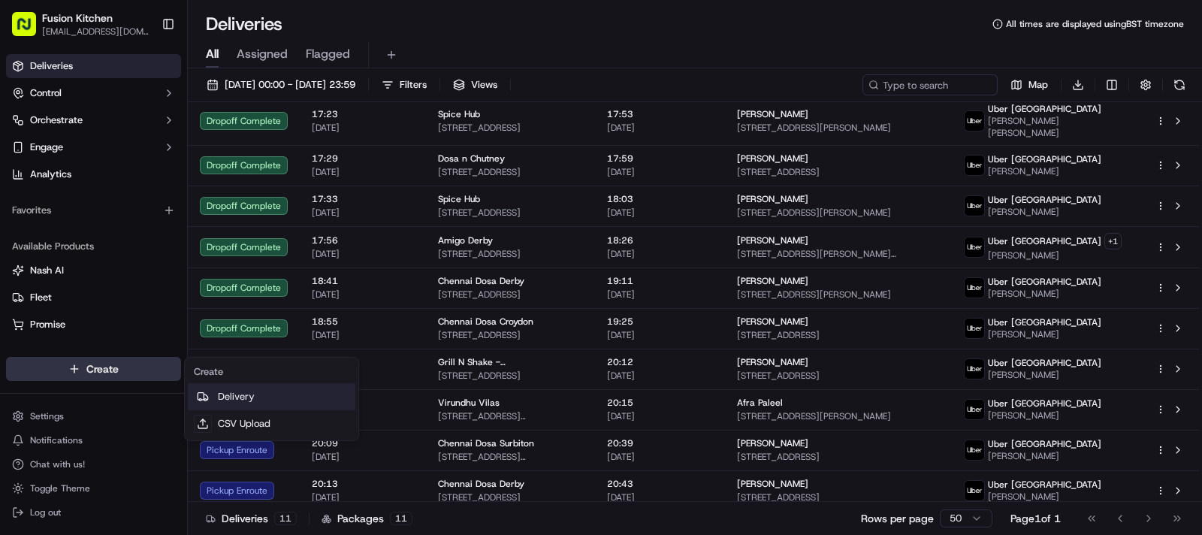
click at [278, 392] on link "Delivery" at bounding box center [272, 396] width 168 height 27
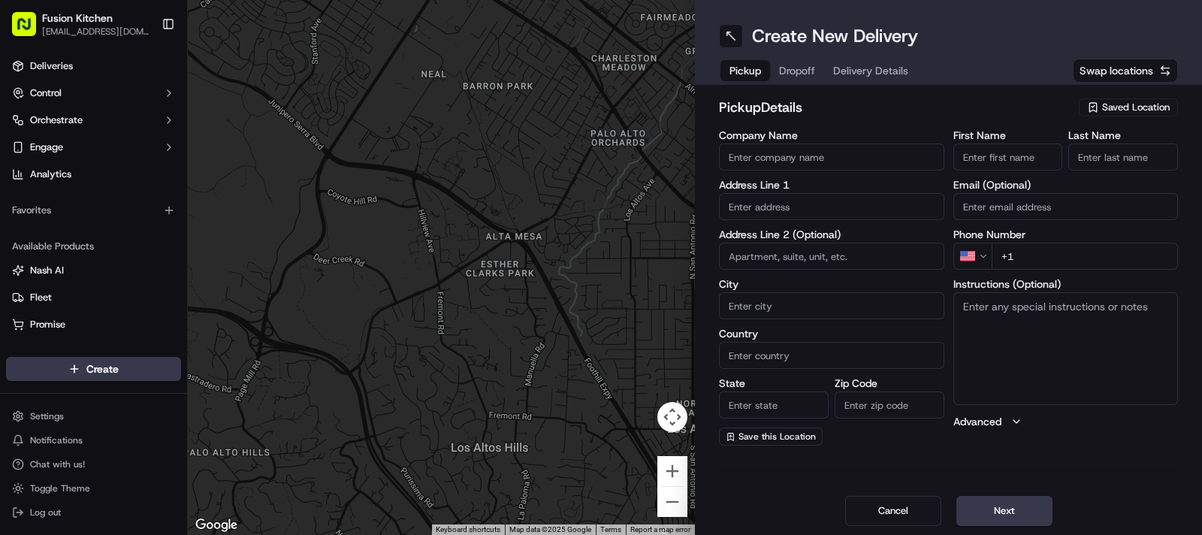
click at [808, 207] on input "text" at bounding box center [831, 206] width 225 height 27
paste input "33 Chapel Ash, Wolverhampton, West Midlands, WV3 0UF."
click at [835, 241] on div "33 Chapel Ash, Wolverhampton, West Midlands WV3 0UF, UK" at bounding box center [832, 238] width 218 height 23
type input "[STREET_ADDRESS]"
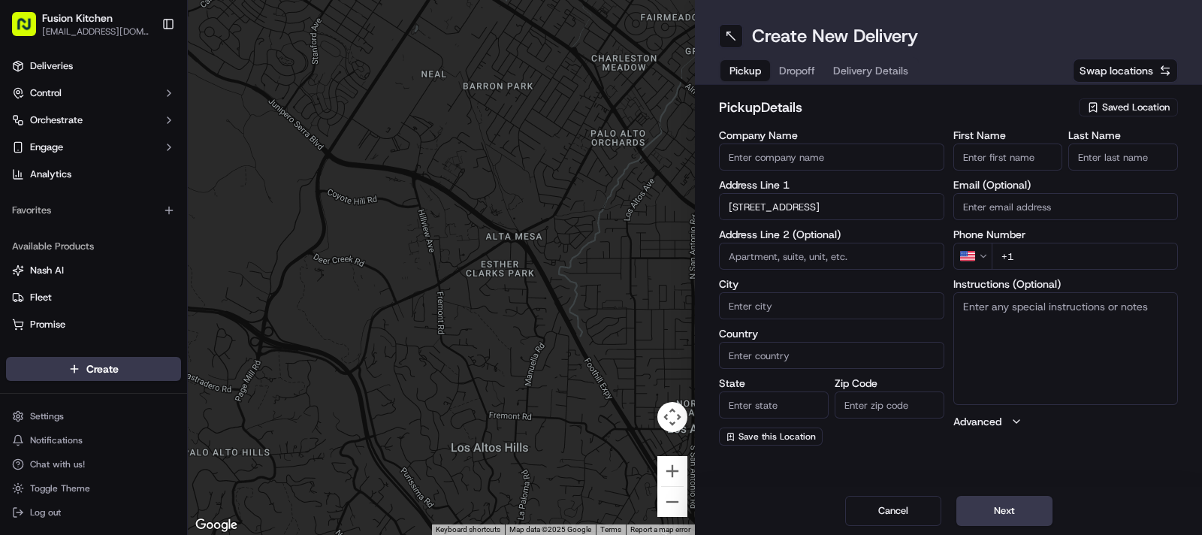
type input "Wolverhampton"
type input "[GEOGRAPHIC_DATA]"
type input "WV3 0UF"
type input "33 Chapel Ash"
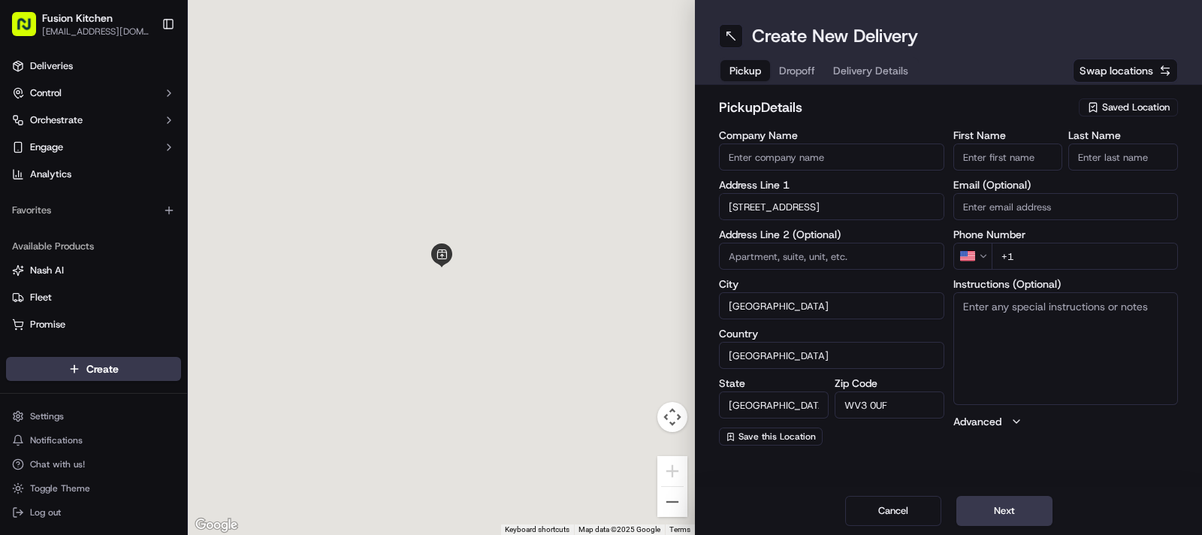
scroll to position [0, 0]
click at [1002, 333] on textarea "Instructions (Optional)" at bounding box center [1065, 348] width 225 height 113
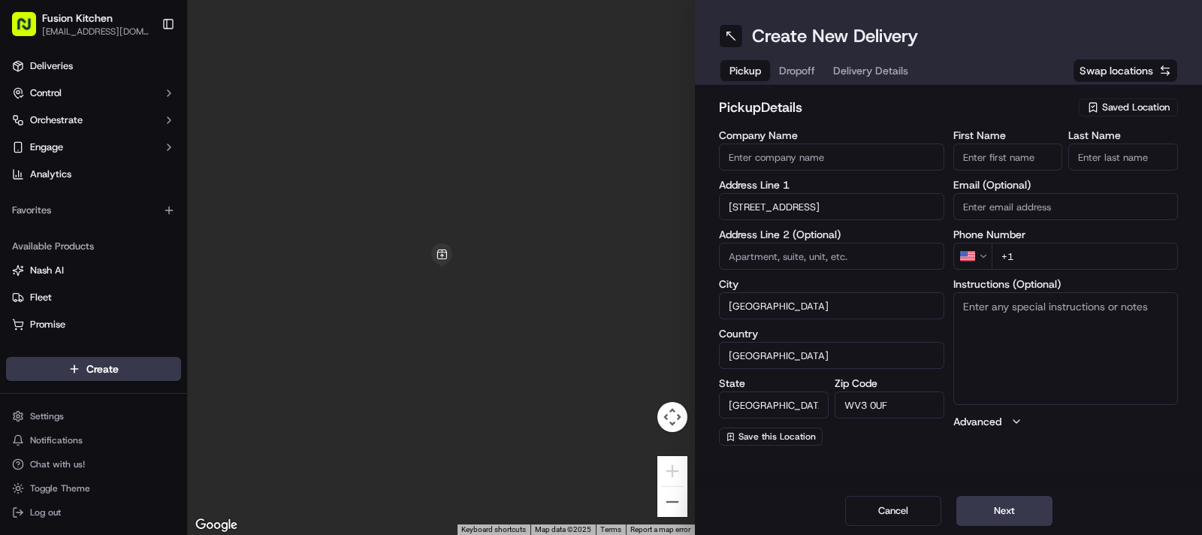
paste textarea "33 Chapel Ash, Wolverhampton, West Midlands, WV3 0UF."
type textarea "33 Chapel Ash, Wolverhampton, West Midlands, WV3 0UF."
click at [999, 148] on input "First Name" at bounding box center [1008, 156] width 110 height 27
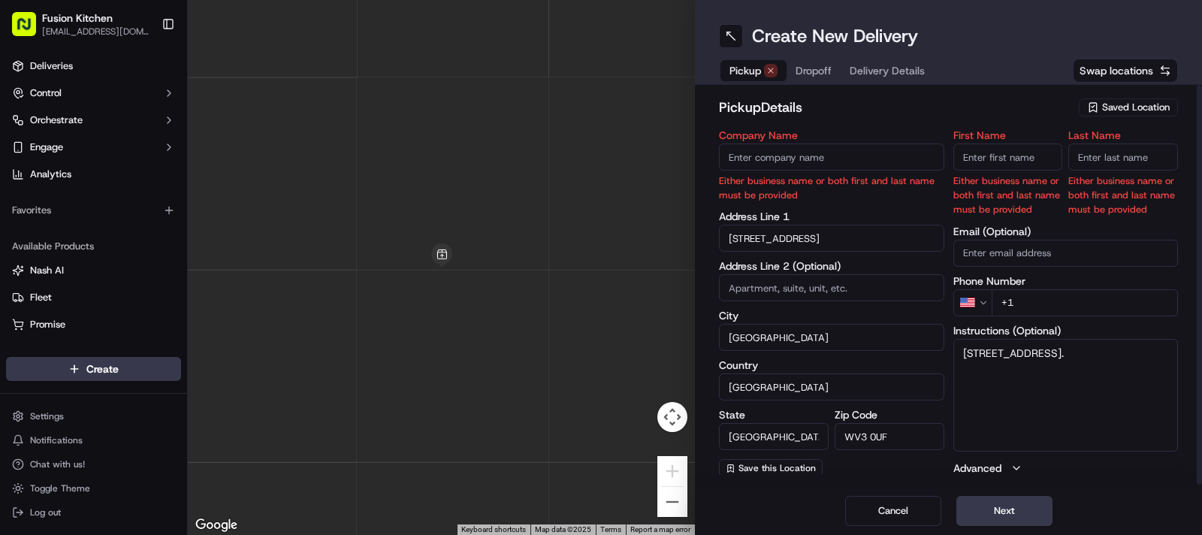
click at [995, 159] on input "First Name" at bounding box center [1008, 156] width 110 height 27
paste input "Mohammed Sadiq."
drag, startPoint x: 1021, startPoint y: 157, endPoint x: 1074, endPoint y: 163, distance: 53.7
click at [1074, 163] on div "First Name Mohammed Sadiq. Either business name or both first and last name mus…" at bounding box center [1065, 173] width 225 height 87
type input "Mohammed"
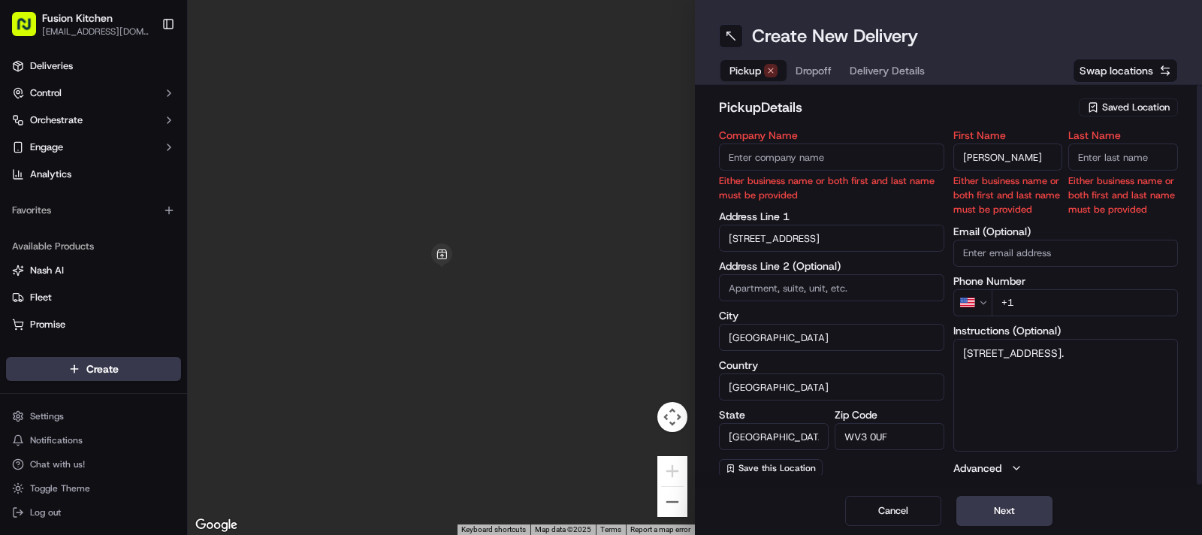
click at [1115, 167] on input "Last Name" at bounding box center [1123, 156] width 110 height 27
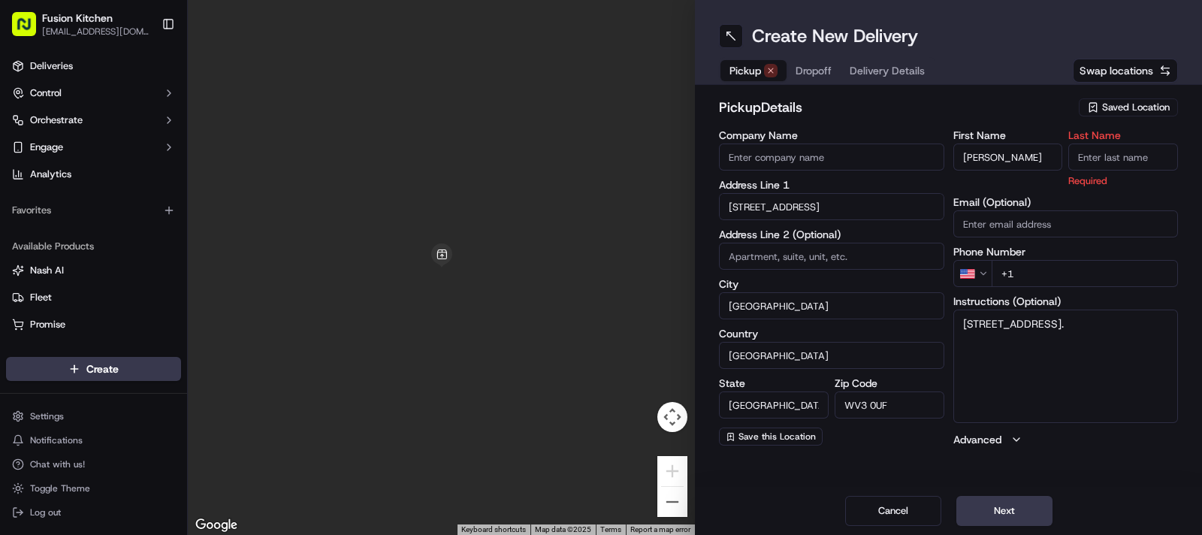
paste input "Sadiq."
type input "Sadiq."
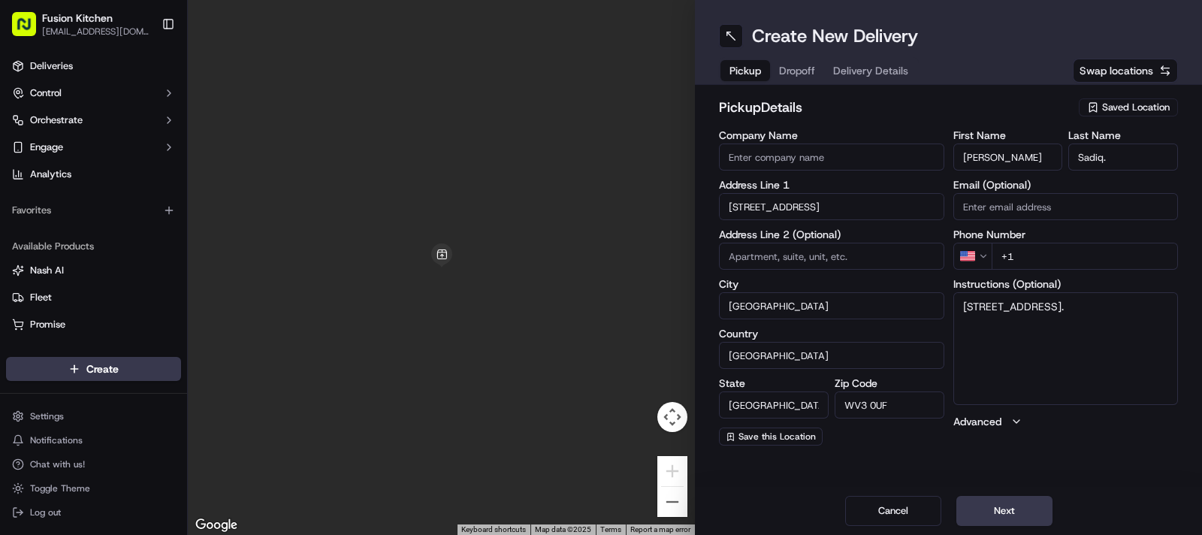
click at [817, 149] on input "Company Name" at bounding box center [831, 156] width 225 height 27
paste input "Chennai Dosa [GEOGRAPHIC_DATA]"
type input "Chennai Dosa [GEOGRAPHIC_DATA]"
click at [977, 252] on html "Fusion Kitchen hari@fusionpos.uk Toggle Sidebar Deliveries Control Orchestrate …" at bounding box center [601, 267] width 1202 height 535
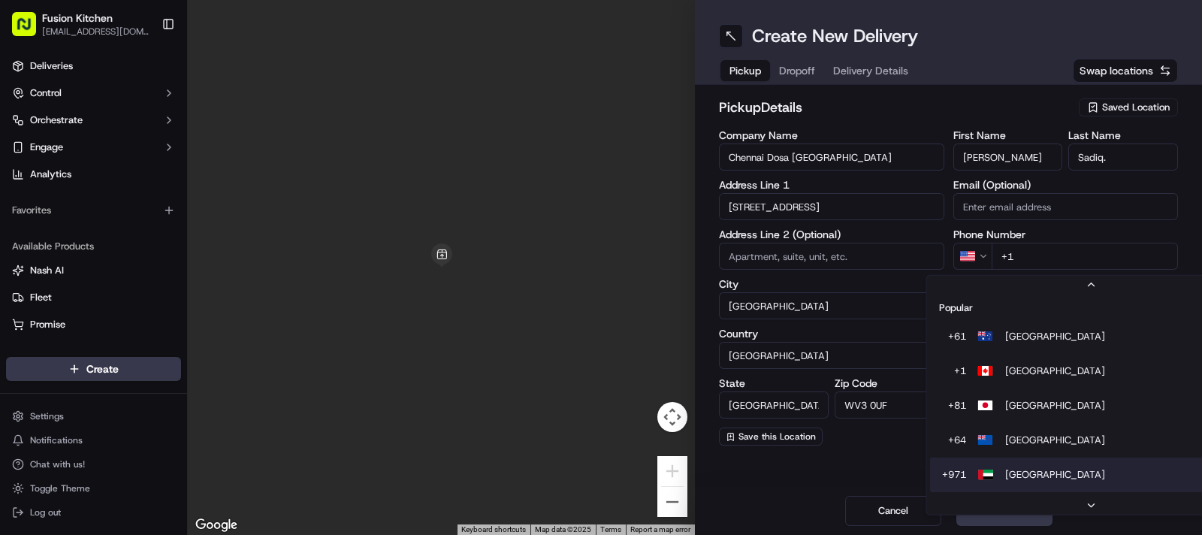
scroll to position [64, 0]
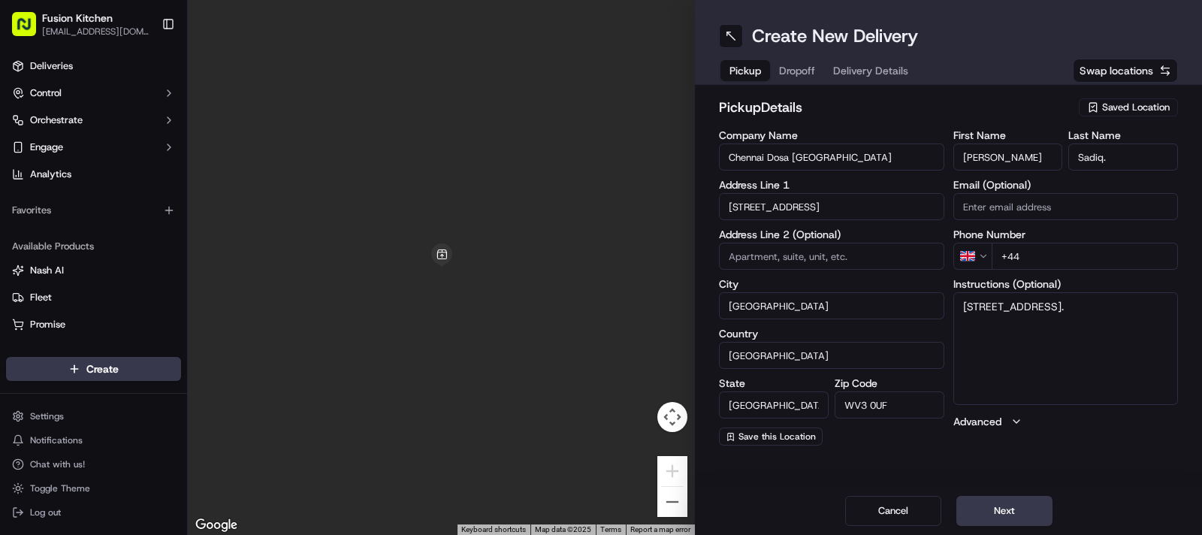
click at [1055, 255] on input "+44" at bounding box center [1085, 256] width 187 height 27
paste input "1902 423222"
type input "[PHONE_NUMBER]"
click at [1097, 316] on textarea "33 Chapel Ash, Wolverhampton, West Midlands, WV3 0UF." at bounding box center [1065, 348] width 225 height 113
paste textarea "1902423222"
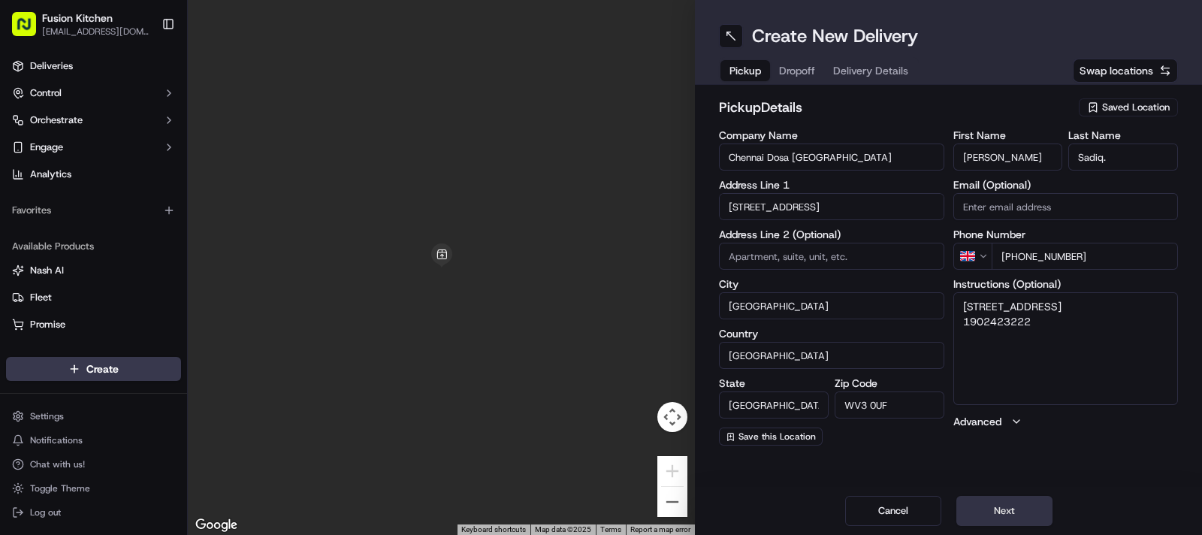
type textarea "[STREET_ADDRESS] 1902423222"
click at [1010, 505] on button "Next" at bounding box center [1004, 511] width 96 height 30
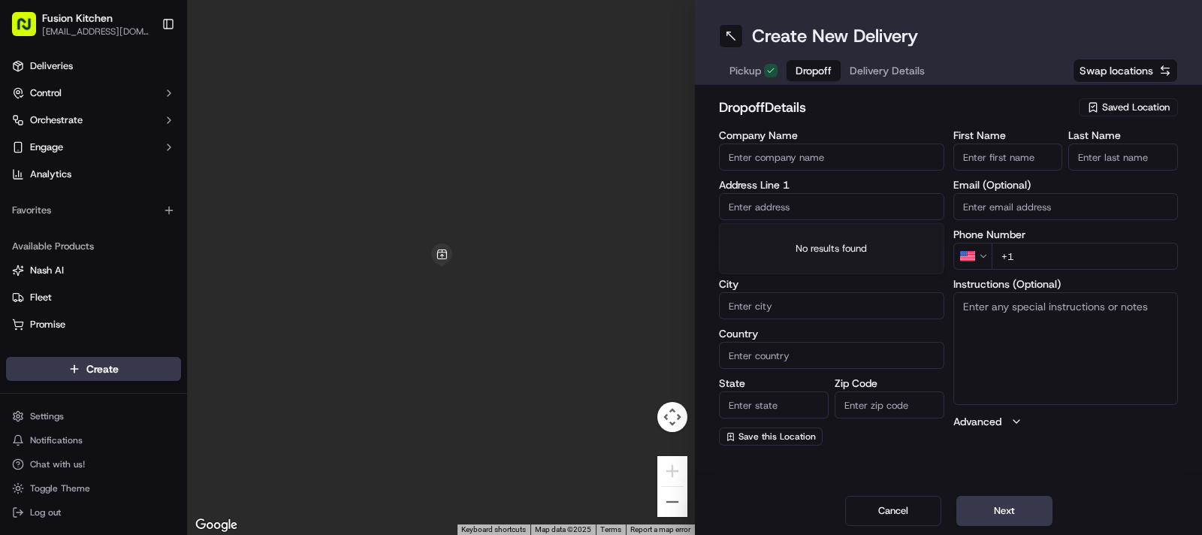
click at [783, 208] on input "text" at bounding box center [831, 206] width 225 height 27
paste input "39, Swancote Drive, Wolverhampton, WV4 4RJ"
click at [818, 240] on div "39 Swancote Drive, Wolverhampton WV4 4RJ, UK" at bounding box center [832, 238] width 218 height 23
type input "[STREET_ADDRESS]"
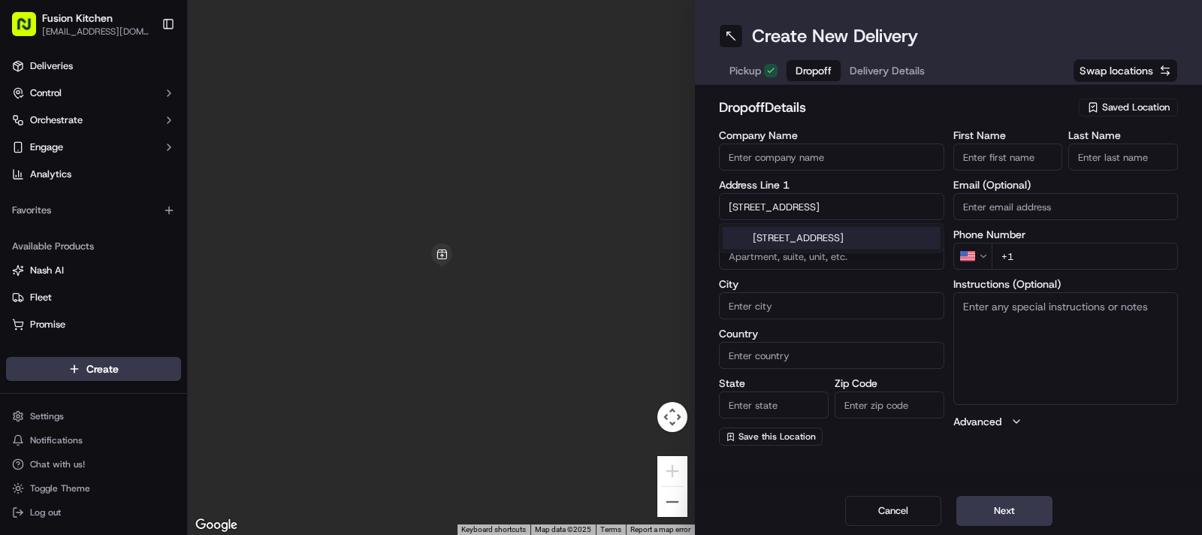
type input "Wolverhampton"
type input "[GEOGRAPHIC_DATA]"
type input "WV4 4RJ"
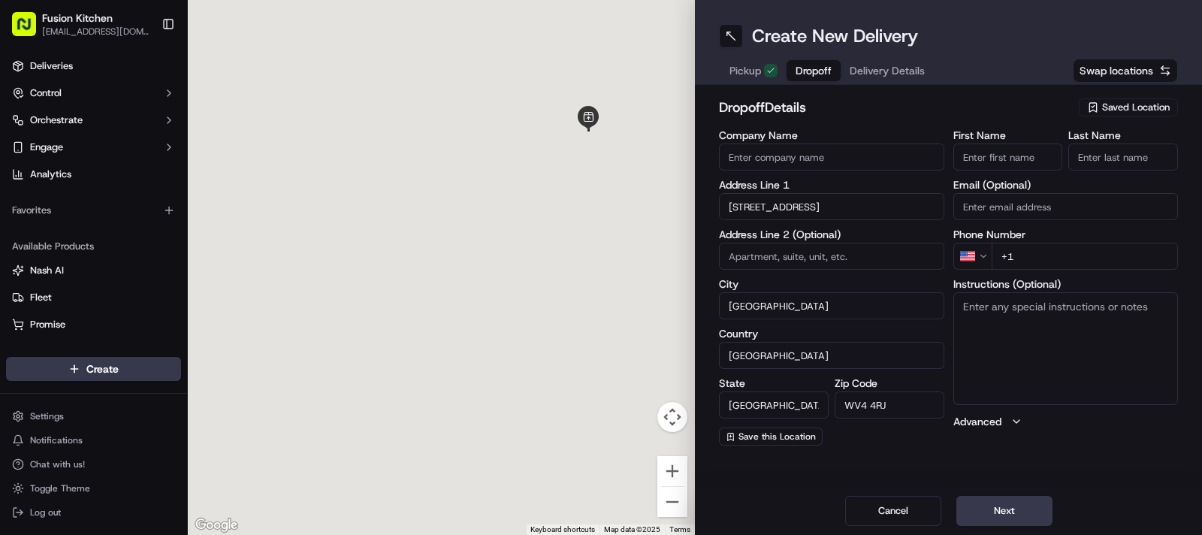
type input "39 Swancote Drive"
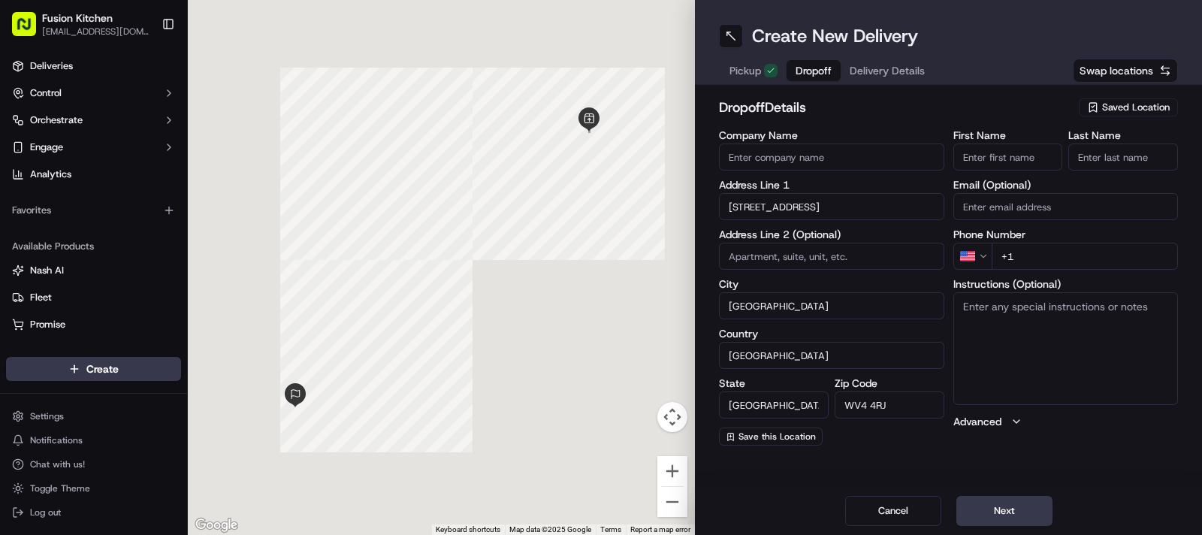
click at [1013, 341] on textarea "Instructions (Optional)" at bounding box center [1065, 348] width 225 height 113
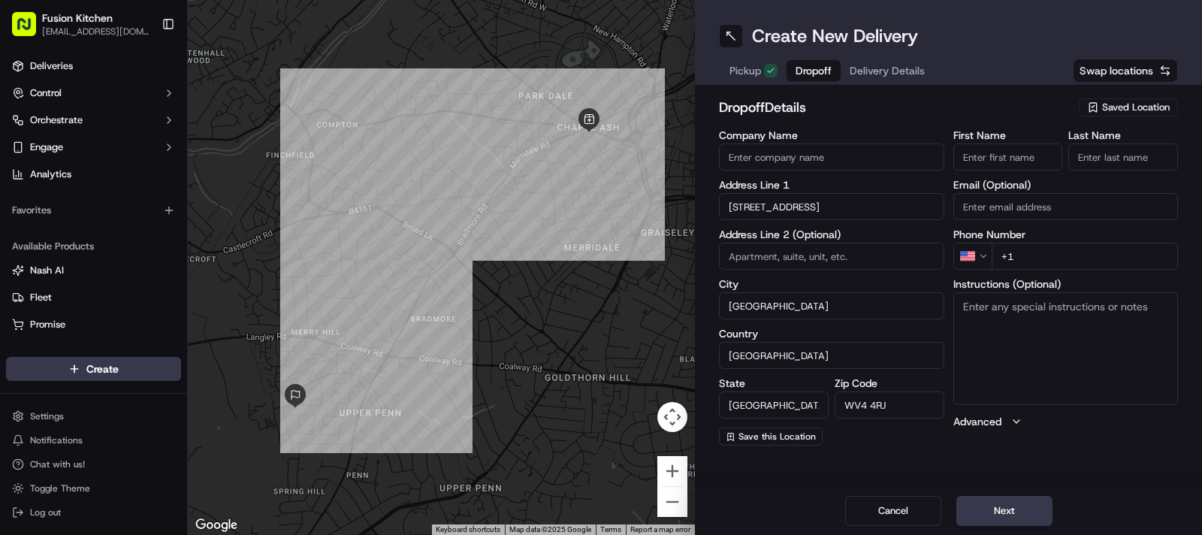
paste textarea "39, Swancote Drive, Wolverhampton, WV4 4RJ"
type textarea "39, Swancote Drive, Wolverhampton, WV4 4RJ"
click at [811, 161] on input "Company Name" at bounding box center [831, 156] width 225 height 27
paste input "[PERSON_NAME]"
type input "[PERSON_NAME]"
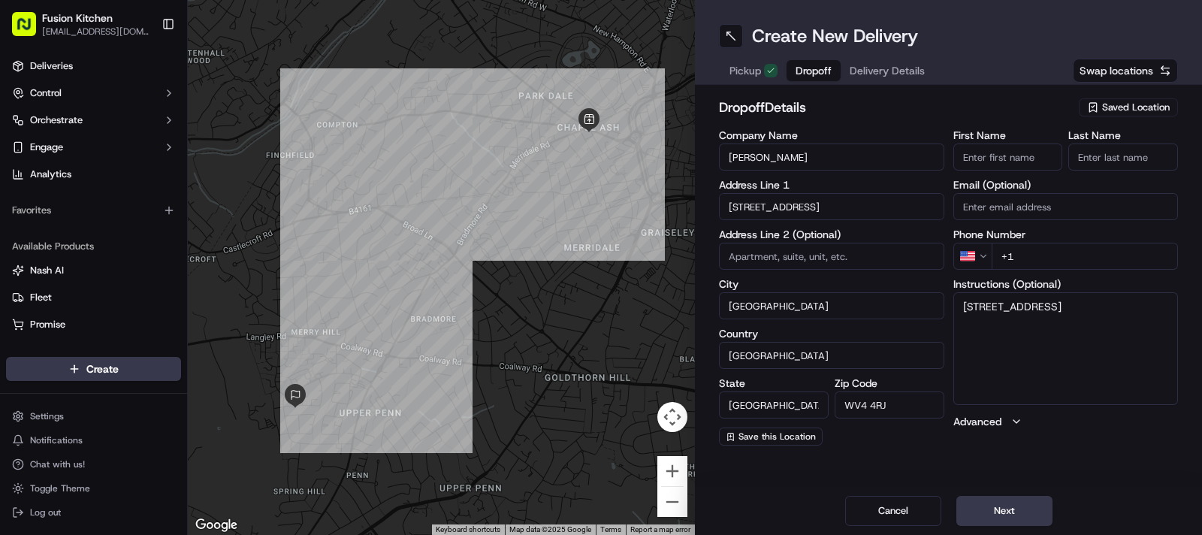
click at [1022, 163] on input "First Name" at bounding box center [1008, 156] width 110 height 27
paste input "[PERSON_NAME]"
click at [1001, 162] on input "[PERSON_NAME]" at bounding box center [1008, 156] width 110 height 27
type input "Uttam"
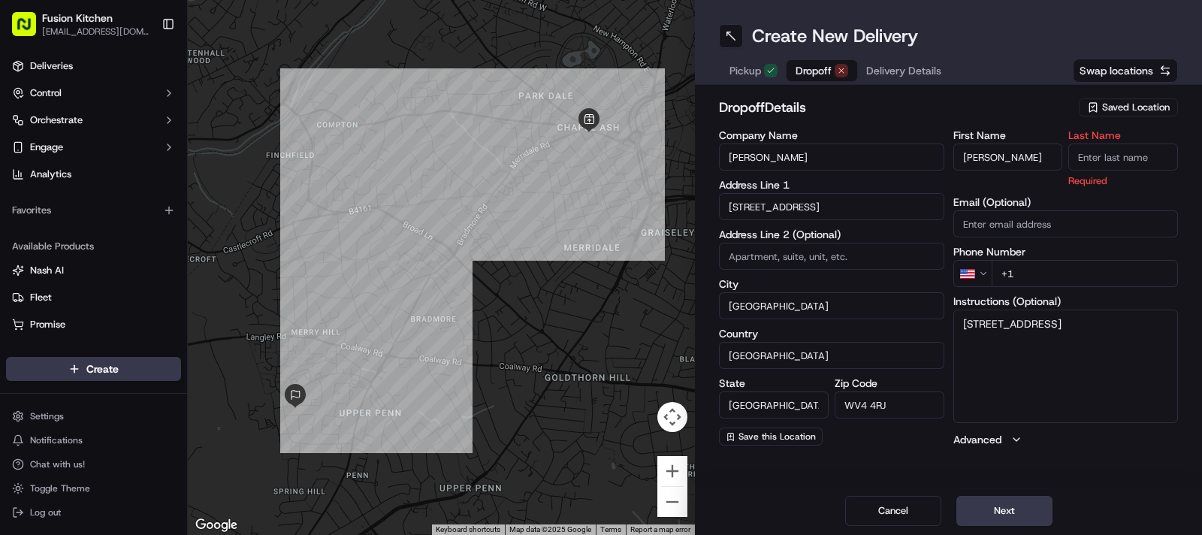
click at [1112, 152] on input "Last Name" at bounding box center [1123, 156] width 110 height 27
paste input "Seera"
type input "Seera"
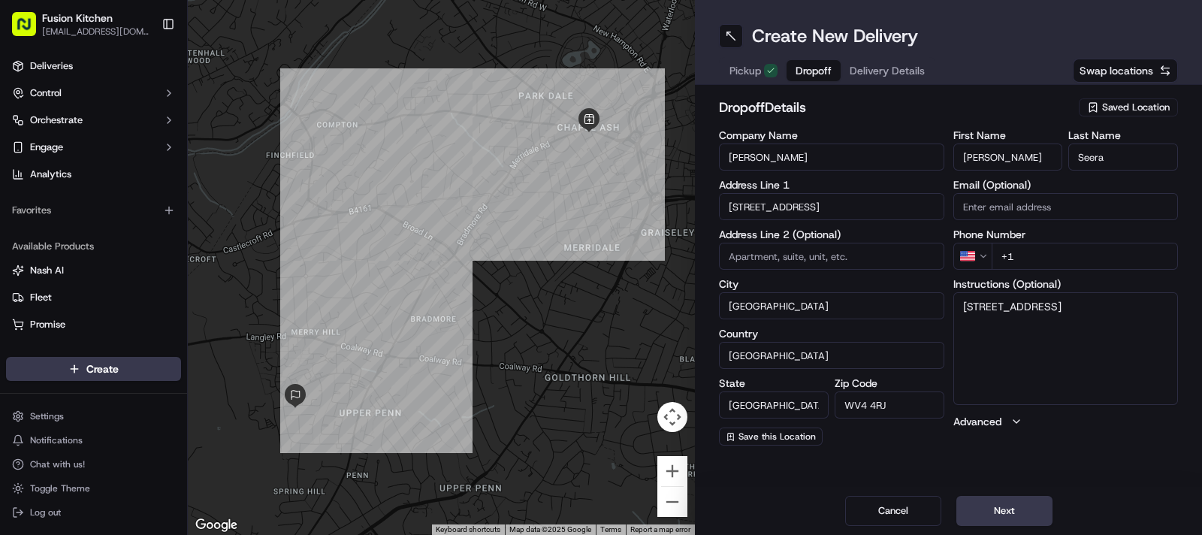
click at [980, 246] on html "Fusion Kitchen hari@fusionpos.uk Toggle Sidebar Deliveries Control Orchestrate …" at bounding box center [601, 267] width 1202 height 535
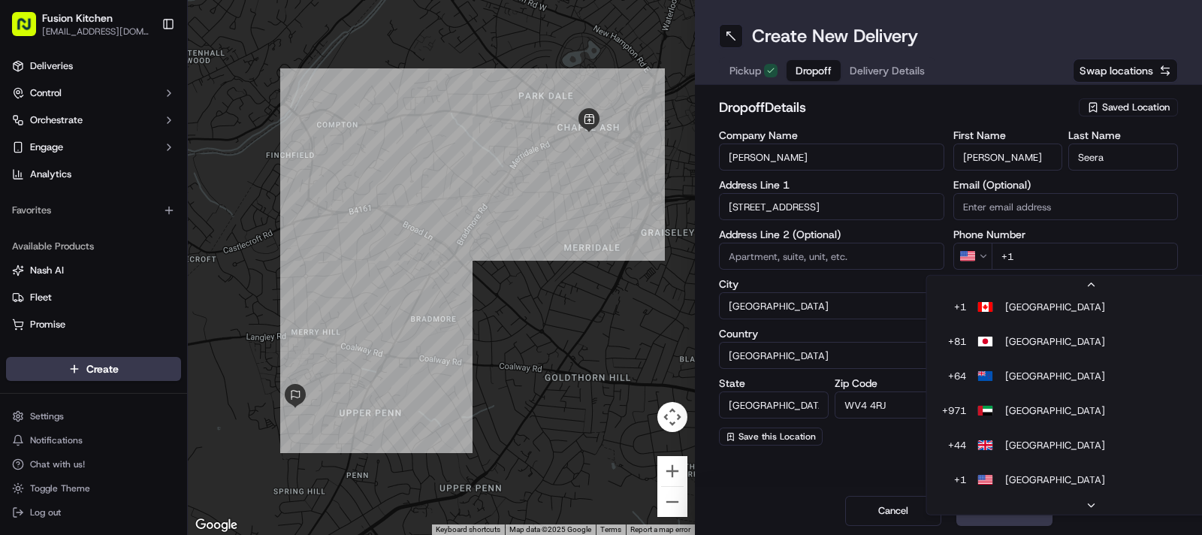
scroll to position [167, 0]
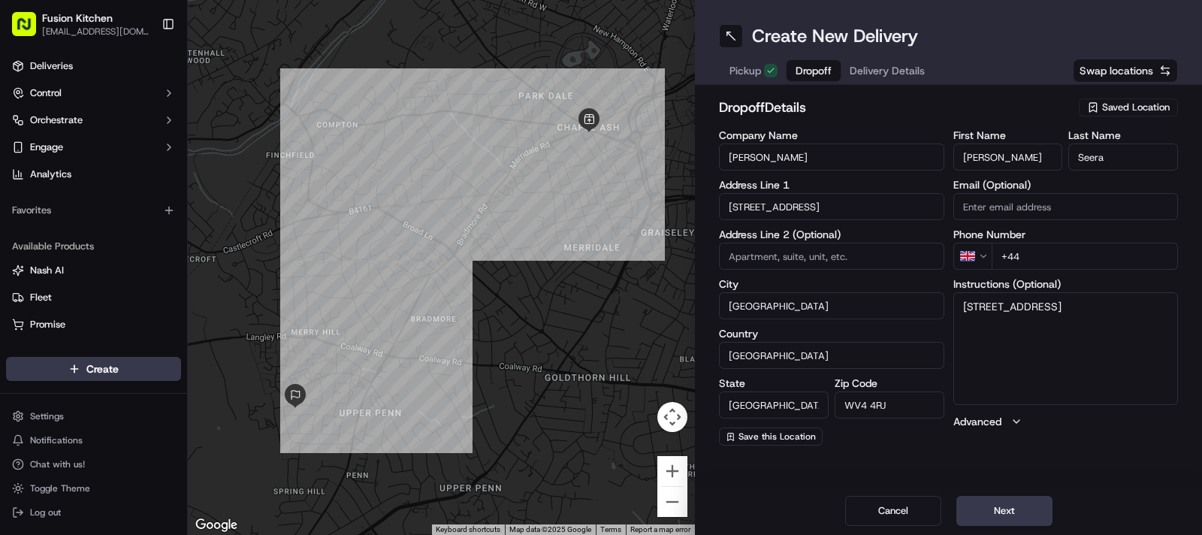
click at [1034, 251] on input "+44" at bounding box center [1085, 256] width 187 height 27
paste input "7831 802377"
type input "+44 7831 802377"
click at [1108, 315] on textarea "39, Swancote Drive, Wolverhampton, WV4 4RJ" at bounding box center [1065, 348] width 225 height 113
paste textarea "7831802377"
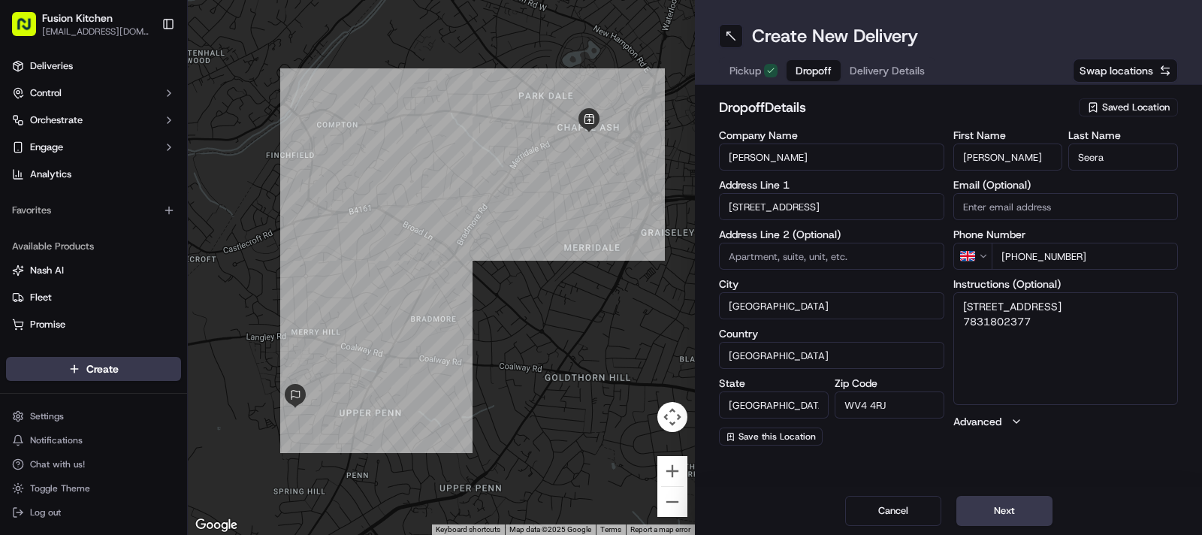
type textarea "39, Swancote Drive, Wolverhampton, WV4 4RJ 7831802377"
click at [993, 515] on button "Next" at bounding box center [1004, 511] width 96 height 30
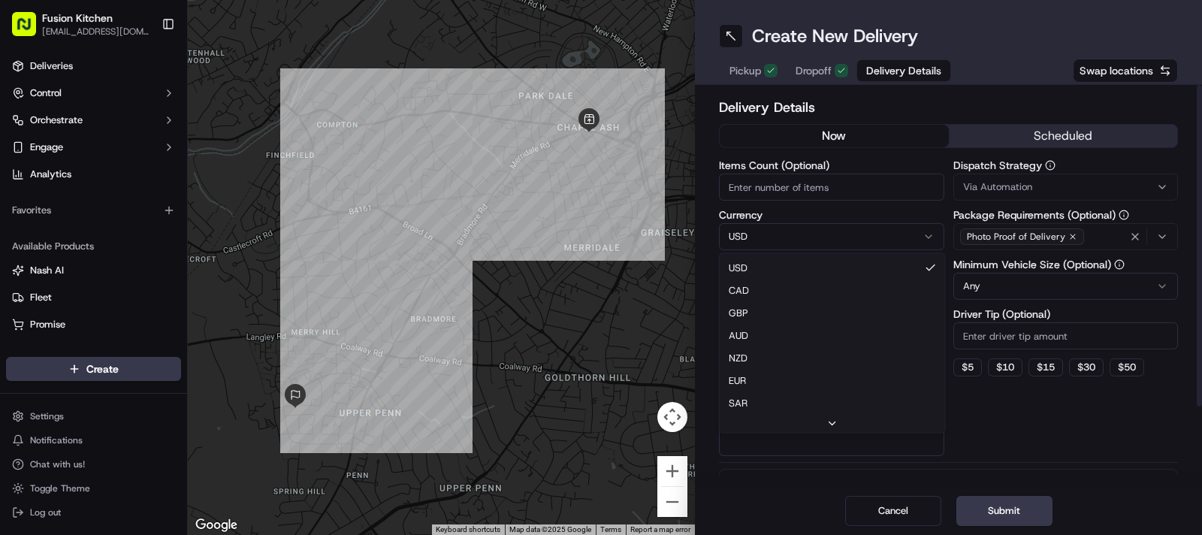
click at [770, 239] on html "Fusion Kitchen hari@fusionpos.uk Toggle Sidebar Deliveries Control Orchestrate …" at bounding box center [601, 267] width 1202 height 535
click at [759, 291] on input "Package Value" at bounding box center [831, 286] width 225 height 27
paste input "20.08"
type input "20.08"
click at [979, 512] on button "Submit" at bounding box center [1004, 511] width 96 height 30
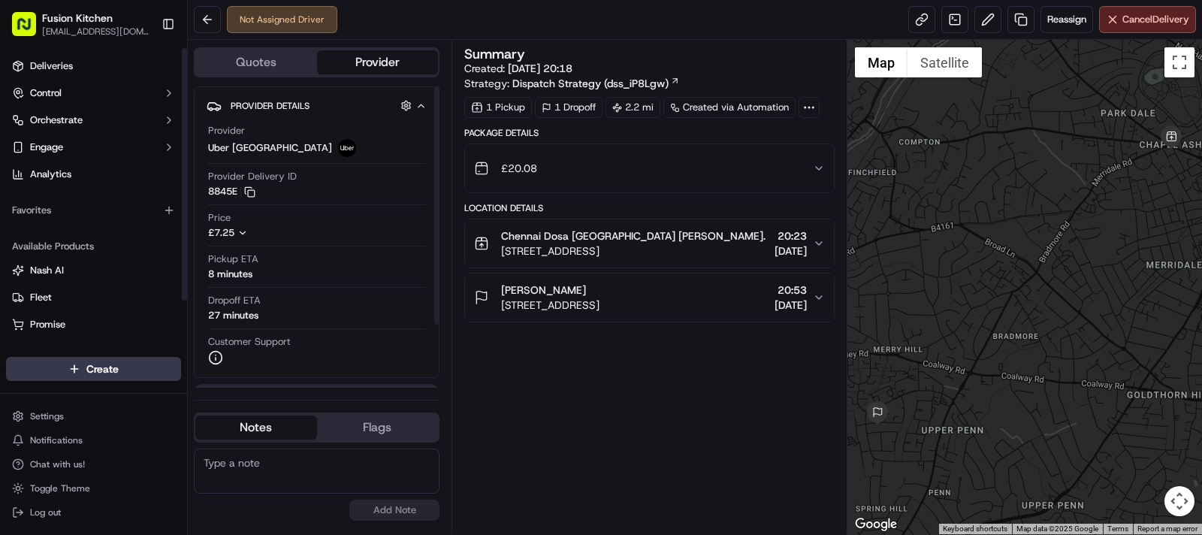
drag, startPoint x: 71, startPoint y: 69, endPoint x: 180, endPoint y: 43, distance: 112.8
click at [71, 69] on span "Deliveries" at bounding box center [51, 66] width 43 height 14
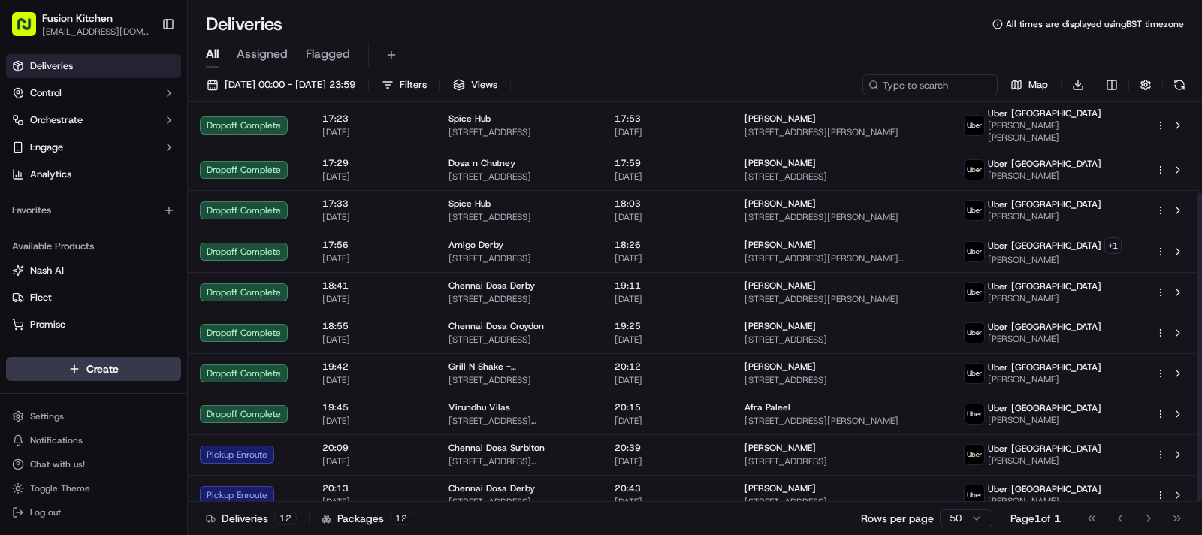
scroll to position [117, 0]
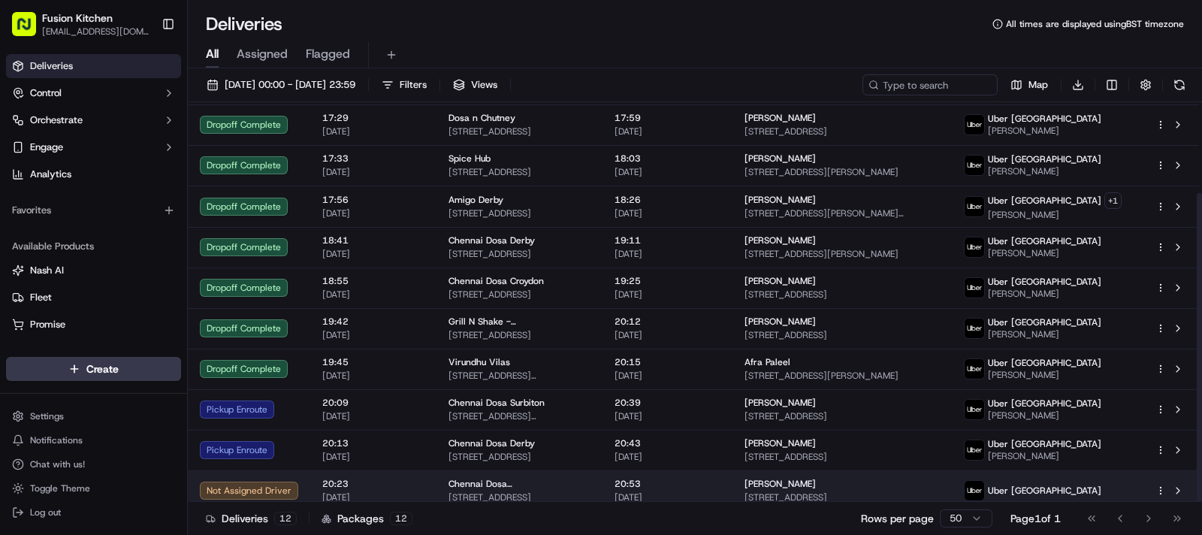
click at [590, 479] on div "Chennai Dosa [GEOGRAPHIC_DATA]" at bounding box center [519, 484] width 142 height 12
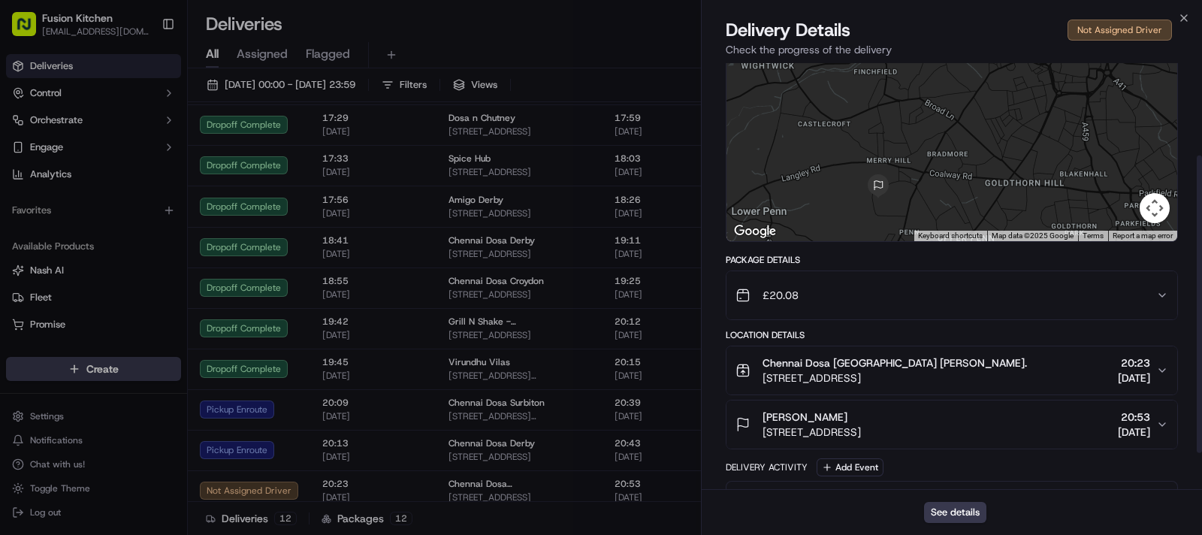
scroll to position [183, 0]
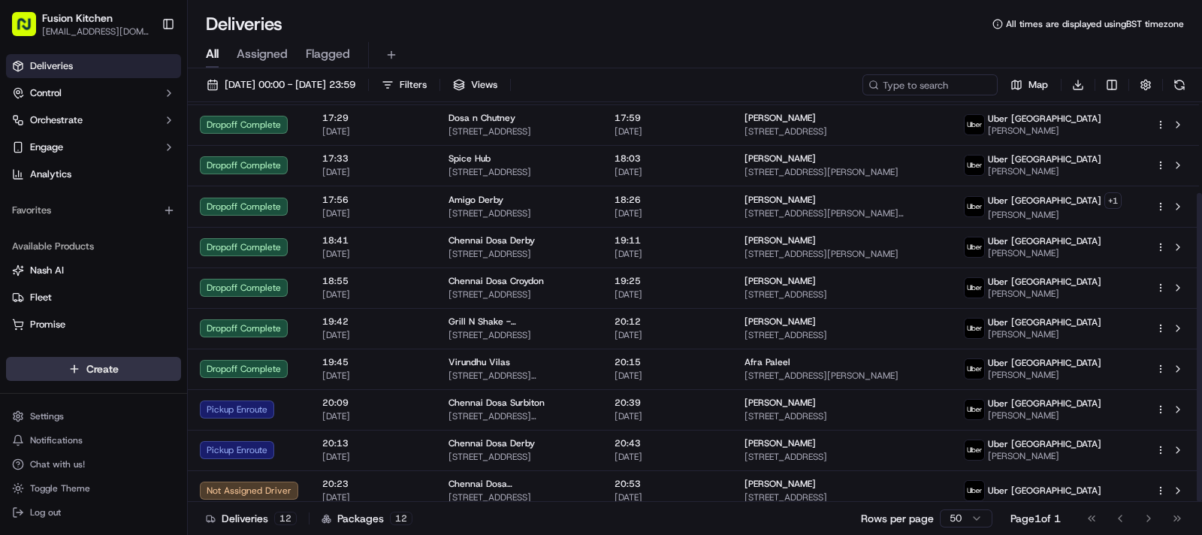
click at [114, 376] on html "Fusion Kitchen hari@fusionpos.uk Toggle Sidebar Deliveries Control Orchestrate …" at bounding box center [601, 267] width 1202 height 535
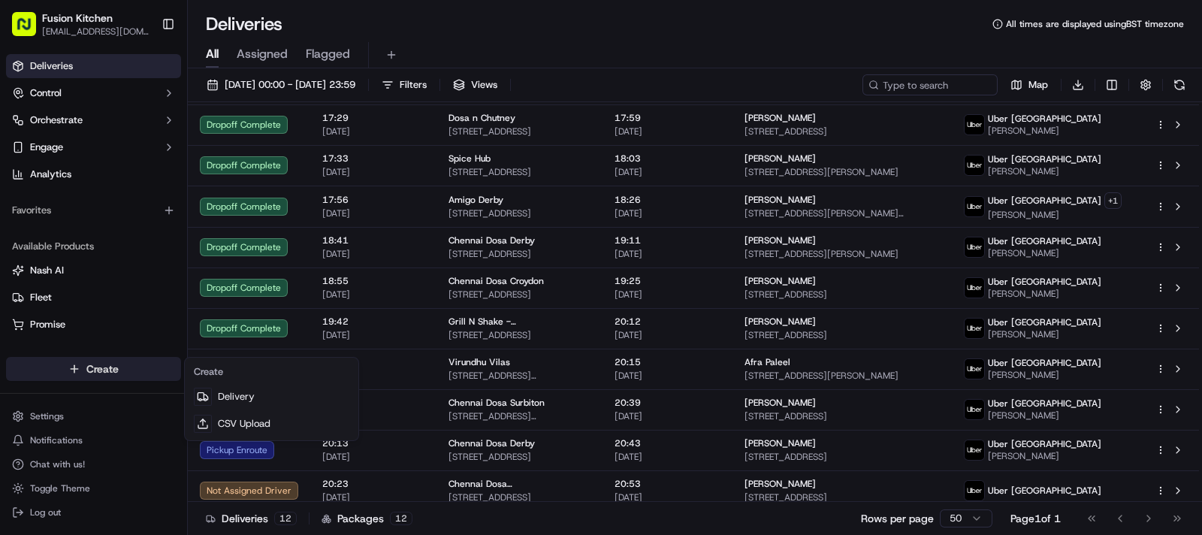
click at [105, 367] on html "Fusion Kitchen hari@fusionpos.uk Toggle Sidebar Deliveries Control Orchestrate …" at bounding box center [601, 267] width 1202 height 535
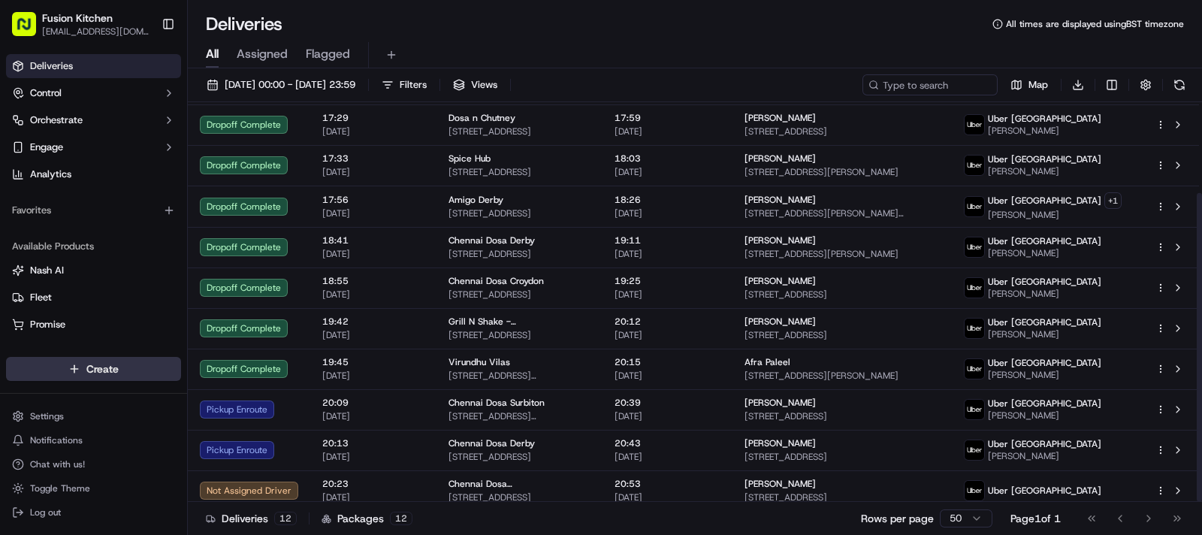
click at [98, 370] on html "Fusion Kitchen hari@fusionpos.uk Toggle Sidebar Deliveries Control Orchestrate …" at bounding box center [601, 267] width 1202 height 535
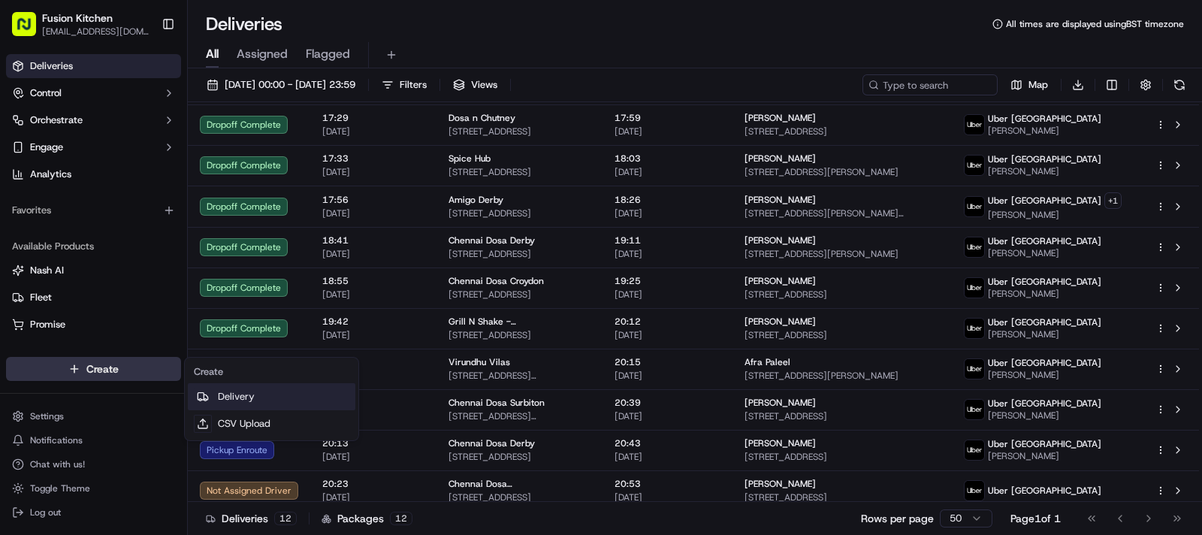
click at [228, 394] on link "Delivery" at bounding box center [272, 396] width 168 height 27
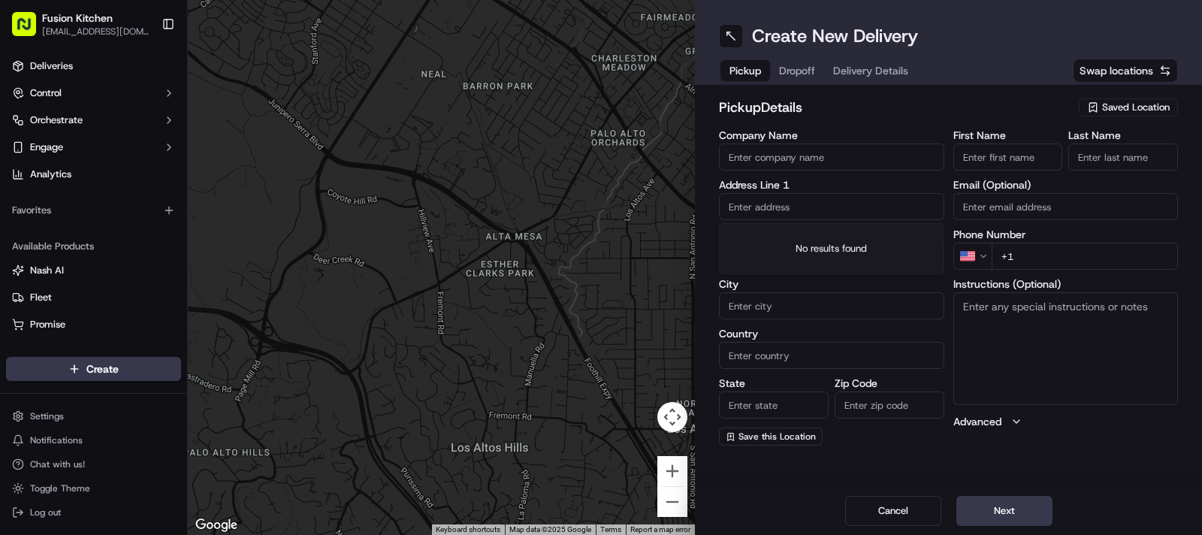
click at [830, 213] on input "text" at bounding box center [831, 206] width 225 height 27
paste input "548-550 Hagley Road West, OLDBURY, United Kingdom, B68 0BZ."
click at [783, 236] on div "548-550 Hagley Road West, Oldbury B68 0BZ, United Kingdom" at bounding box center [832, 238] width 218 height 23
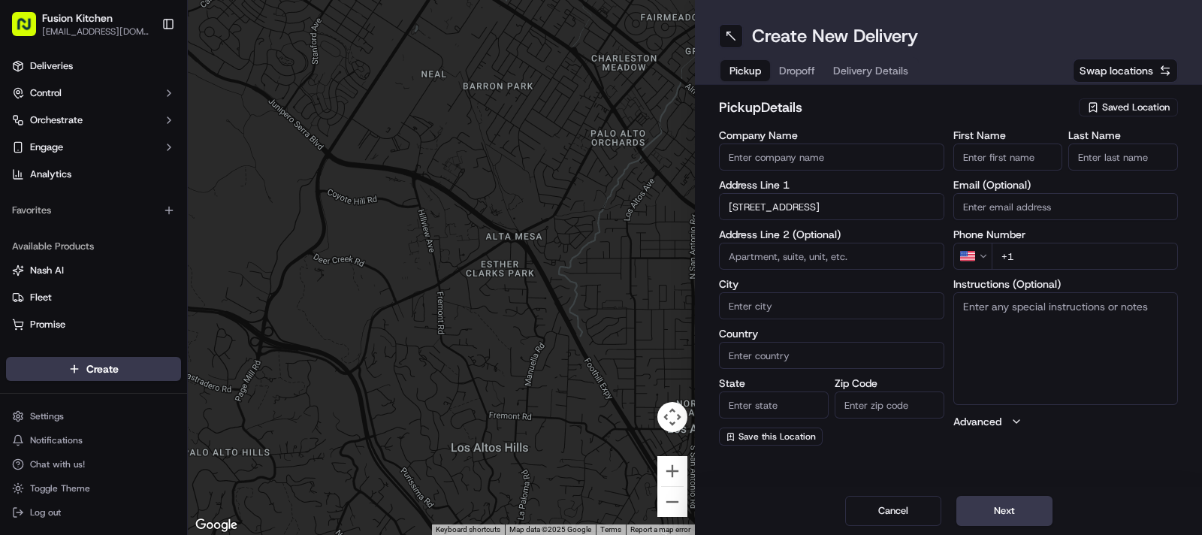
type input "[STREET_ADDRESS]"
type input "Oldbury"
type input "[GEOGRAPHIC_DATA]"
type input "B68 0BZ"
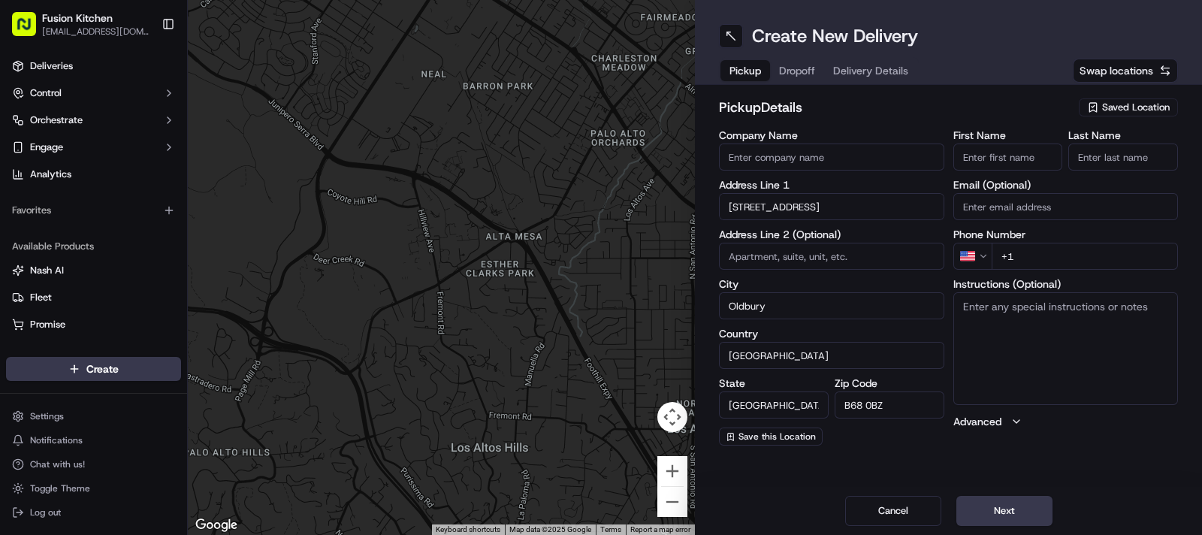
type input "548-550 Hagley Road West"
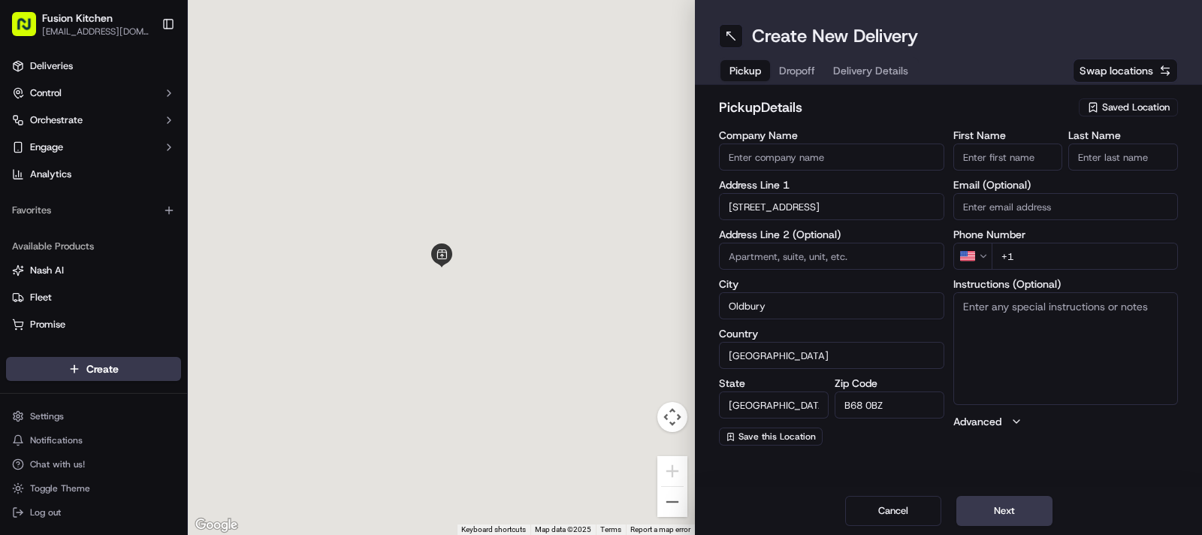
click at [1058, 352] on textarea "Instructions (Optional)" at bounding box center [1065, 348] width 225 height 113
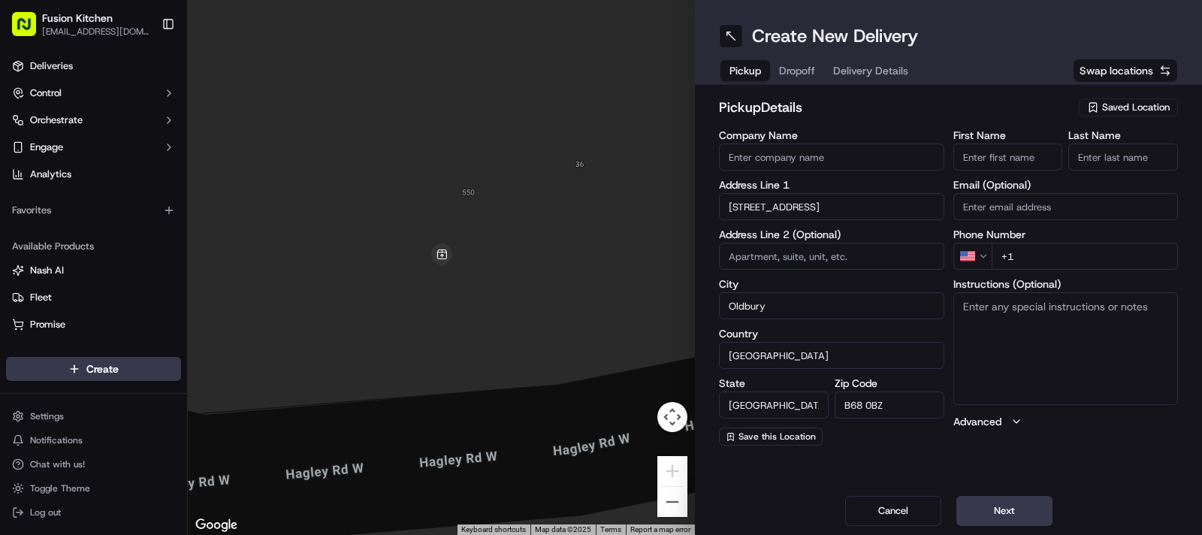
paste textarea "548-550 Hagley Road West, OLDBURY, United Kingdom, B68 0BZ."
type textarea "548-550 Hagley Road West, OLDBURY, United Kingdom, B68 0BZ."
click at [988, 162] on input "First Name" at bounding box center [1008, 156] width 110 height 27
paste input "Mougamadou Aasife Mohamed Nooku"
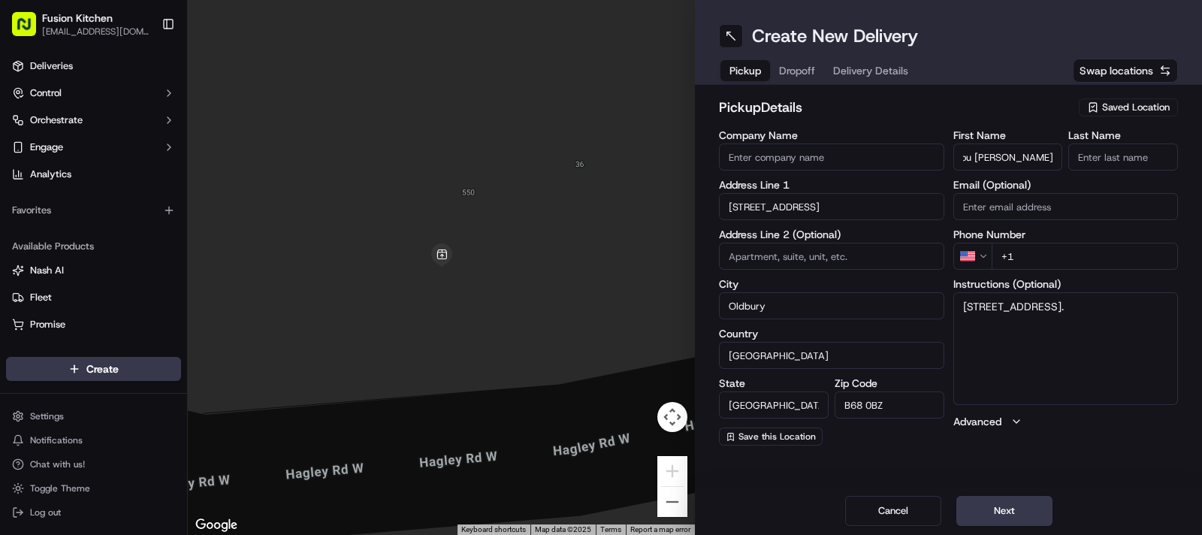
click at [1037, 158] on input "Mougamadou Aasife Mohamed Nooku" at bounding box center [1008, 156] width 110 height 27
type input "Mougamadou Aasife Mohamed"
click at [1095, 153] on input "Last Name" at bounding box center [1123, 156] width 110 height 27
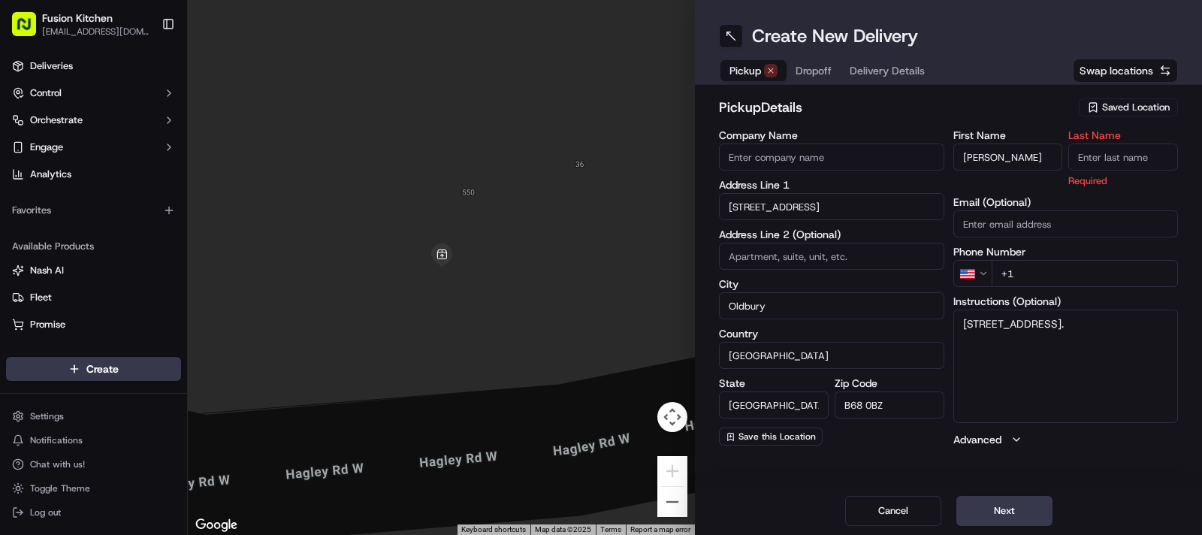
paste input "Nooku"
type input "Nooku"
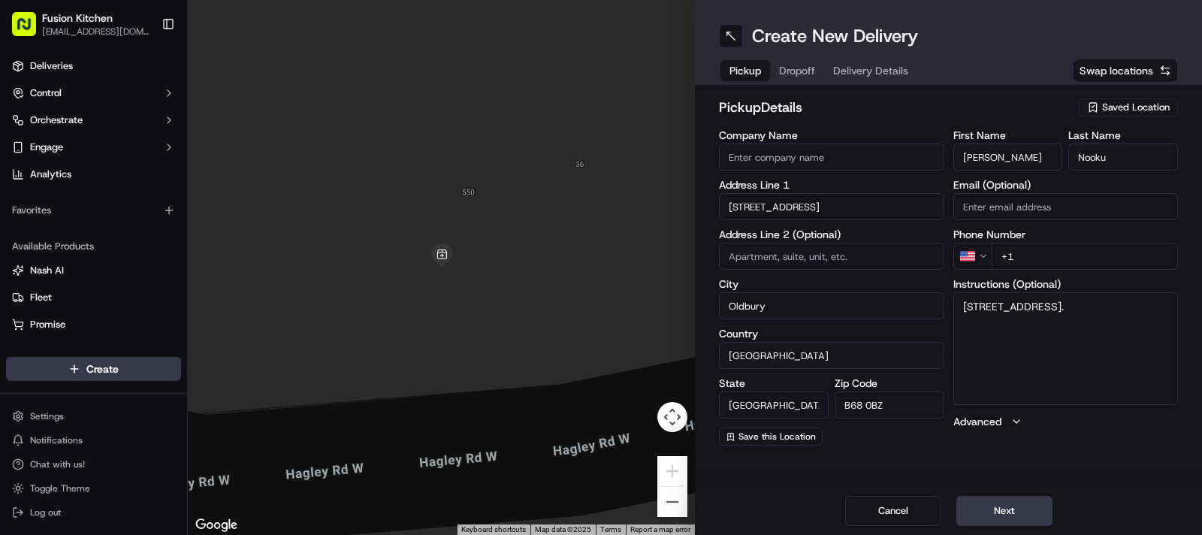
click at [788, 155] on input "Company Name" at bounding box center [831, 156] width 225 height 27
paste input "Grill N Shake - [GEOGRAPHIC_DATA]"
type input "Grill N Shake - [GEOGRAPHIC_DATA]"
click at [974, 258] on html "Fusion Kitchen hari@fusionpos.uk Toggle Sidebar Deliveries Control Orchestrate …" at bounding box center [601, 267] width 1202 height 535
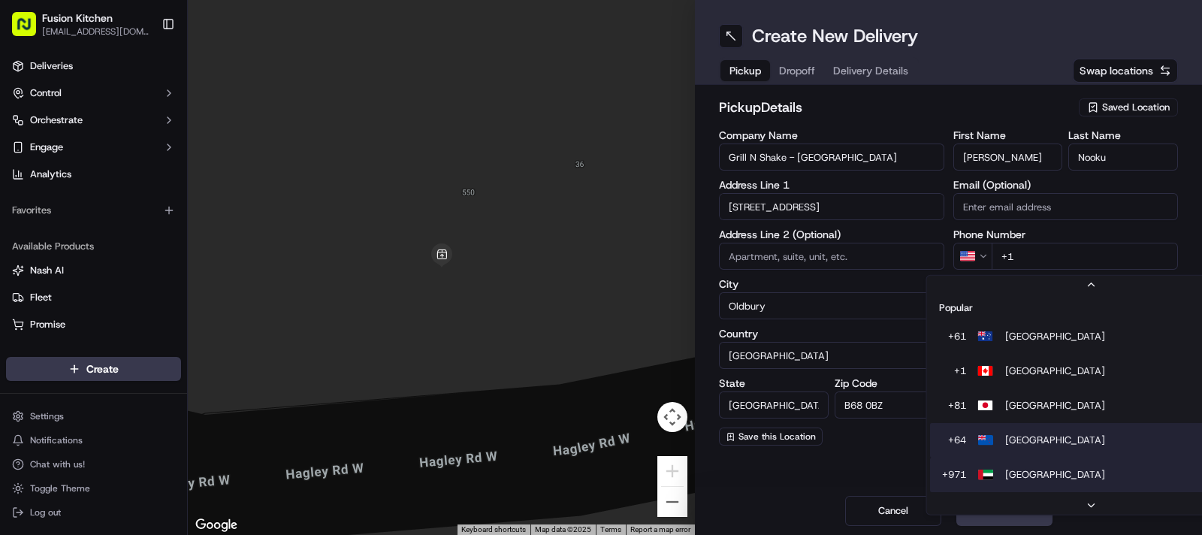
scroll to position [46, 0]
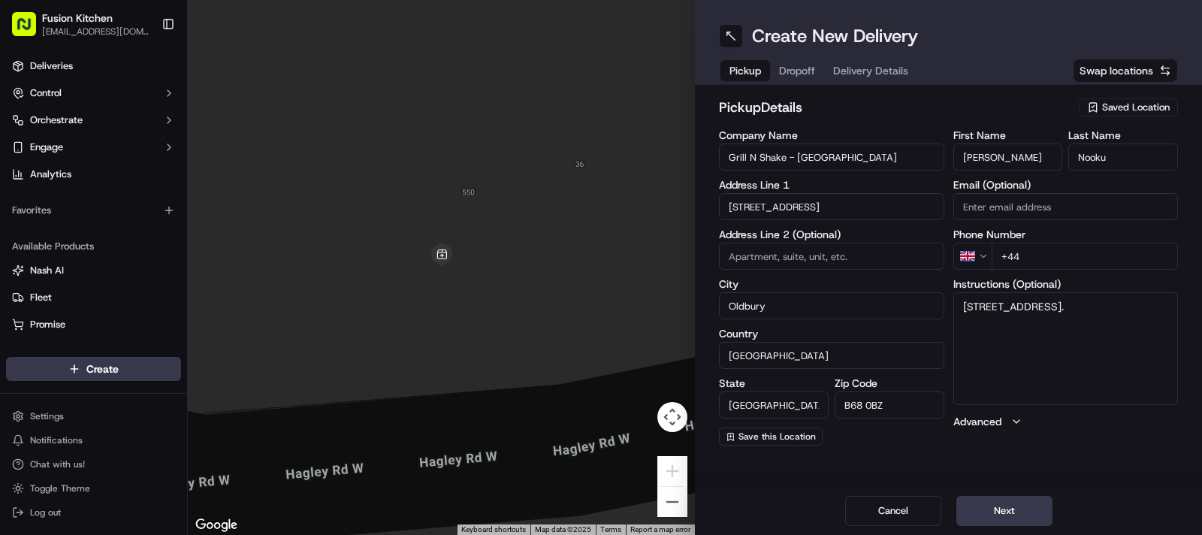
click at [1094, 249] on input "+44" at bounding box center [1085, 256] width 187 height 27
paste input "121 421 3777"
type input "+44 121 421 3777"
click at [1122, 317] on textarea "548-550 Hagley Road West, OLDBURY, United Kingdom, B68 0BZ." at bounding box center [1065, 348] width 225 height 113
paste textarea "1214213777"
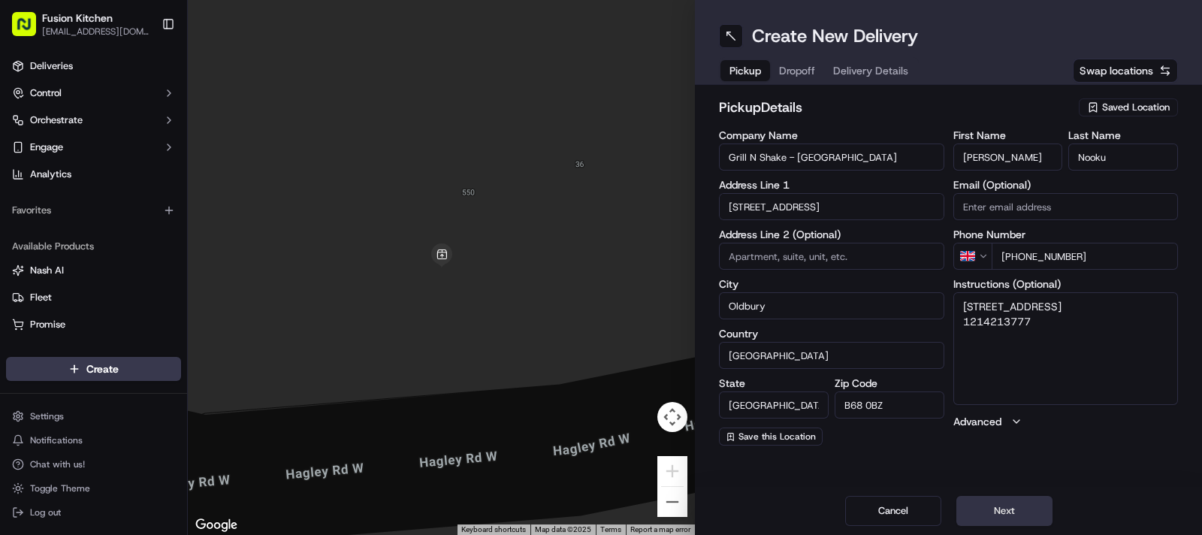
type textarea "548-550 Hagley Road West, OLDBURY, United Kingdom, B68 0BZ. 1214213777"
click at [1010, 521] on button "Next" at bounding box center [1004, 511] width 96 height 30
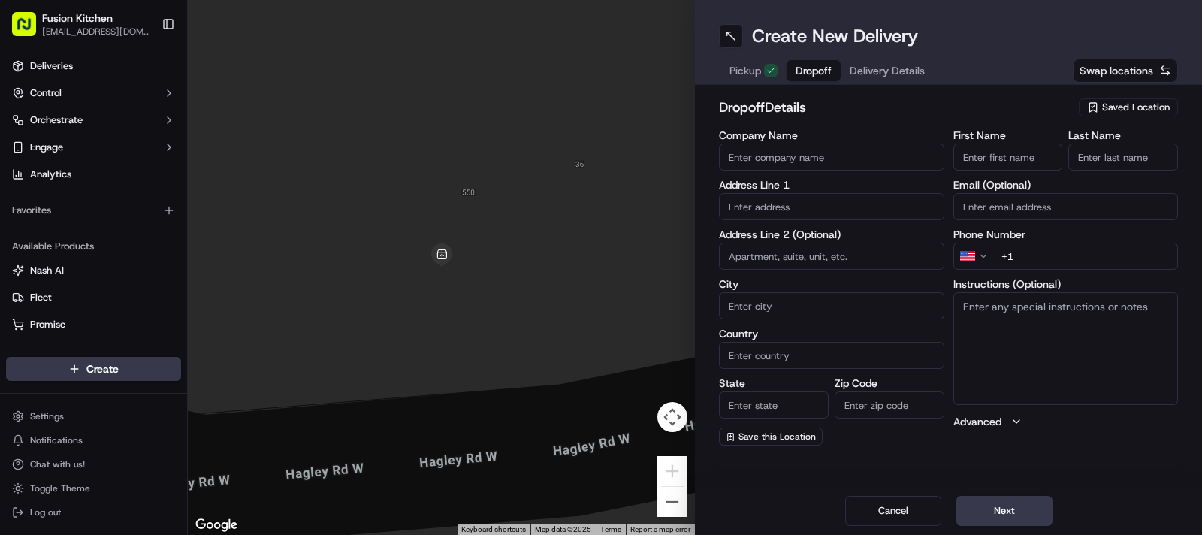
click at [791, 204] on input "text" at bounding box center [831, 206] width 225 height 27
paste input "214, Field Lane, Birmingham, B32 4EN"
click at [792, 246] on div "214 Field Lane, Birmingham B32 4EN, UK" at bounding box center [832, 238] width 218 height 23
type input "[STREET_ADDRESS]"
type input "Birmingham"
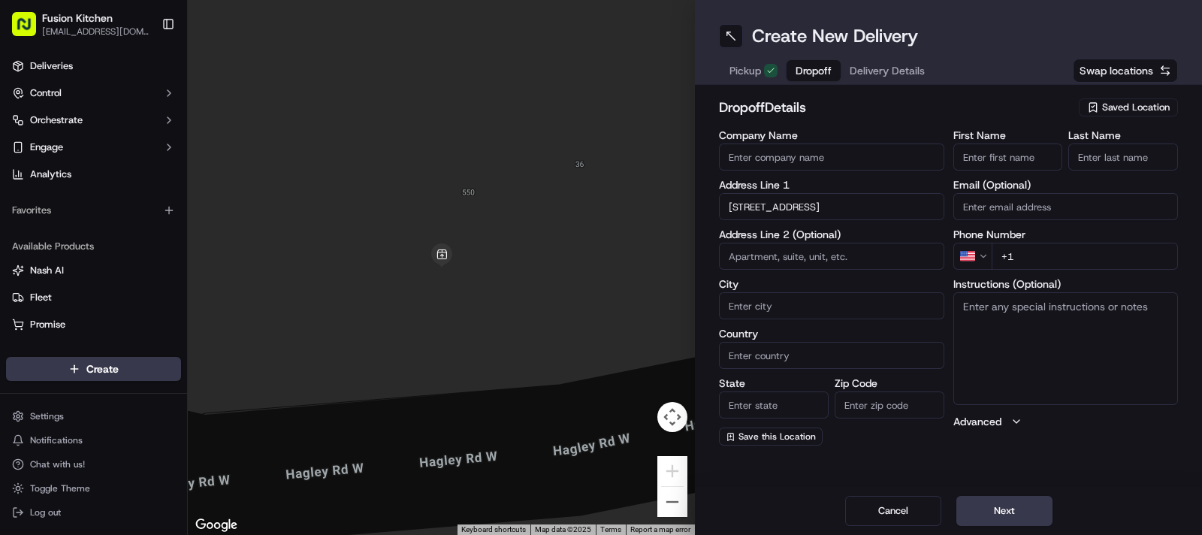
type input "[GEOGRAPHIC_DATA]"
type input "B32 4EN"
type input "214 Field Lane"
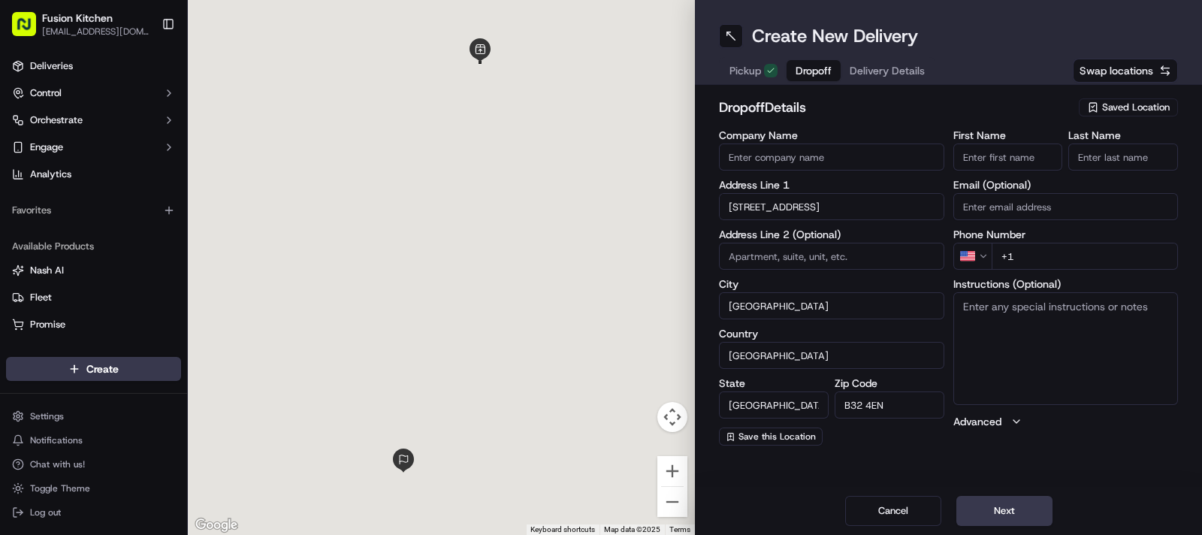
click at [1033, 335] on textarea "Instructions (Optional)" at bounding box center [1065, 348] width 225 height 113
paste textarea "214, Field Lane, Birmingham, B32 4EN"
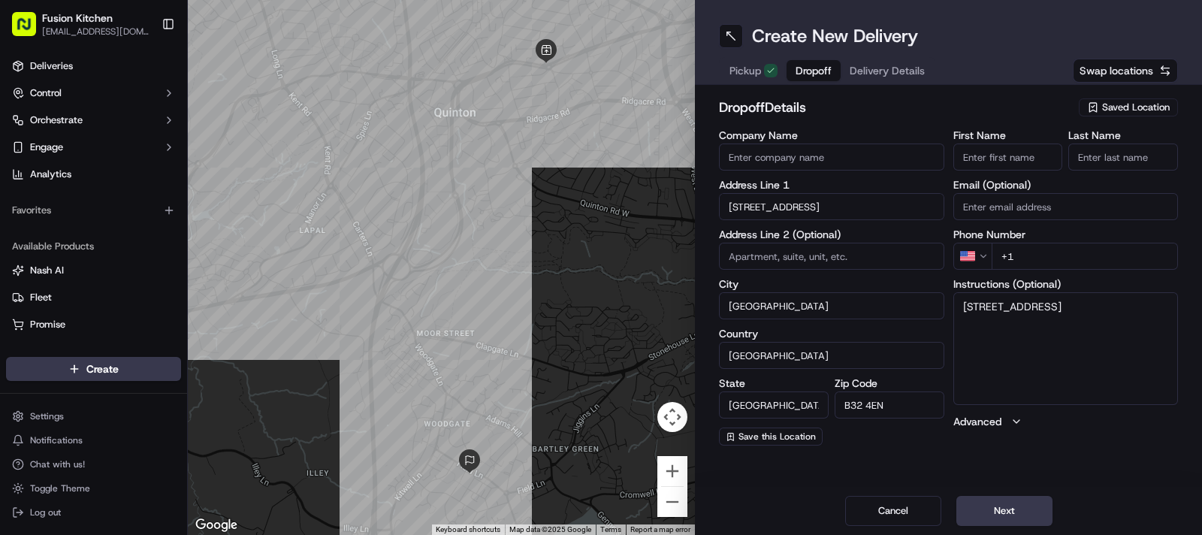
type textarea "214, Field Lane, Birmingham, B32 4EN"
click at [827, 168] on input "Company Name" at bounding box center [831, 156] width 225 height 27
paste input "[PERSON_NAME]"
type input "[PERSON_NAME]"
click at [998, 162] on input "First Name" at bounding box center [1008, 156] width 110 height 27
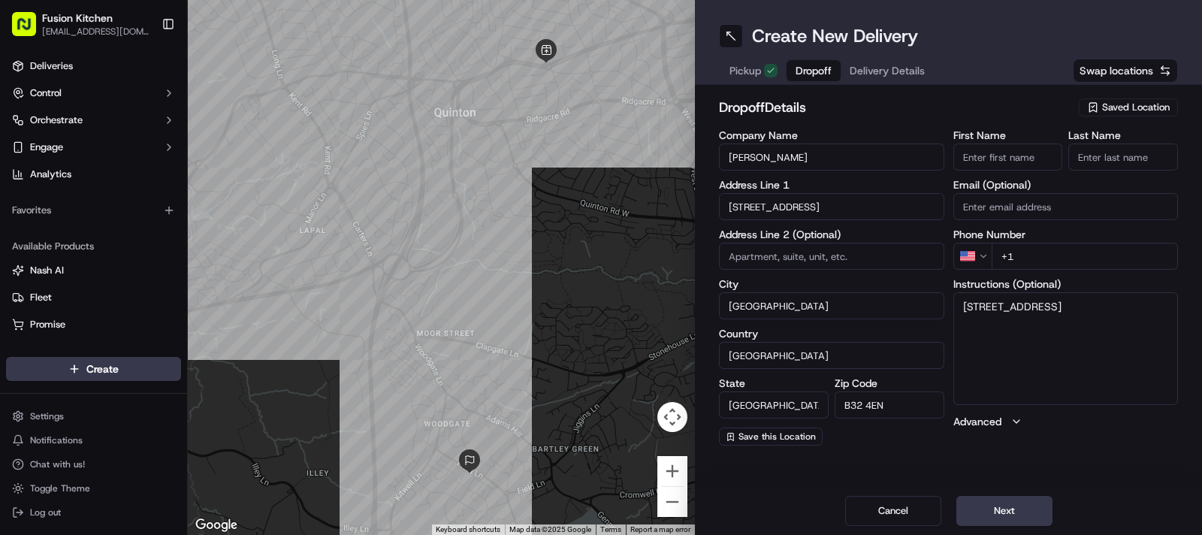
paste input "[PERSON_NAME]"
click at [1022, 171] on div "First Name Charlene Cheshire Last Name Email (Optional) Phone Number US +1 Inst…" at bounding box center [1065, 287] width 225 height 315
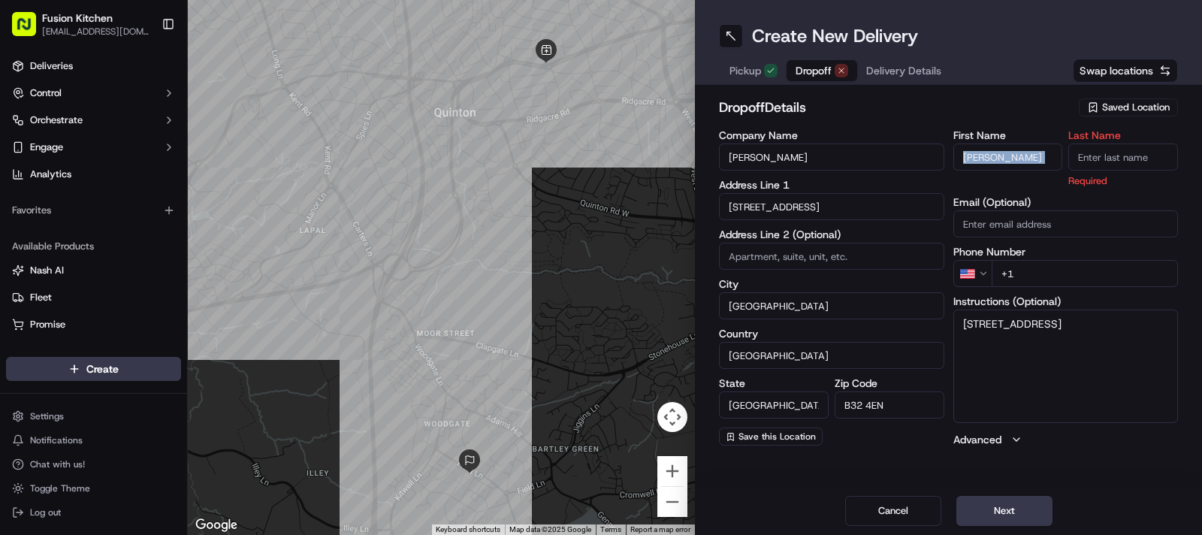
click at [1022, 171] on div "First Name Charlene Cheshire" at bounding box center [1008, 159] width 110 height 58
drag, startPoint x: 1022, startPoint y: 171, endPoint x: 1022, endPoint y: 158, distance: 12.8
click at [1022, 158] on input "[PERSON_NAME]" at bounding box center [1008, 156] width 110 height 27
click at [1021, 155] on input "[PERSON_NAME]" at bounding box center [1008, 156] width 110 height 27
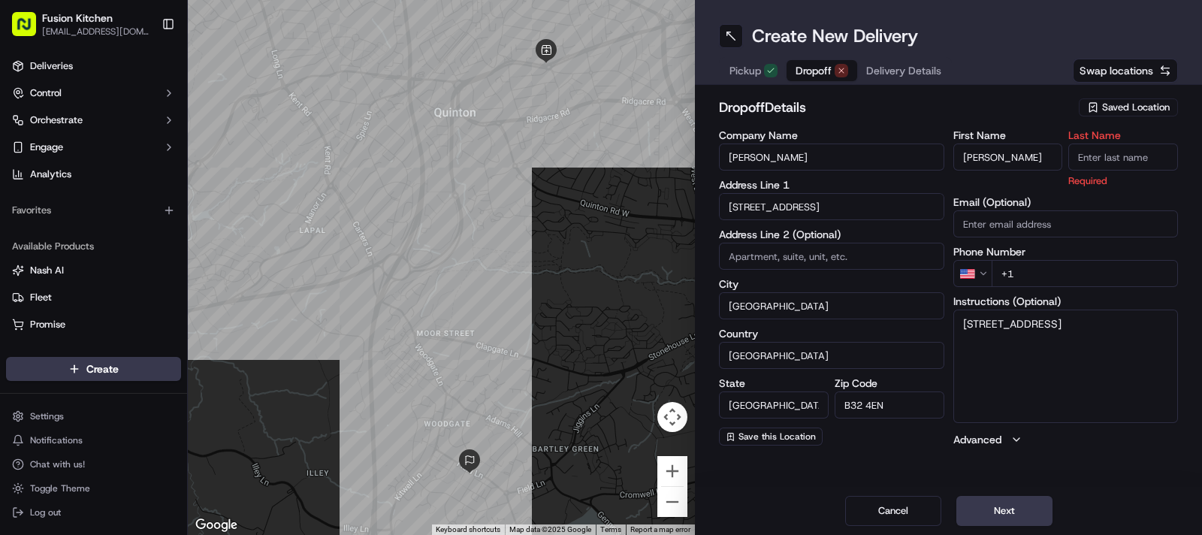
type input "Charlene"
click at [1104, 163] on input "Last Name" at bounding box center [1123, 156] width 110 height 27
paste input "Cheshire"
type input "Cheshire"
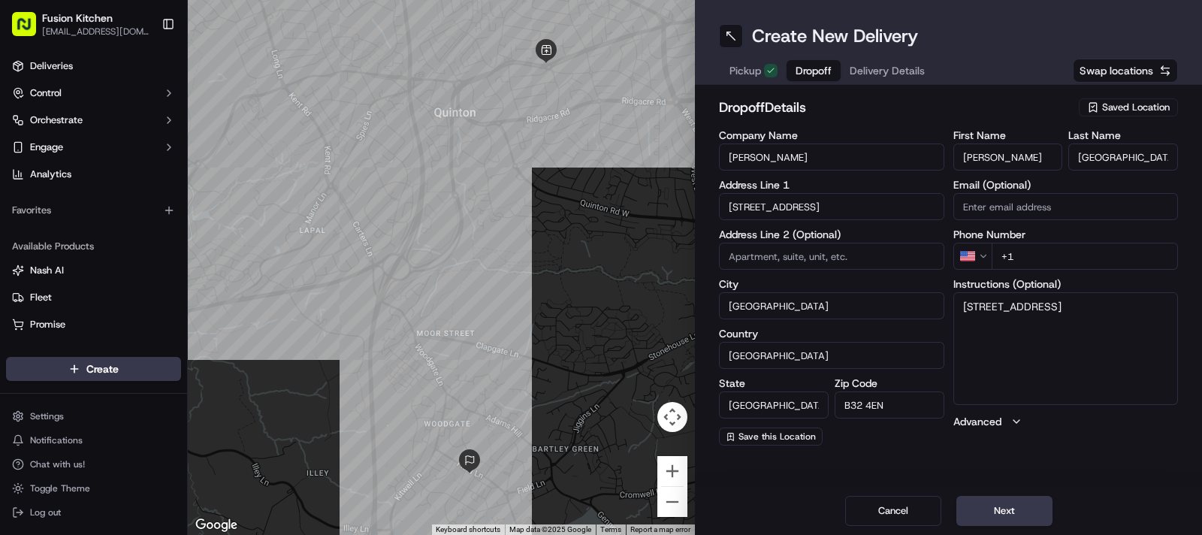
click at [963, 261] on html "Fusion Kitchen hari@fusionpos.uk Toggle Sidebar Deliveries Control Orchestrate …" at bounding box center [601, 267] width 1202 height 535
click at [1047, 249] on input "+44" at bounding box center [1085, 256] width 187 height 27
paste input "07841 654343"
click at [1025, 257] on input "+44 07841 654343" at bounding box center [1085, 256] width 187 height 27
type input "+44 7841 654343"
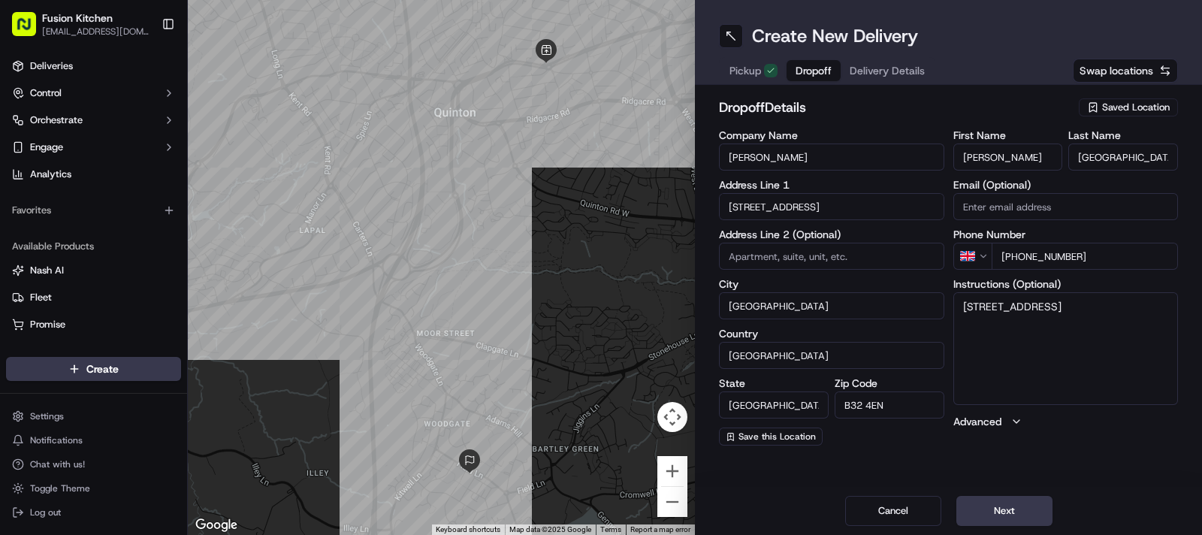
click at [1085, 327] on textarea "214, Field Lane, Birmingham, B32 4EN" at bounding box center [1065, 348] width 225 height 113
paste textarea "07841654343"
type textarea "214, Field Lane, Birmingham, B32 4EN 07841654343"
click at [1013, 512] on button "Next" at bounding box center [1004, 511] width 96 height 30
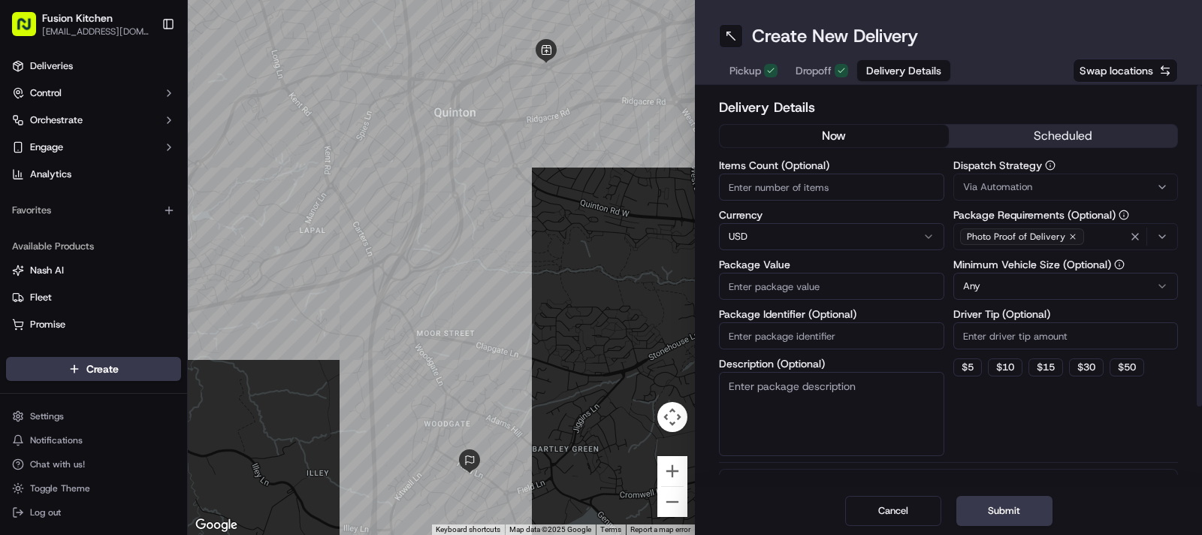
click at [751, 229] on html "Fusion Kitchen hari@fusionpos.uk Toggle Sidebar Deliveries Control Orchestrate …" at bounding box center [601, 267] width 1202 height 535
click at [783, 283] on input "Package Value" at bounding box center [831, 286] width 225 height 27
paste input "27.46"
type input "27.46"
click at [1010, 515] on button "Submit" at bounding box center [1004, 511] width 96 height 30
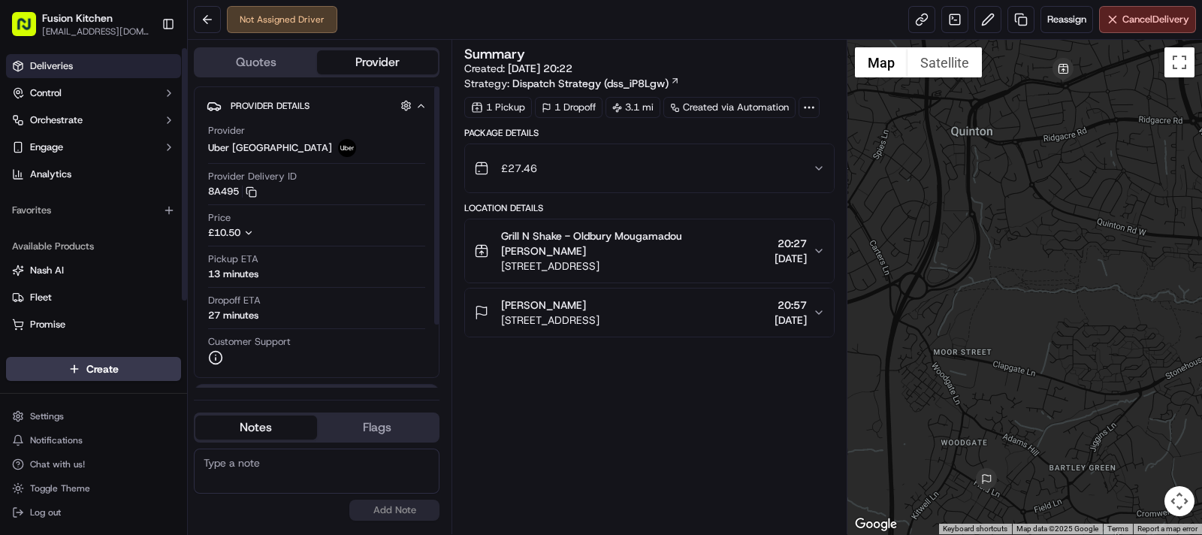
click at [50, 69] on span "Deliveries" at bounding box center [51, 66] width 43 height 14
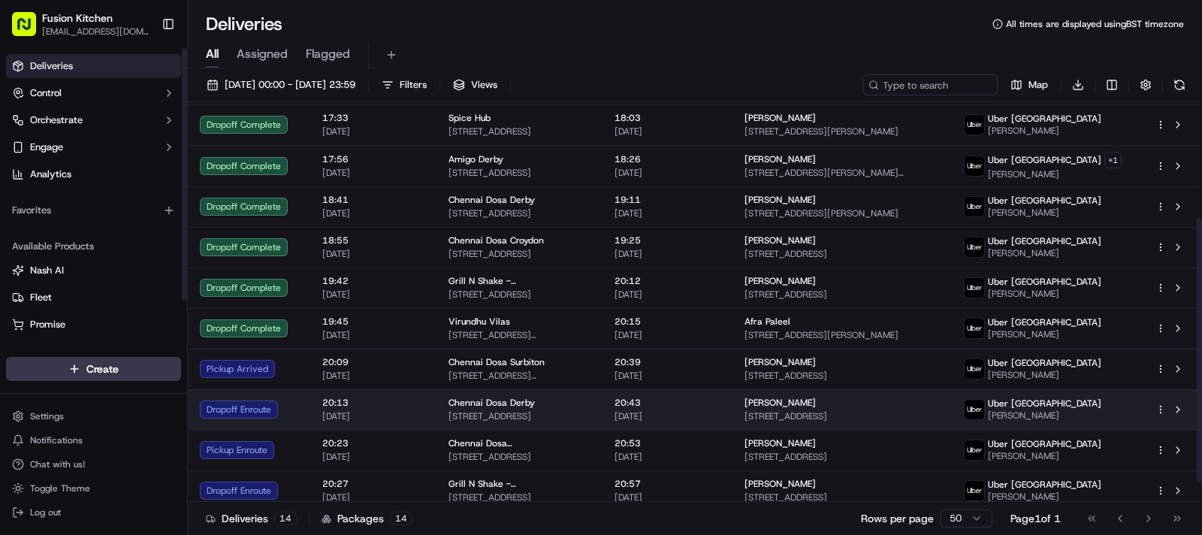
scroll to position [207, 0]
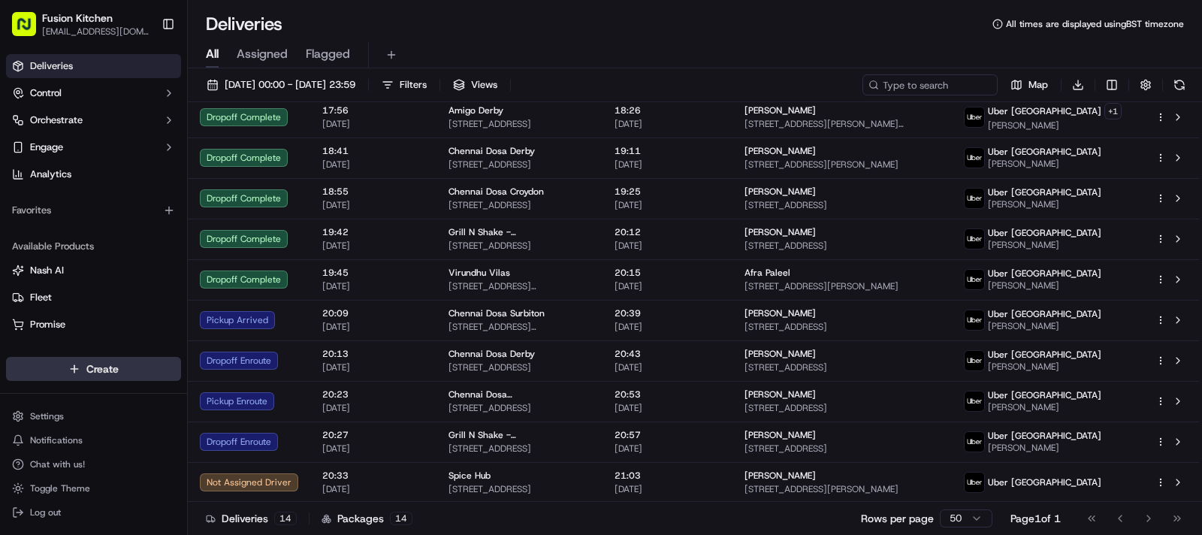
click at [114, 372] on html "Fusion Kitchen hari@fusionpos.uk Toggle Sidebar Deliveries Control Orchestrate …" at bounding box center [601, 267] width 1202 height 535
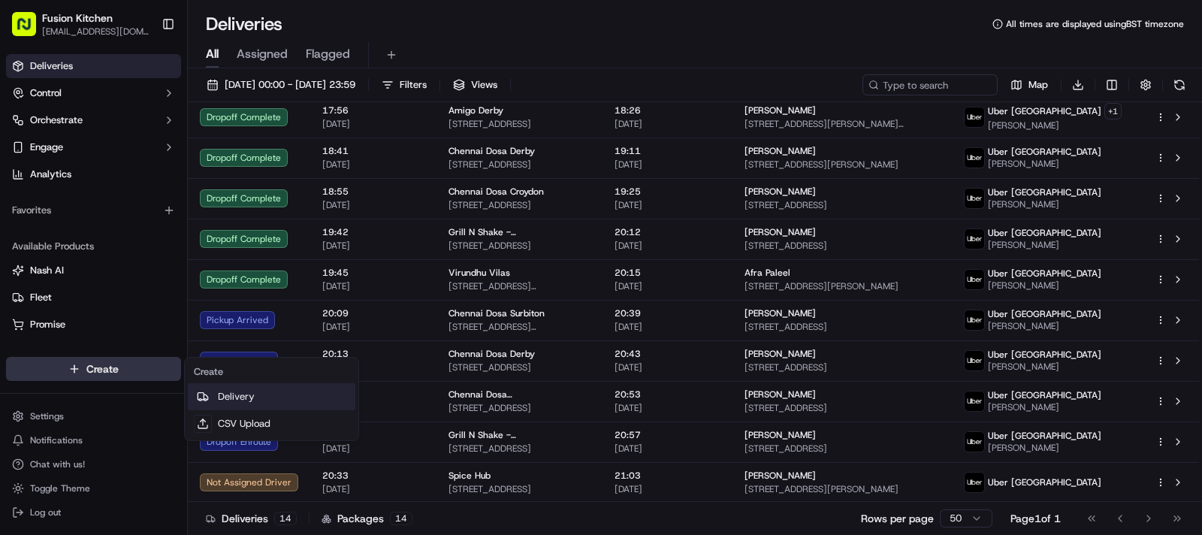
click at [243, 397] on link "Delivery" at bounding box center [272, 396] width 168 height 27
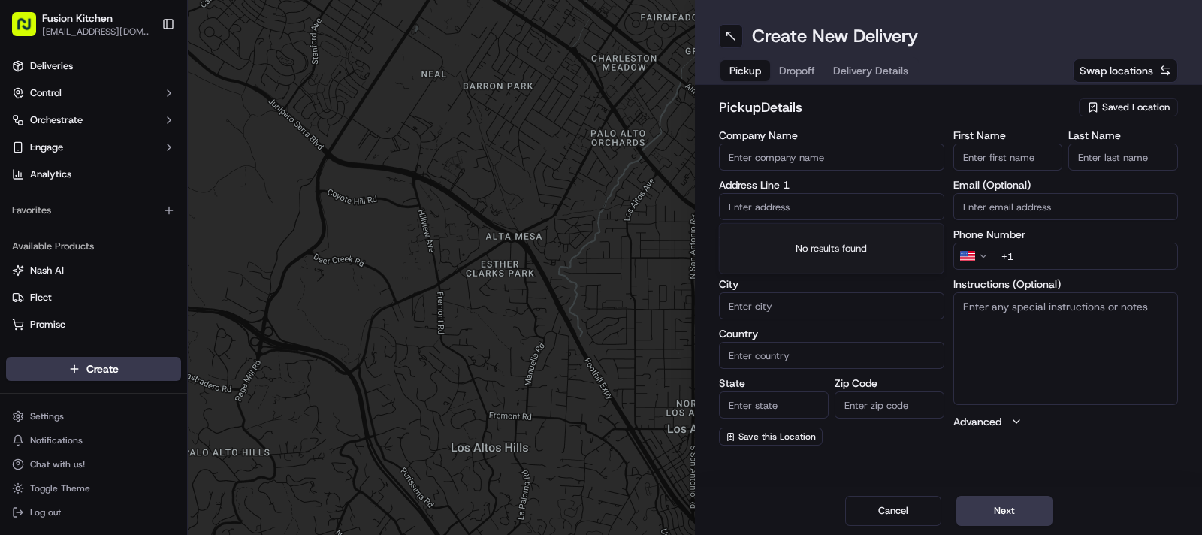
click at [780, 208] on input "text" at bounding box center [831, 206] width 225 height 27
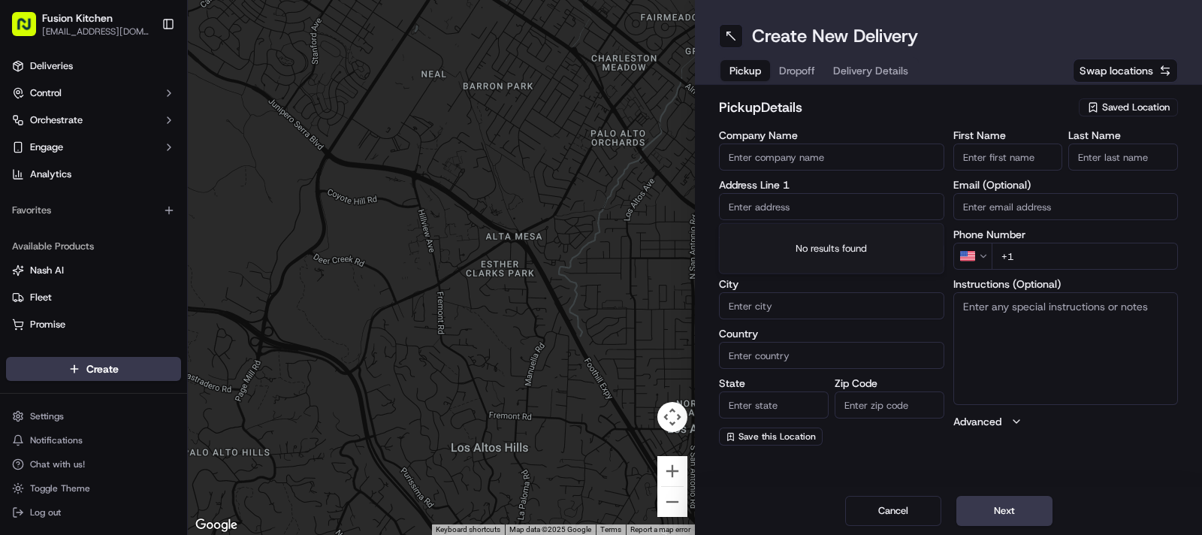
paste input "33 Chapel Ash, Wolverhampton, West Midlands, WV3 0UF."
click at [792, 235] on div "33 Chapel Ash, Wolverhampton, West Midlands WV3 0UF, UK" at bounding box center [832, 238] width 218 height 23
type input "[STREET_ADDRESS]"
type input "Wolverhampton"
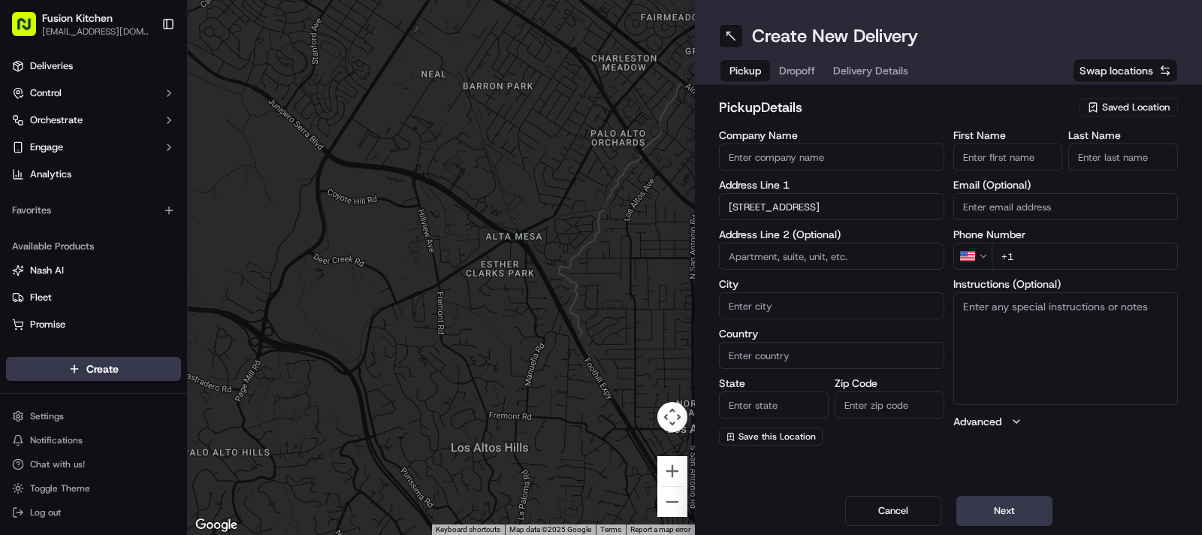
type input "[GEOGRAPHIC_DATA]"
type input "WV3 0UF"
type input "33 Chapel Ash"
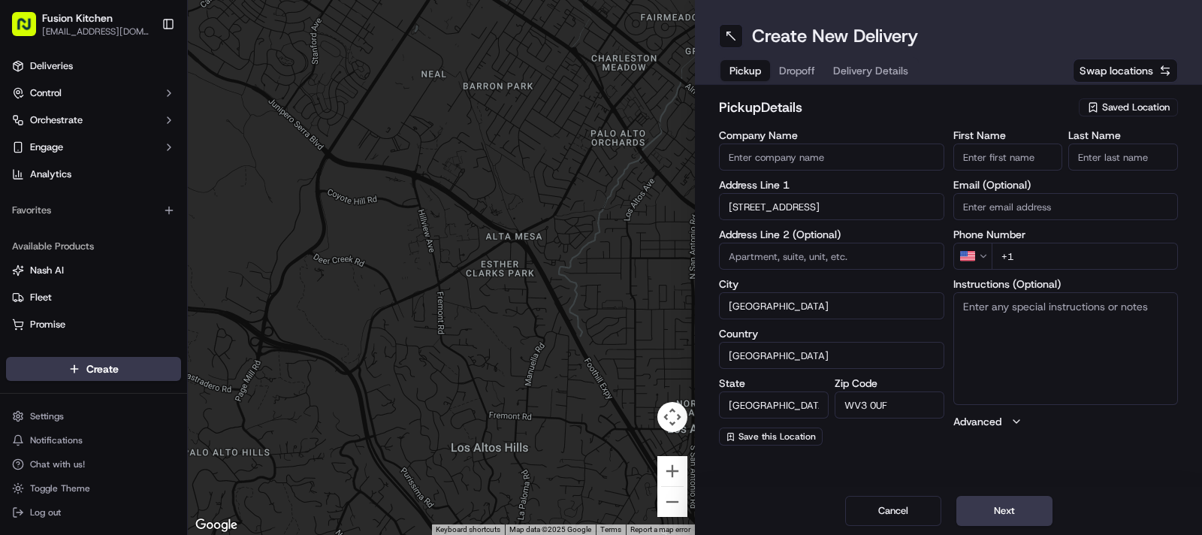
click at [1053, 334] on textarea "Instructions (Optional)" at bounding box center [1065, 348] width 225 height 113
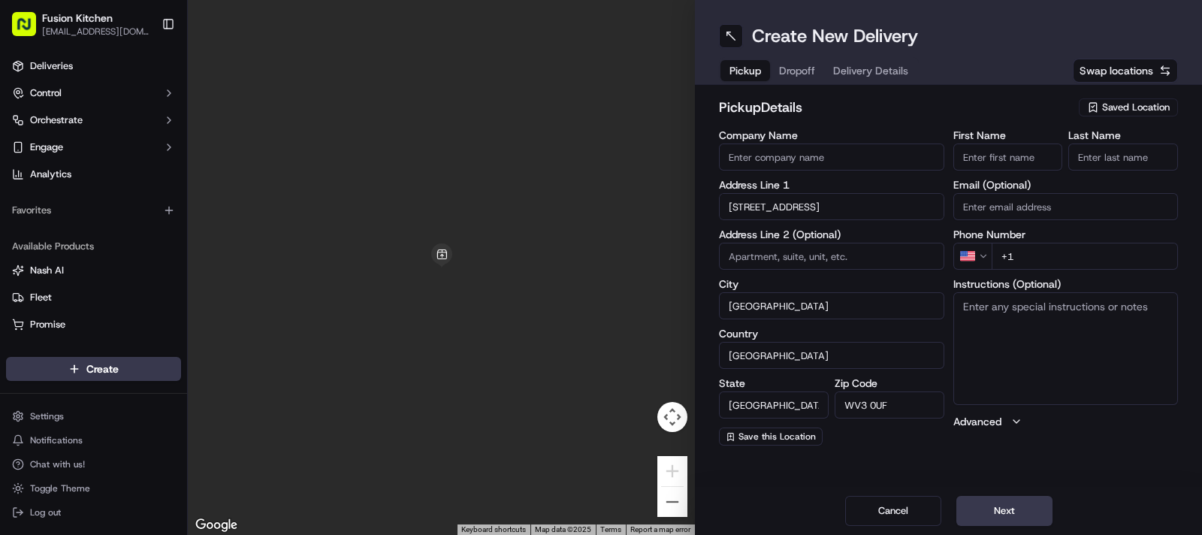
paste textarea "33 Chapel Ash, Wolverhampton, West Midlands, WV3 0UF."
type textarea "33 Chapel Ash, Wolverhampton, West Midlands, WV3 0UF."
click at [1022, 157] on input "First Name" at bounding box center [1008, 156] width 110 height 27
paste
click at [1022, 157] on input "[PERSON_NAME]" at bounding box center [1008, 156] width 110 height 27
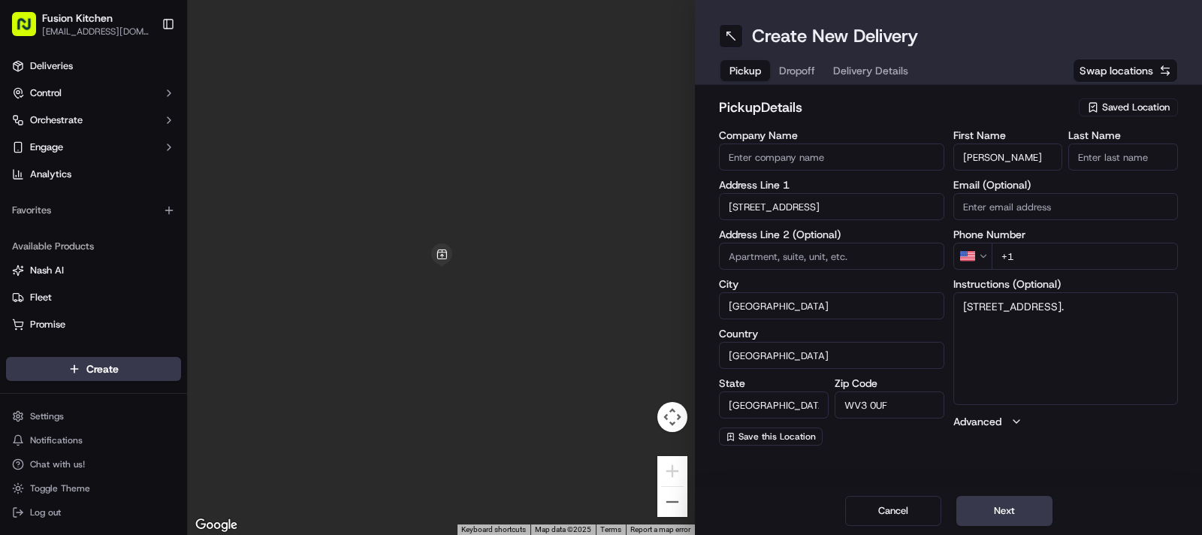
click at [1022, 157] on input "[PERSON_NAME]" at bounding box center [1008, 156] width 110 height 27
type input "Mohammed"
click at [1095, 162] on input "Last Name" at bounding box center [1123, 156] width 110 height 27
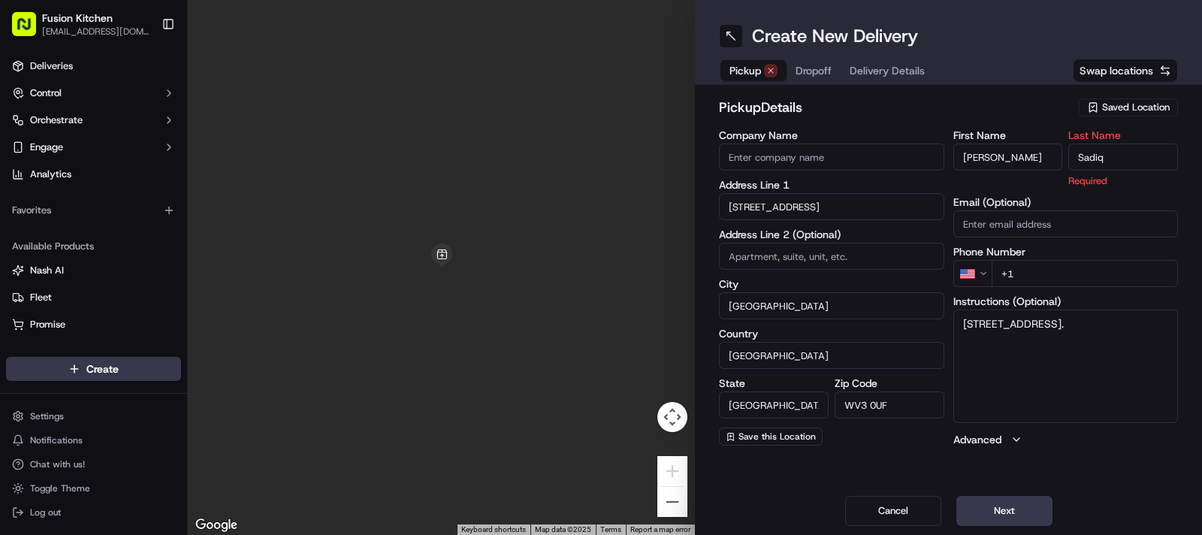
type input "Sadiq"
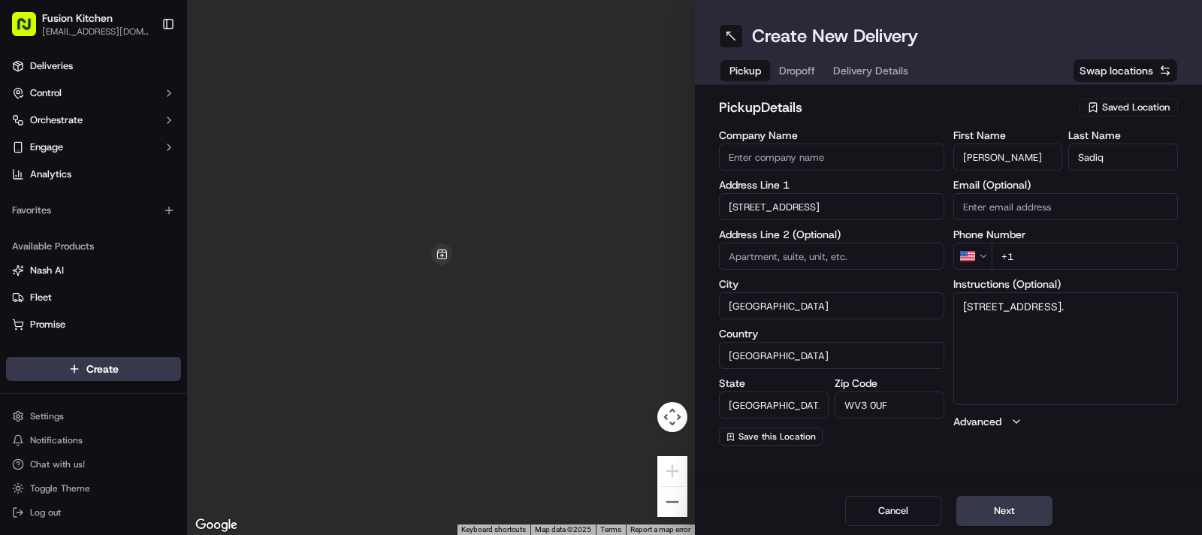
click at [863, 159] on input "Company Name" at bounding box center [831, 156] width 225 height 27
type input "Chennai Dosa [GEOGRAPHIC_DATA]"
click at [965, 253] on html "Fusion Kitchen hari@fusionpos.uk Toggle Sidebar Deliveries Control Orchestrate …" at bounding box center [601, 267] width 1202 height 535
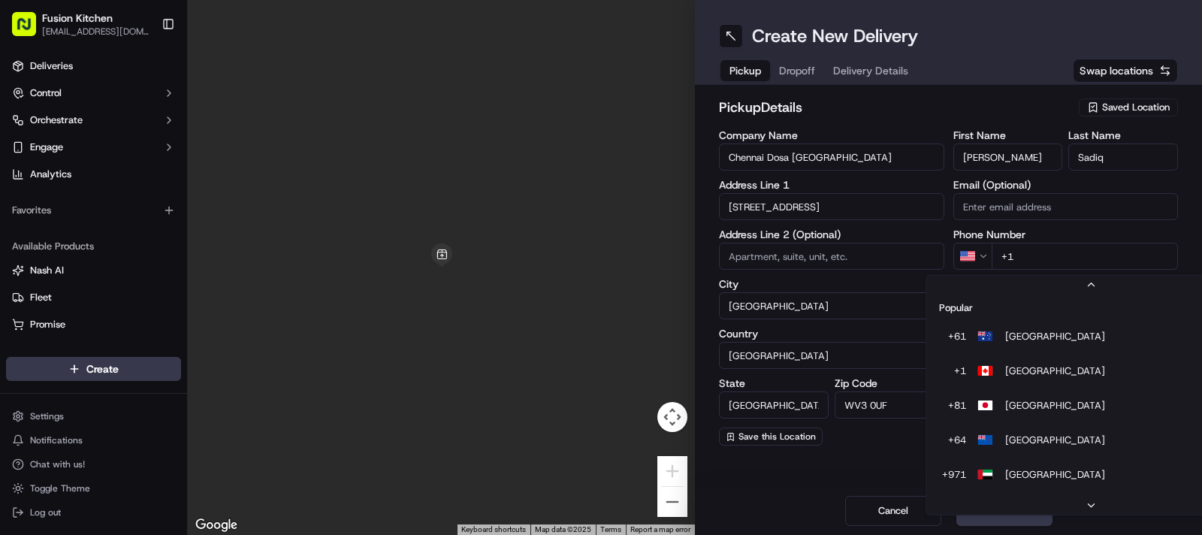
scroll to position [64, 0]
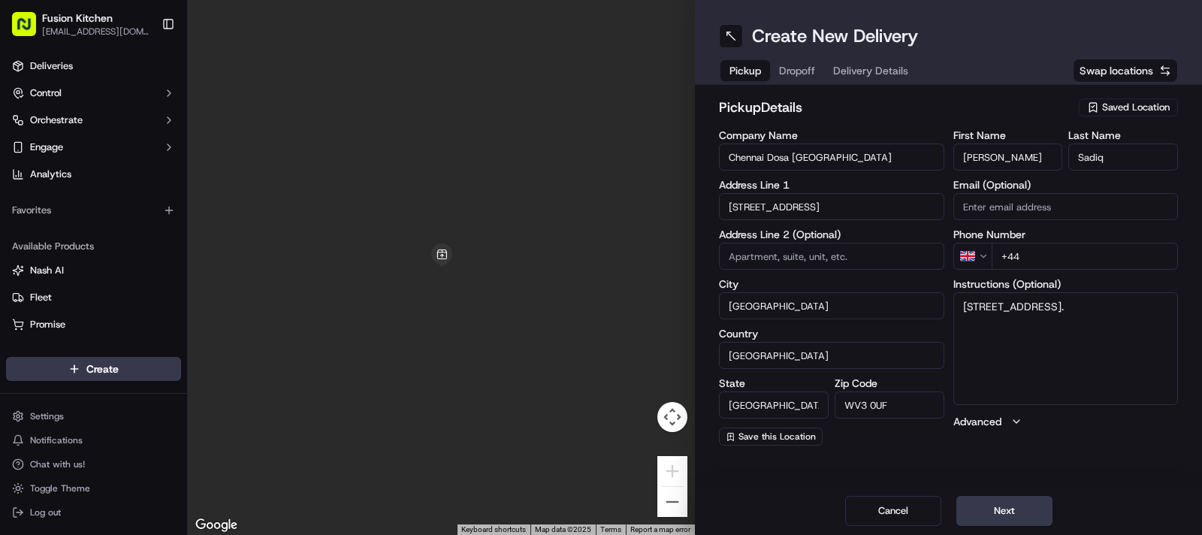
click at [1085, 260] on input "+44" at bounding box center [1085, 256] width 187 height 27
type input "[PHONE_NUMBER]"
click at [1105, 328] on textarea "33 Chapel Ash, Wolverhampton, West Midlands, WV3 0UF." at bounding box center [1065, 348] width 225 height 113
type textarea "[STREET_ADDRESS] 1902423222"
click at [997, 508] on button "Next" at bounding box center [1004, 511] width 96 height 30
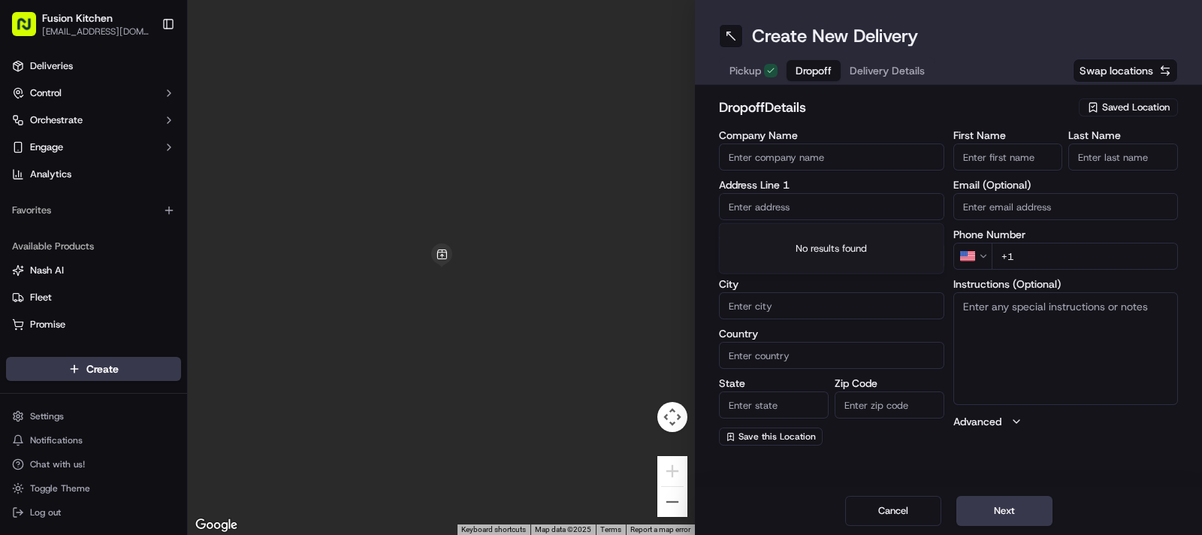
click at [823, 216] on input "text" at bounding box center [831, 206] width 225 height 27
click at [805, 246] on div "223 Powell Street, Heath Town, Wolverhampton WV10 0LN, UK" at bounding box center [832, 238] width 218 height 23
type input "[STREET_ADDRESS][PERSON_NAME][PERSON_NAME]"
type input "Heath Town"
type input "[GEOGRAPHIC_DATA]"
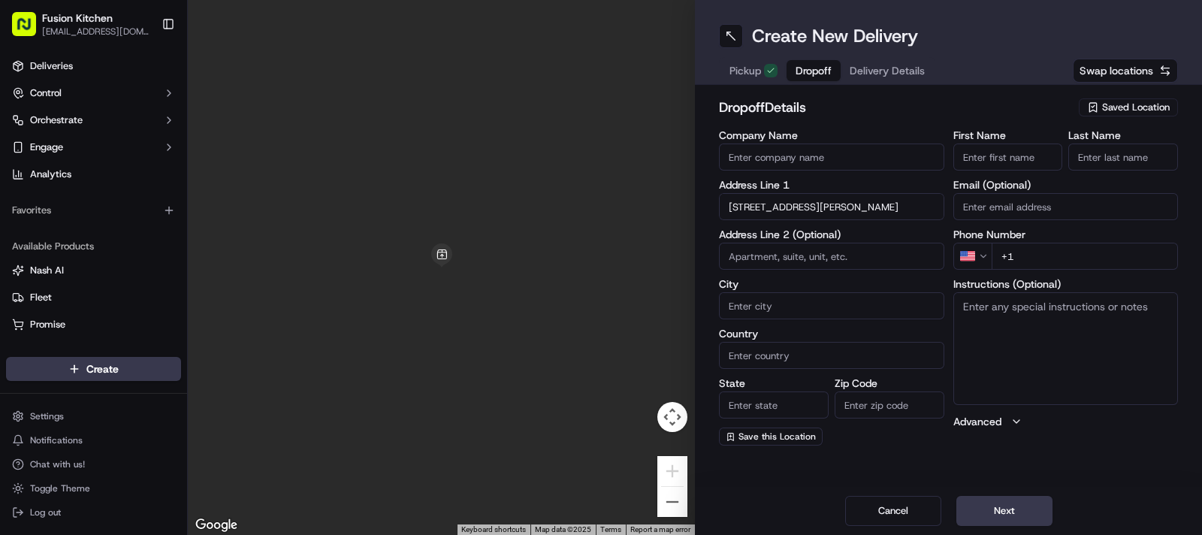
type input "[GEOGRAPHIC_DATA]"
type input "WV10 0LN"
type input "223 Powell Street"
click at [1078, 345] on textarea "Instructions (Optional)" at bounding box center [1065, 348] width 225 height 113
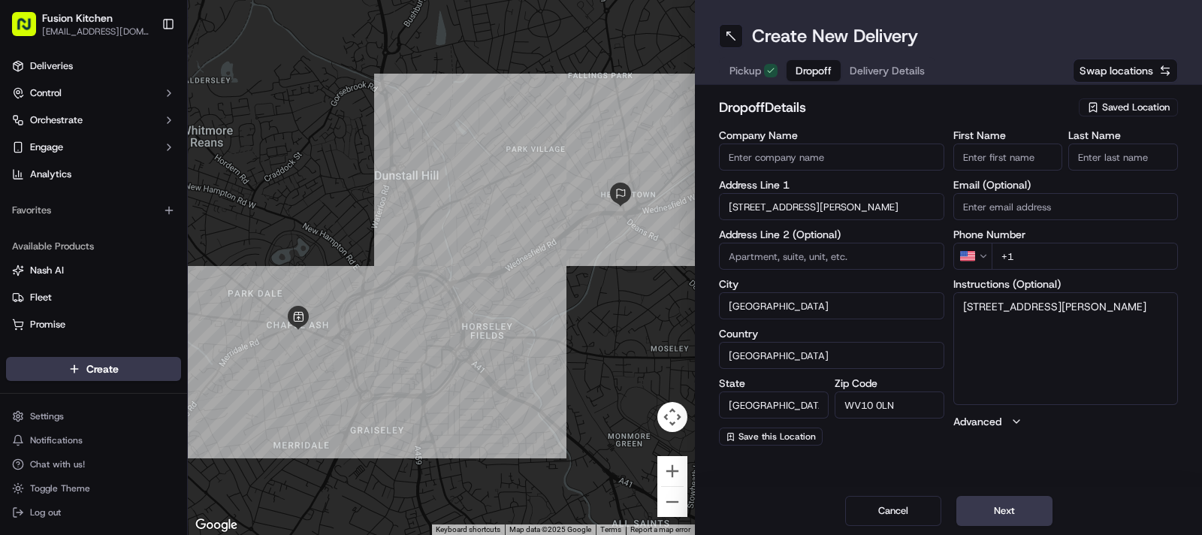
type textarea "223, Powell Street, Heath Town, WV10 0LN"
click at [817, 171] on div "Company Name Address Line 1 223 Powell Street Address Line 2 (Optional) City He…" at bounding box center [831, 287] width 225 height 315
click at [825, 158] on input "Company Name" at bounding box center [831, 156] width 225 height 27
type input "[PERSON_NAME] [PERSON_NAME]"
click at [1020, 155] on input "First Name" at bounding box center [1008, 156] width 110 height 27
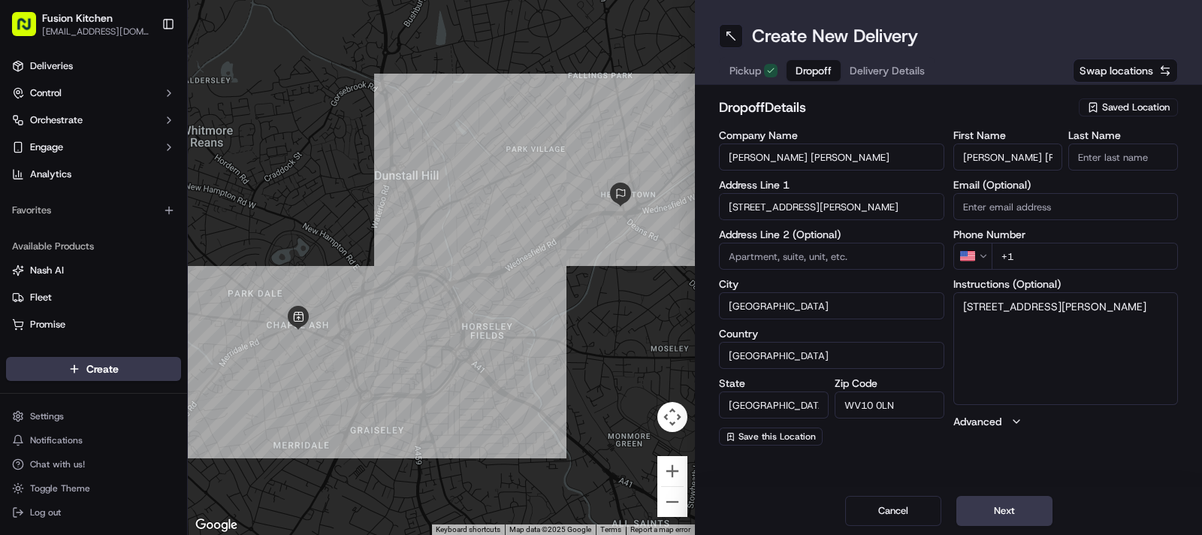
scroll to position [0, 26]
click at [1033, 155] on input "[PERSON_NAME] [PERSON_NAME]" at bounding box center [1008, 156] width 110 height 27
type input "Evangeline Arockia"
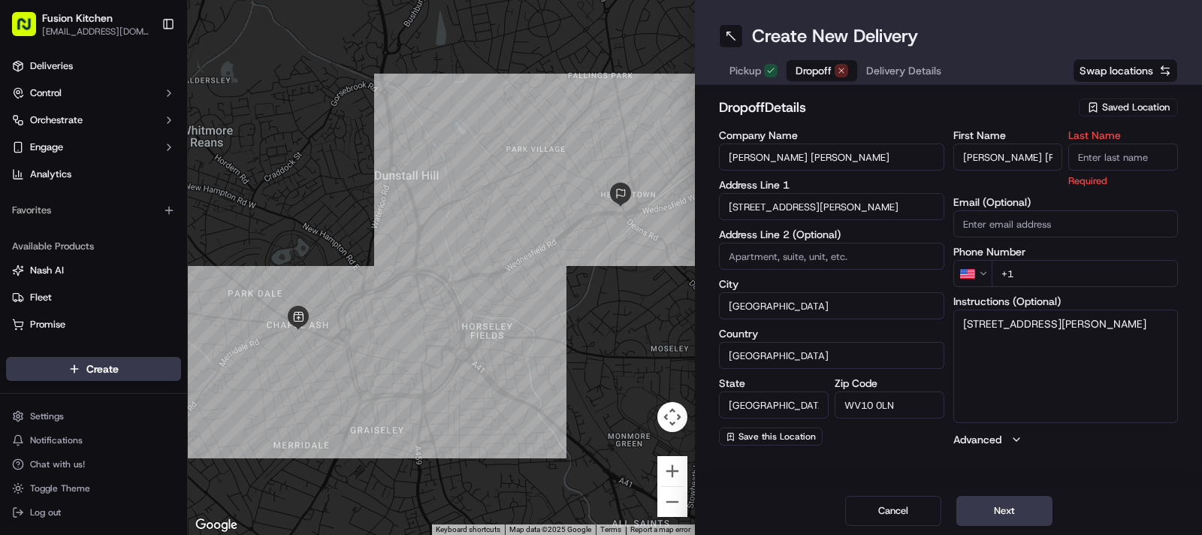
click at [1115, 156] on input "Last Name" at bounding box center [1123, 156] width 110 height 27
type input "Kumar"
click at [974, 273] on html "Fusion Kitchen hari@fusionpos.uk Toggle Sidebar Deliveries Control Orchestrate …" at bounding box center [601, 267] width 1202 height 535
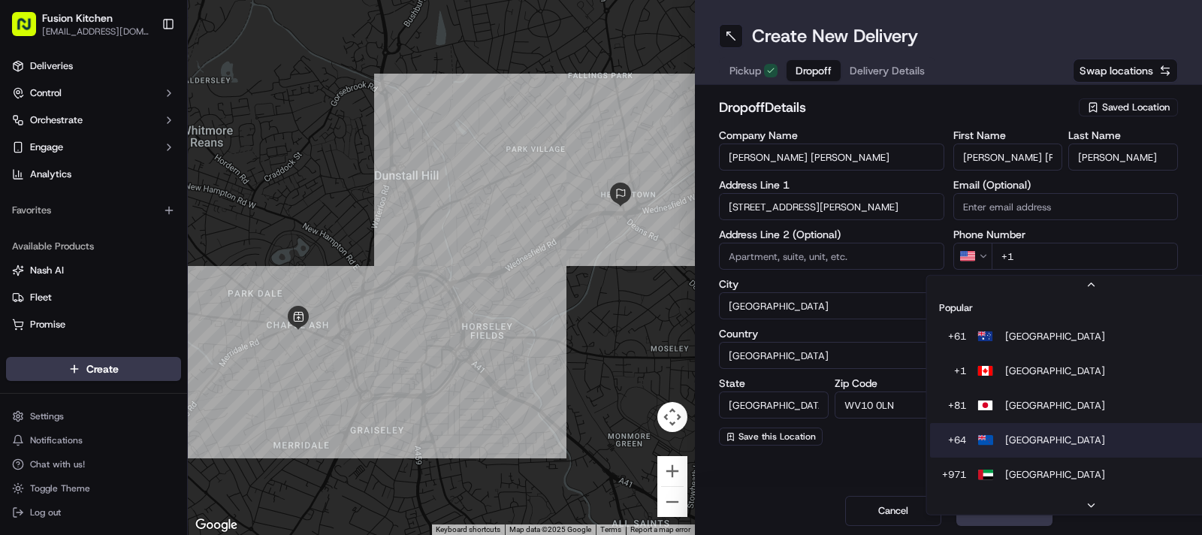
scroll to position [64, 0]
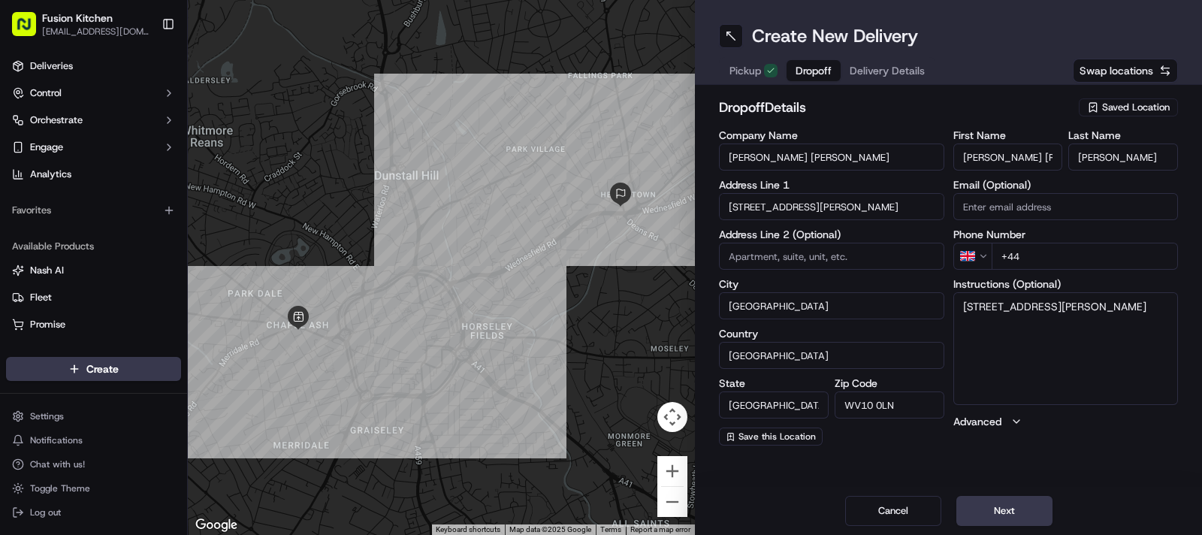
click at [1052, 253] on input "+44" at bounding box center [1085, 256] width 187 height 27
type input "+44 7587 740306"
click at [1115, 325] on textarea "223, Powell Street, Heath Town, WV10 0LN" at bounding box center [1065, 348] width 225 height 113
type textarea "223, Powell Street, Heath Town, WV10 0LN 7587740306"
click at [1001, 508] on button "Next" at bounding box center [1004, 511] width 96 height 30
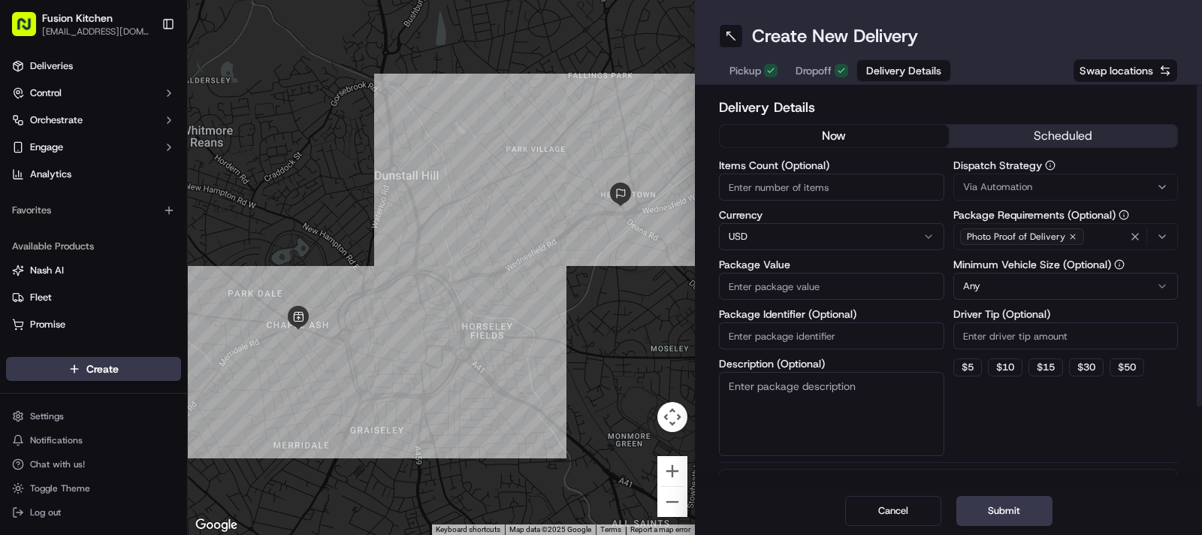
click at [756, 238] on html "Fusion Kitchen hari@fusionpos.uk Toggle Sidebar Deliveries Control Orchestrate …" at bounding box center [601, 267] width 1202 height 535
click at [774, 282] on input "Package Value" at bounding box center [831, 286] width 225 height 27
type input "15.58"
click at [1010, 511] on button "Submit" at bounding box center [1004, 511] width 96 height 30
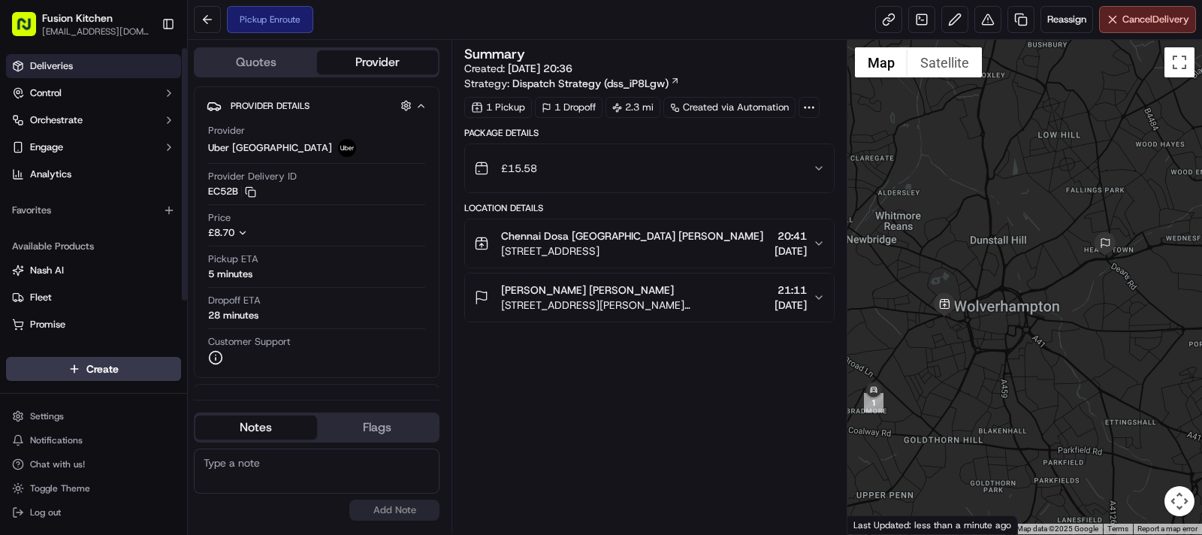
click at [69, 61] on span "Deliveries" at bounding box center [51, 66] width 43 height 14
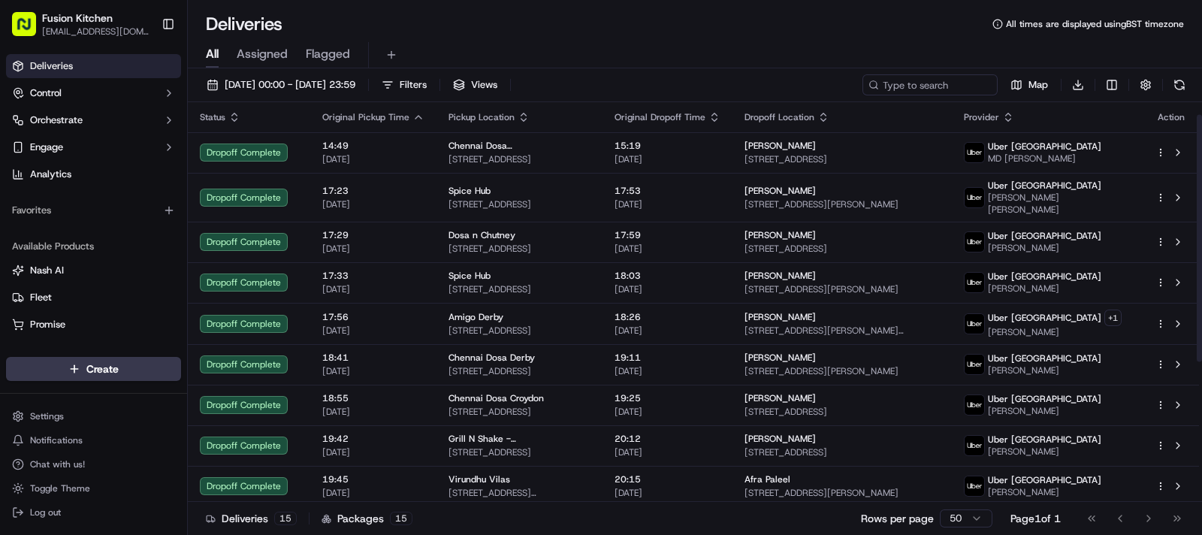
scroll to position [247, 0]
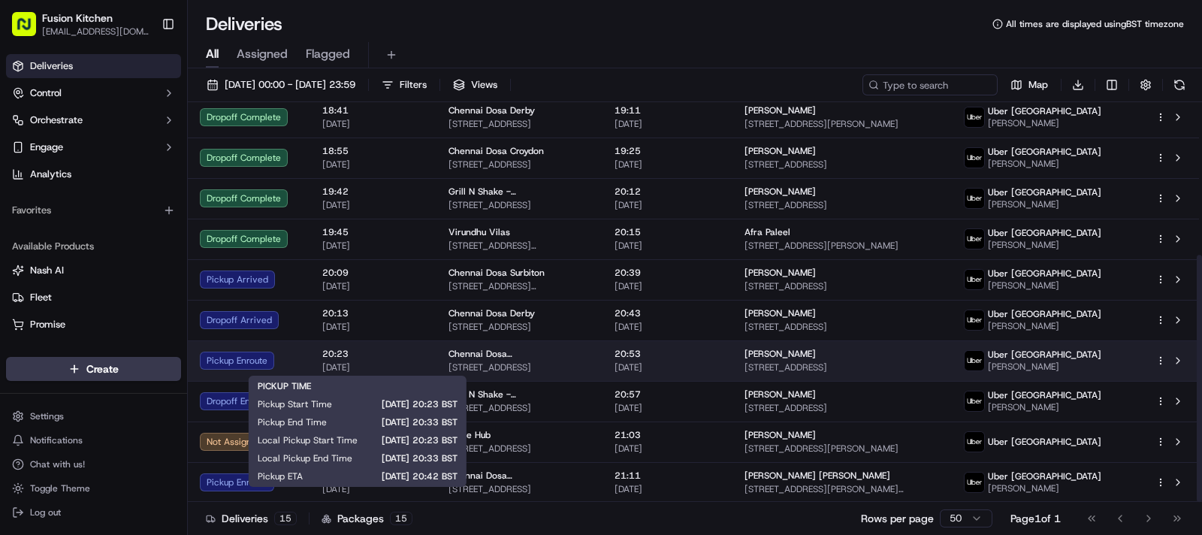
click at [397, 358] on span "20:23" at bounding box center [373, 354] width 102 height 12
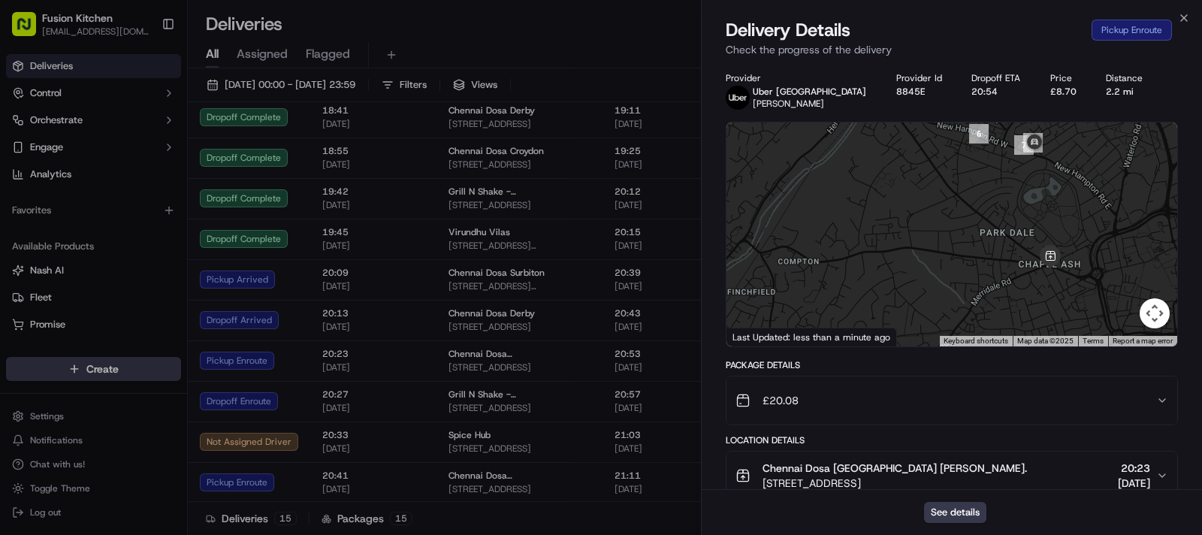
drag, startPoint x: 1041, startPoint y: 206, endPoint x: 1032, endPoint y: 337, distance: 131.8
click at [1032, 337] on div "1 2 3 4 5 6 7 8 Keyboard shortcuts Map Data Map data ©2025 Map data ©2025 200 m…" at bounding box center [951, 234] width 451 height 224
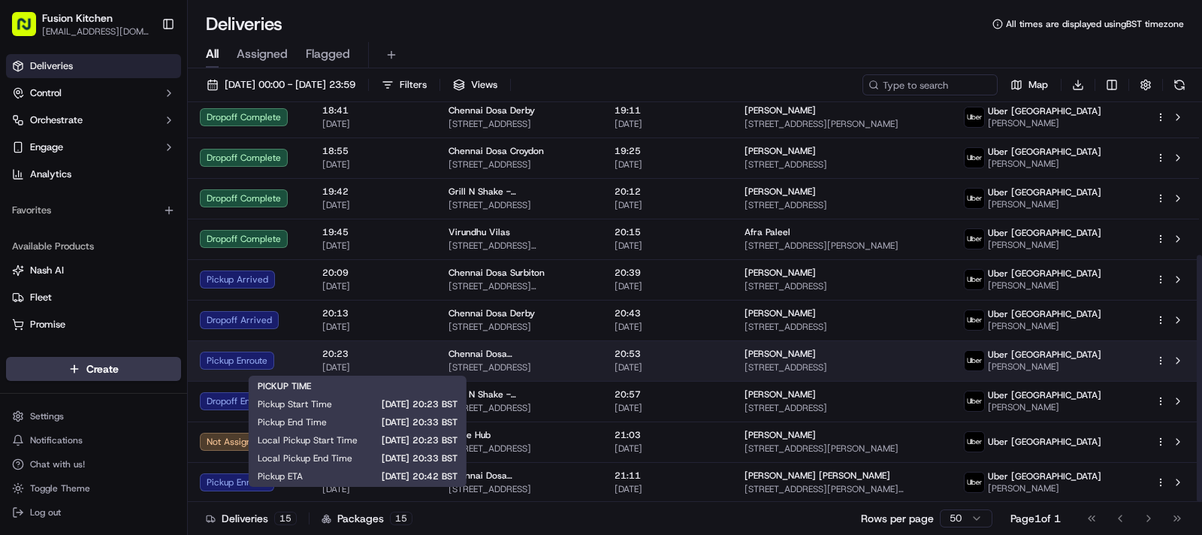
click at [386, 357] on span "20:23" at bounding box center [373, 354] width 102 height 12
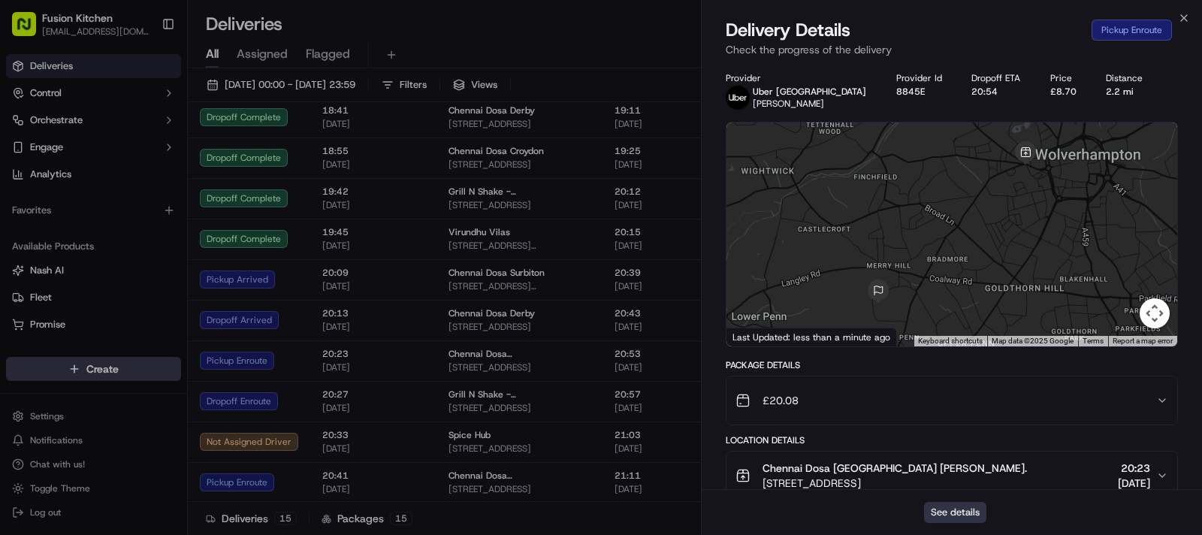
click at [946, 512] on button "See details" at bounding box center [955, 512] width 62 height 21
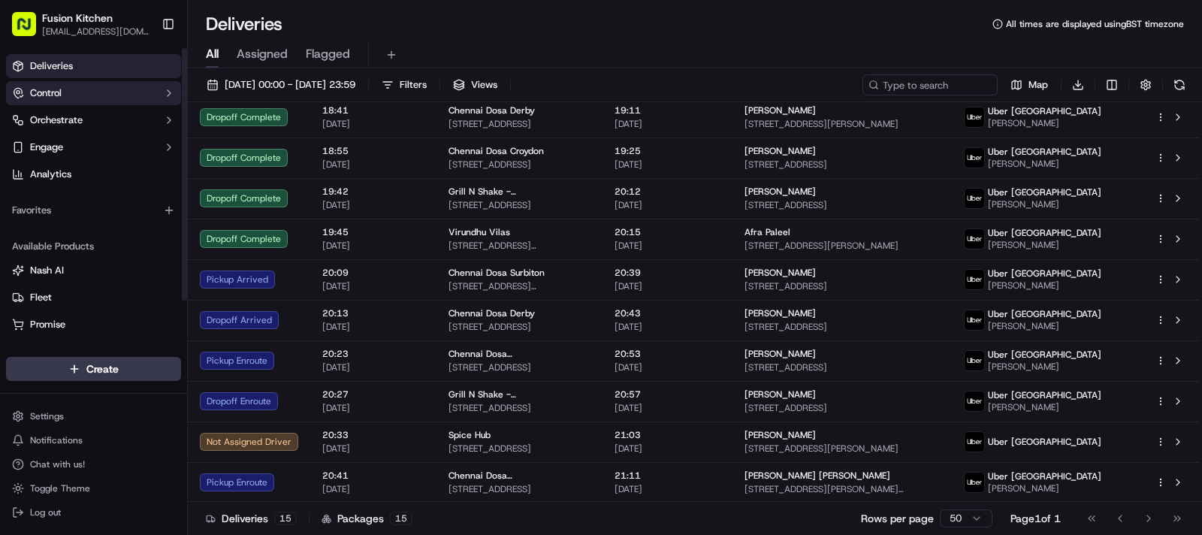
click at [71, 93] on button "Control" at bounding box center [93, 93] width 175 height 24
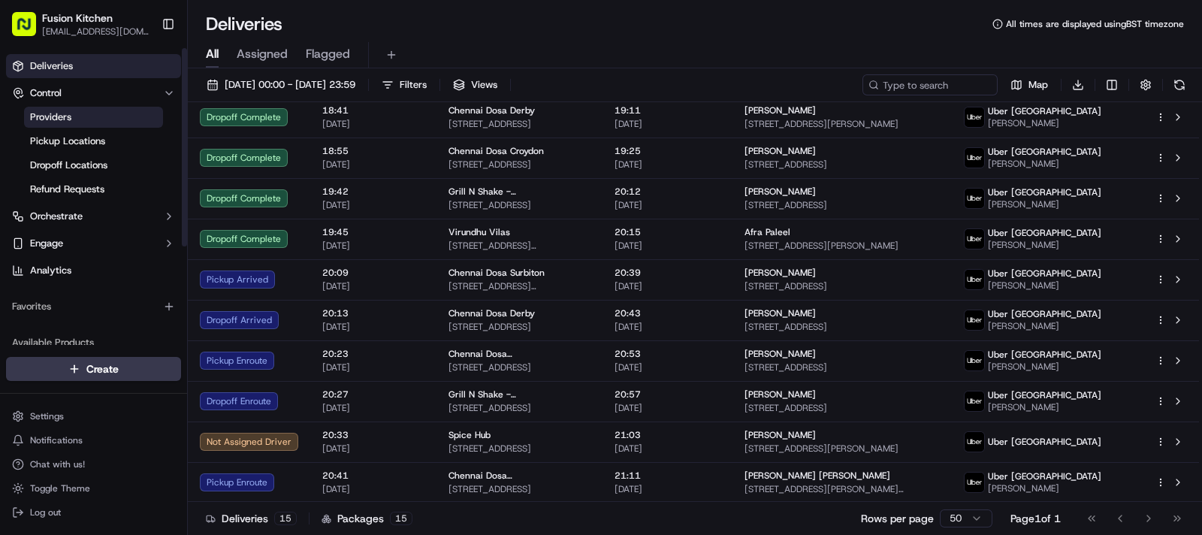
click at [71, 120] on link "Providers" at bounding box center [93, 117] width 139 height 21
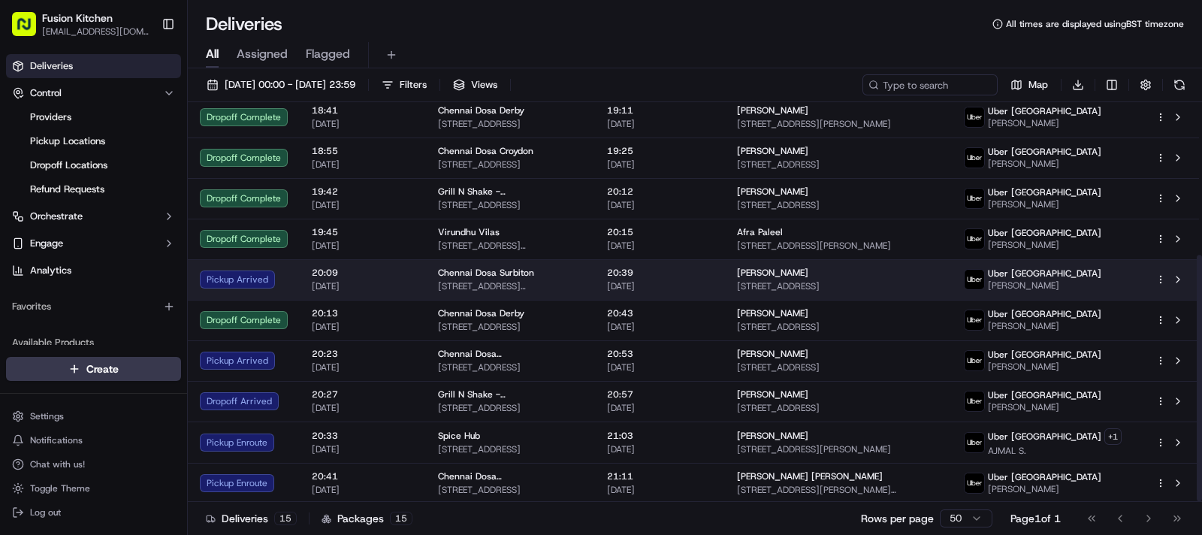
scroll to position [248, 0]
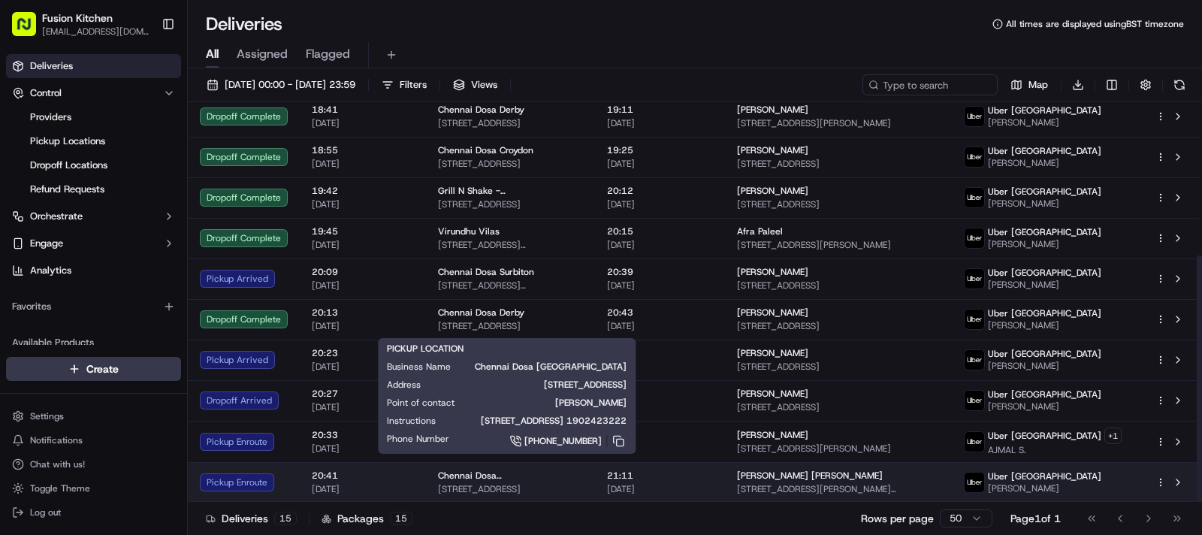
click at [494, 471] on span "Chennai Dosa [GEOGRAPHIC_DATA]" at bounding box center [510, 475] width 145 height 12
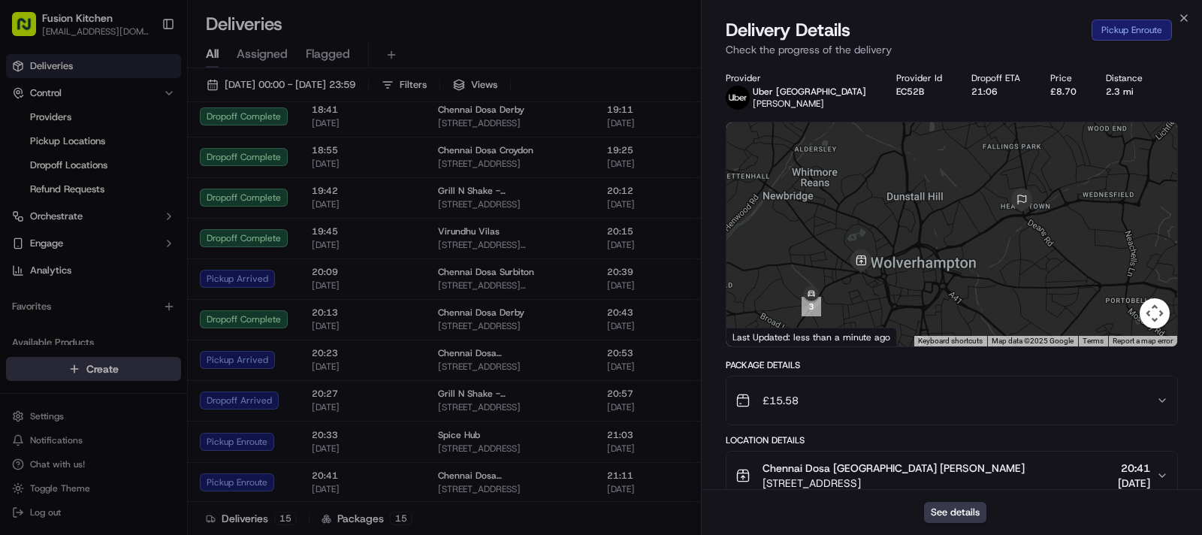
drag, startPoint x: 915, startPoint y: 306, endPoint x: 923, endPoint y: 291, distance: 17.8
click at [923, 291] on div at bounding box center [951, 234] width 451 height 224
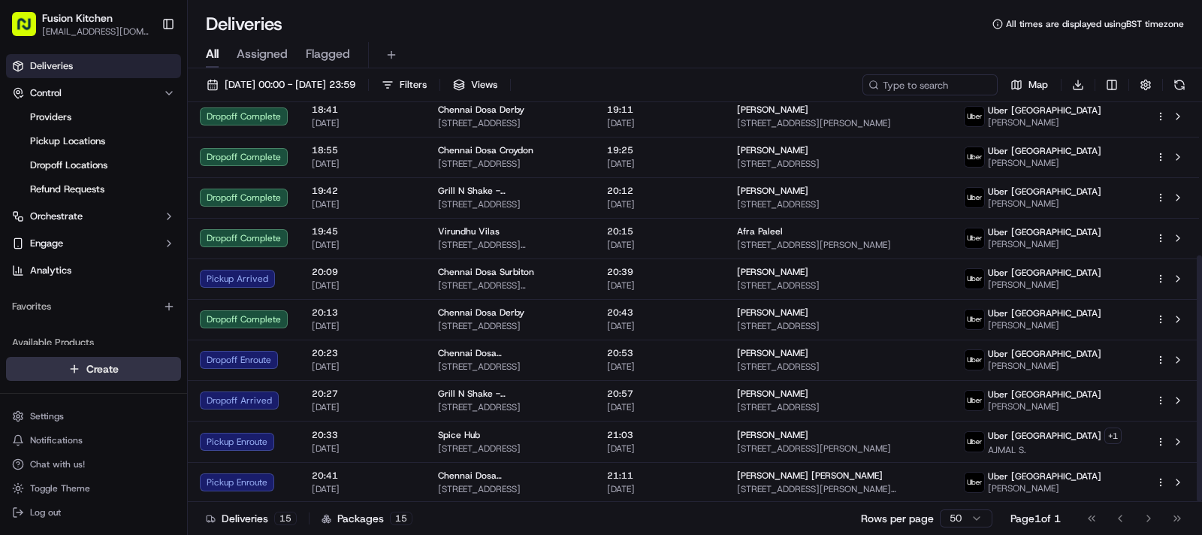
click at [113, 370] on html "Fusion Kitchen hari@fusionpos.uk Toggle Sidebar Deliveries Control Providers Pi…" at bounding box center [601, 267] width 1202 height 535
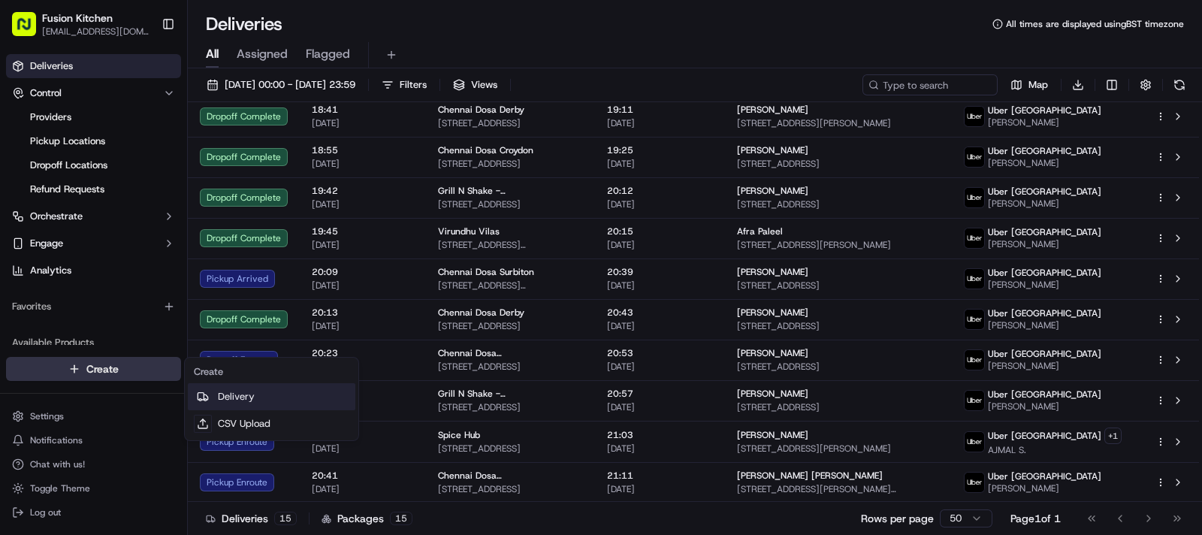
click at [282, 400] on link "Delivery" at bounding box center [272, 396] width 168 height 27
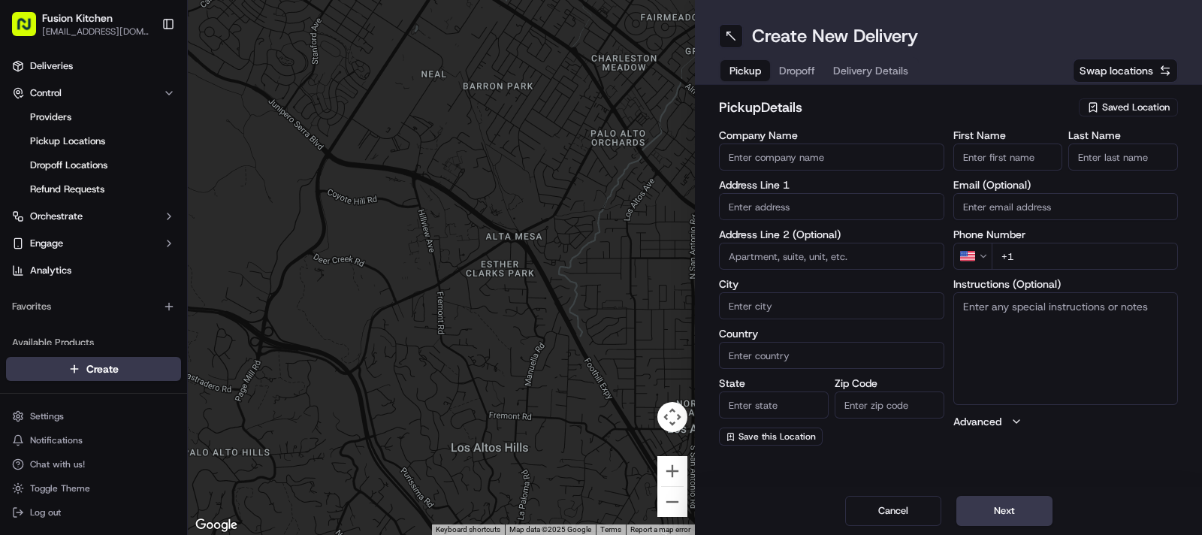
click at [812, 203] on input "text" at bounding box center [831, 206] width 225 height 27
click at [804, 246] on div "24 Saint Helen's Street, Ipswich, UK" at bounding box center [832, 238] width 218 height 23
type input "[STREET_ADDRESS]"
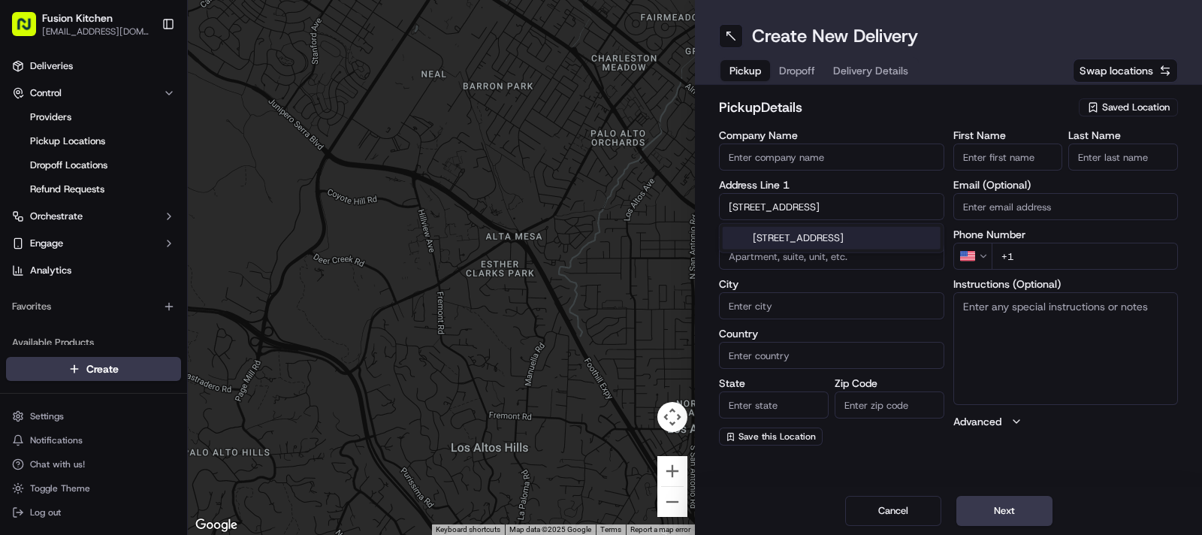
type input "[GEOGRAPHIC_DATA]"
type input "IP4 1HJ"
type input "[STREET_ADDRESS]"
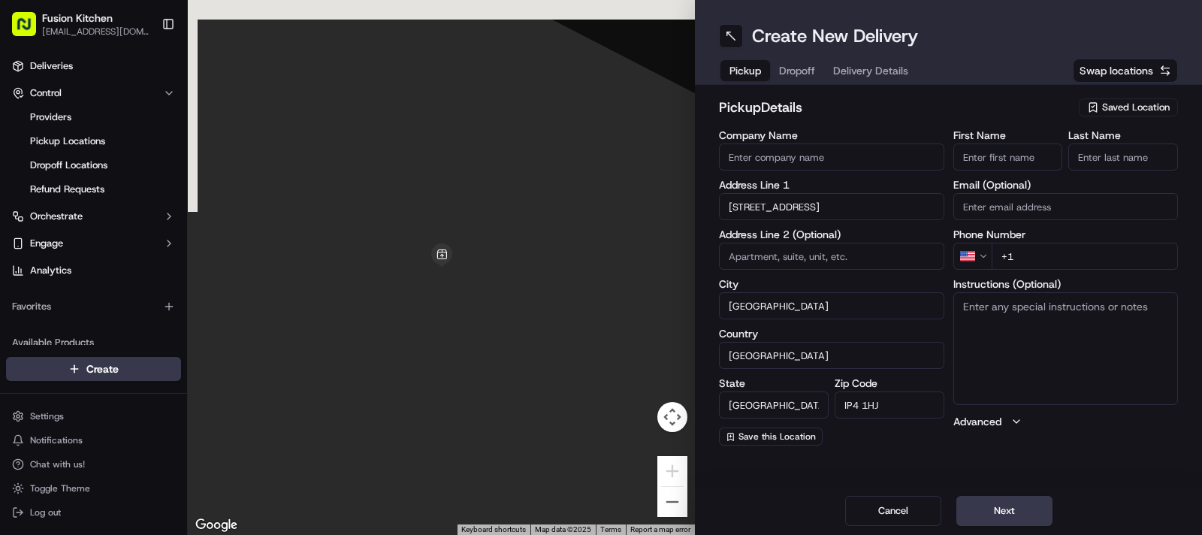
click at [1040, 325] on textarea "Instructions (Optional)" at bounding box center [1065, 348] width 225 height 113
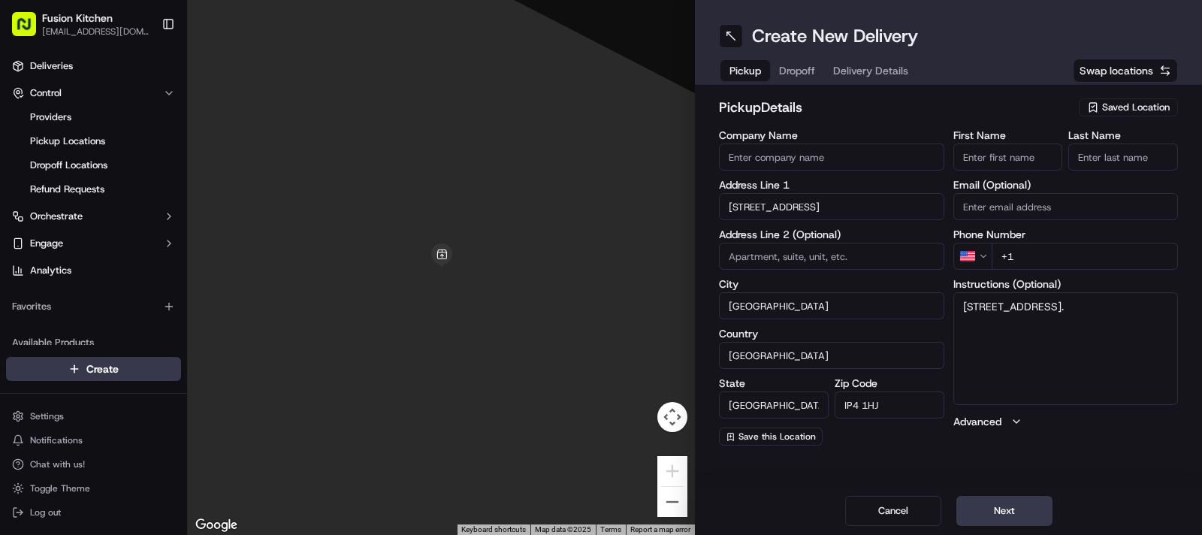
type textarea "[STREET_ADDRESS]."
click at [1024, 148] on input "First Name" at bounding box center [1008, 156] width 110 height 27
click at [1024, 148] on input "[PERSON_NAME]" at bounding box center [1008, 156] width 110 height 27
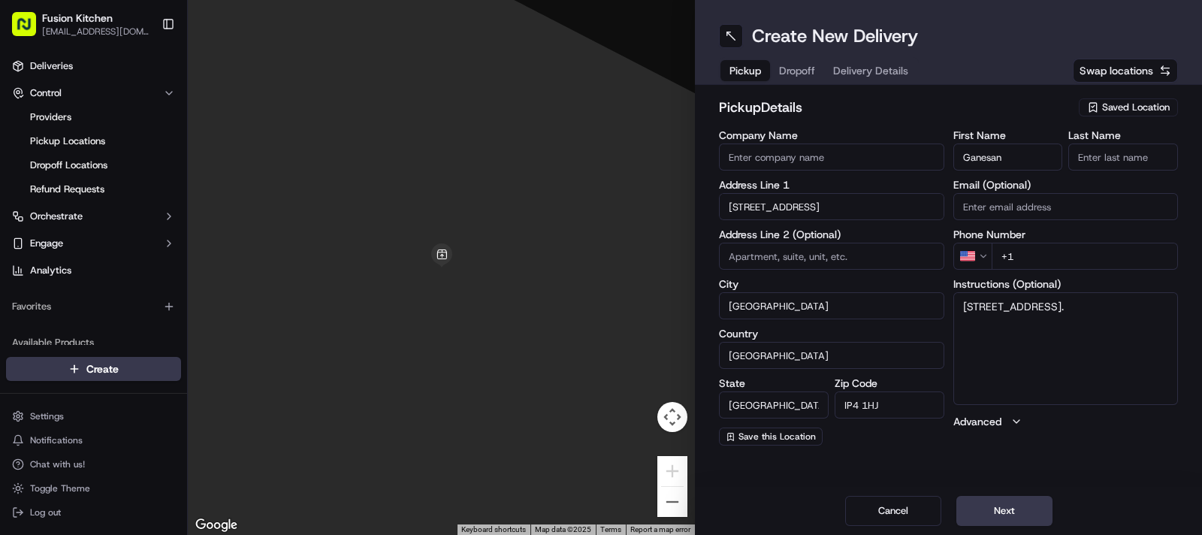
scroll to position [0, 0]
type input "Ganesan"
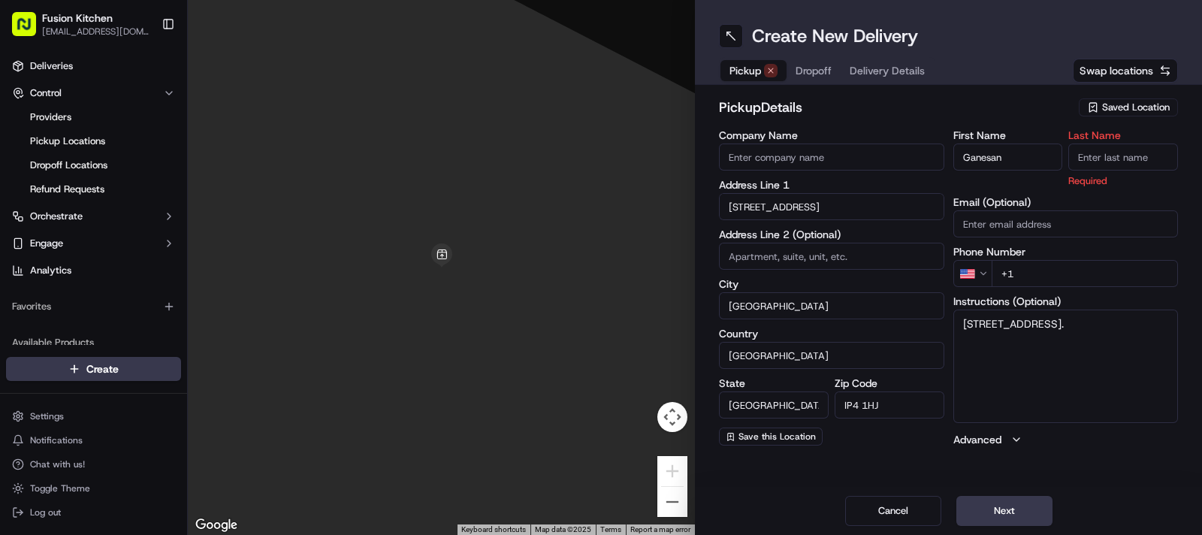
click at [1135, 163] on input "Last Name" at bounding box center [1123, 156] width 110 height 27
type input "[PERSON_NAME]"
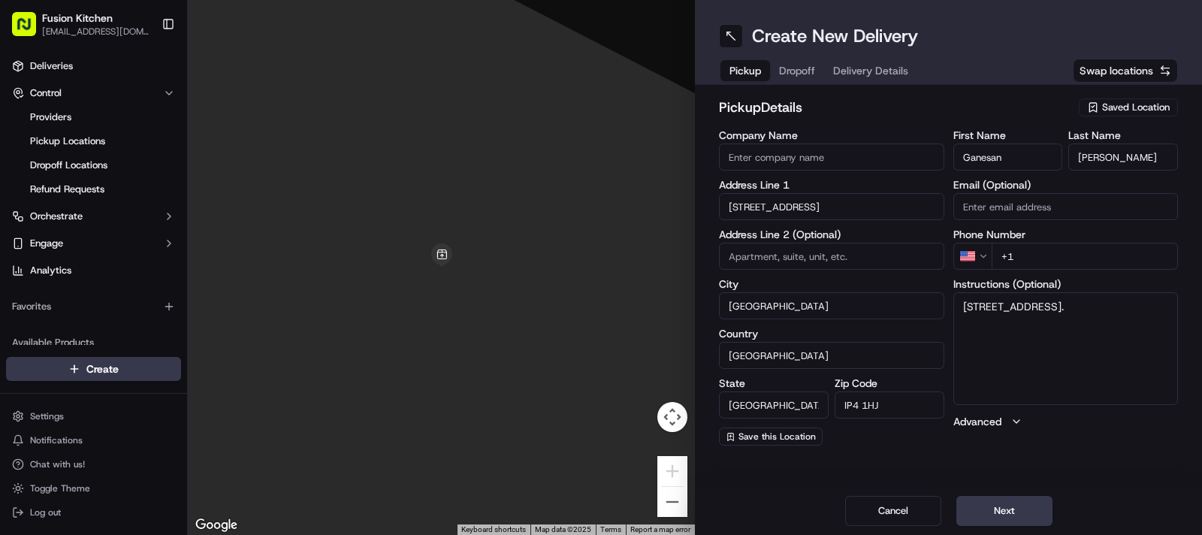
click at [844, 165] on input "Company Name" at bounding box center [831, 156] width 225 height 27
type input "Chennai Dosa [GEOGRAPHIC_DATA]"
click at [980, 257] on html "Fusion Kitchen hari@fusionpos.uk Toggle Sidebar Deliveries Control Providers Pi…" at bounding box center [601, 267] width 1202 height 535
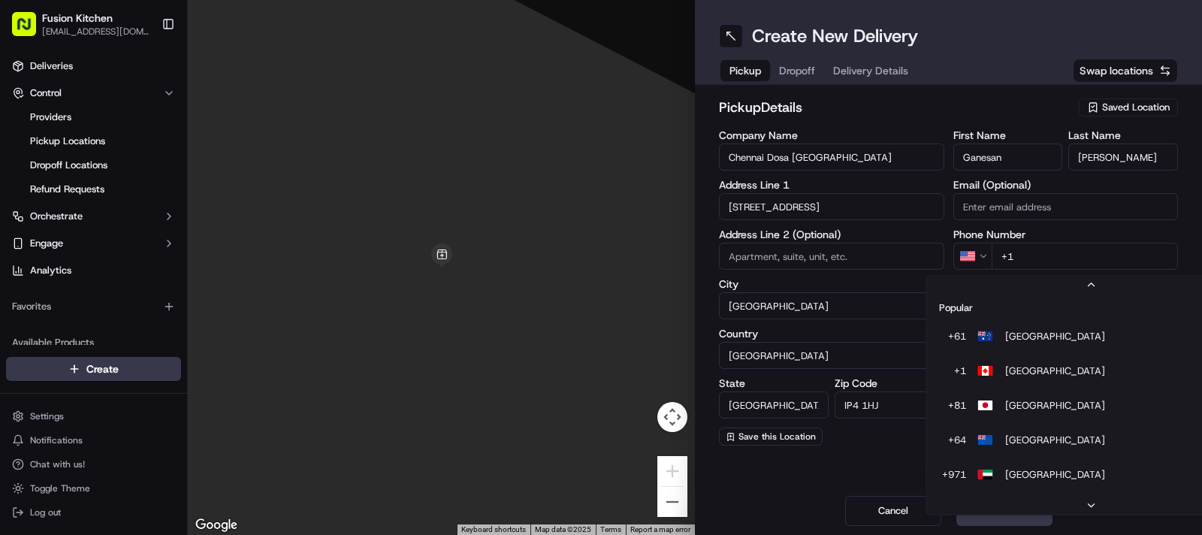
scroll to position [64, 0]
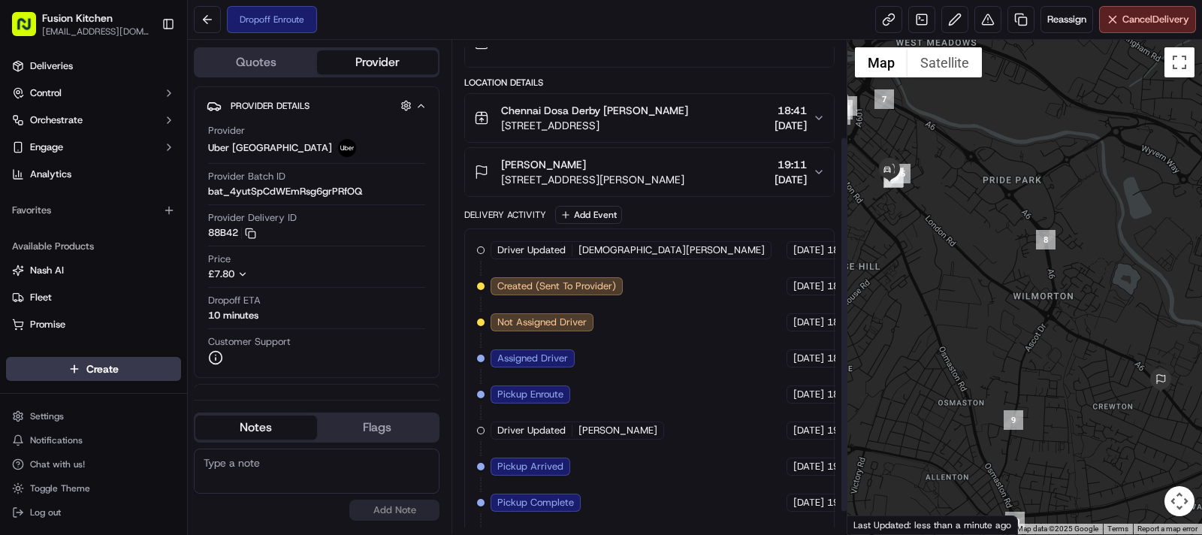
scroll to position [155, 0]
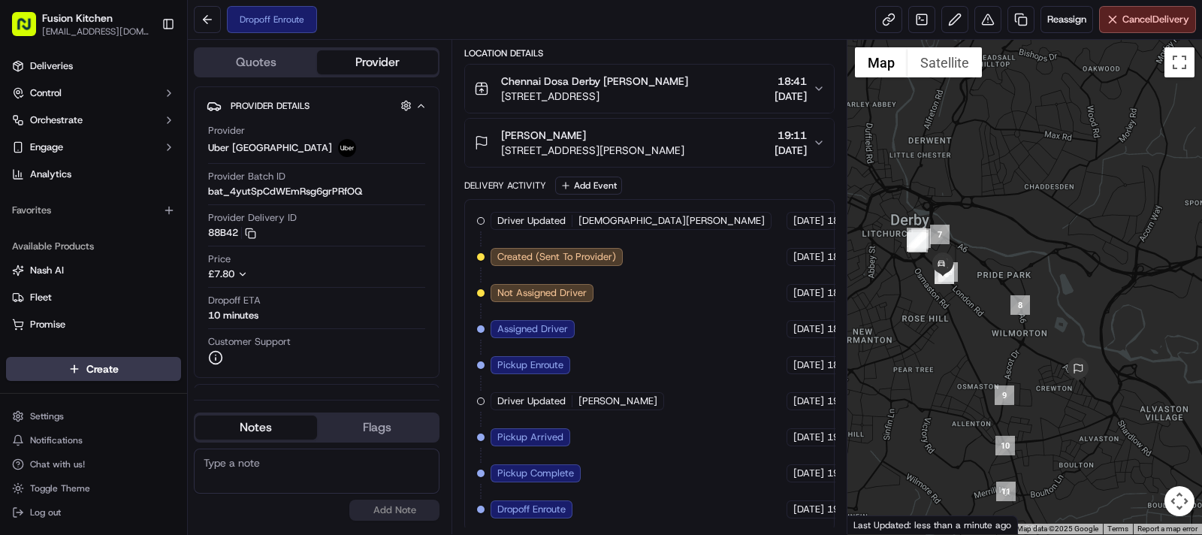
drag, startPoint x: 912, startPoint y: 336, endPoint x: 962, endPoint y: 346, distance: 50.5
click at [962, 346] on div at bounding box center [1024, 287] width 355 height 494
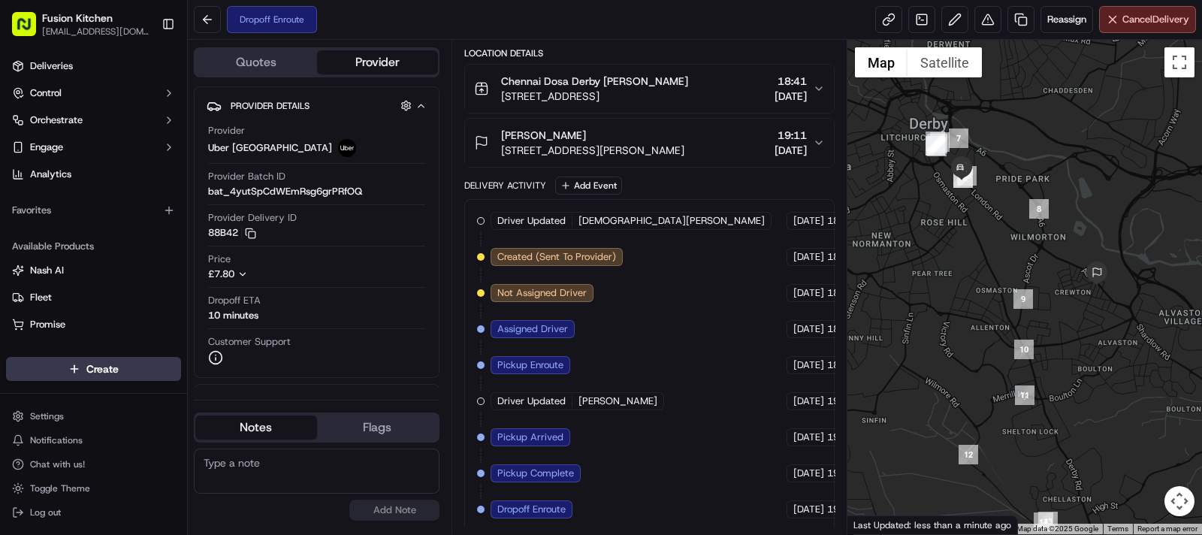
drag, startPoint x: 977, startPoint y: 379, endPoint x: 996, endPoint y: 276, distance: 104.0
click at [996, 276] on div at bounding box center [1024, 287] width 355 height 494
click at [995, 273] on div at bounding box center [1024, 287] width 355 height 494
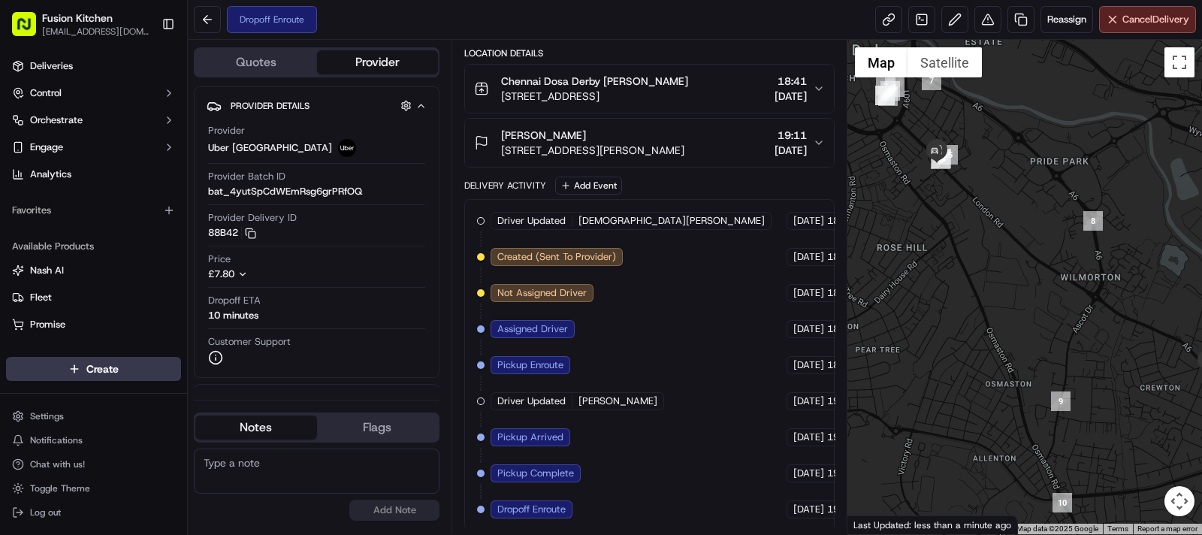
drag, startPoint x: 948, startPoint y: 197, endPoint x: 957, endPoint y: 355, distance: 158.8
click at [957, 355] on div at bounding box center [1024, 287] width 355 height 494
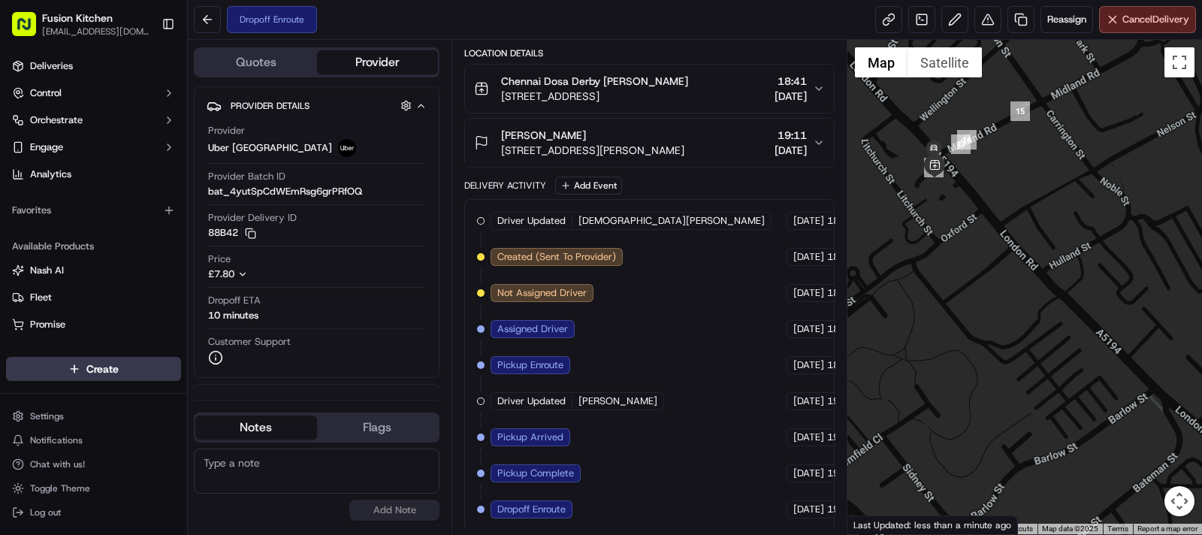
drag, startPoint x: 924, startPoint y: 238, endPoint x: 974, endPoint y: 241, distance: 50.4
click at [974, 241] on div at bounding box center [1024, 287] width 355 height 494
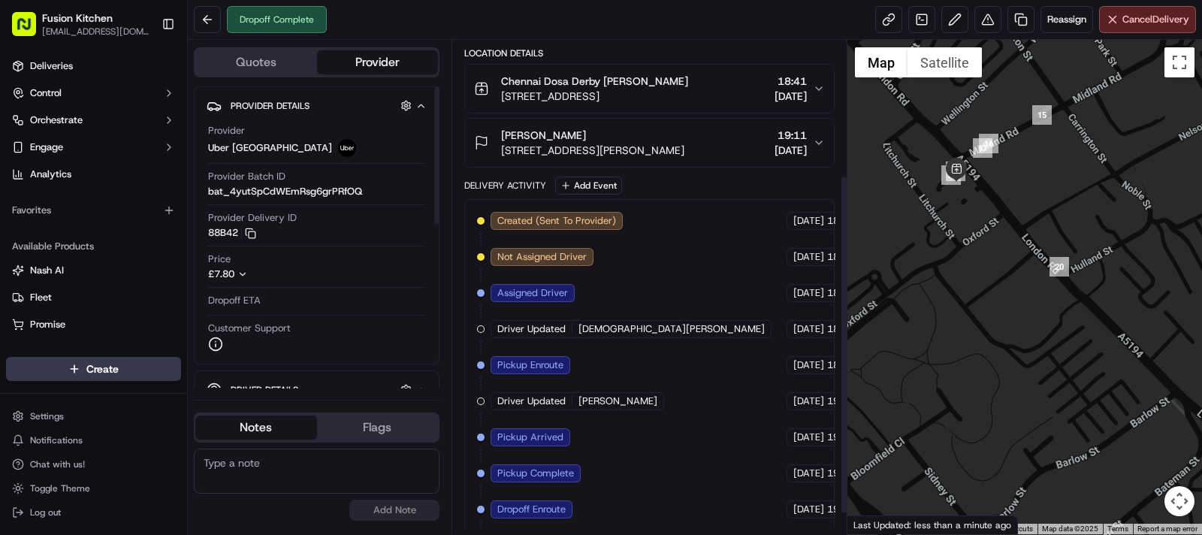
scroll to position [227, 0]
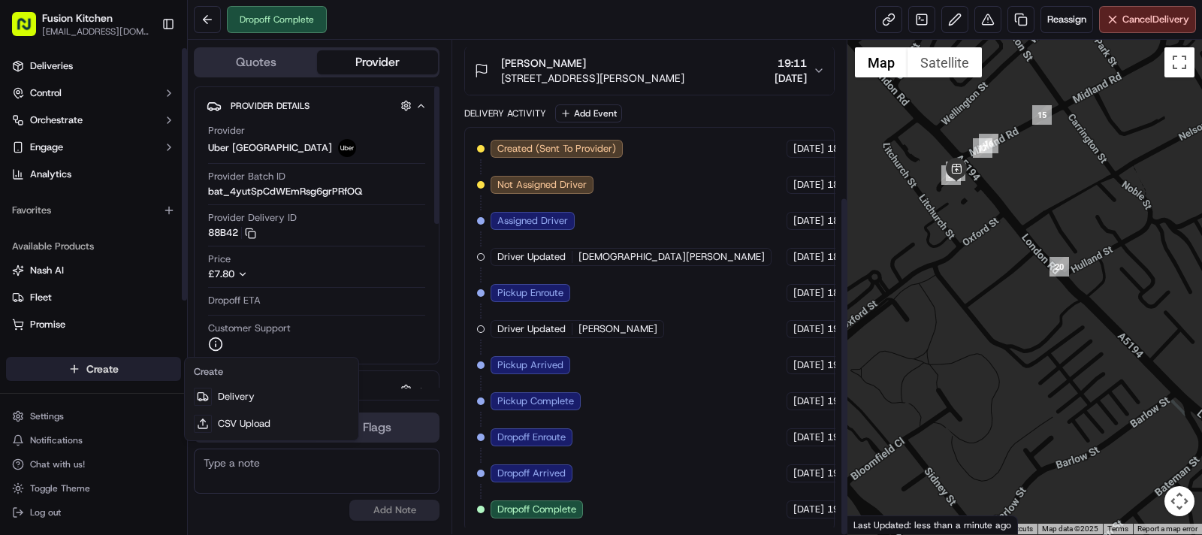
click at [104, 362] on html "Fusion Kitchen hari@fusionpos.uk Toggle Sidebar Deliveries Control Orchestrate …" at bounding box center [601, 267] width 1202 height 535
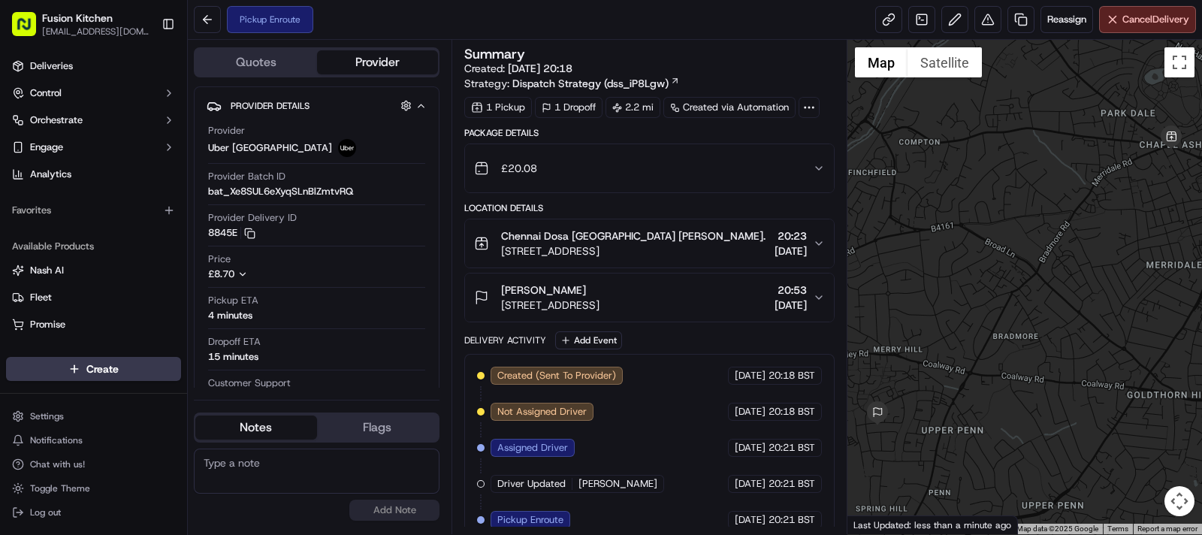
scroll to position [27, 0]
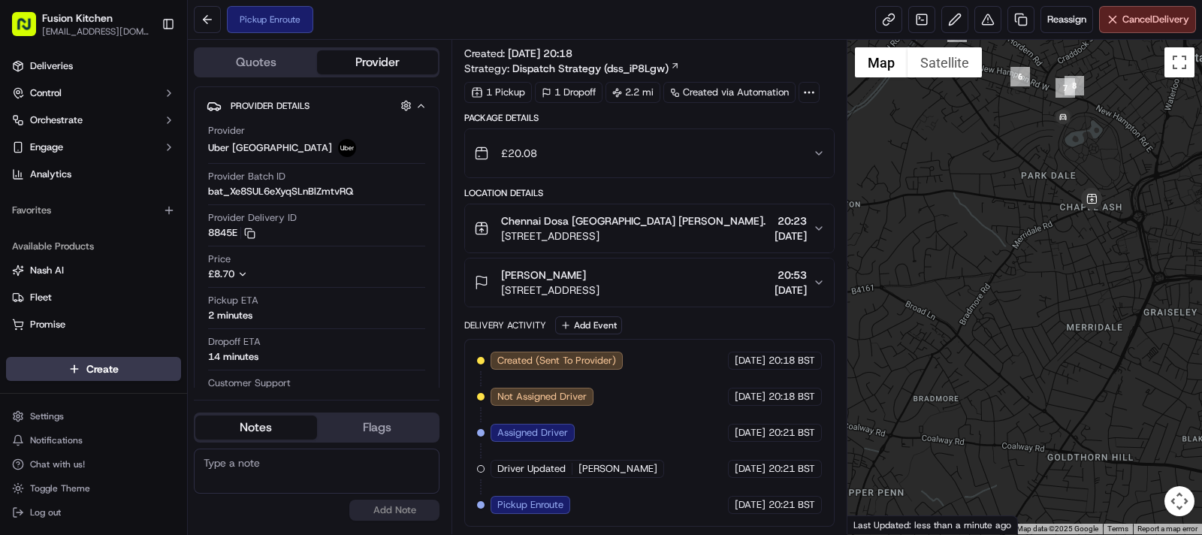
click at [1021, 106] on div at bounding box center [1024, 287] width 355 height 494
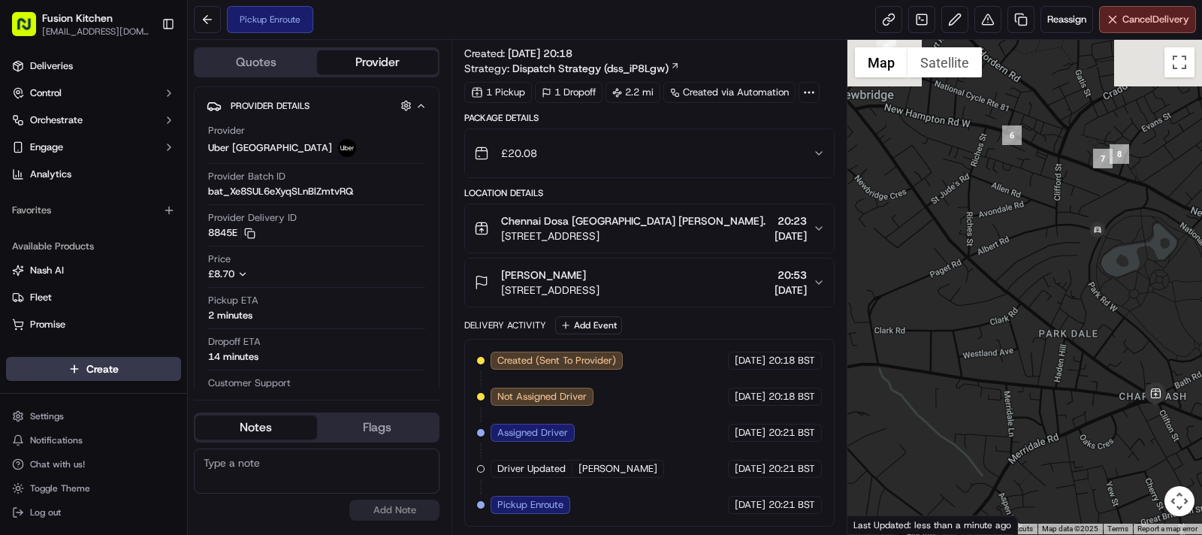
drag, startPoint x: 1021, startPoint y: 106, endPoint x: 1012, endPoint y: 199, distance: 93.6
click at [1012, 199] on div at bounding box center [1024, 287] width 355 height 494
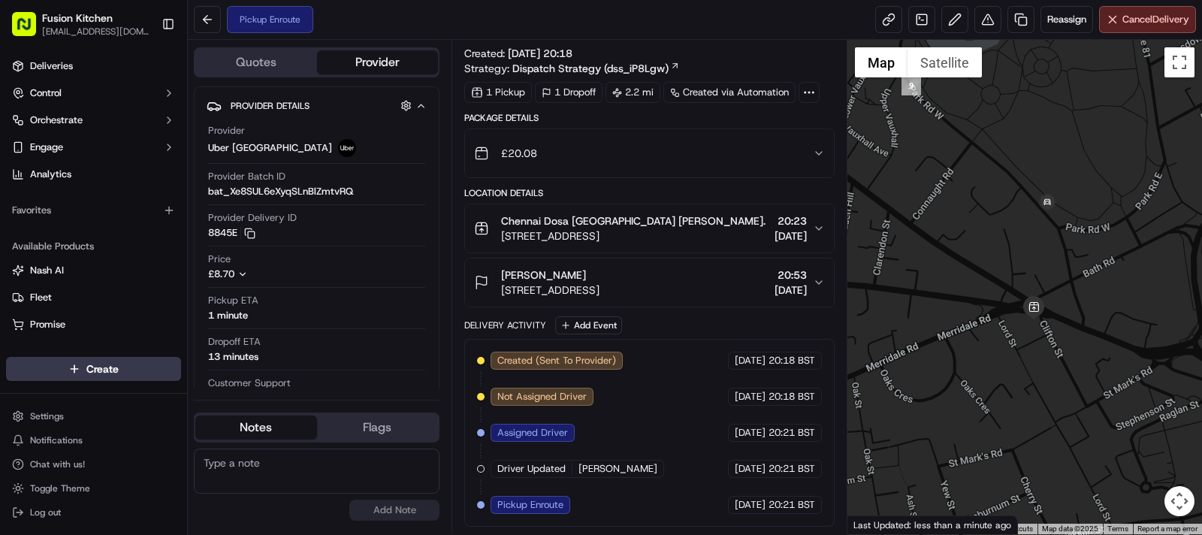
drag, startPoint x: 1031, startPoint y: 240, endPoint x: 1091, endPoint y: 463, distance: 231.8
click at [1091, 463] on div at bounding box center [1024, 287] width 355 height 494
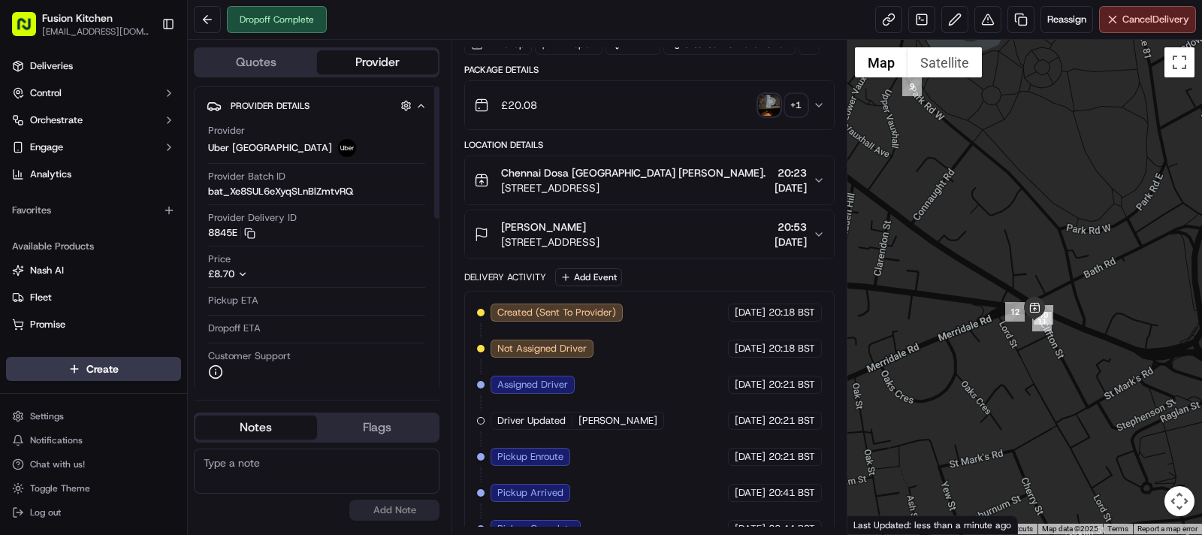
scroll to position [206, 0]
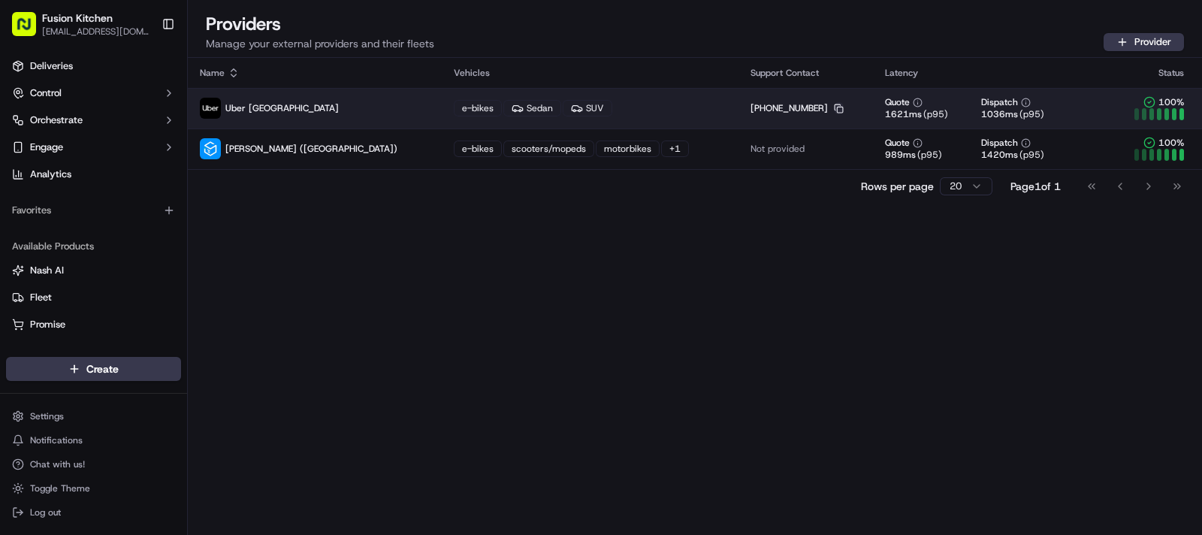
click at [834, 106] on icon "button" at bounding box center [839, 109] width 10 height 10
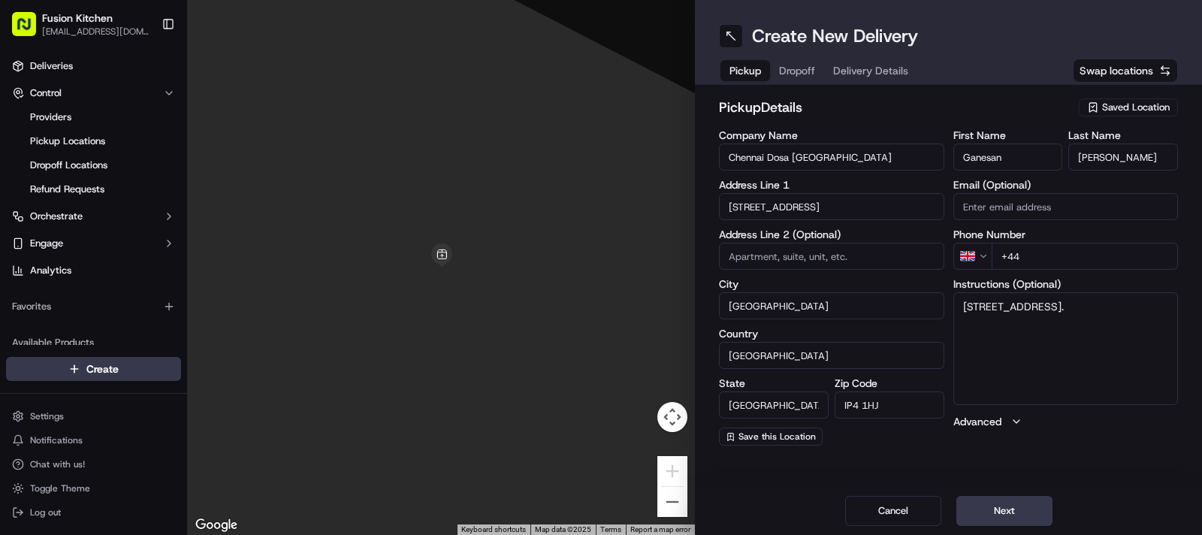
click at [1085, 258] on input "+44" at bounding box center [1085, 256] width 187 height 27
paste input "1473 288599"
type input "[PHONE_NUMBER]"
click at [1061, 333] on textarea "[STREET_ADDRESS]." at bounding box center [1065, 348] width 225 height 113
paste textarea "1473288599"
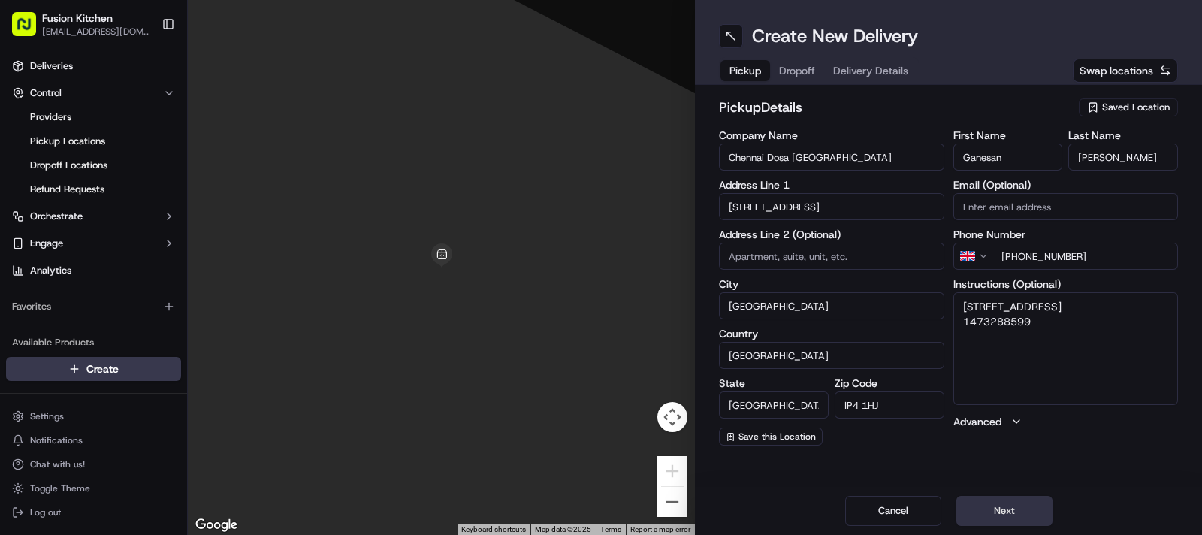
type textarea "[STREET_ADDRESS] 1473288599"
click at [1031, 520] on button "Next" at bounding box center [1004, 511] width 96 height 30
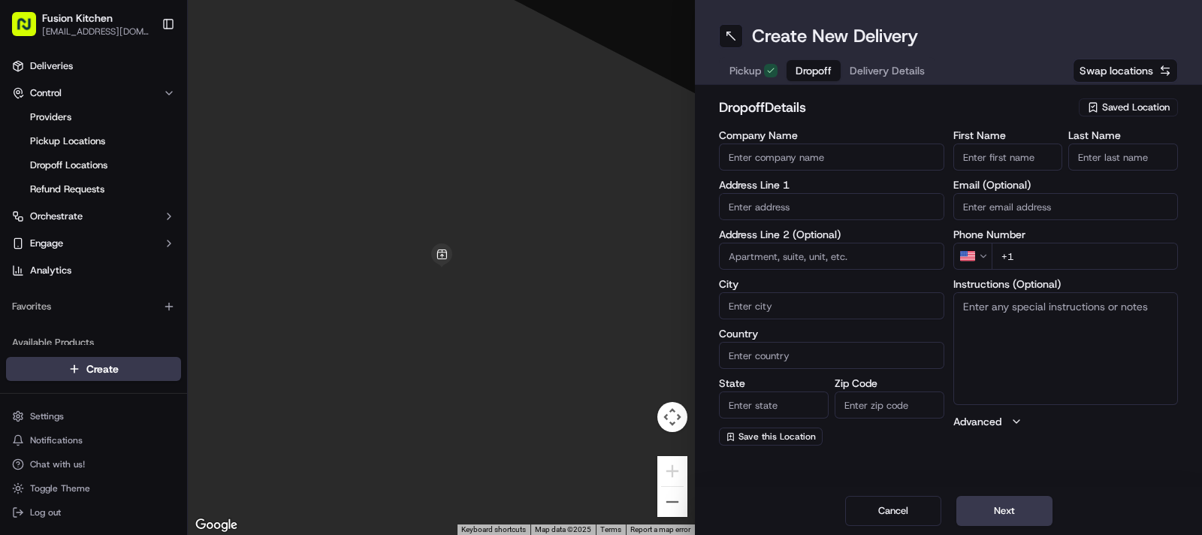
click at [789, 193] on input "text" at bounding box center [831, 206] width 225 height 27
paste input "[STREET_ADDRESS]"
click at [804, 234] on div "[STREET_ADDRESS]" at bounding box center [832, 238] width 218 height 23
type input "[STREET_ADDRESS]"
type input "[GEOGRAPHIC_DATA]"
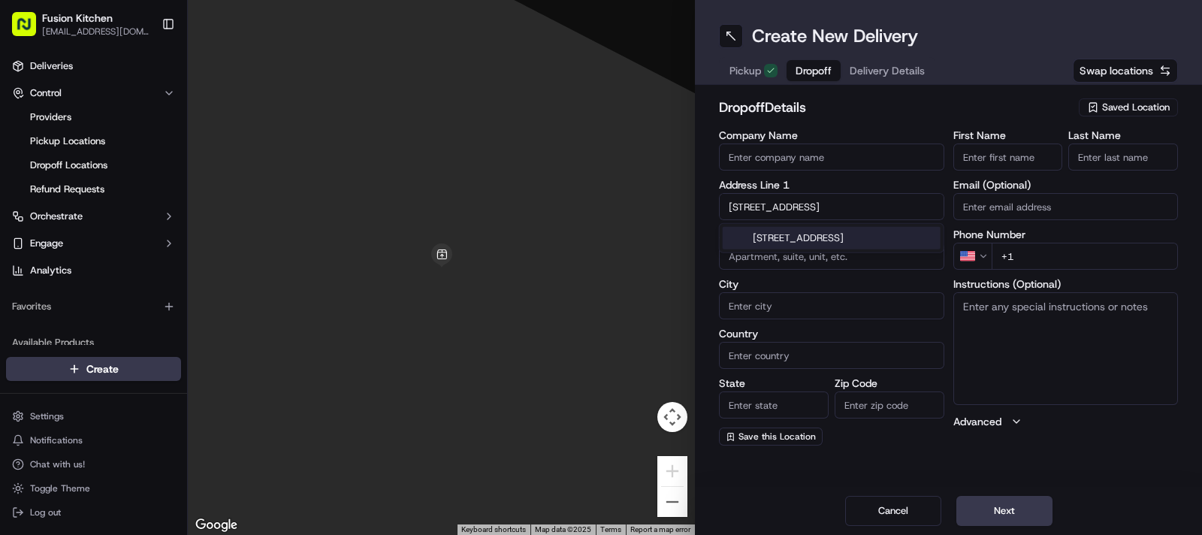
type input "[GEOGRAPHIC_DATA]"
type input "IP3 8JU"
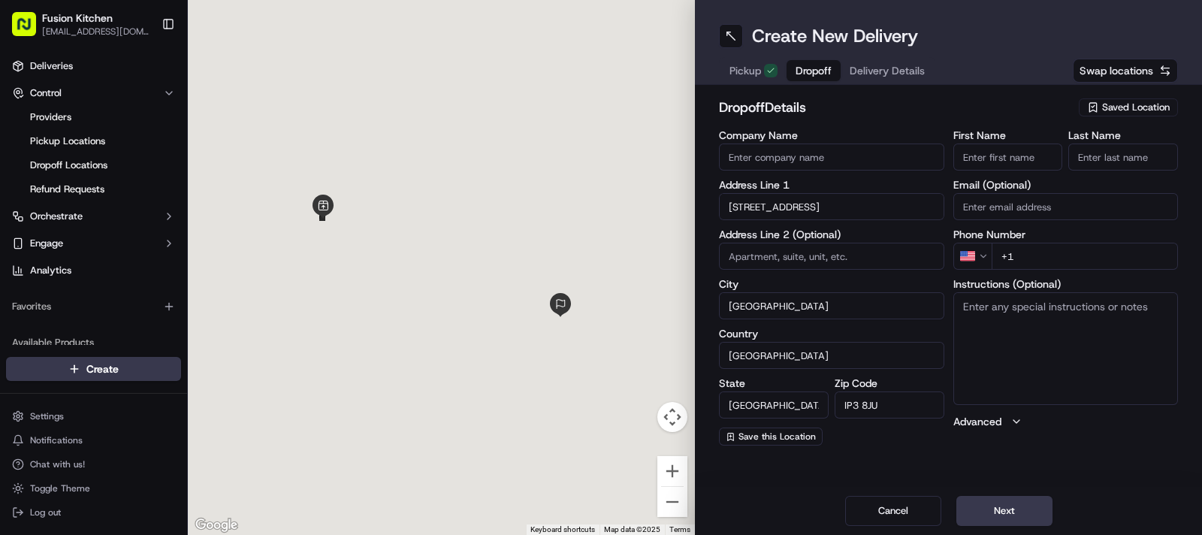
type input "[STREET_ADDRESS]"
click at [1142, 343] on textarea "Instructions (Optional)" at bounding box center [1065, 348] width 225 height 113
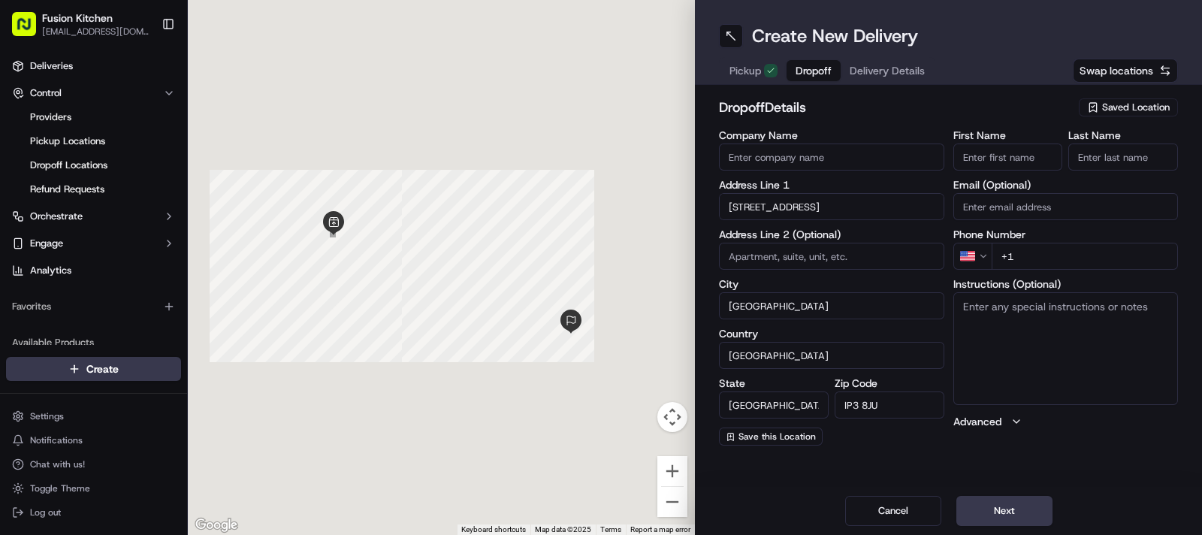
paste textarea "[STREET_ADDRESS]"
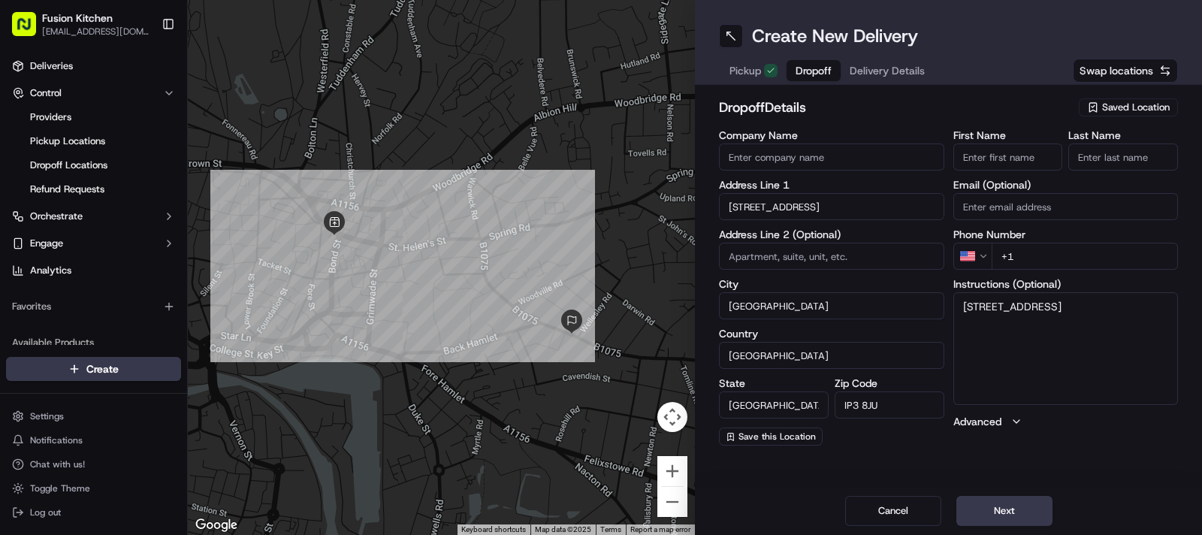
click at [1142, 343] on textarea "[STREET_ADDRESS]" at bounding box center [1065, 348] width 225 height 113
type textarea "[STREET_ADDRESS]"
click at [814, 149] on input "Company Name" at bounding box center [831, 156] width 225 height 27
paste input "[PERSON_NAME] Mini"
type input "[PERSON_NAME] Mini"
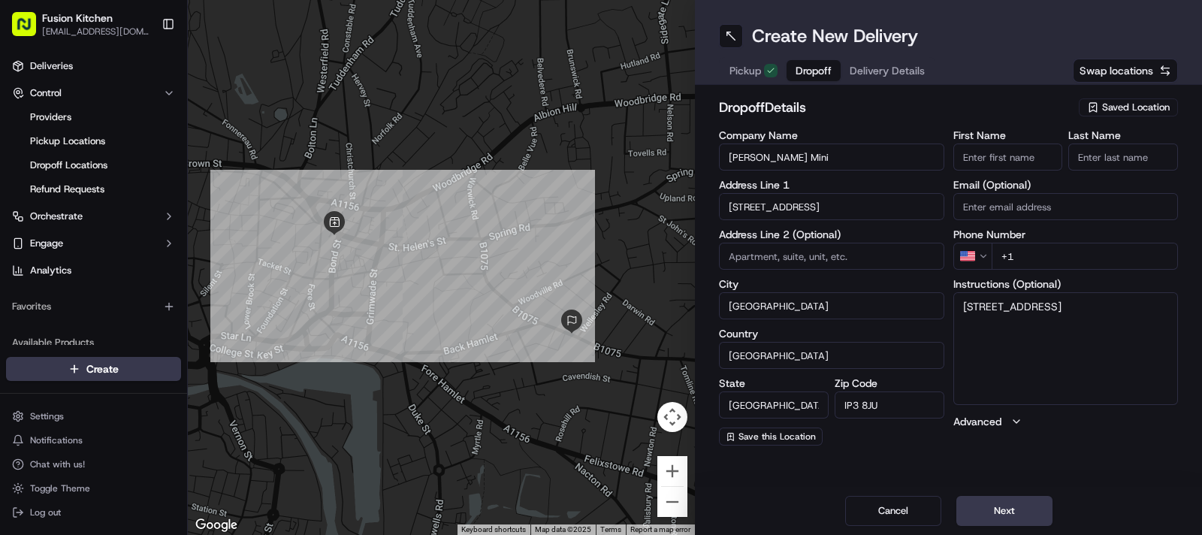
click at [1029, 155] on input "First Name" at bounding box center [1008, 156] width 110 height 27
paste input "[PERSON_NAME] Mini"
click at [1043, 157] on input "[PERSON_NAME] Mini" at bounding box center [1008, 156] width 110 height 27
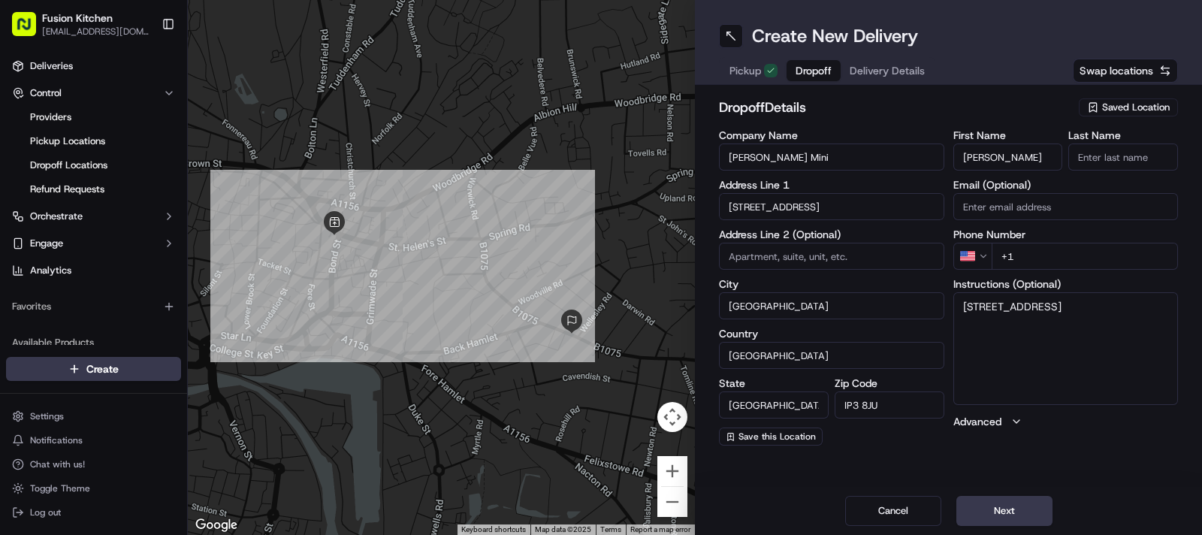
scroll to position [0, 5]
type input "[PERSON_NAME]"
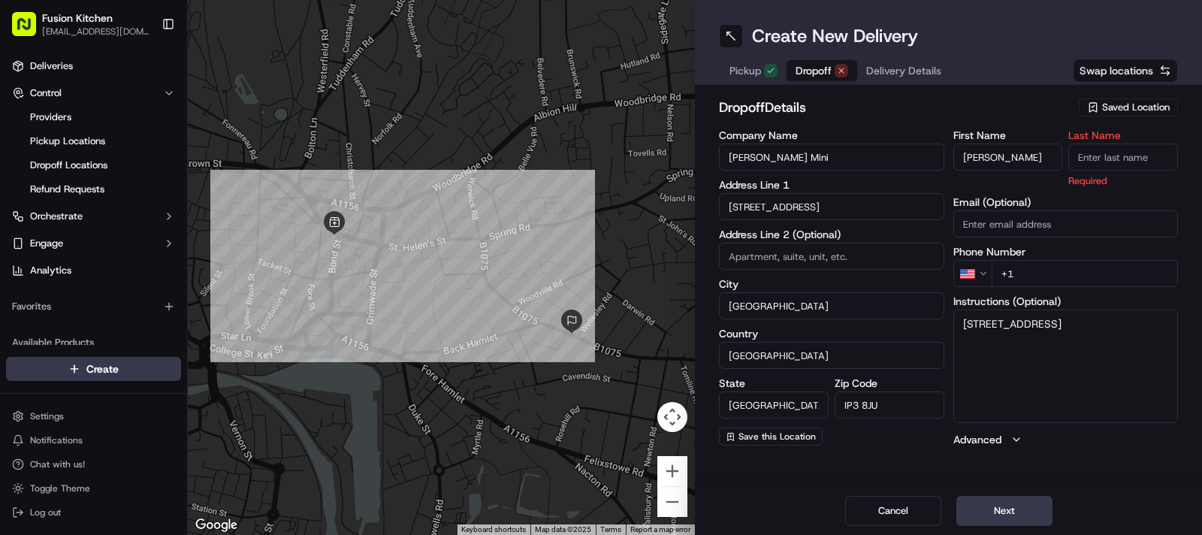
click at [1104, 159] on input "Last Name" at bounding box center [1123, 156] width 110 height 27
paste input "Mini"
type input "Mini"
click at [981, 272] on html "Fusion Kitchen [EMAIL_ADDRESS][DOMAIN_NAME] Toggle Sidebar Deliveries Control P…" at bounding box center [601, 267] width 1202 height 535
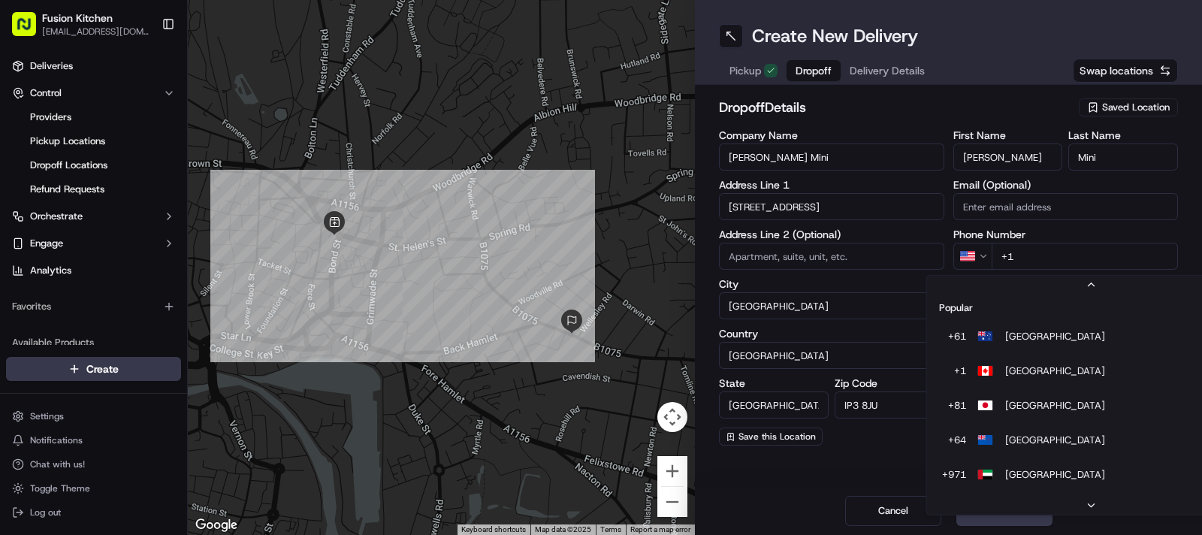
scroll to position [64, 0]
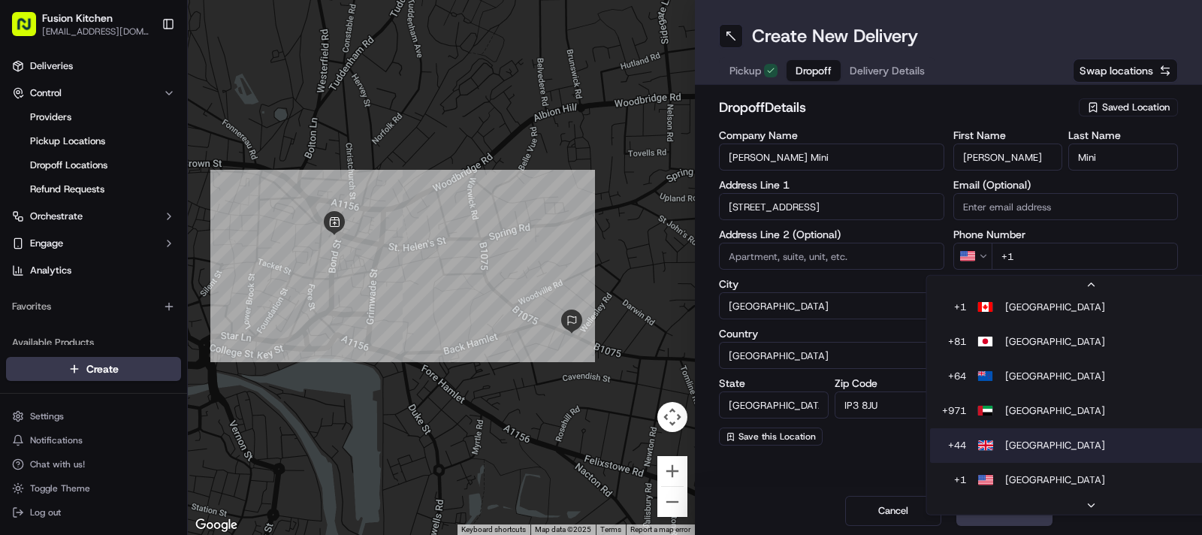
type input "+44"
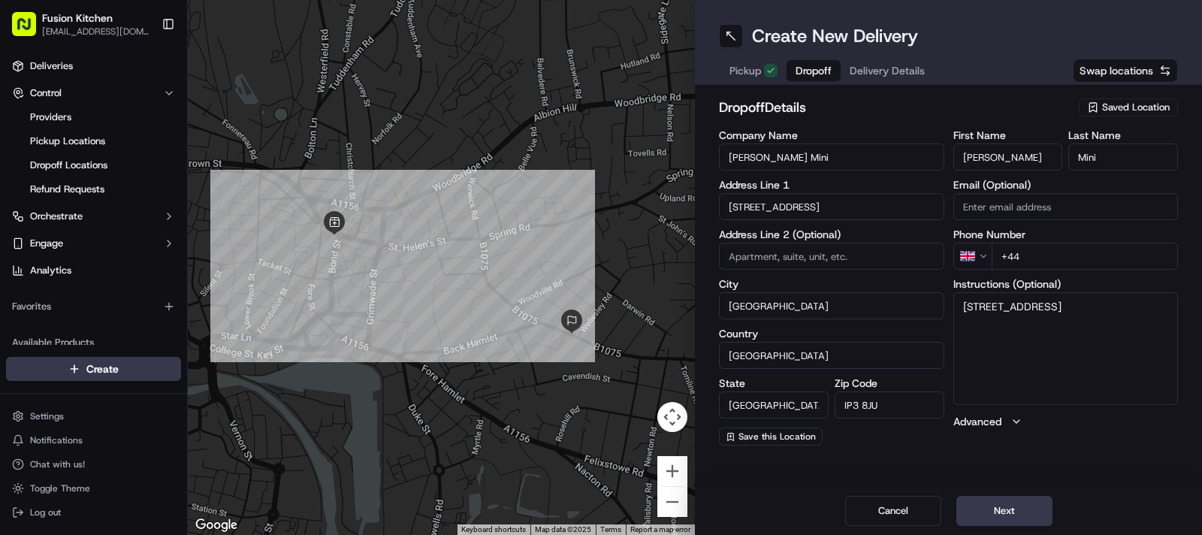
click at [1063, 325] on textarea "[STREET_ADDRESS]" at bounding box center [1065, 348] width 225 height 113
paste textarea "07769018030"
type textarea "[STREET_ADDRESS] 07769018030"
click at [1078, 267] on input "+44" at bounding box center [1085, 256] width 187 height 27
paste input "07769 018030"
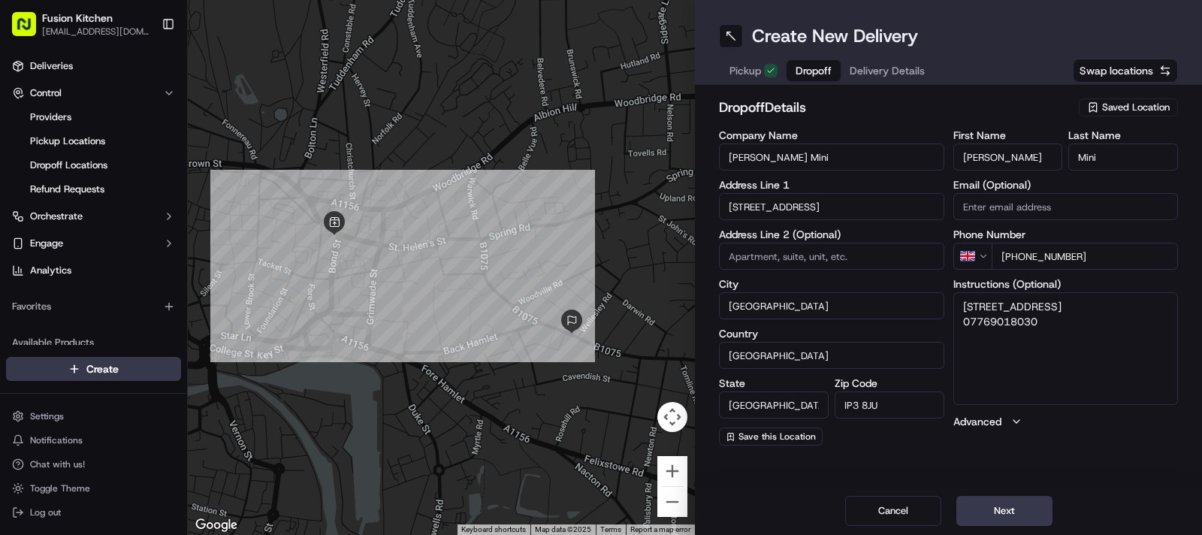
click at [1029, 252] on input "[PHONE_NUMBER]" at bounding box center [1085, 256] width 187 height 27
type input "[PHONE_NUMBER]"
click at [1090, 374] on textarea "[STREET_ADDRESS] 07769018030" at bounding box center [1065, 348] width 225 height 113
click at [1014, 512] on button "Next" at bounding box center [1004, 511] width 96 height 30
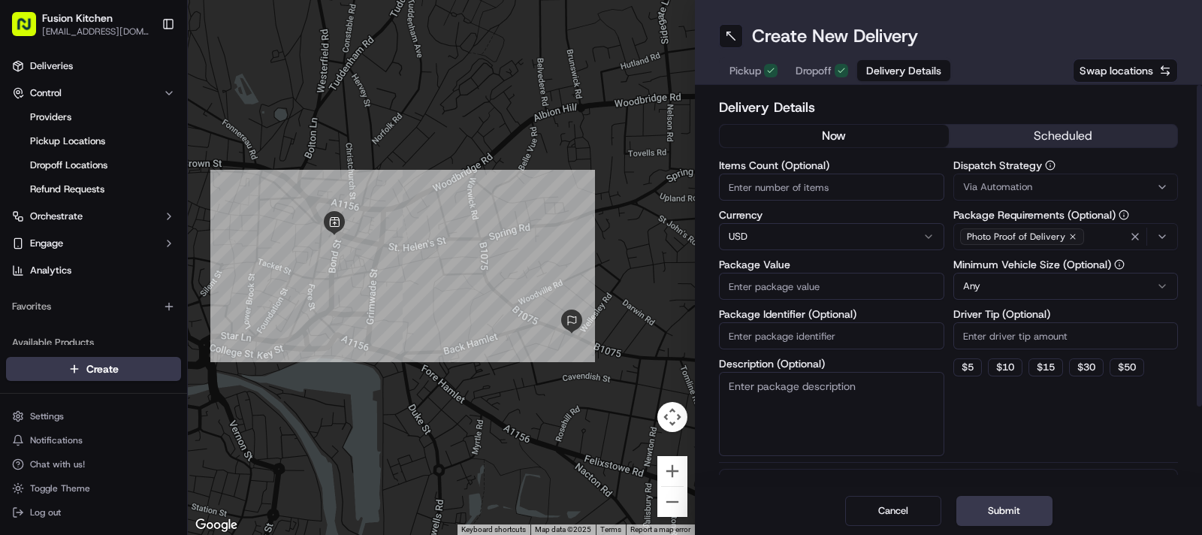
click at [774, 233] on html "Fusion Kitchen [EMAIL_ADDRESS][DOMAIN_NAME] Toggle Sidebar Deliveries Control P…" at bounding box center [601, 267] width 1202 height 535
click at [792, 282] on input "Package Value" at bounding box center [831, 286] width 225 height 27
paste input "20.57"
type input "20.57"
click at [1013, 504] on button "Submit" at bounding box center [1004, 511] width 96 height 30
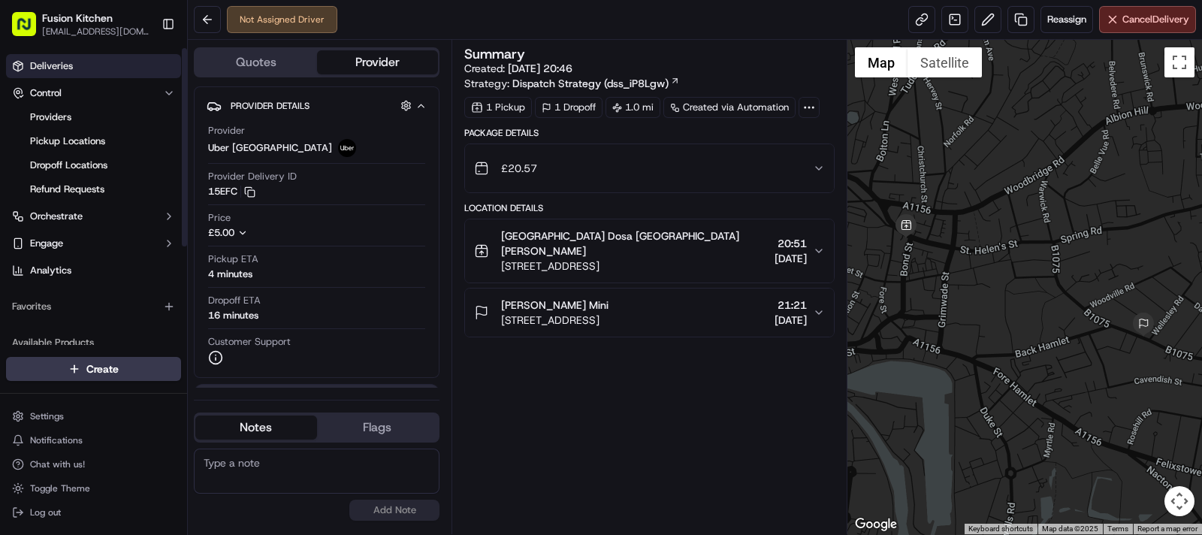
click at [65, 65] on span "Deliveries" at bounding box center [51, 66] width 43 height 14
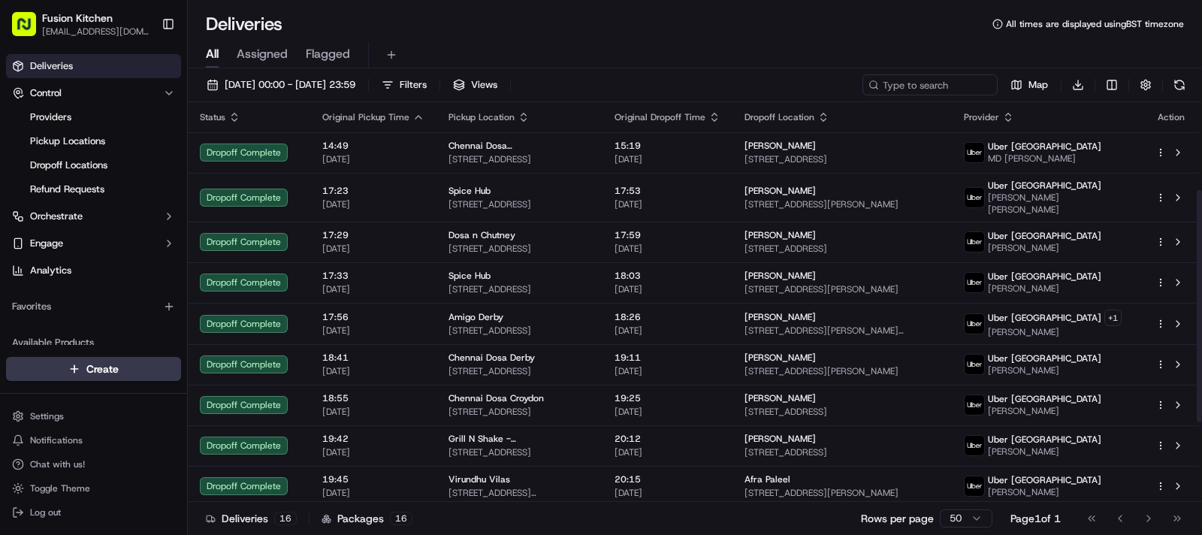
scroll to position [288, 0]
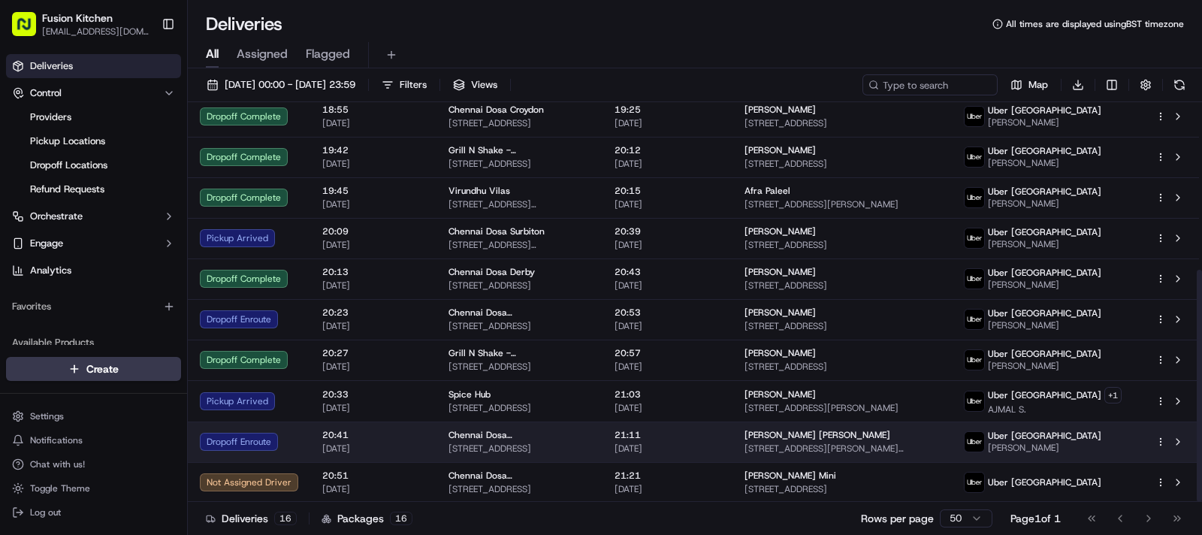
click at [720, 445] on span "[DATE]" at bounding box center [667, 448] width 106 height 12
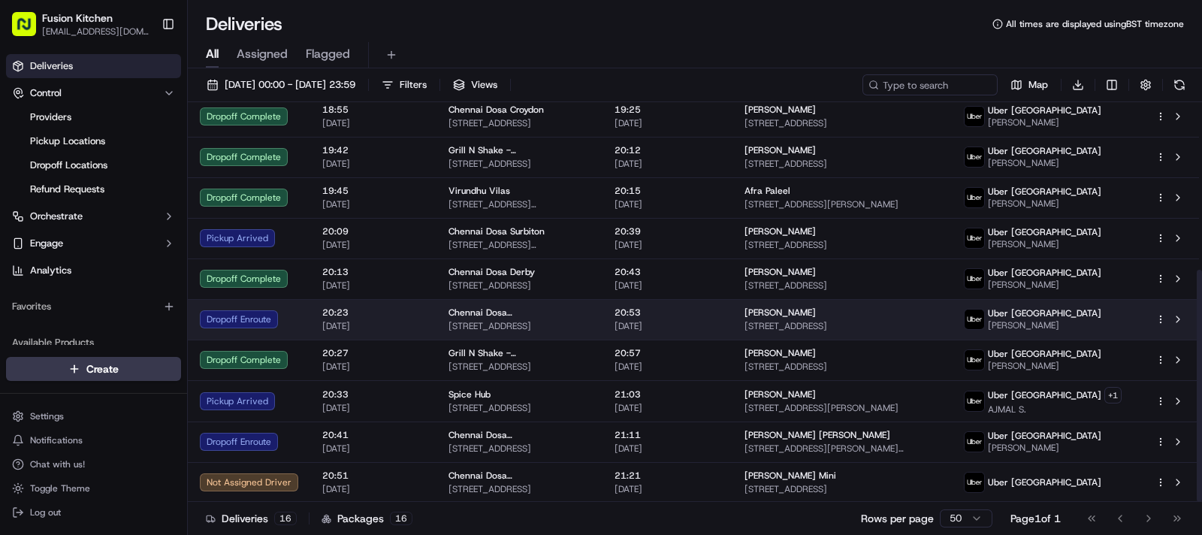
click at [732, 322] on td "20:53 [DATE]" at bounding box center [667, 319] width 130 height 41
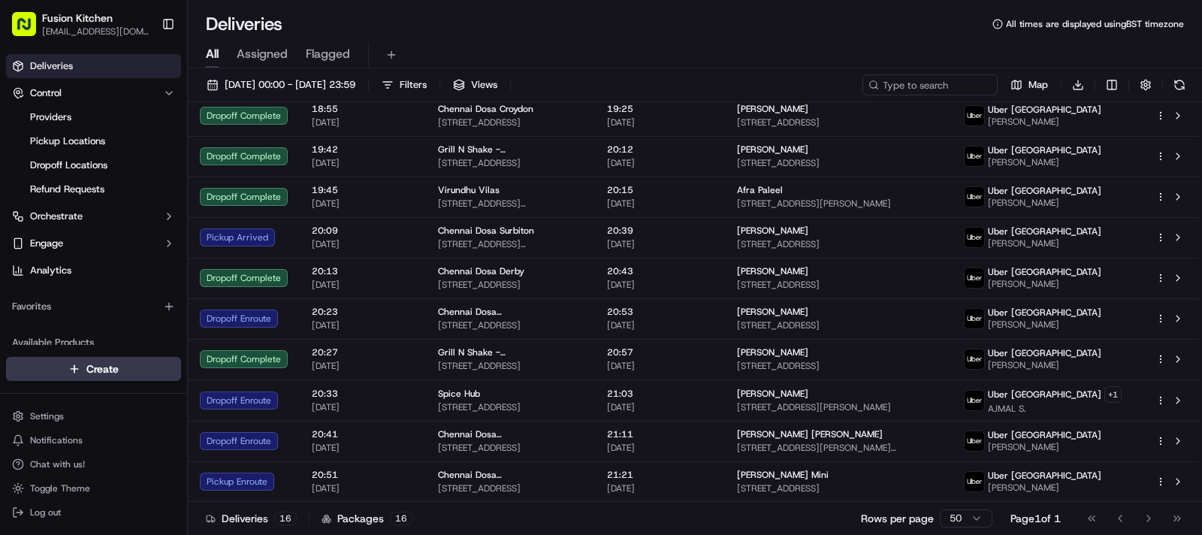
scroll to position [288, 0]
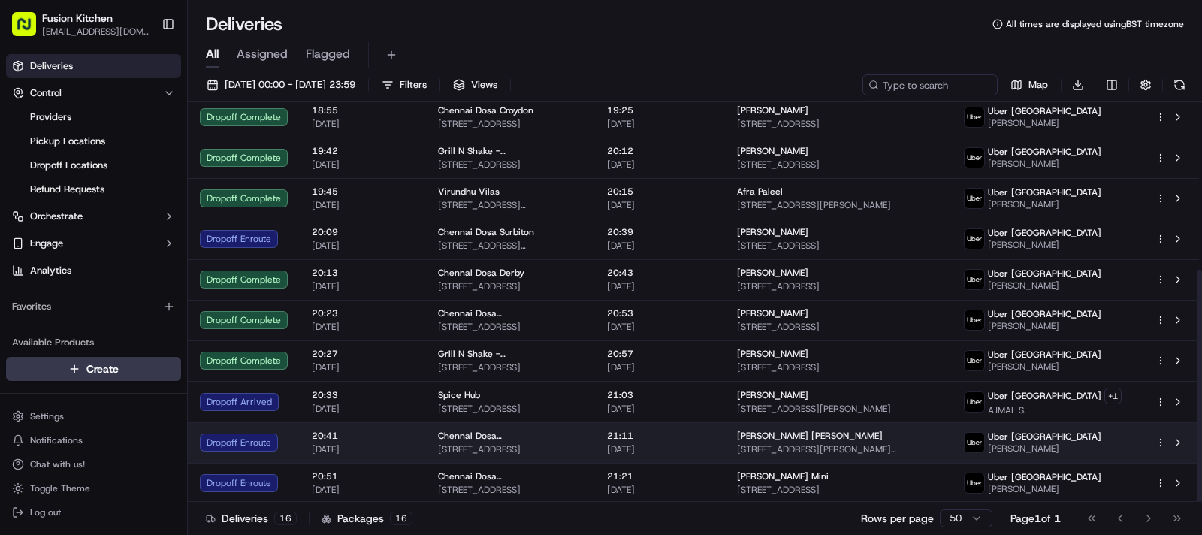
click at [413, 427] on td "20:41 [DATE]" at bounding box center [363, 442] width 126 height 41
